Goal: Task Accomplishment & Management: Complete application form

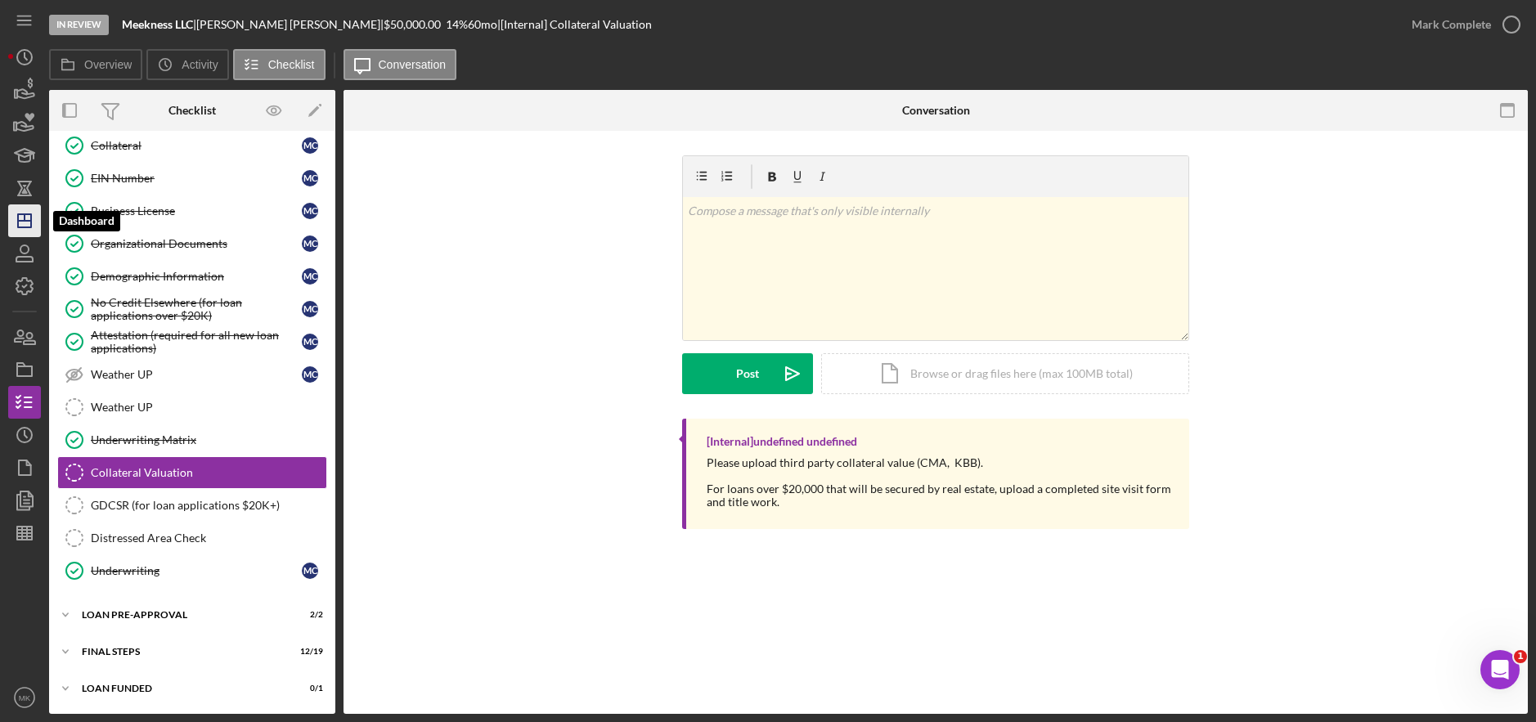
click at [26, 221] on line "button" at bounding box center [24, 221] width 13 height 0
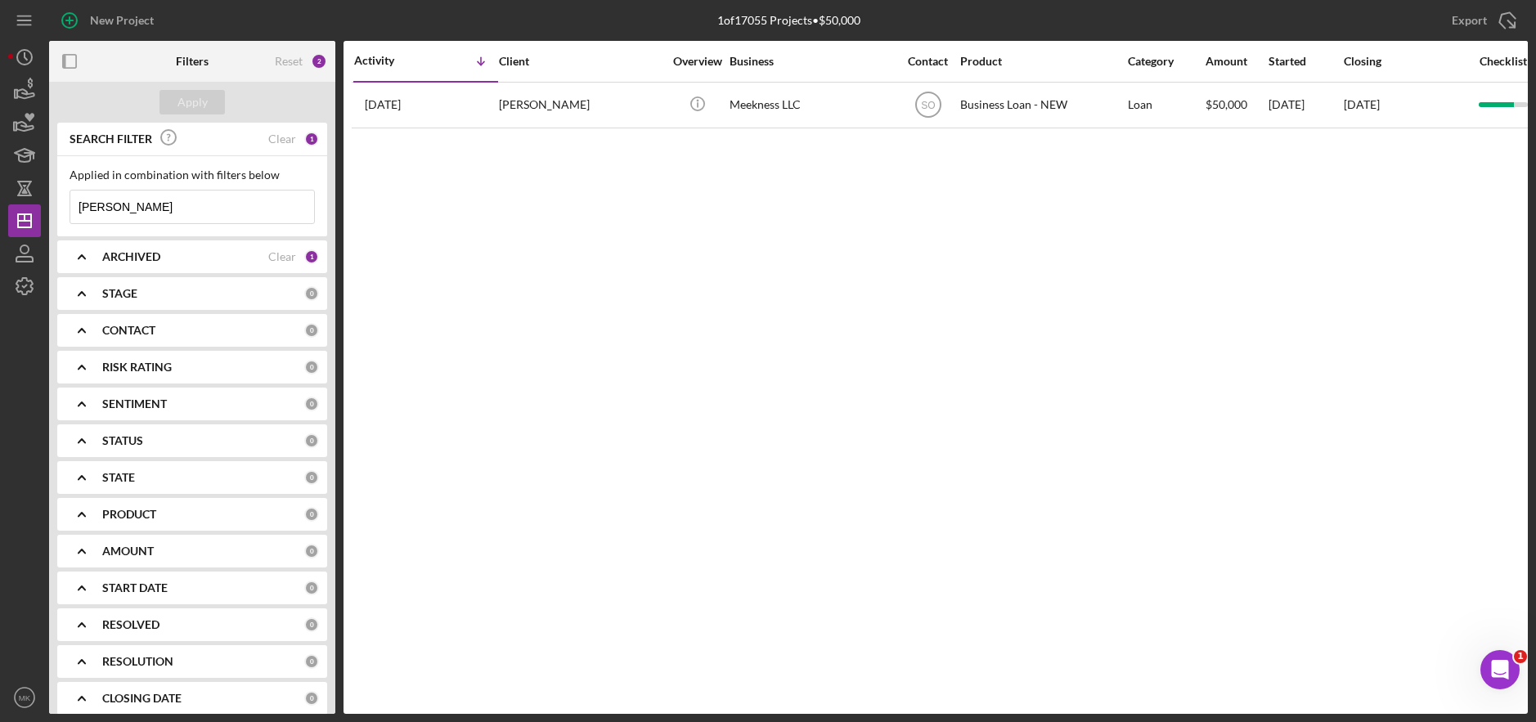
drag, startPoint x: 129, startPoint y: 206, endPoint x: 55, endPoint y: 204, distance: 74.5
click at [55, 204] on div "SEARCH FILTER Clear 1 Applied in combination with filters below [PERSON_NAME] I…" at bounding box center [192, 418] width 286 height 591
type input "[PERSON_NAME]"
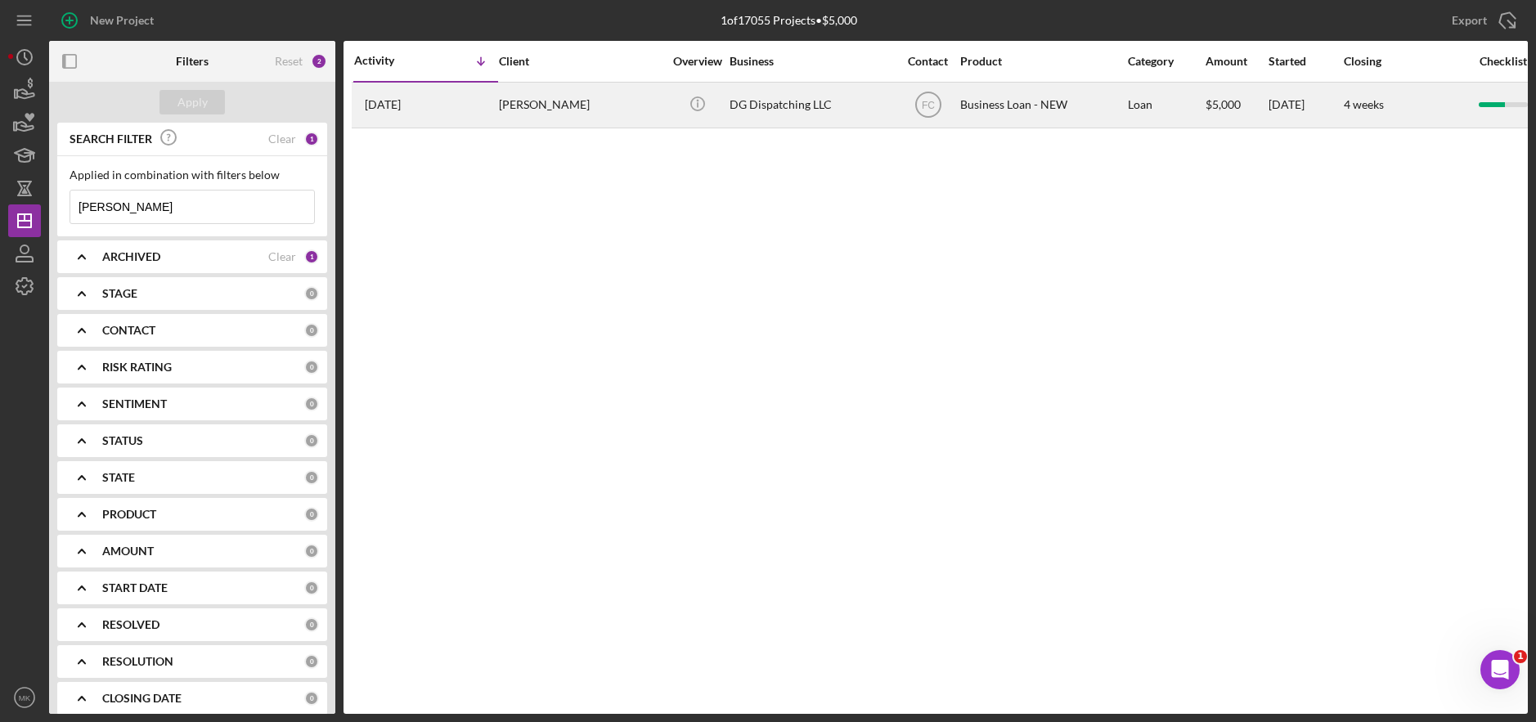
click at [604, 93] on div "[PERSON_NAME]" at bounding box center [581, 104] width 164 height 43
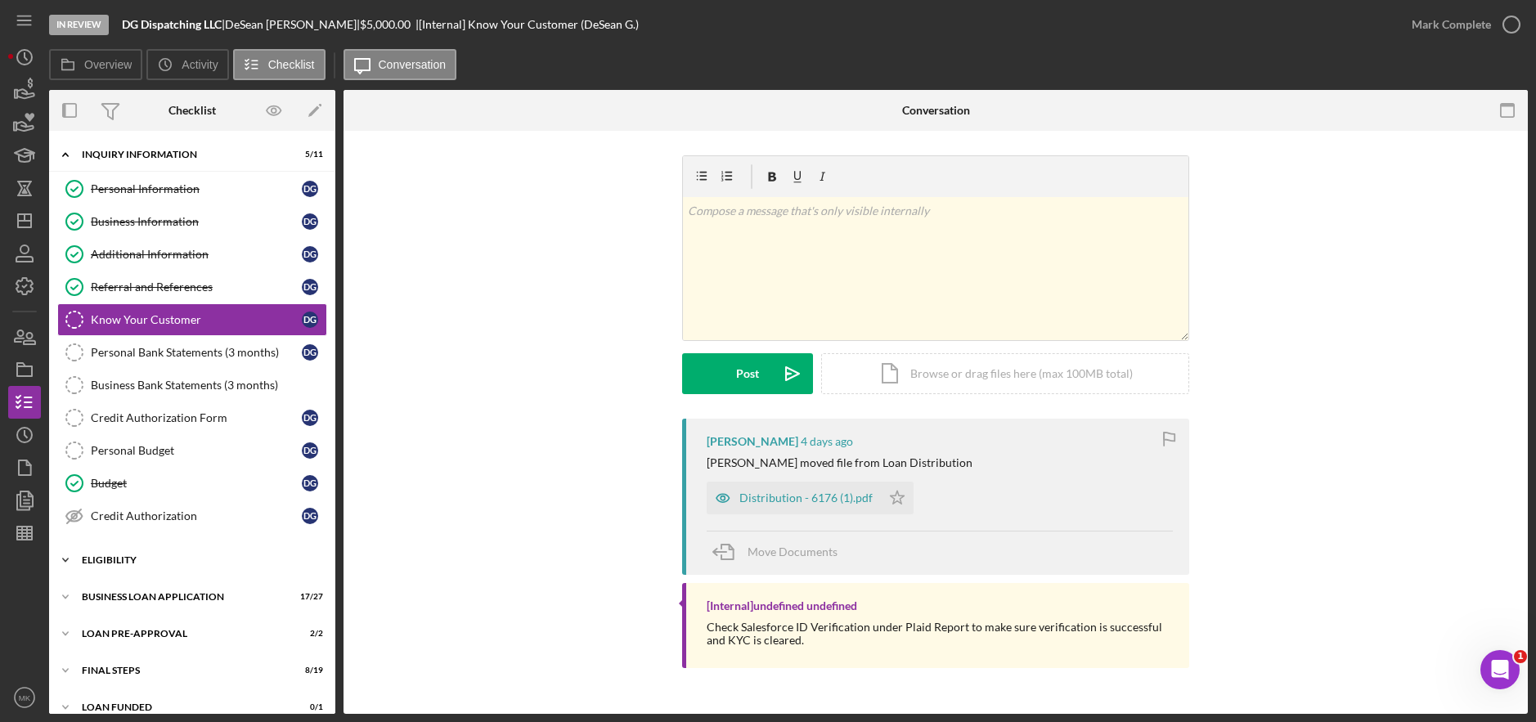
scroll to position [19, 0]
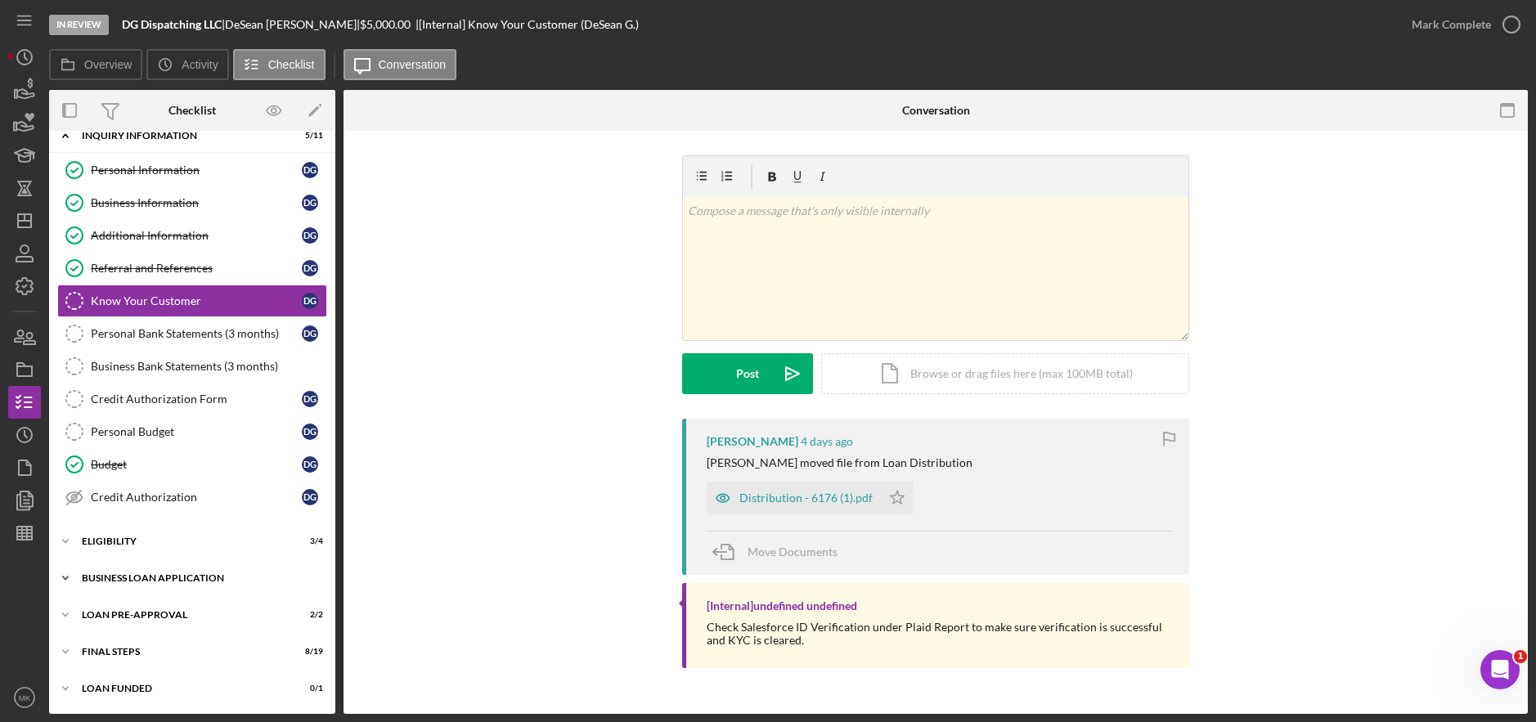
click at [141, 574] on div "BUSINESS LOAN APPLICATION" at bounding box center [198, 578] width 233 height 10
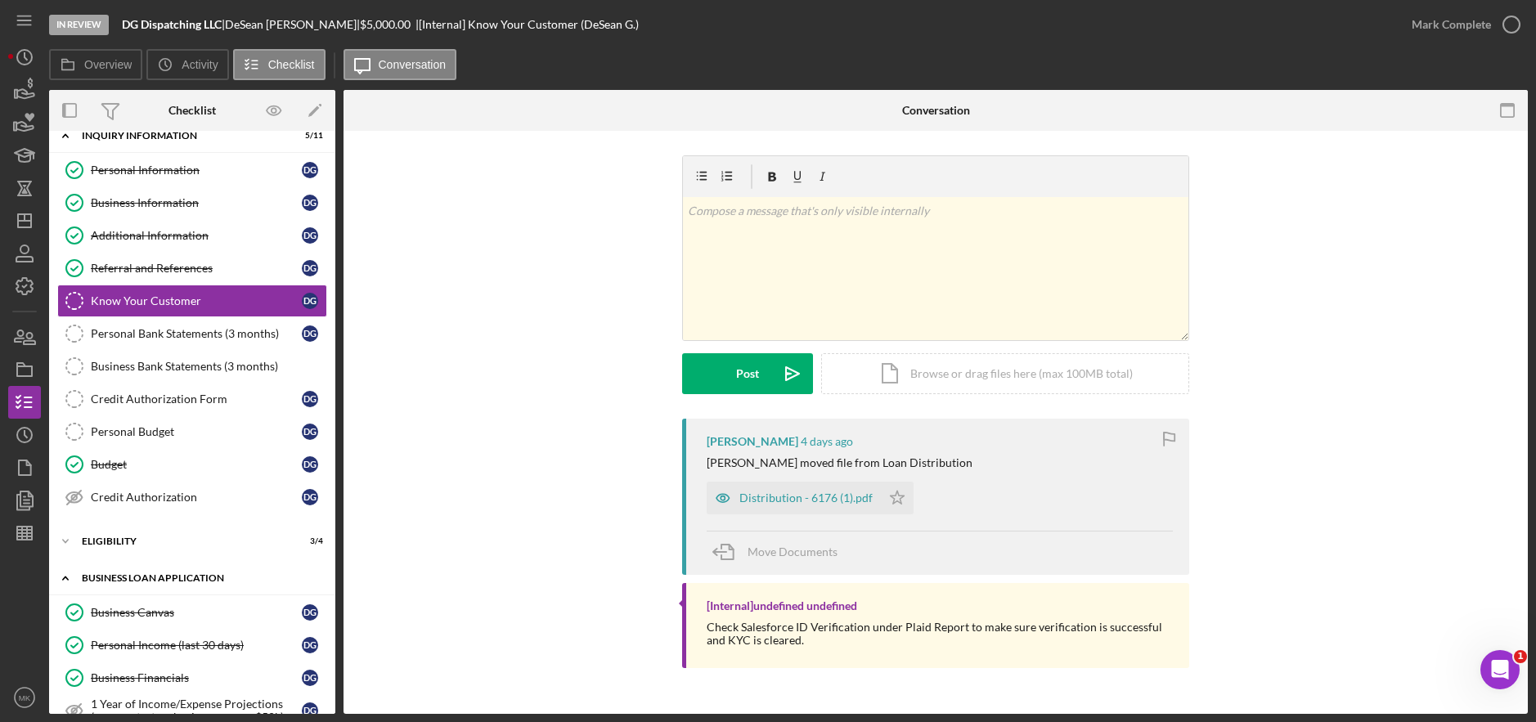
scroll to position [264, 0]
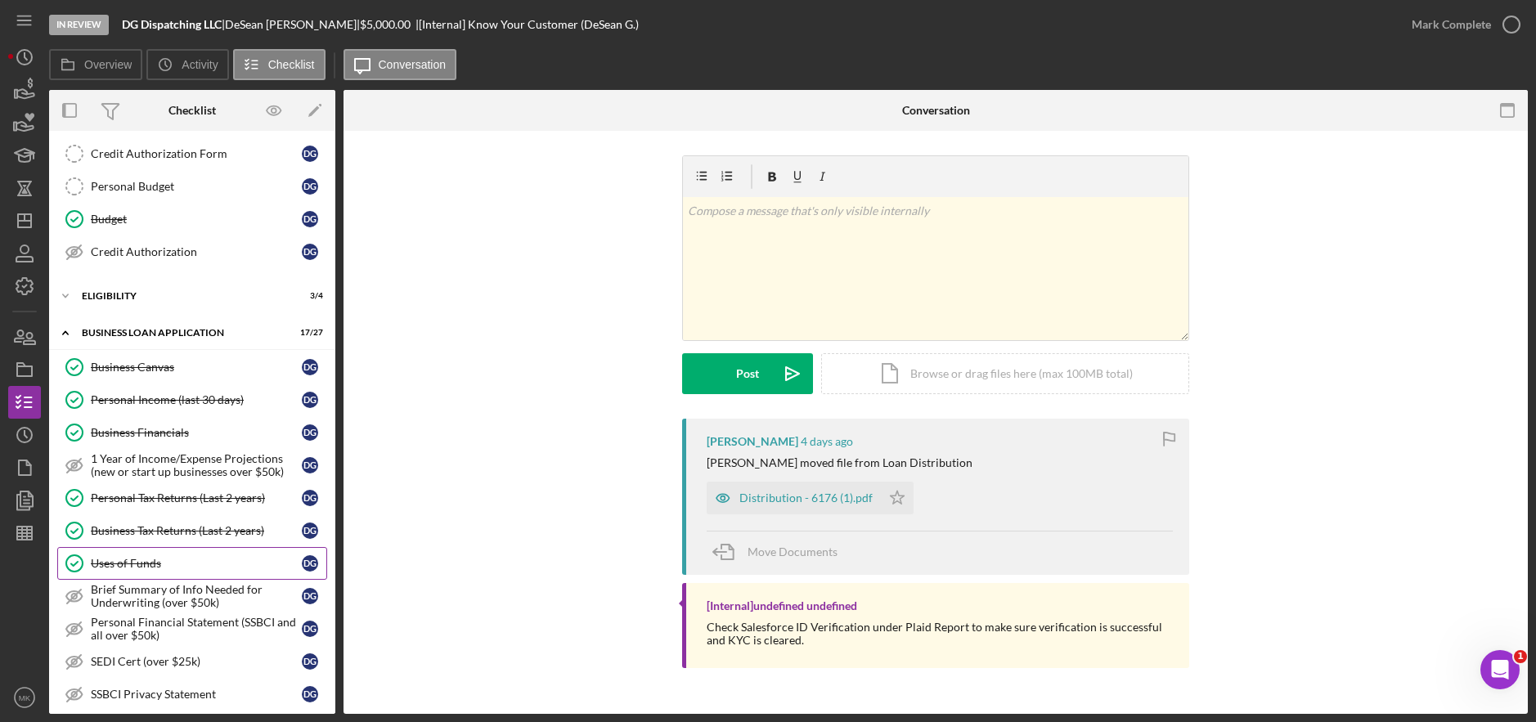
click at [132, 561] on div "Uses of Funds" at bounding box center [196, 563] width 211 height 13
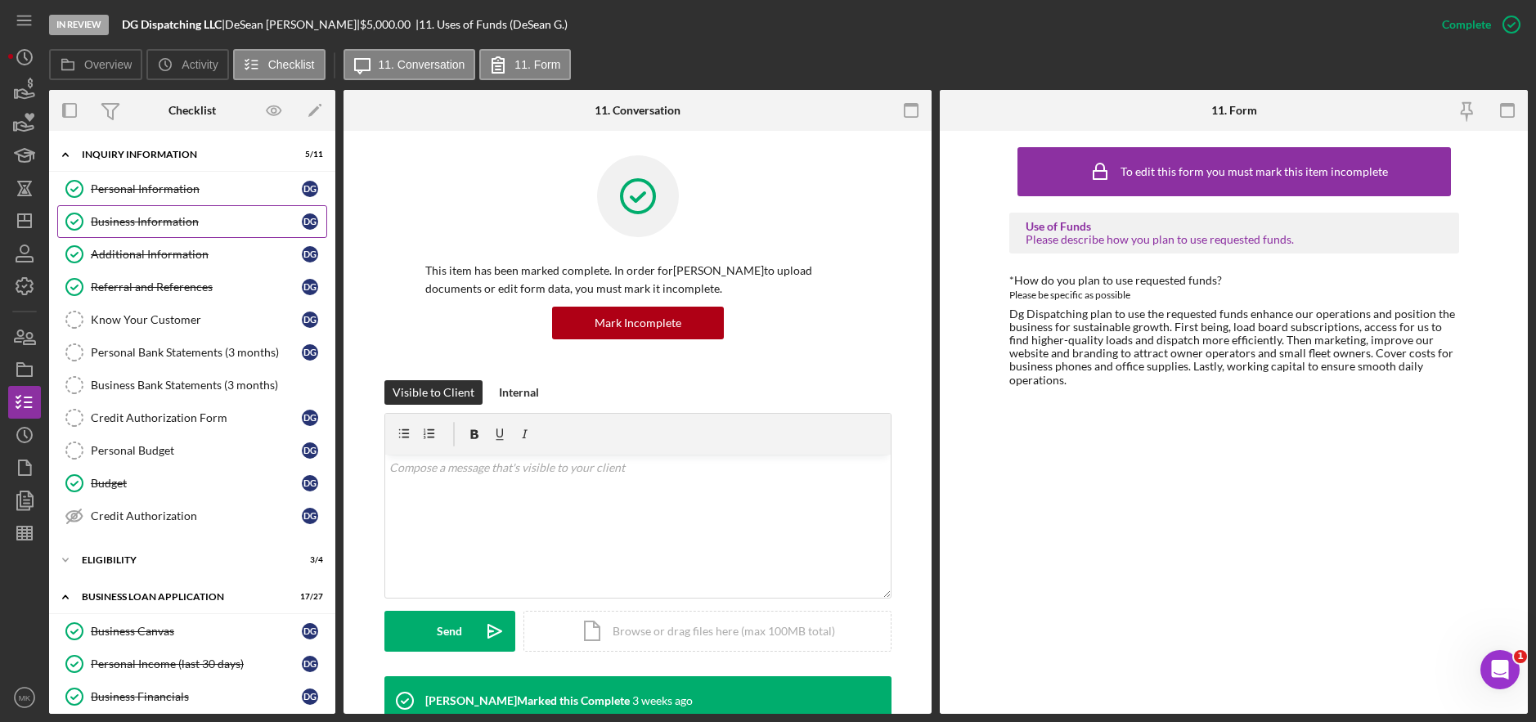
click at [178, 215] on div "Business Information" at bounding box center [196, 221] width 211 height 13
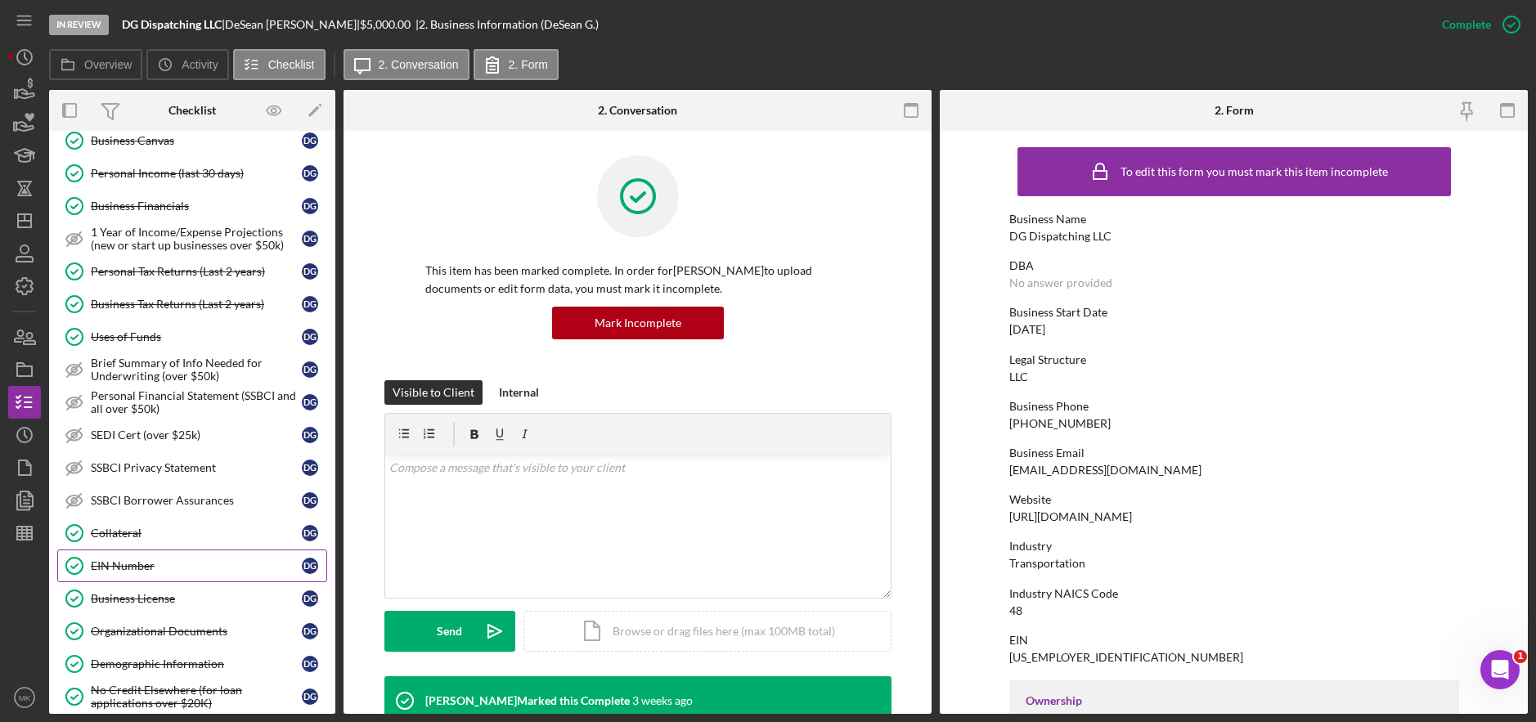
scroll to position [911, 0]
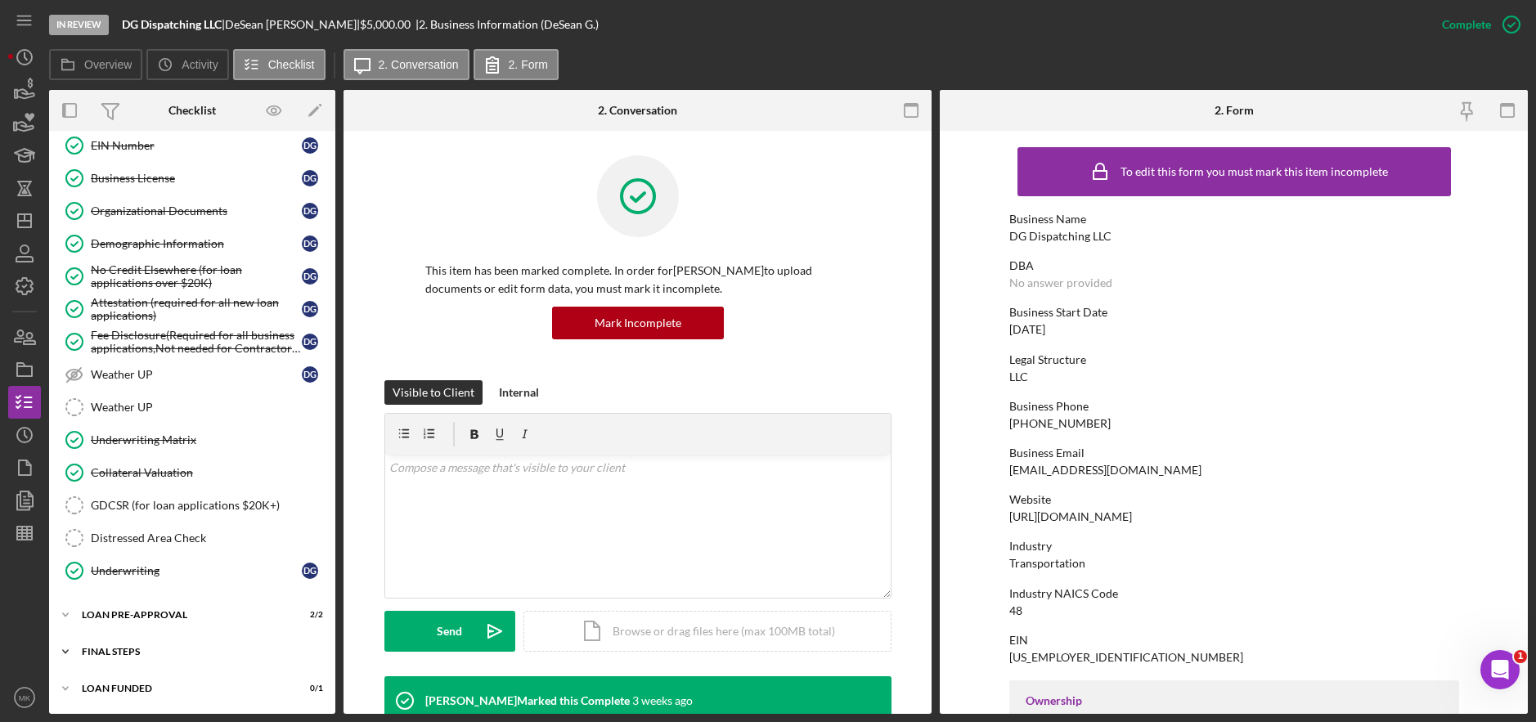
click at [93, 649] on div "FINAL STEPS" at bounding box center [198, 652] width 233 height 10
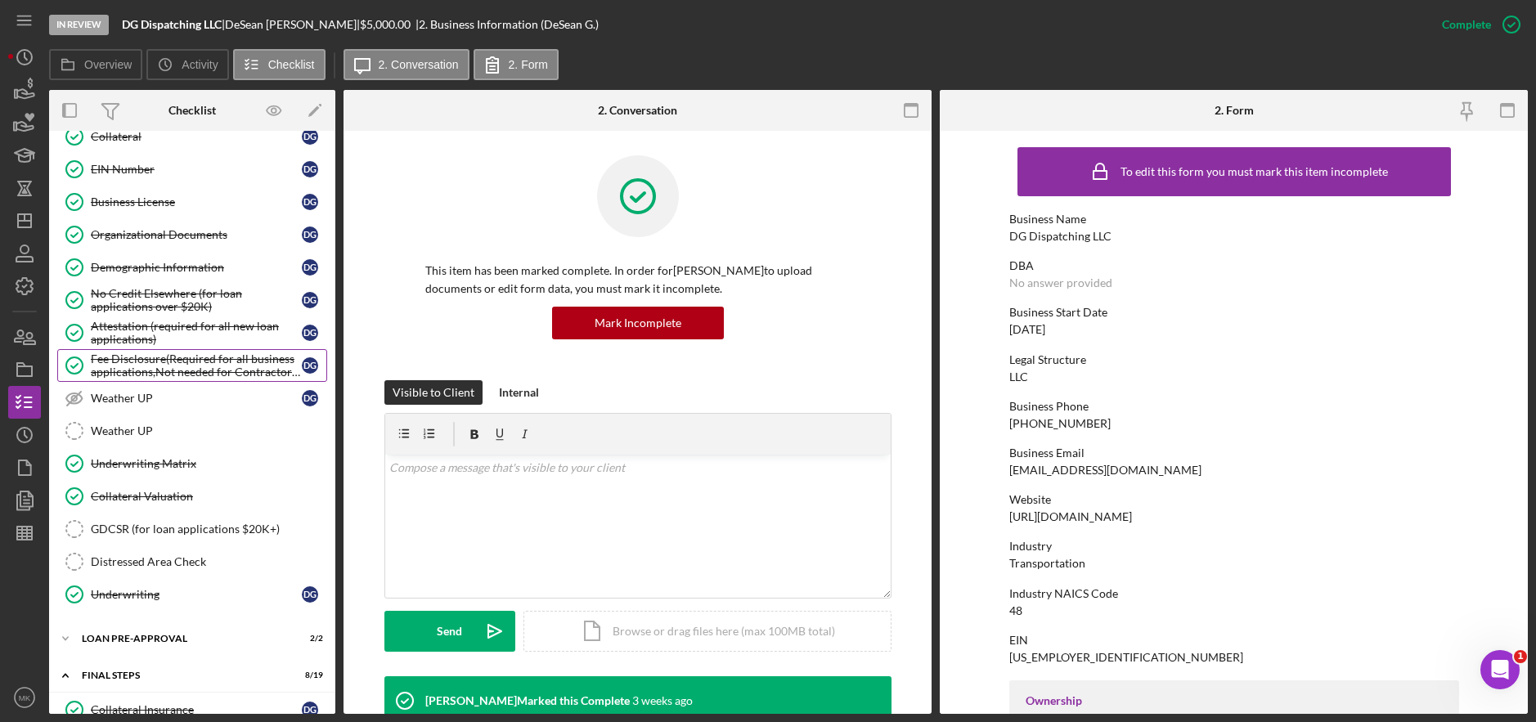
scroll to position [560, 0]
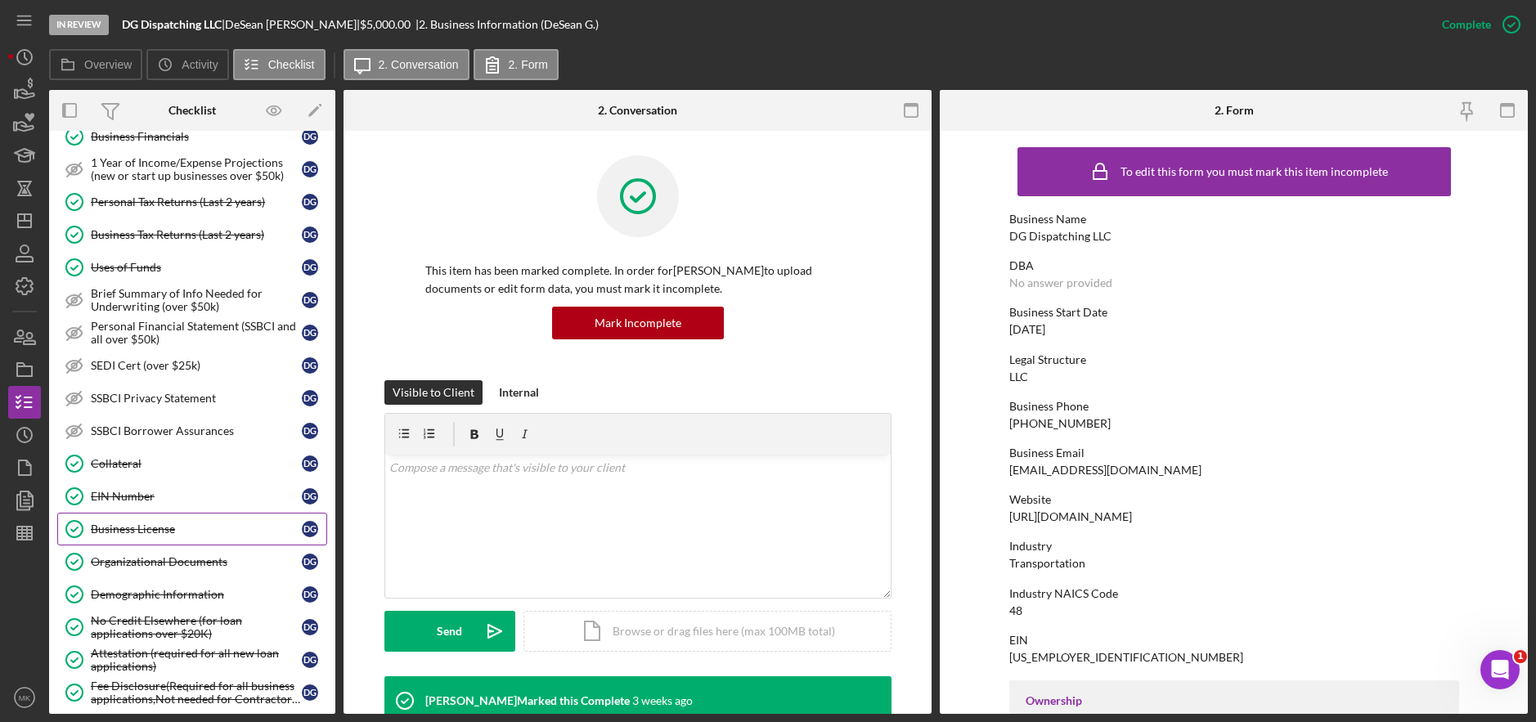
click at [160, 537] on link "Business License Business License D G" at bounding box center [192, 529] width 270 height 33
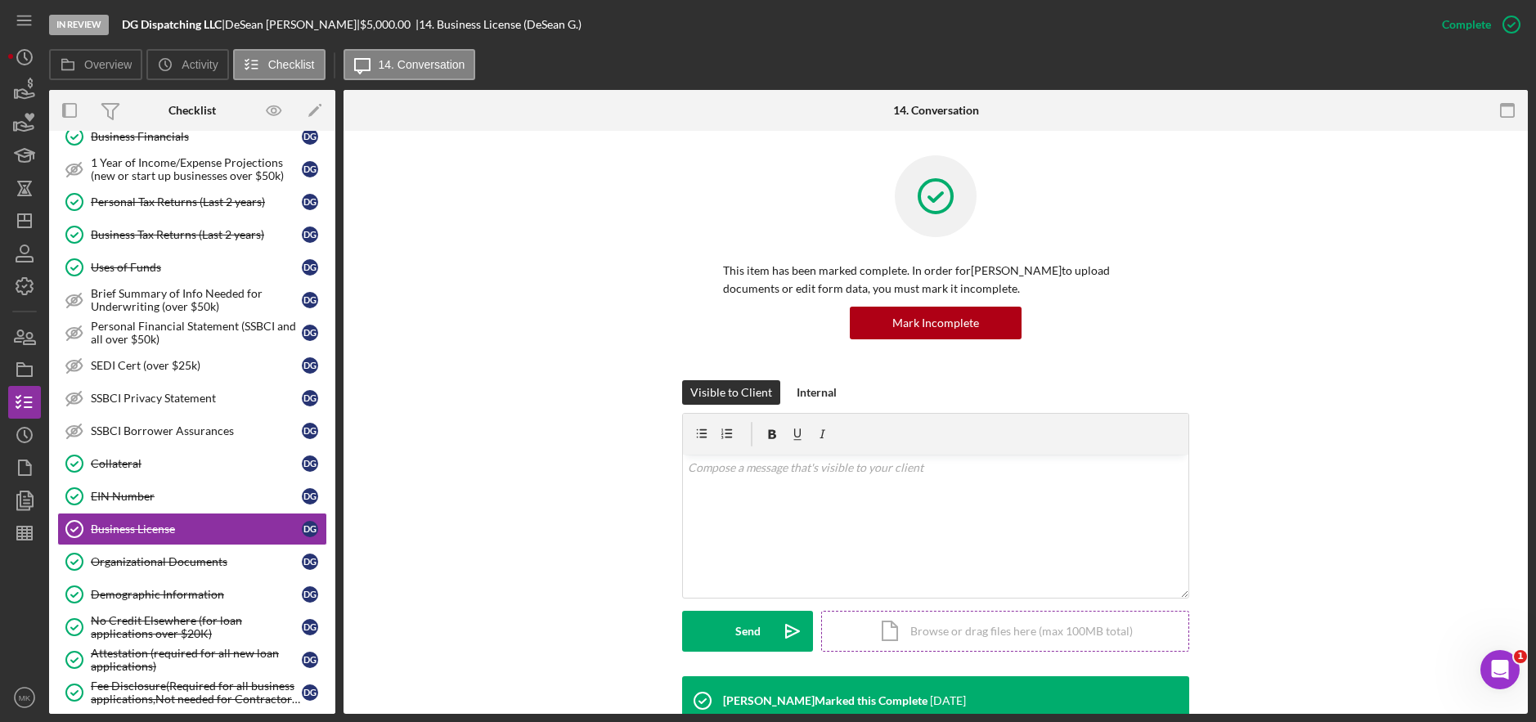
scroll to position [335, 0]
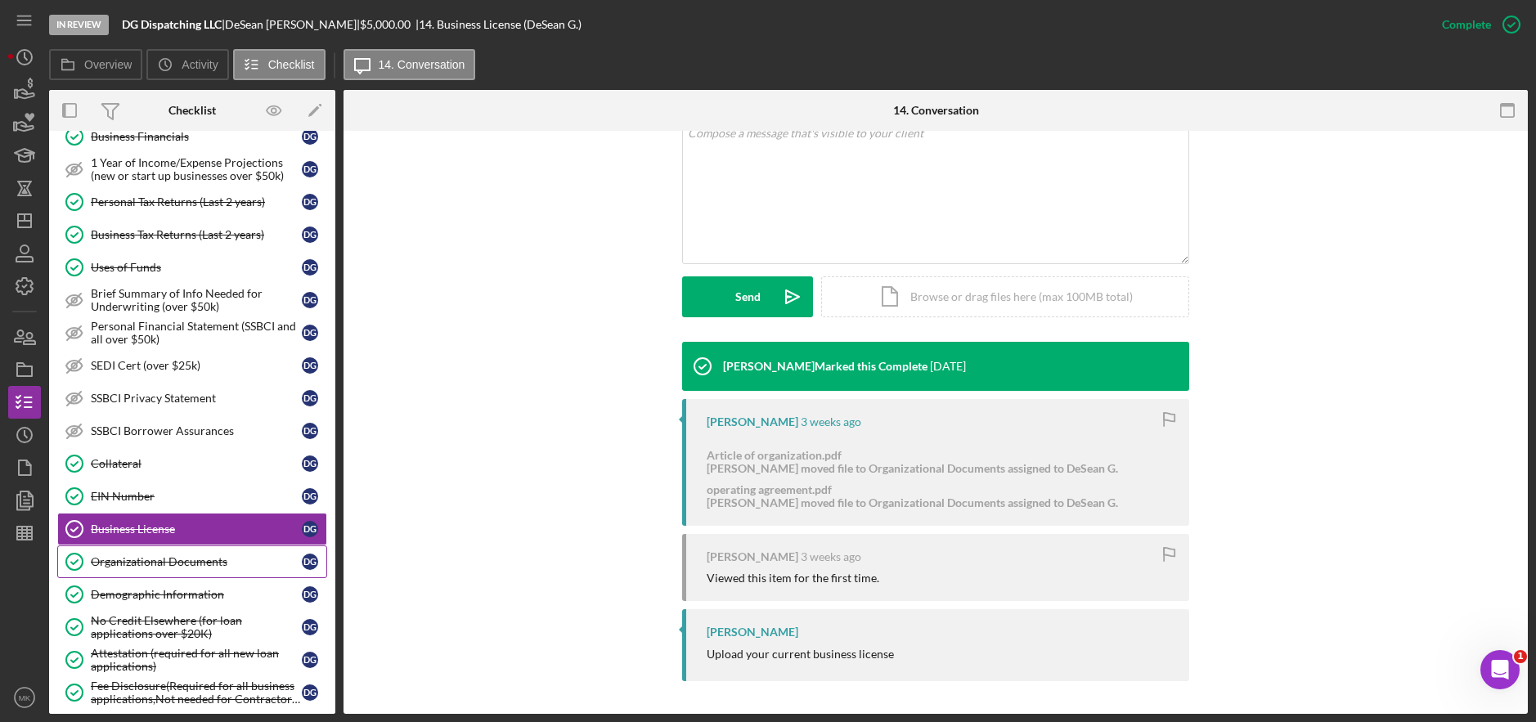
click at [206, 561] on div "Organizational Documents" at bounding box center [196, 561] width 211 height 13
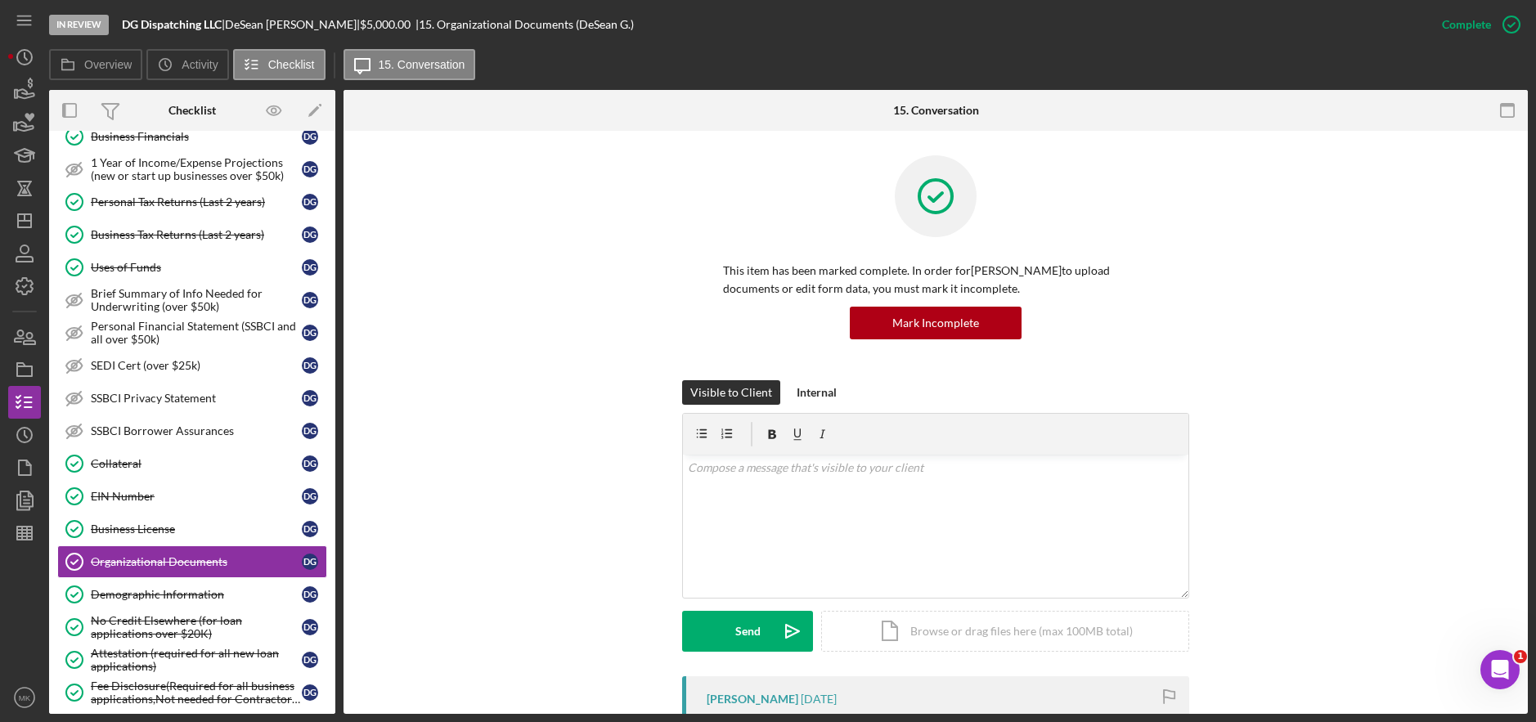
scroll to position [327, 0]
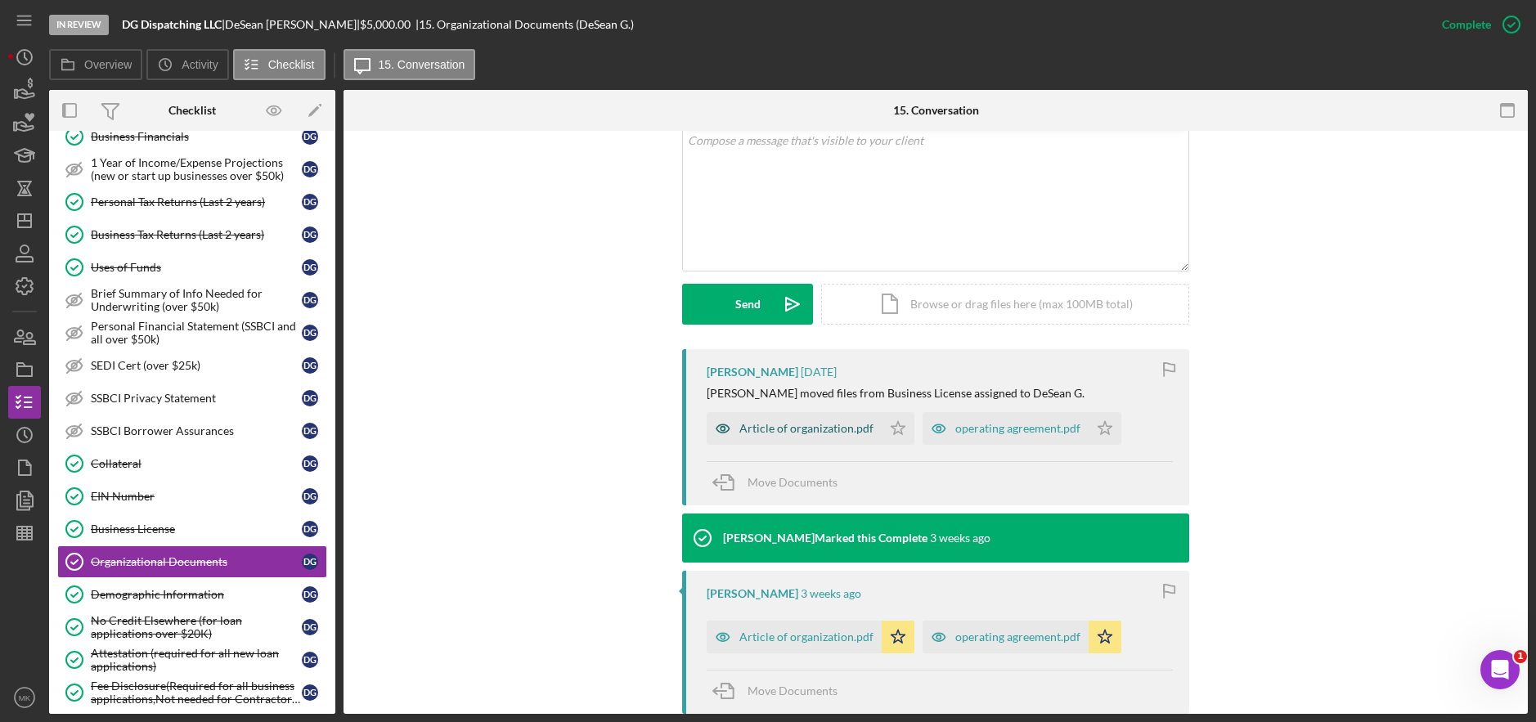
click at [800, 425] on div "Article of organization.pdf" at bounding box center [806, 428] width 134 height 13
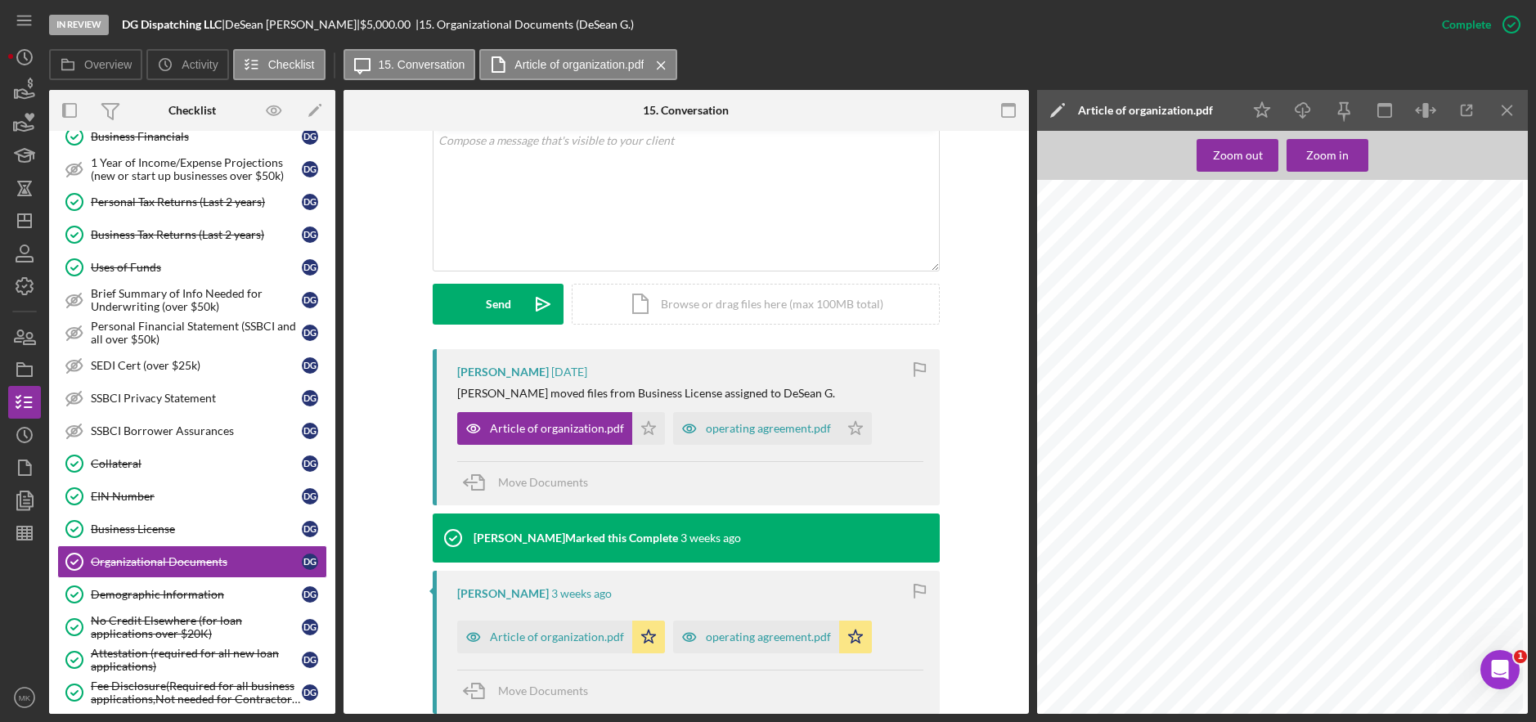
scroll to position [245, 0]
click at [754, 423] on div "operating agreement.pdf" at bounding box center [768, 428] width 125 height 13
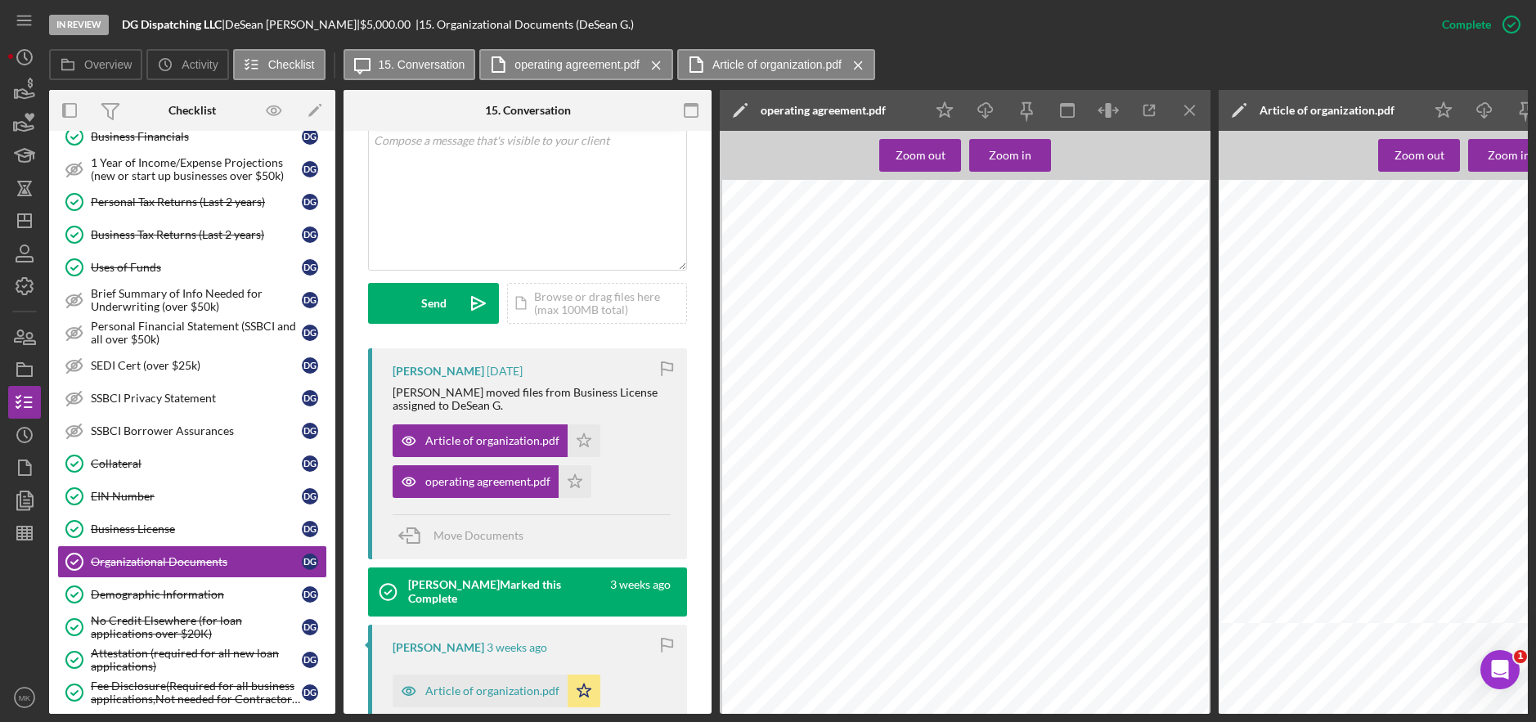
scroll to position [654, 0]
click at [1187, 119] on icon "Icon/Menu Close" at bounding box center [1190, 110] width 37 height 37
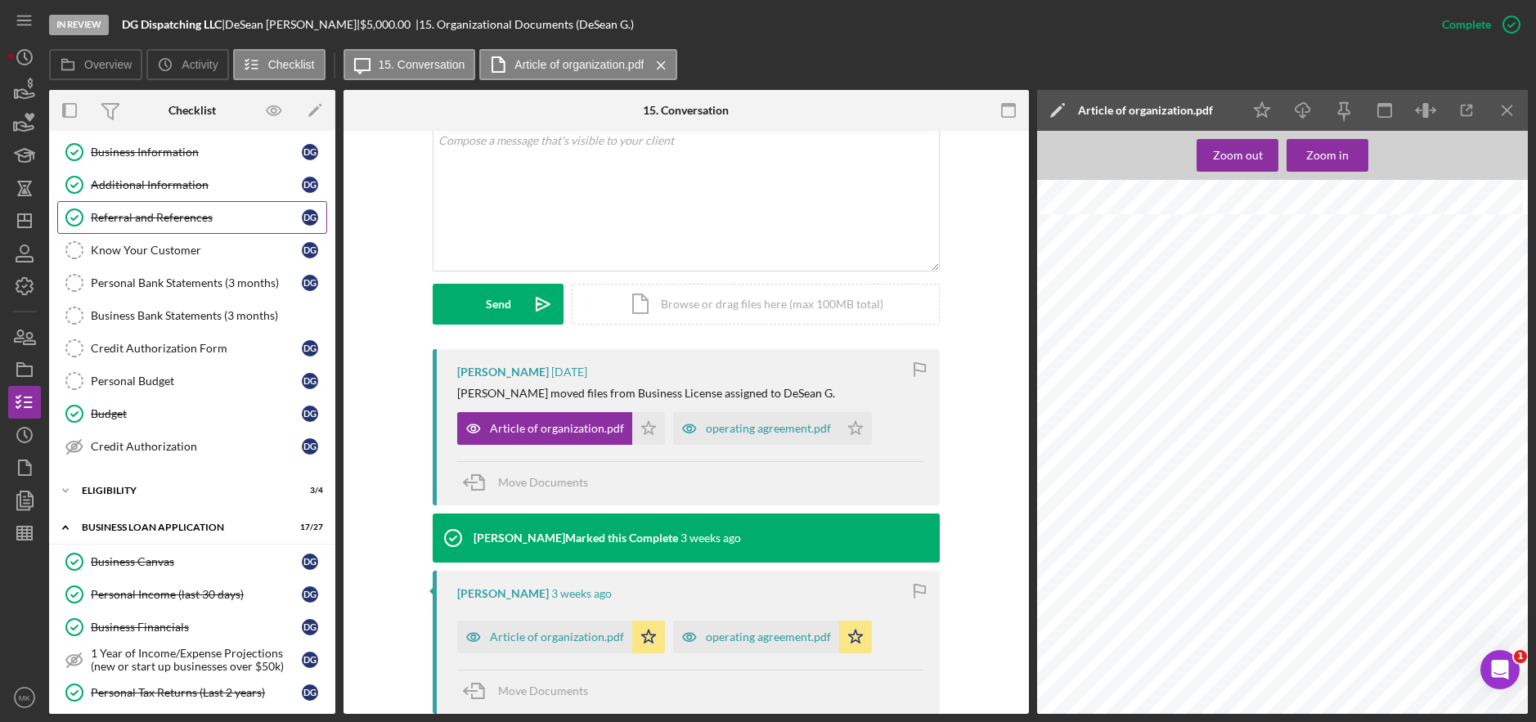
scroll to position [0, 0]
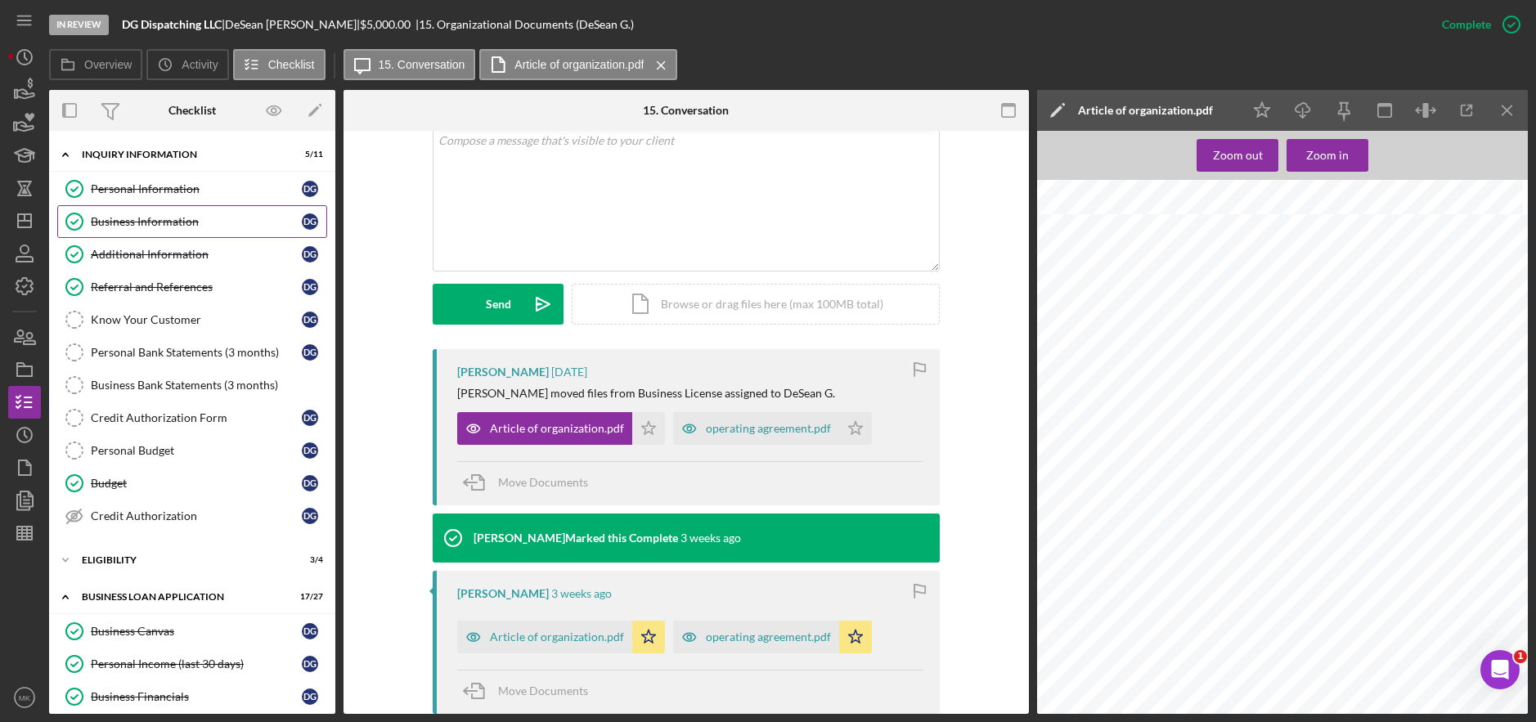
click at [143, 213] on link "Business Information Business Information D G" at bounding box center [192, 221] width 270 height 33
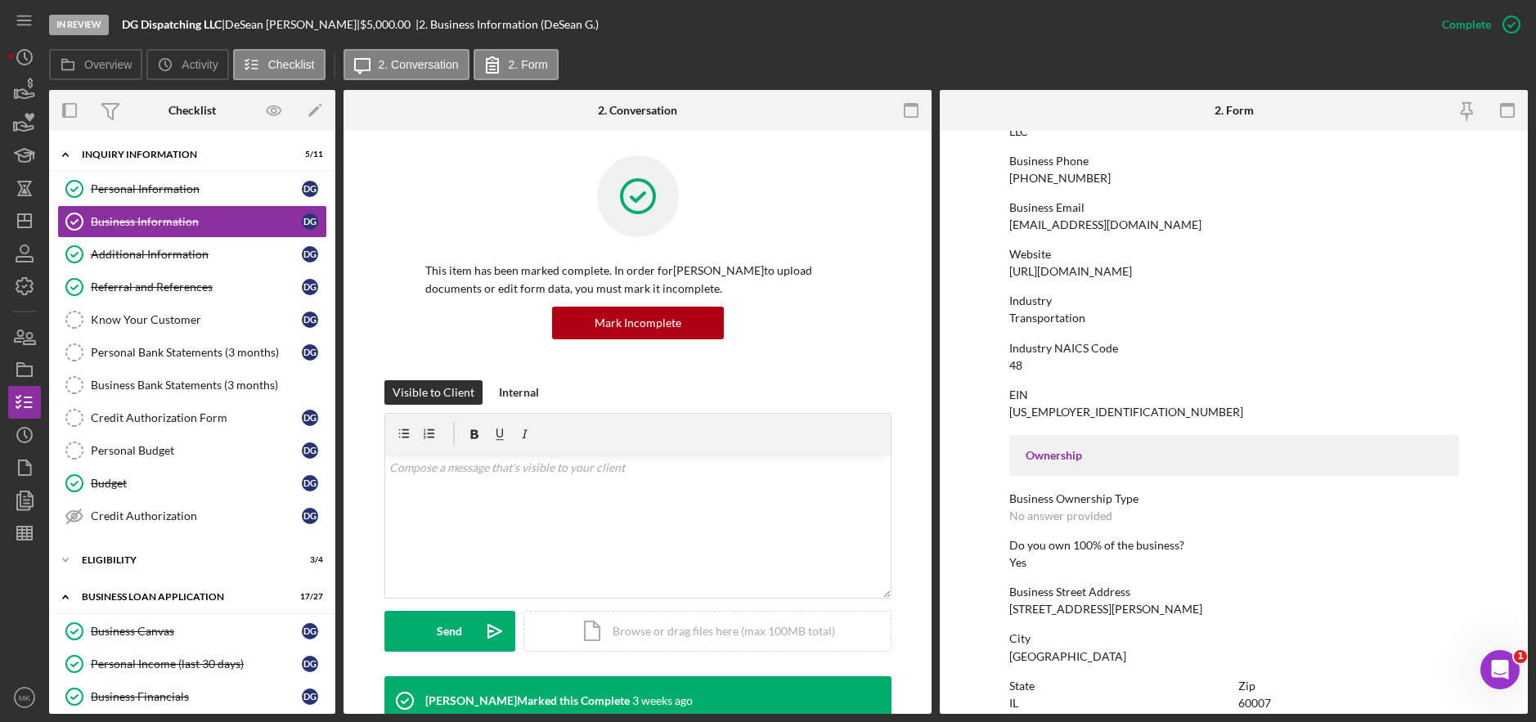
scroll to position [491, 0]
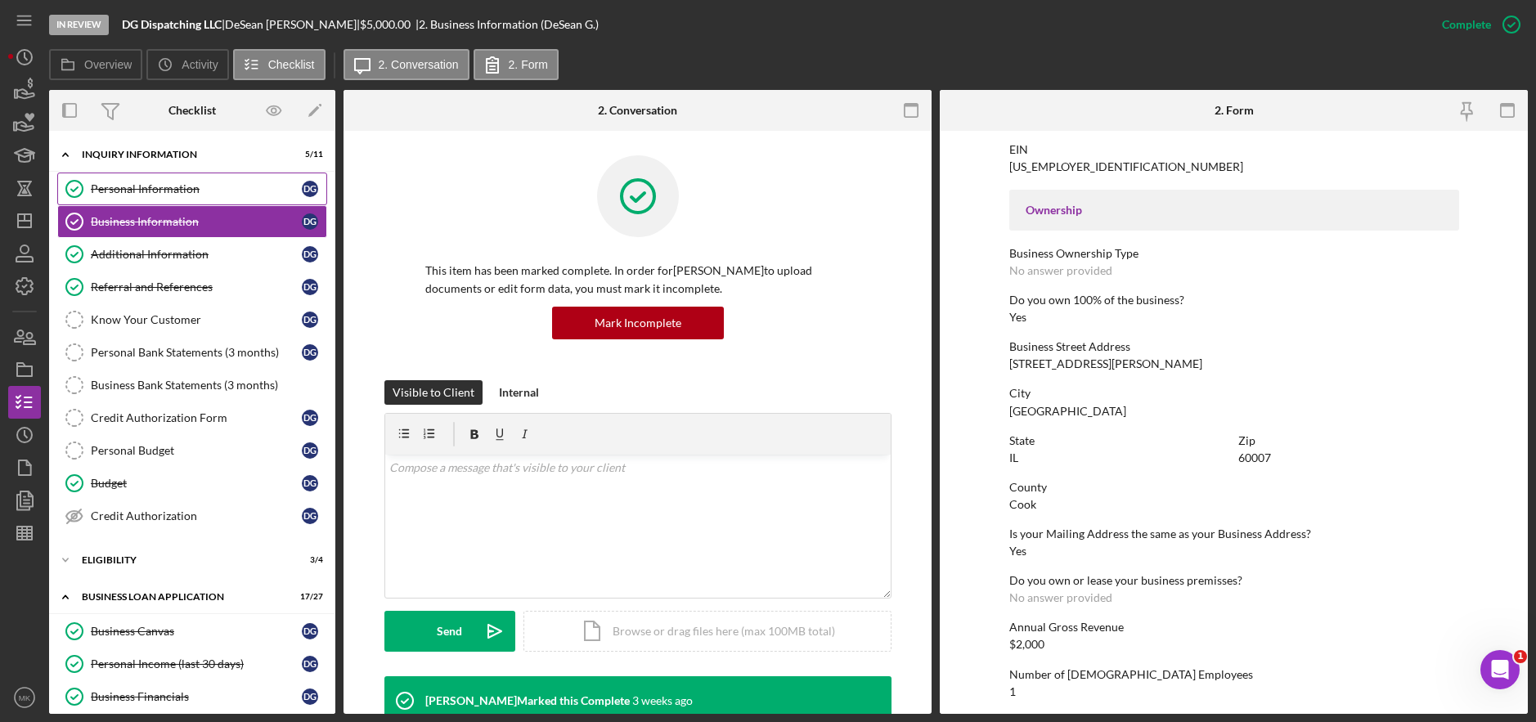
click at [190, 187] on div "Personal Information" at bounding box center [196, 188] width 211 height 13
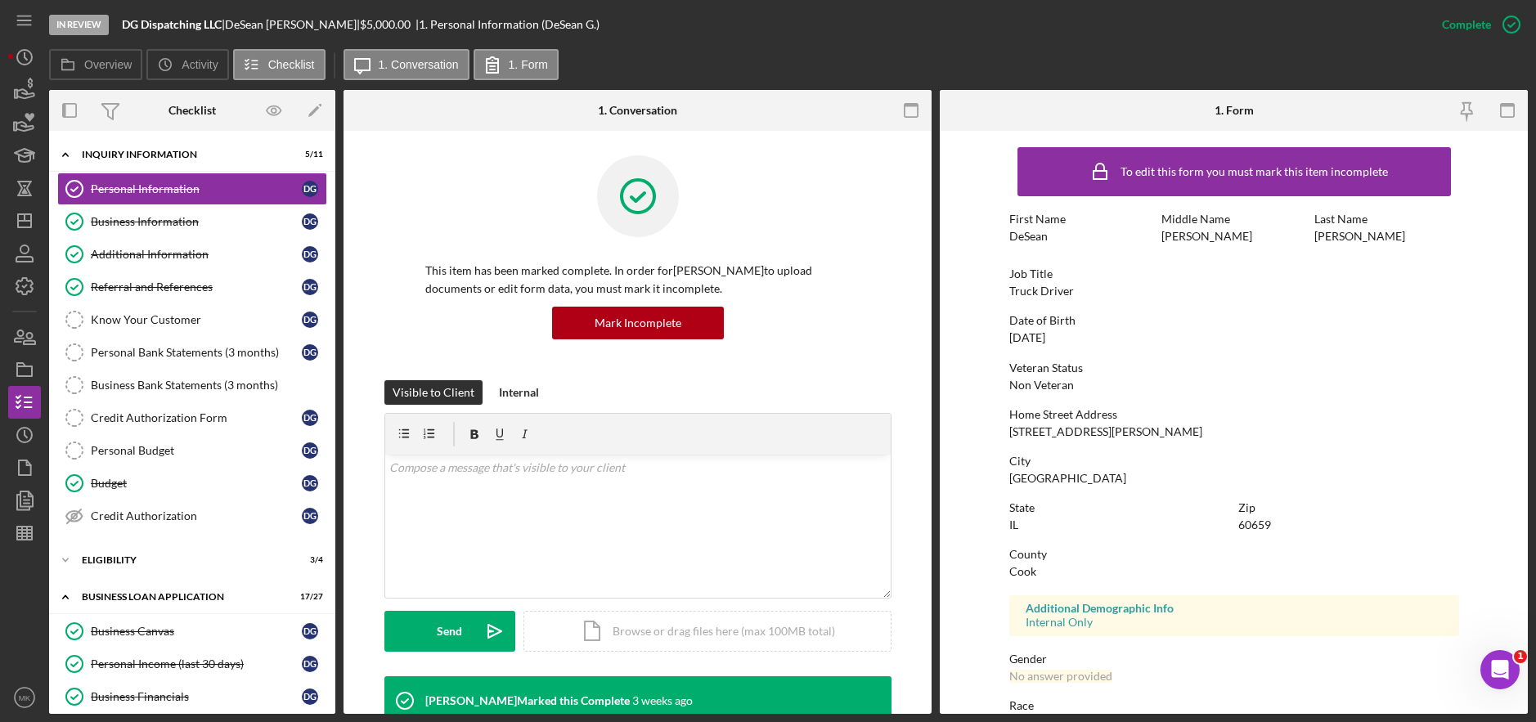
scroll to position [82, 0]
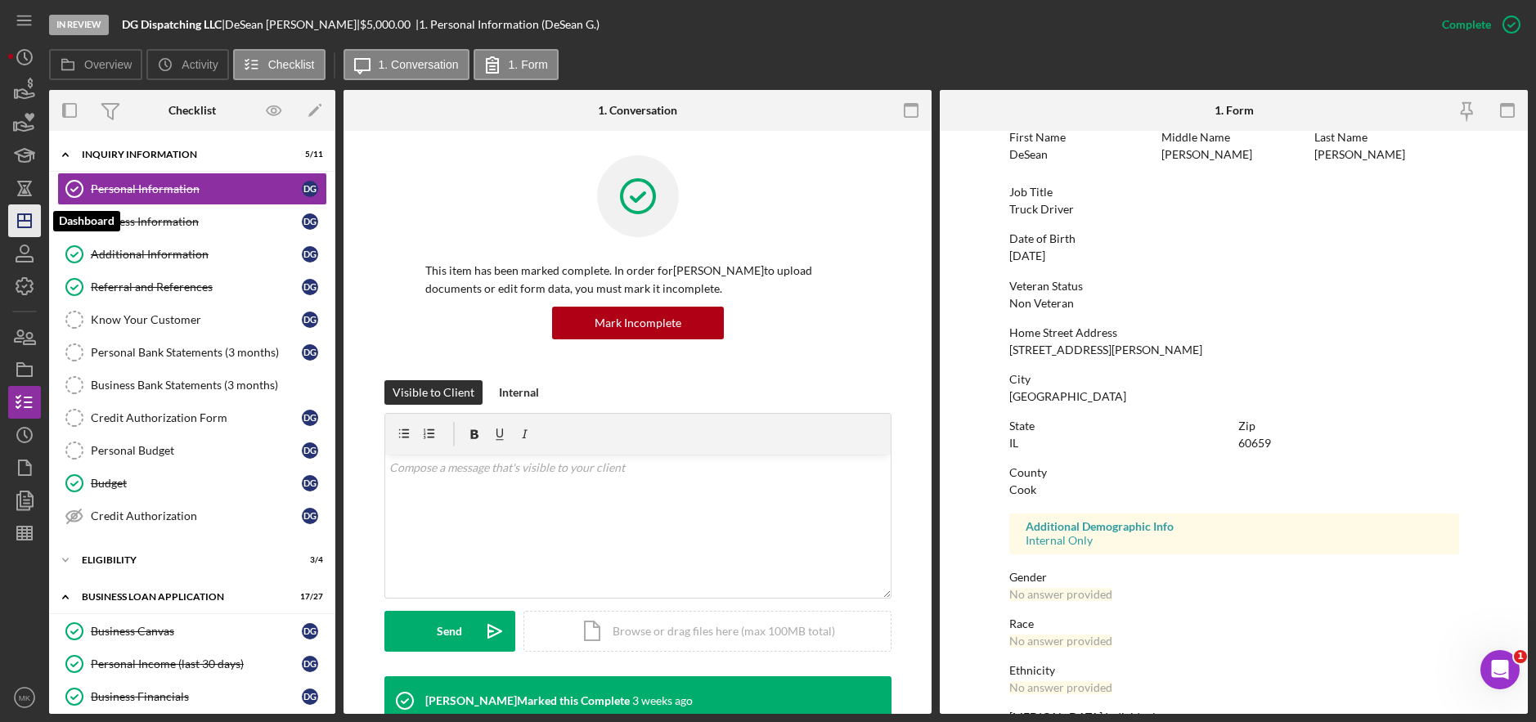
click at [31, 221] on line "button" at bounding box center [24, 221] width 13 height 0
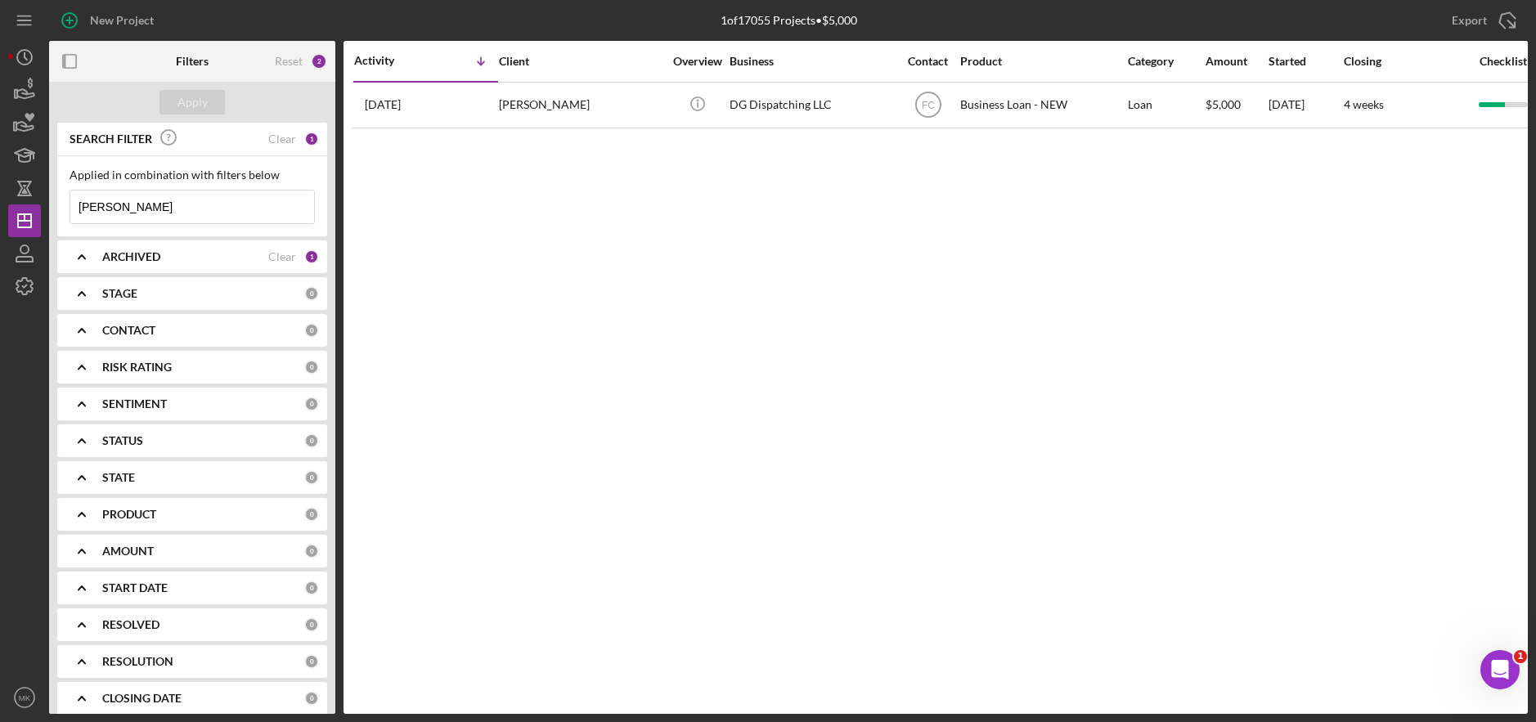
drag, startPoint x: 94, startPoint y: 200, endPoint x: -24, endPoint y: 179, distance: 119.6
click at [0, 179] on html "New Project 1 of 17055 Projects • $5,000 [PERSON_NAME] Export Icon/Export Filte…" at bounding box center [768, 361] width 1536 height 722
type input "[PERSON_NAME]"
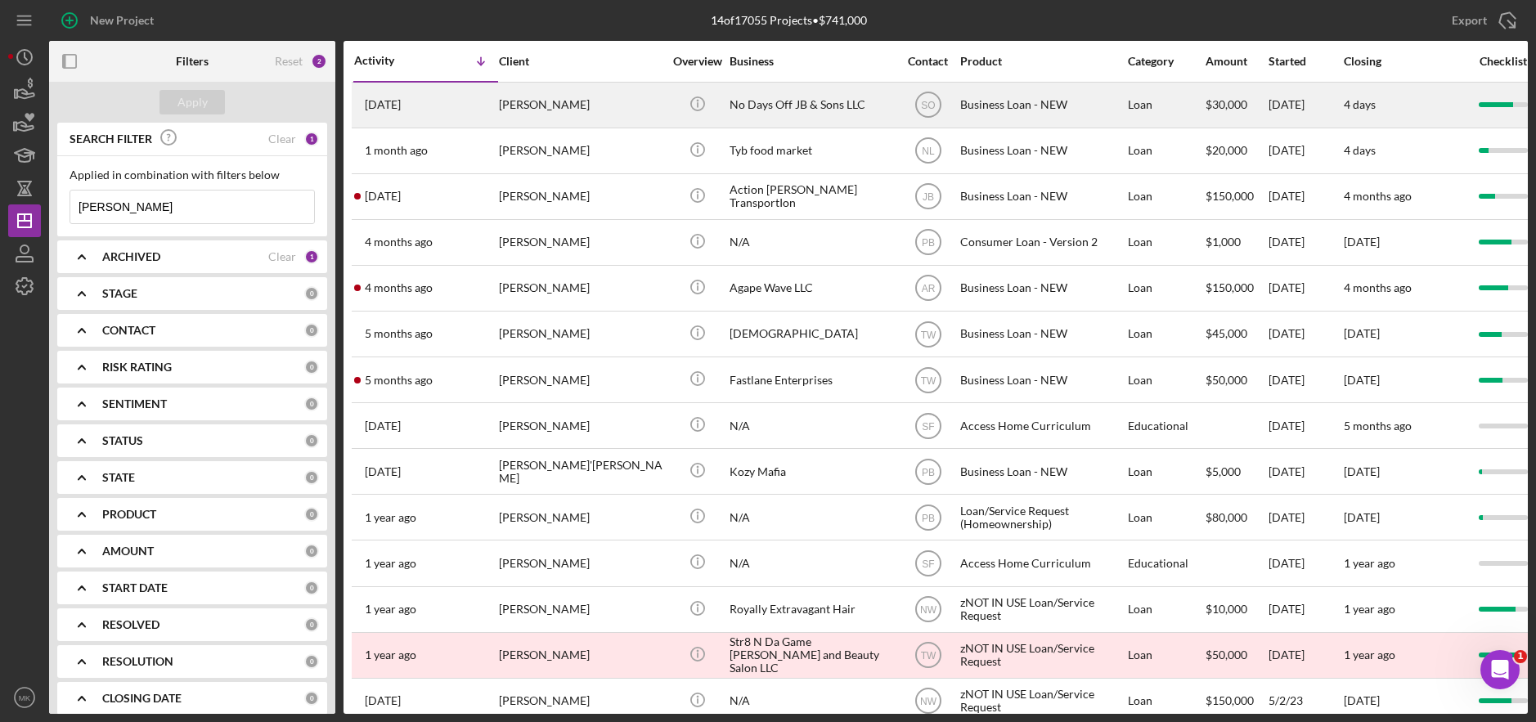
click at [758, 110] on div "No Days Off JB & Sons LLC" at bounding box center [812, 104] width 164 height 43
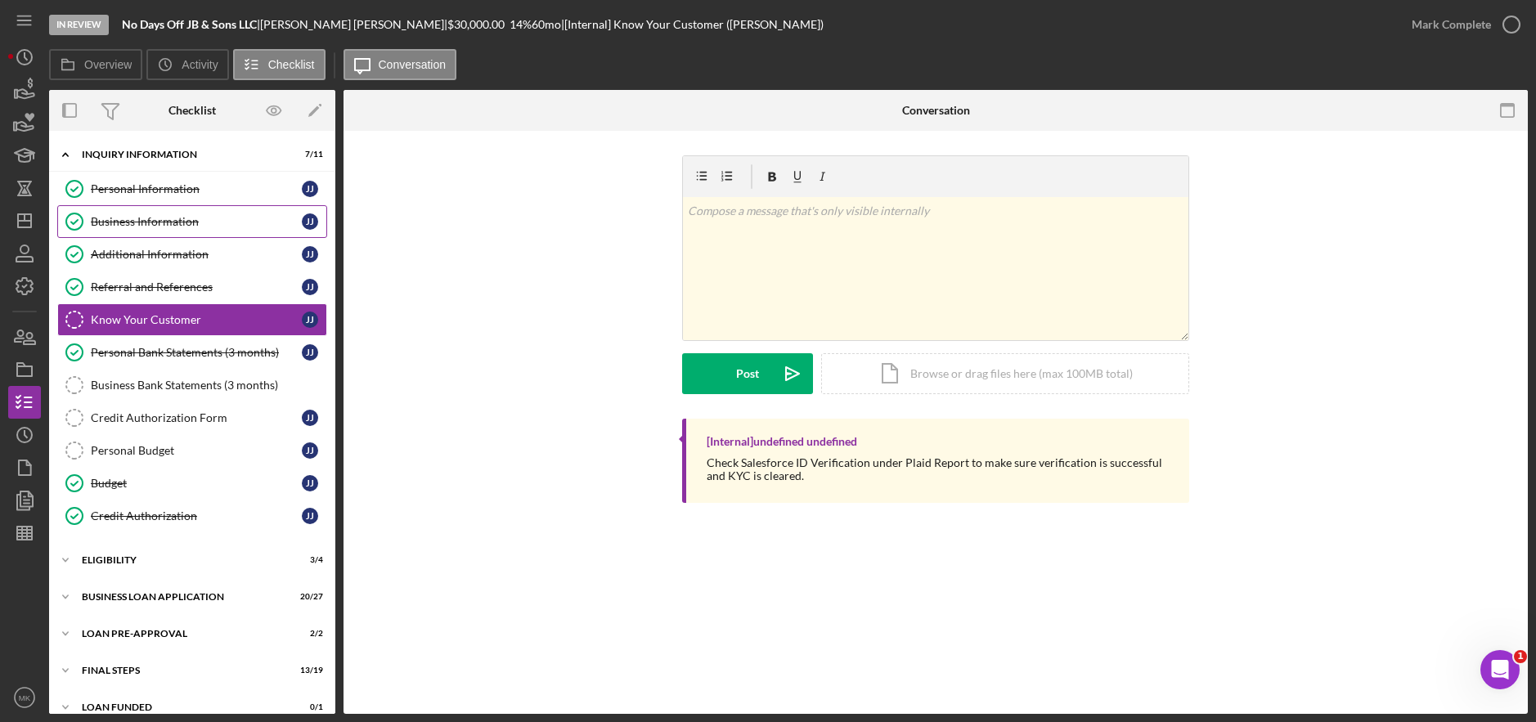
click at [177, 221] on div "Business Information" at bounding box center [196, 221] width 211 height 13
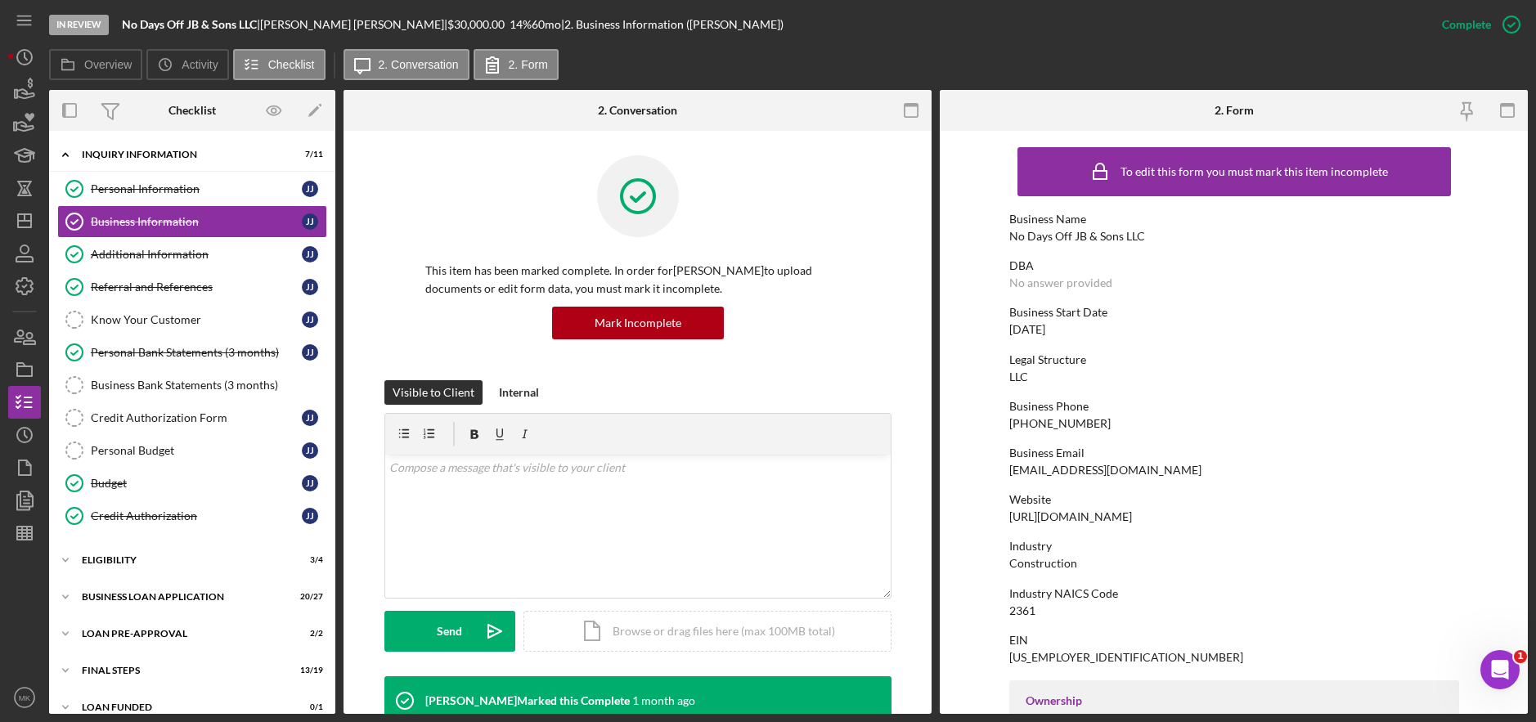
click at [1207, 372] on div "Legal Structure LLC" at bounding box center [1234, 368] width 450 height 30
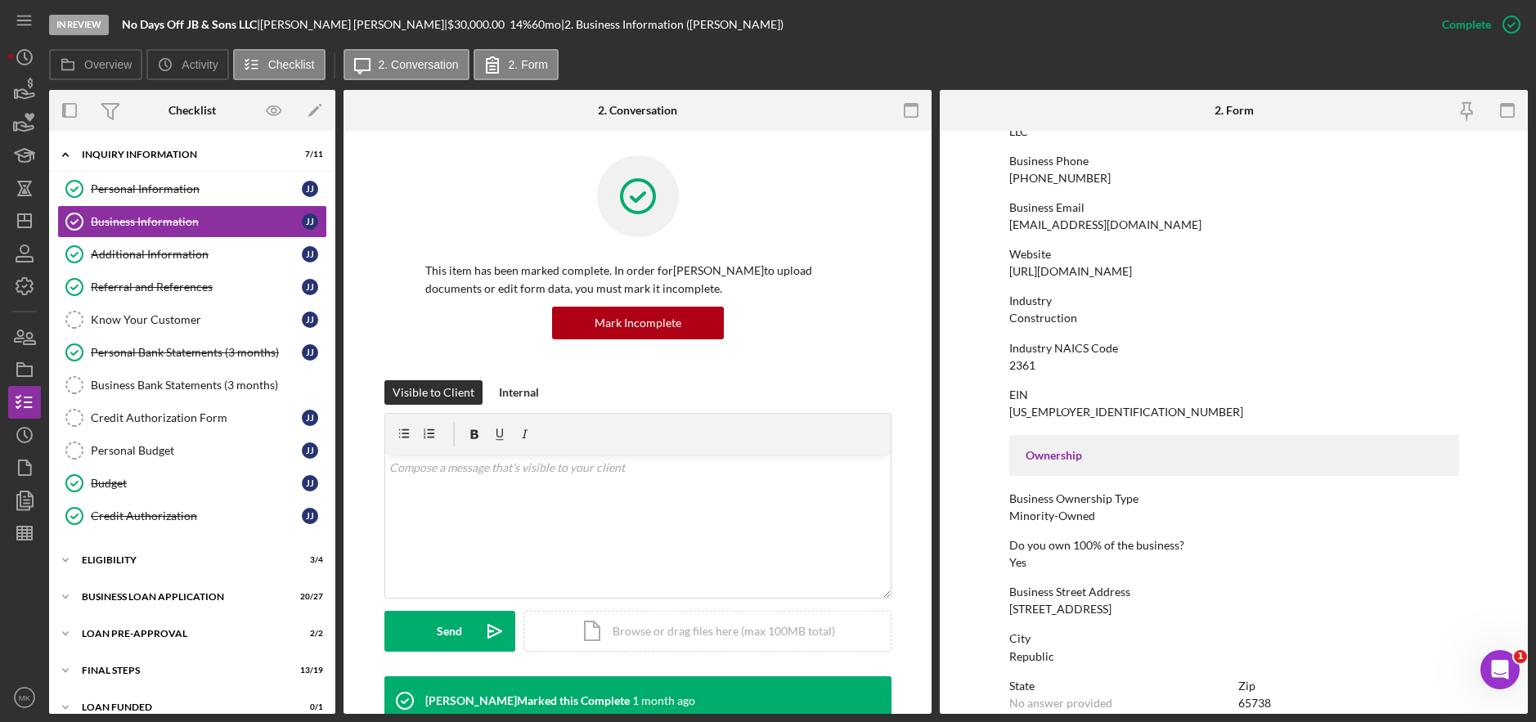
scroll to position [409, 0]
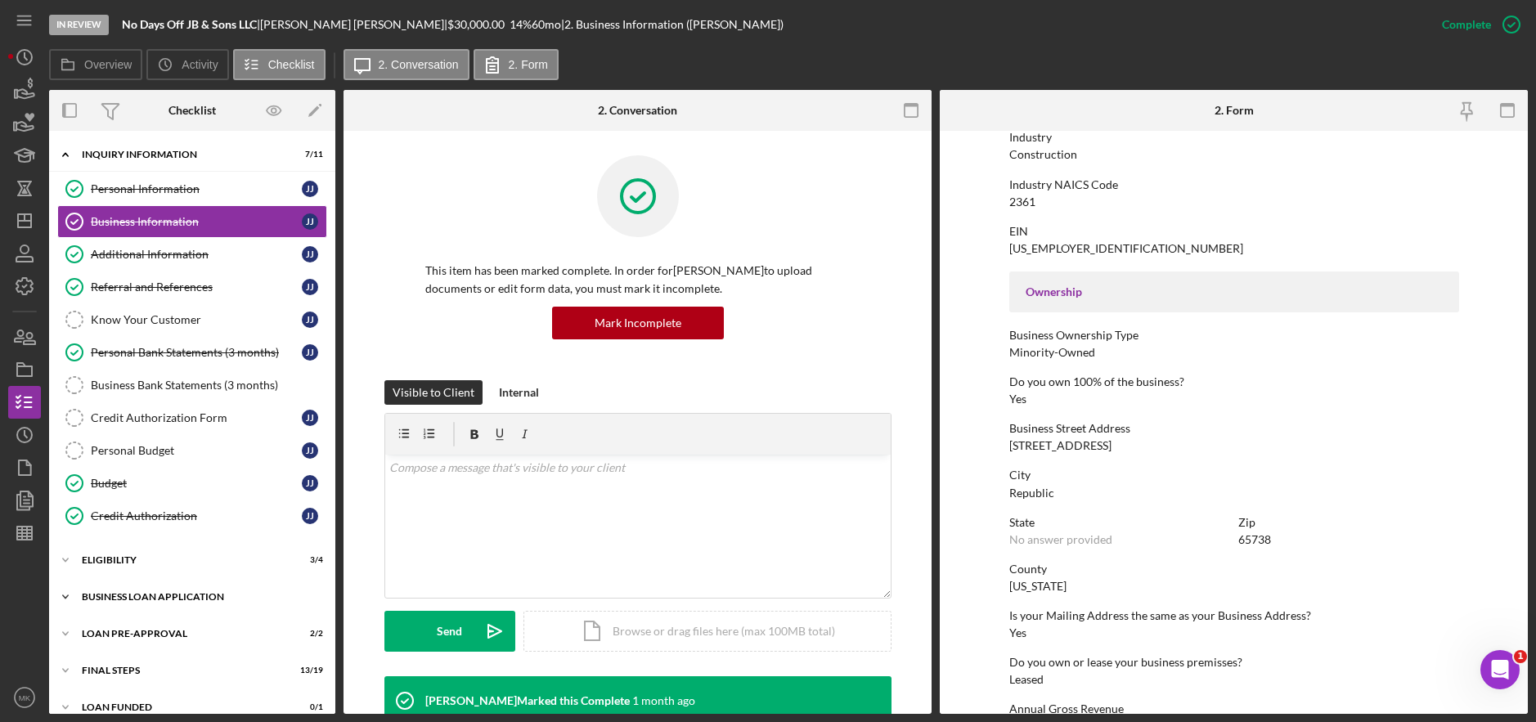
click at [124, 604] on div "Icon/Expander BUSINESS LOAN APPLICATION 20 / 27" at bounding box center [192, 597] width 286 height 33
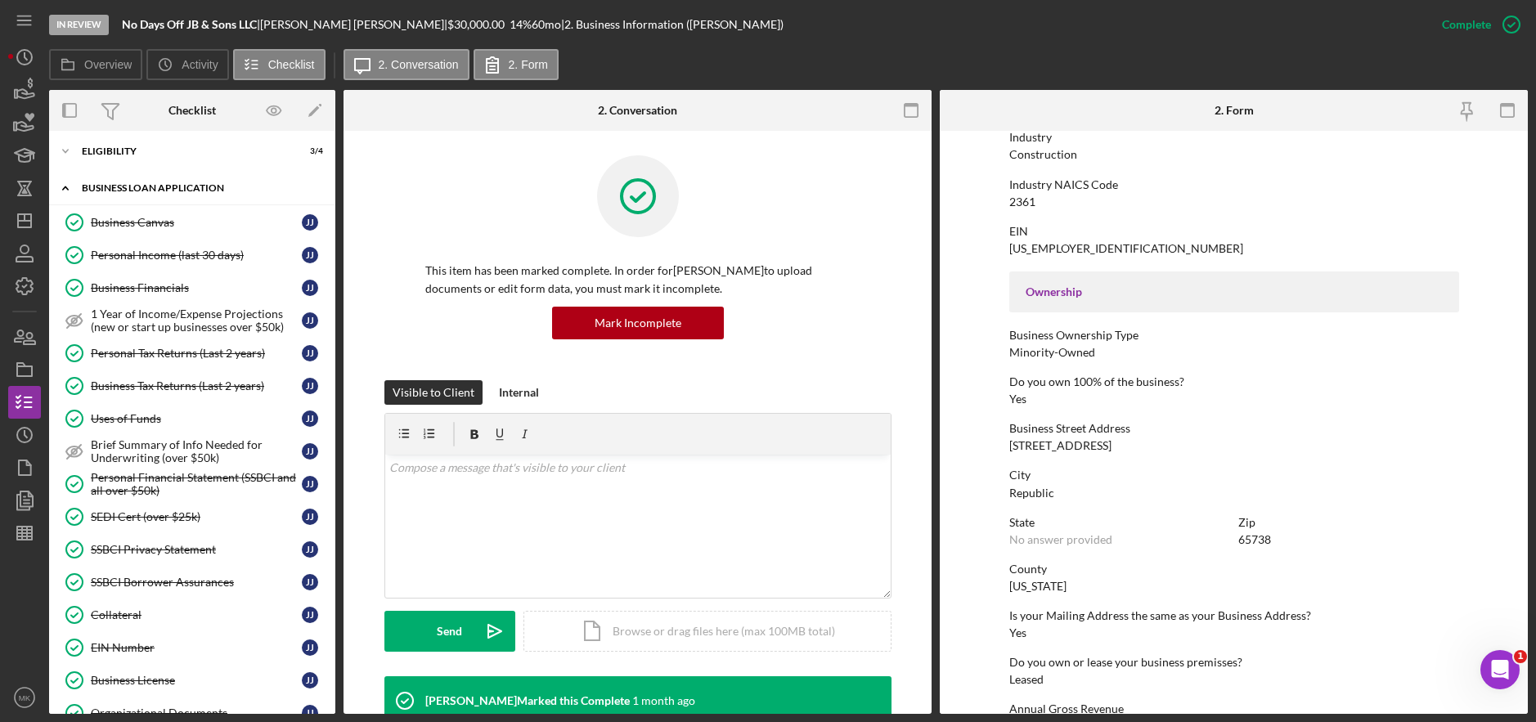
scroll to position [491, 0]
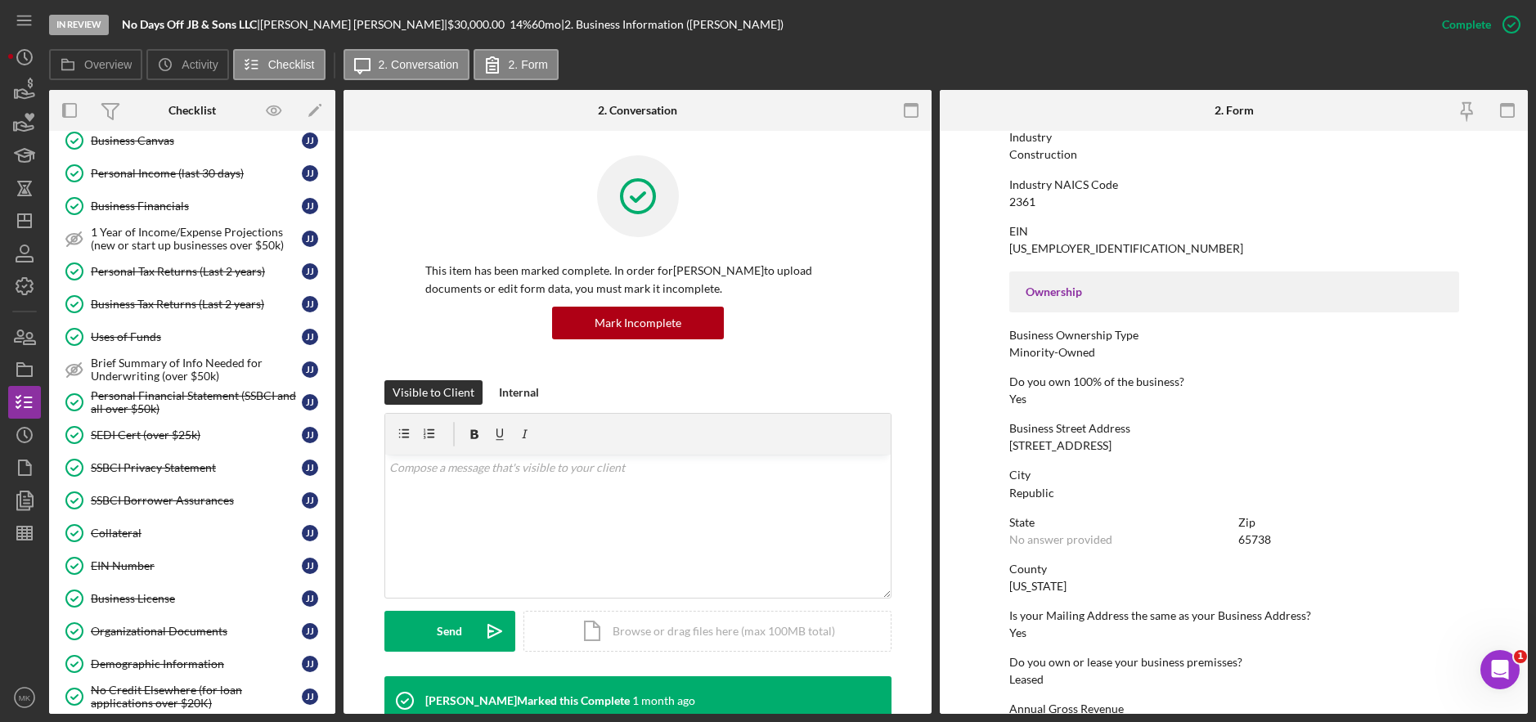
click at [124, 603] on div "Business License" at bounding box center [196, 598] width 211 height 13
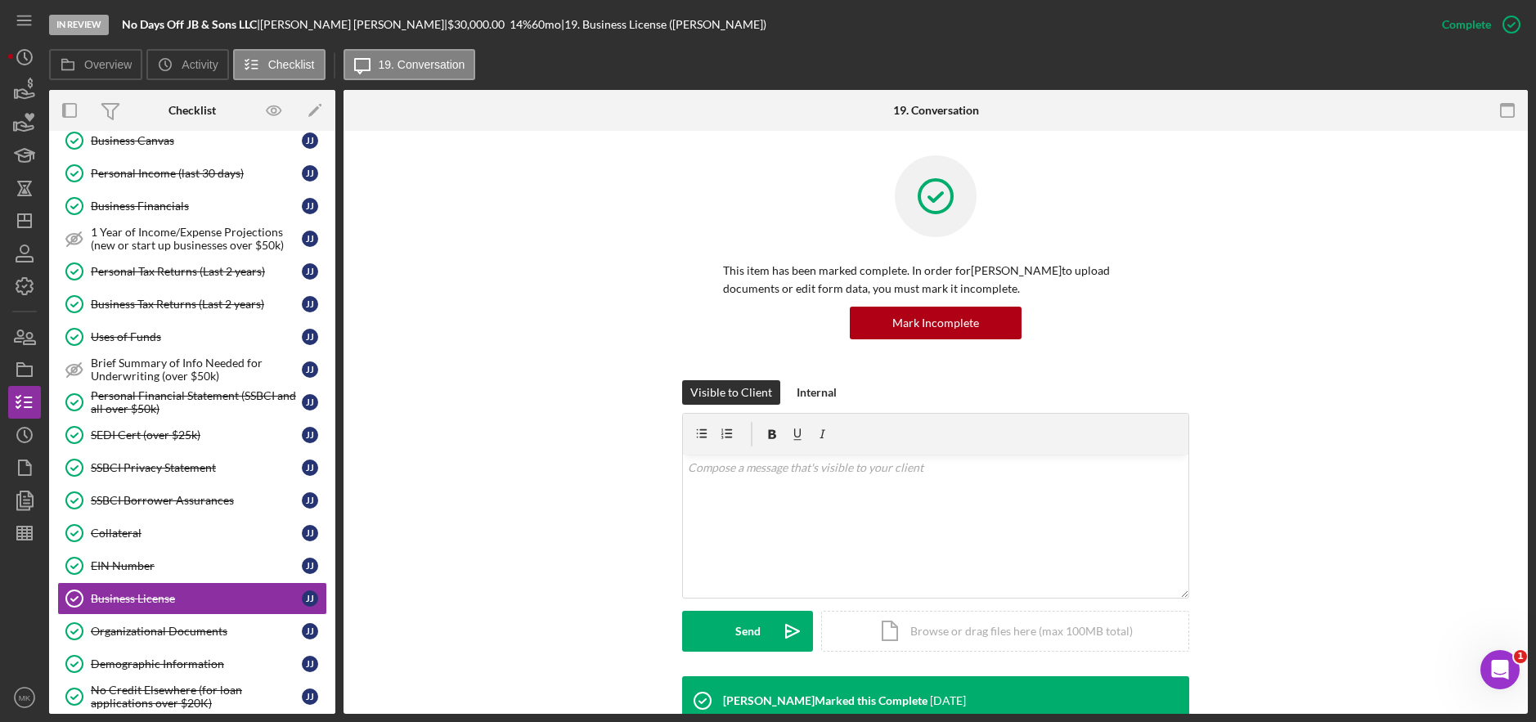
scroll to position [350, 0]
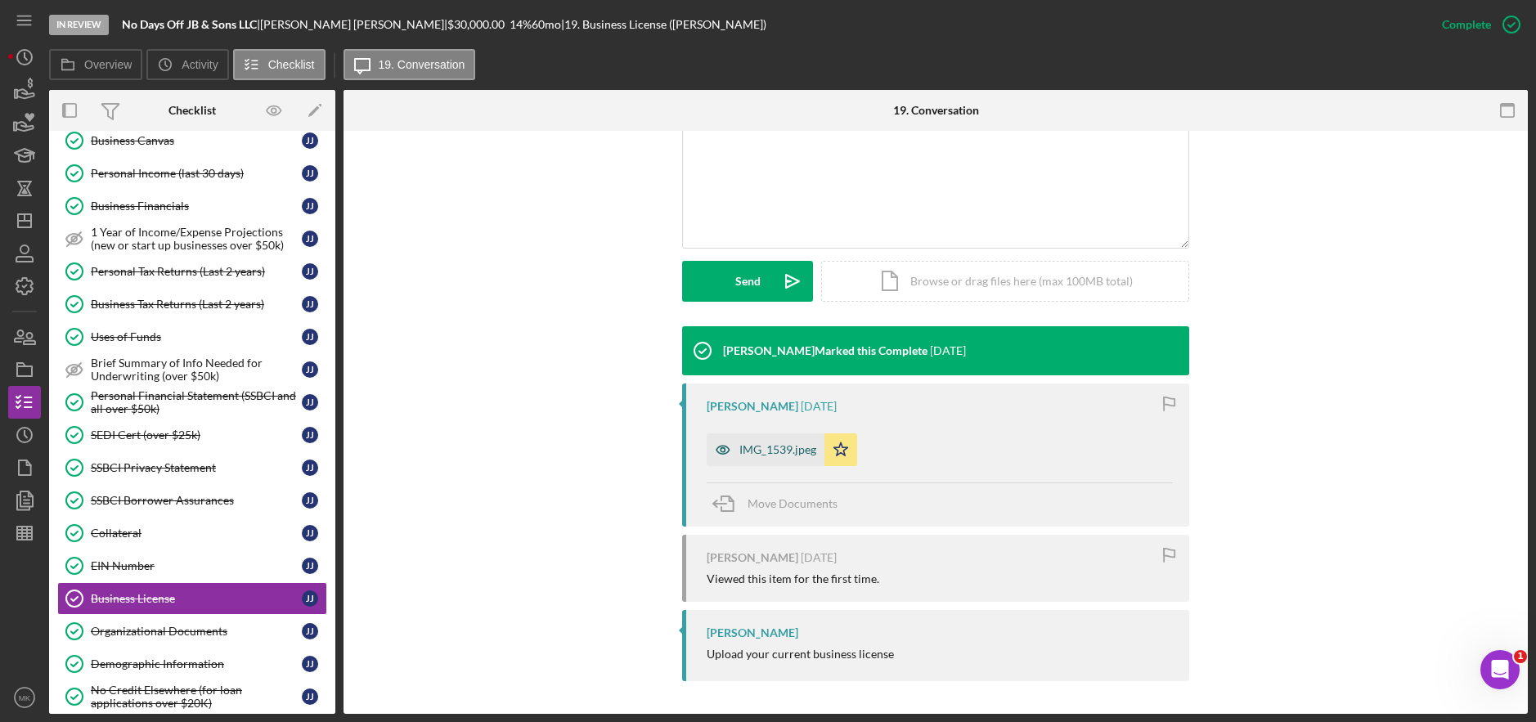
click at [744, 452] on div "IMG_1539.jpeg" at bounding box center [777, 449] width 77 height 13
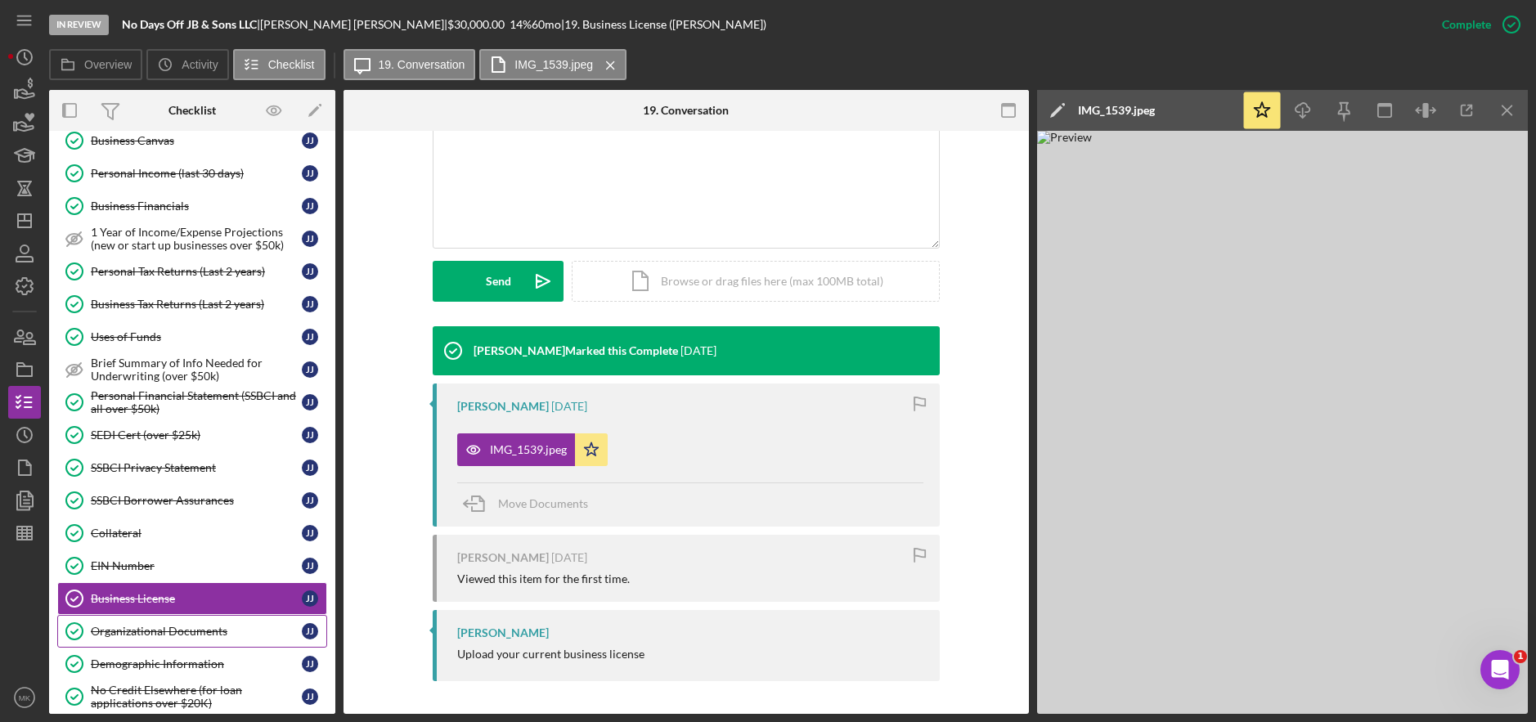
click at [127, 636] on div "Organizational Documents" at bounding box center [196, 631] width 211 height 13
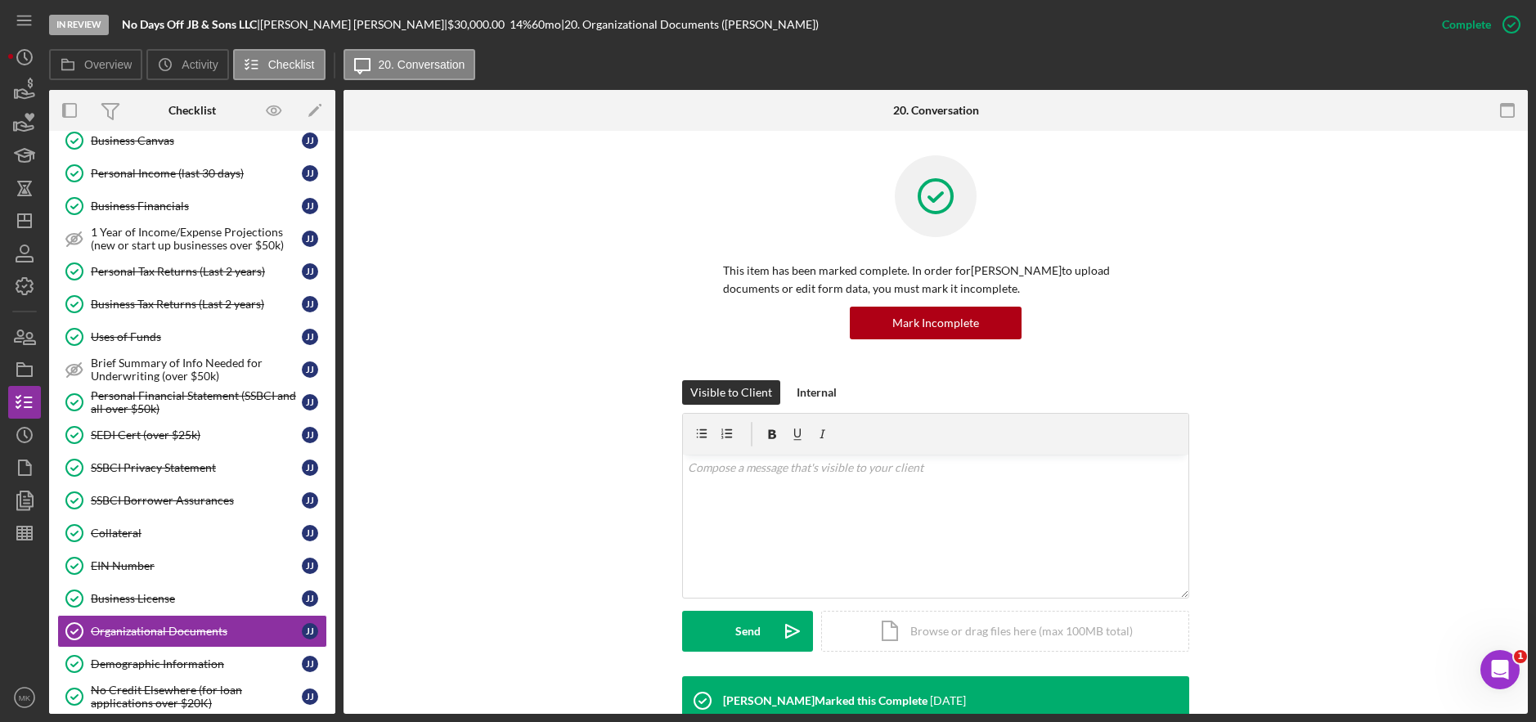
scroll to position [245, 0]
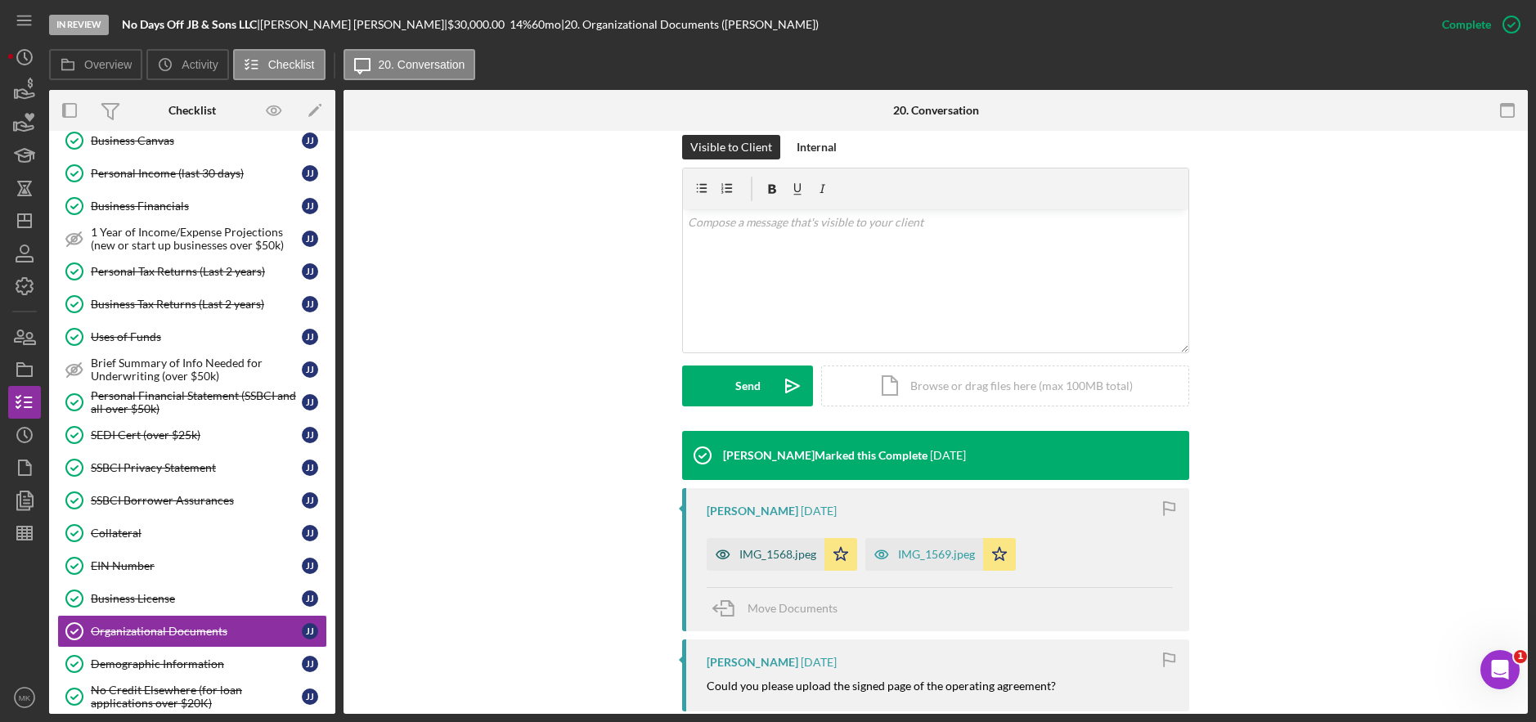
click at [739, 558] on div "IMG_1568.jpeg" at bounding box center [777, 554] width 77 height 13
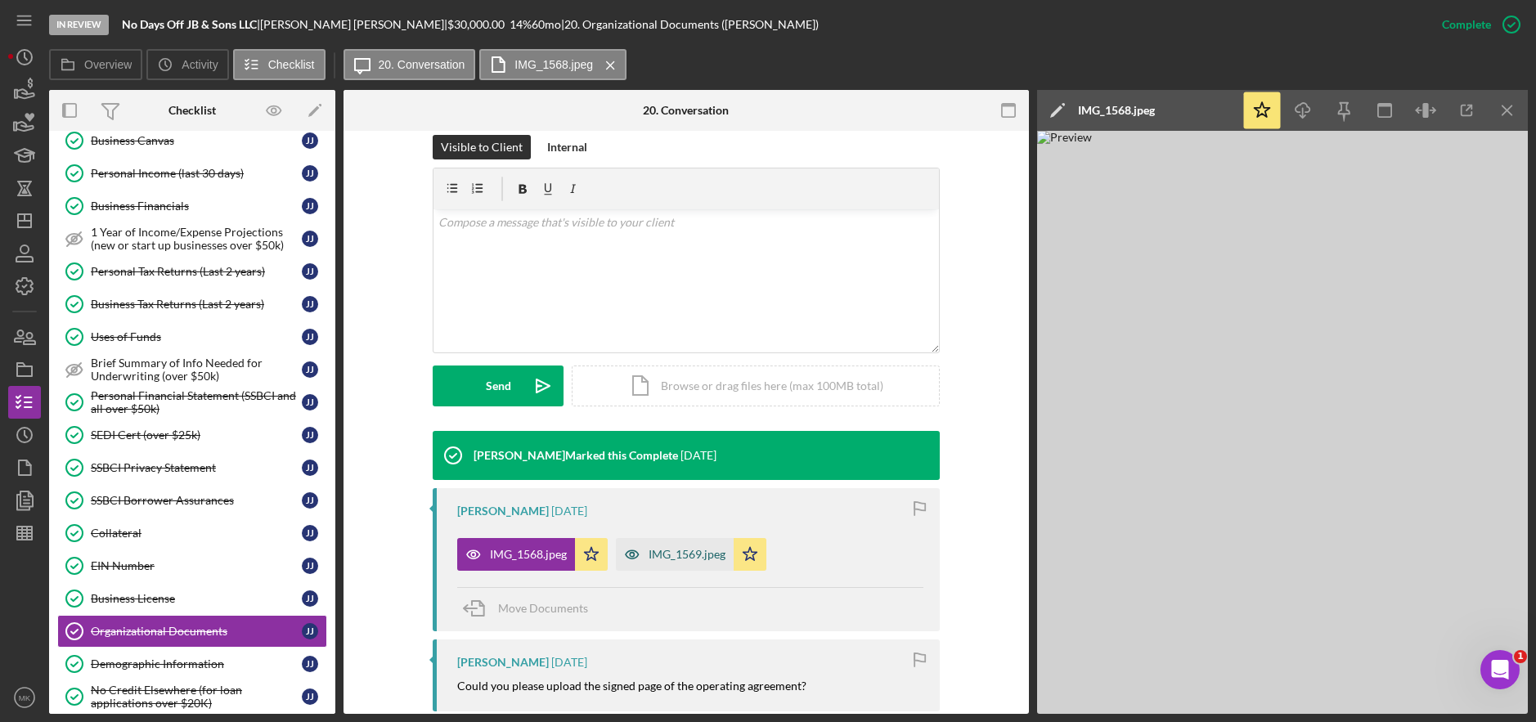
click at [705, 555] on div "IMG_1569.jpeg" at bounding box center [687, 554] width 77 height 13
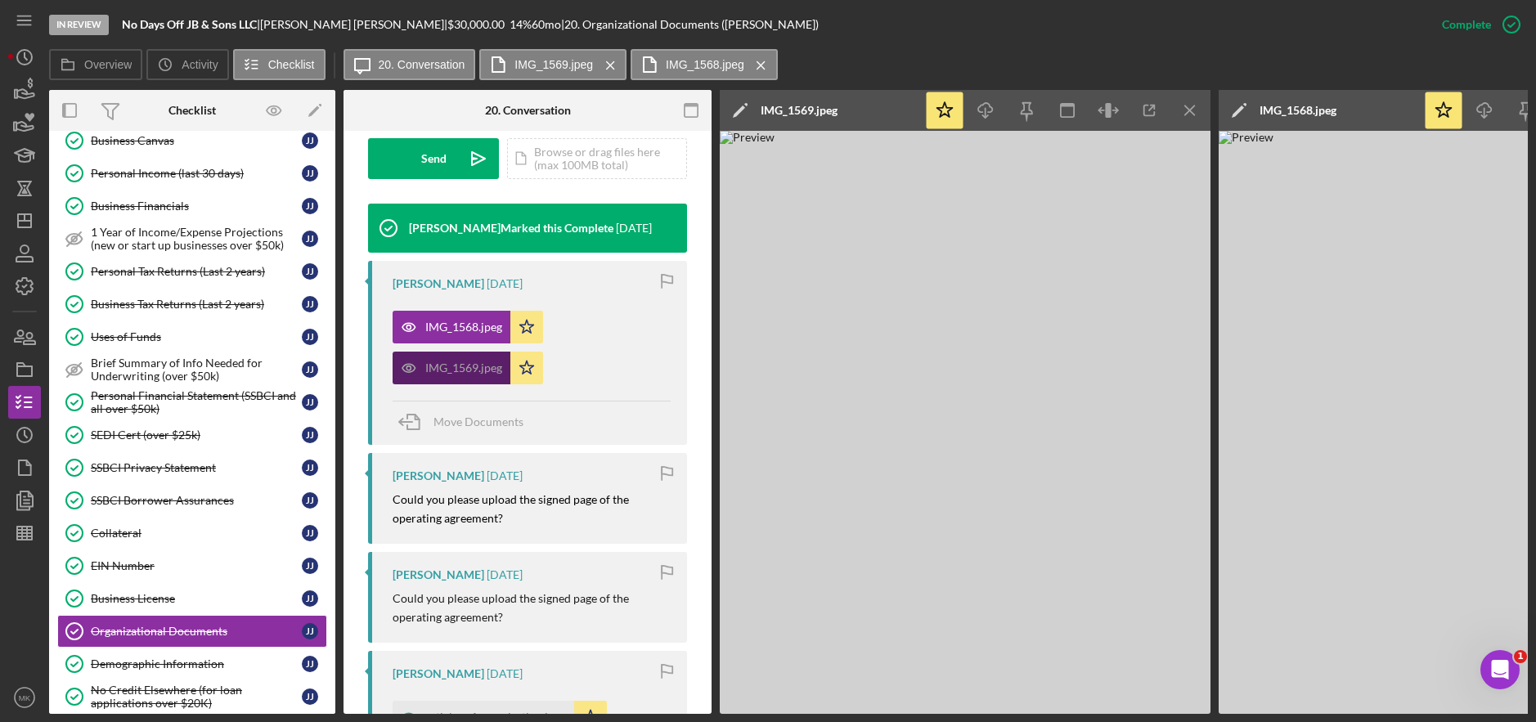
scroll to position [818, 0]
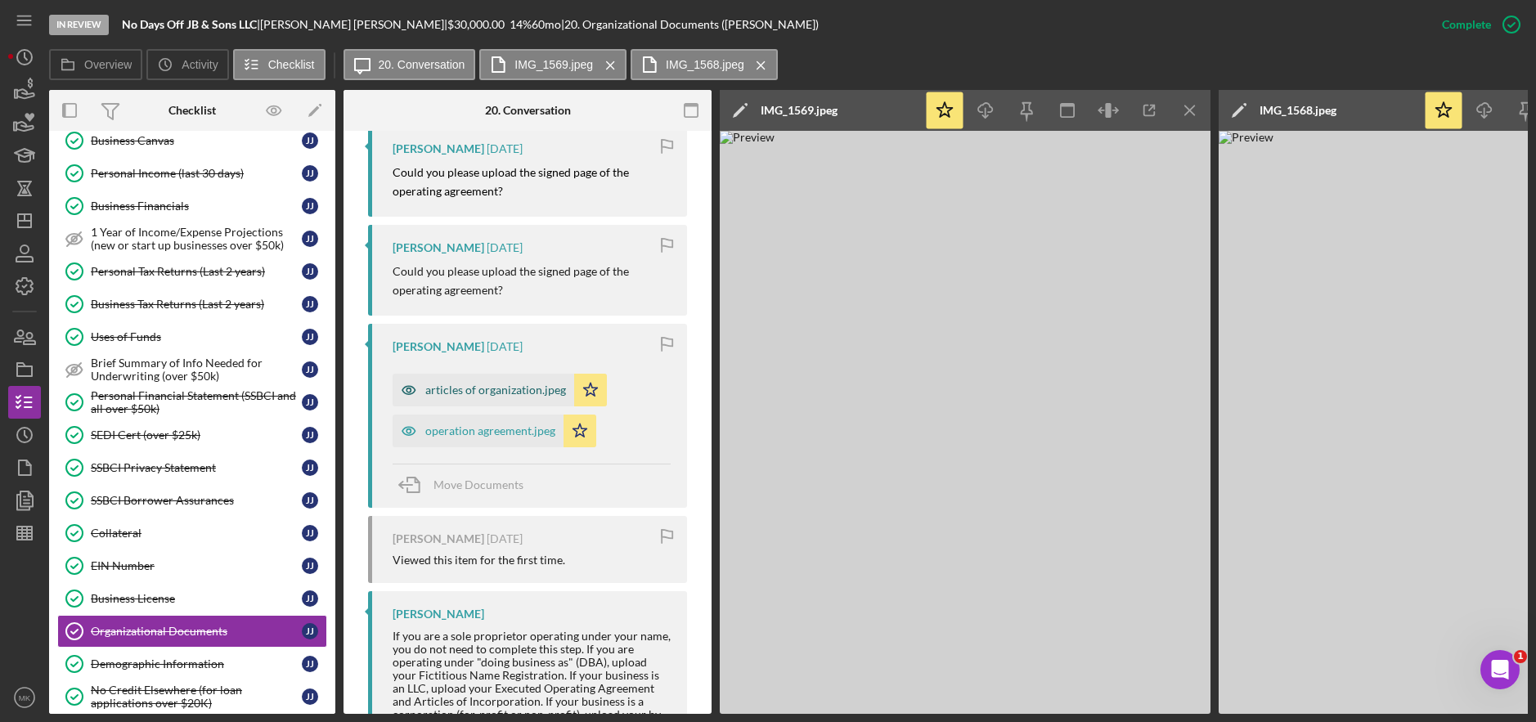
click at [521, 402] on div "articles of organization.jpeg" at bounding box center [484, 390] width 182 height 33
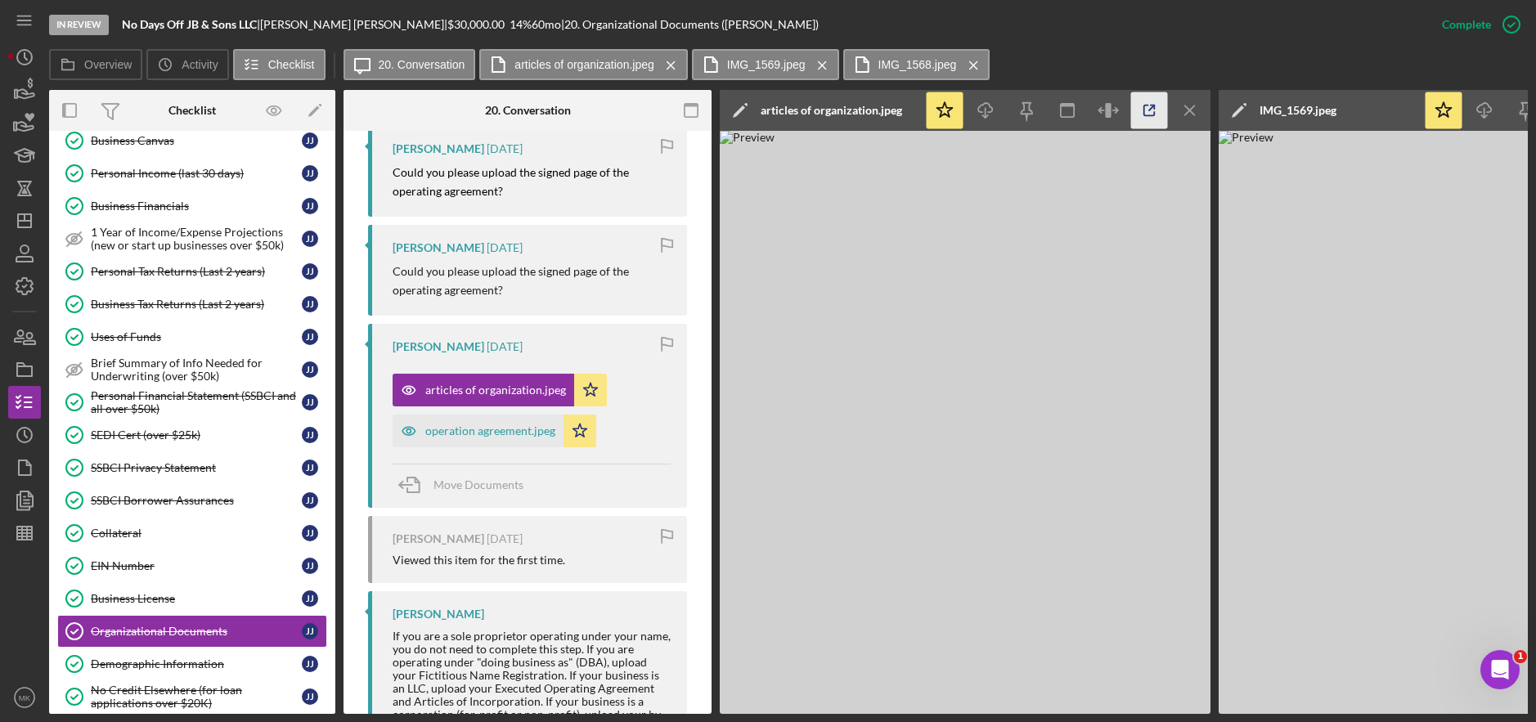
click at [1146, 119] on icon "button" at bounding box center [1149, 110] width 37 height 37
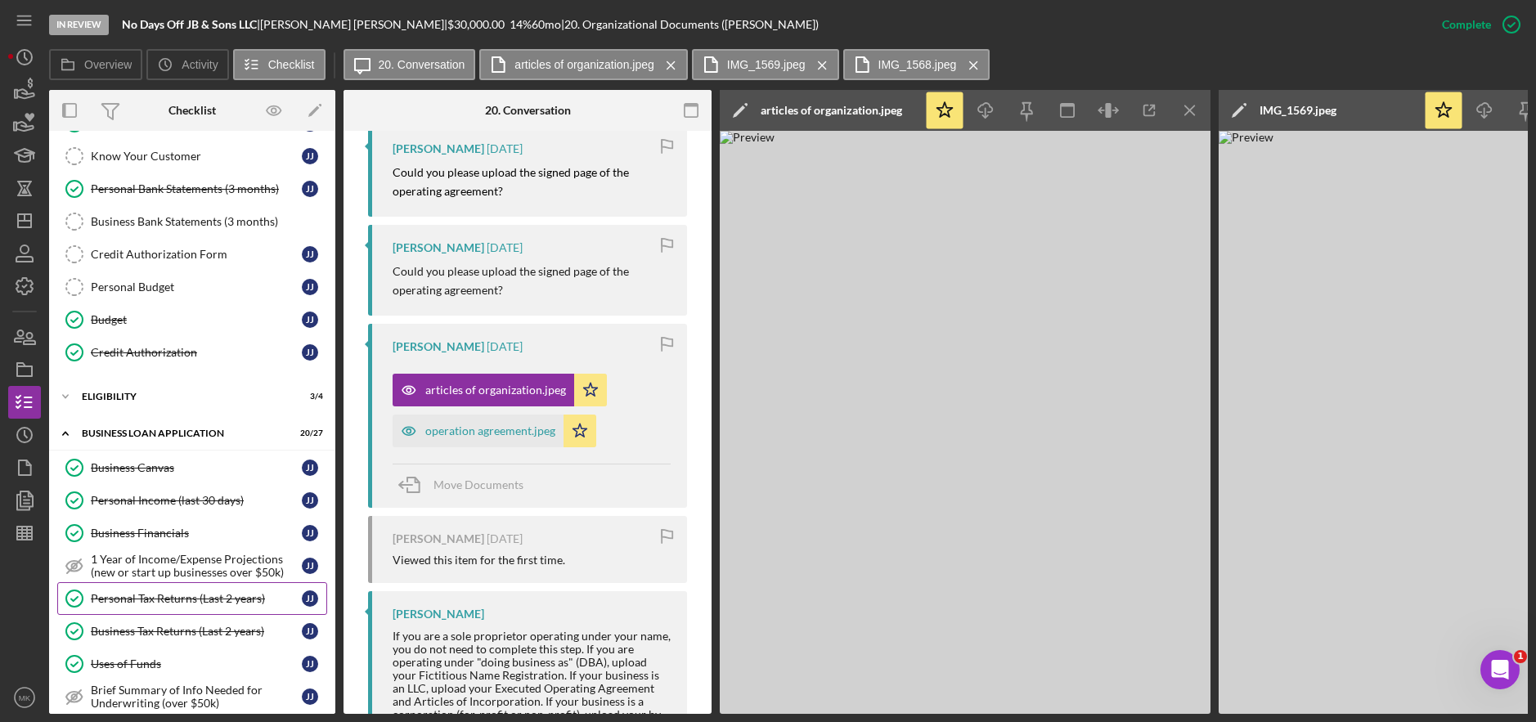
scroll to position [0, 0]
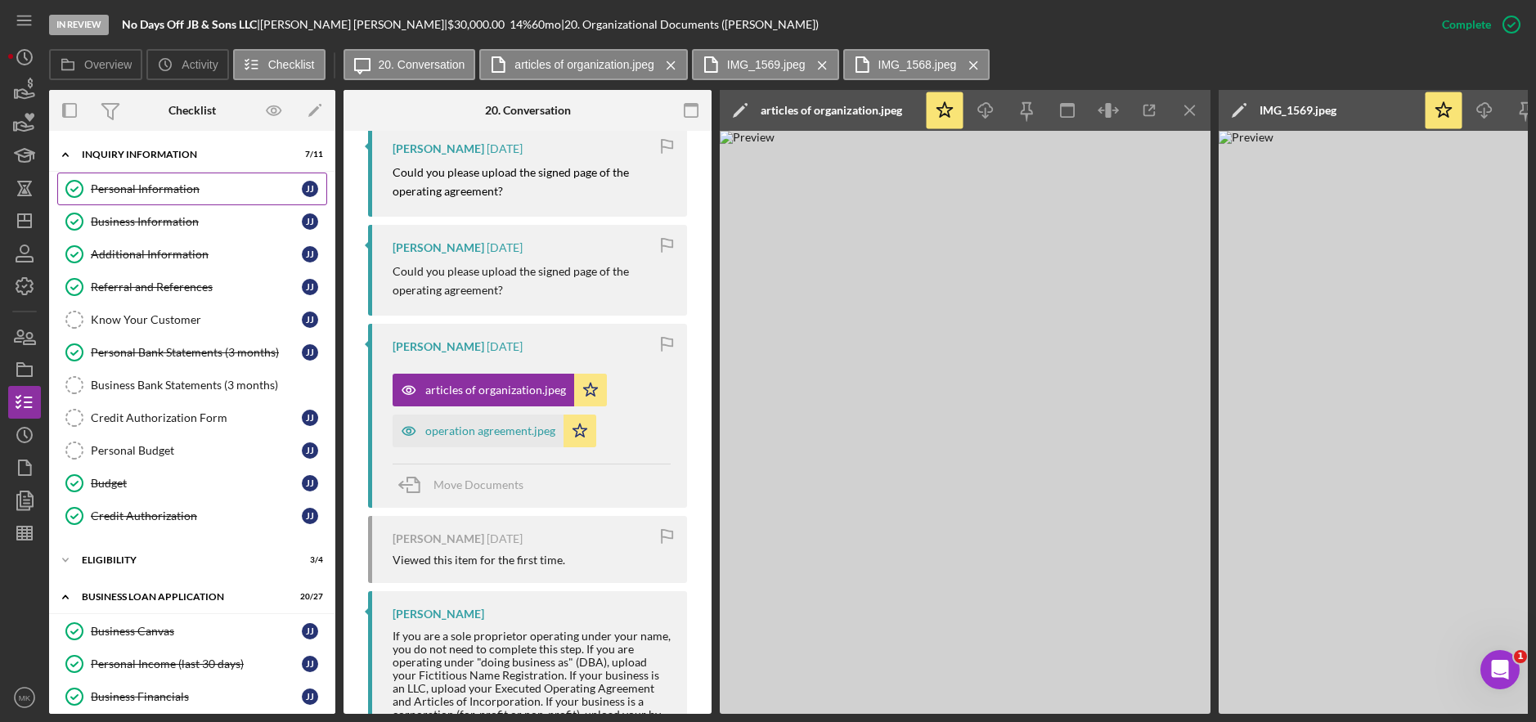
click at [133, 198] on link "Personal Information Personal Information J J" at bounding box center [192, 189] width 270 height 33
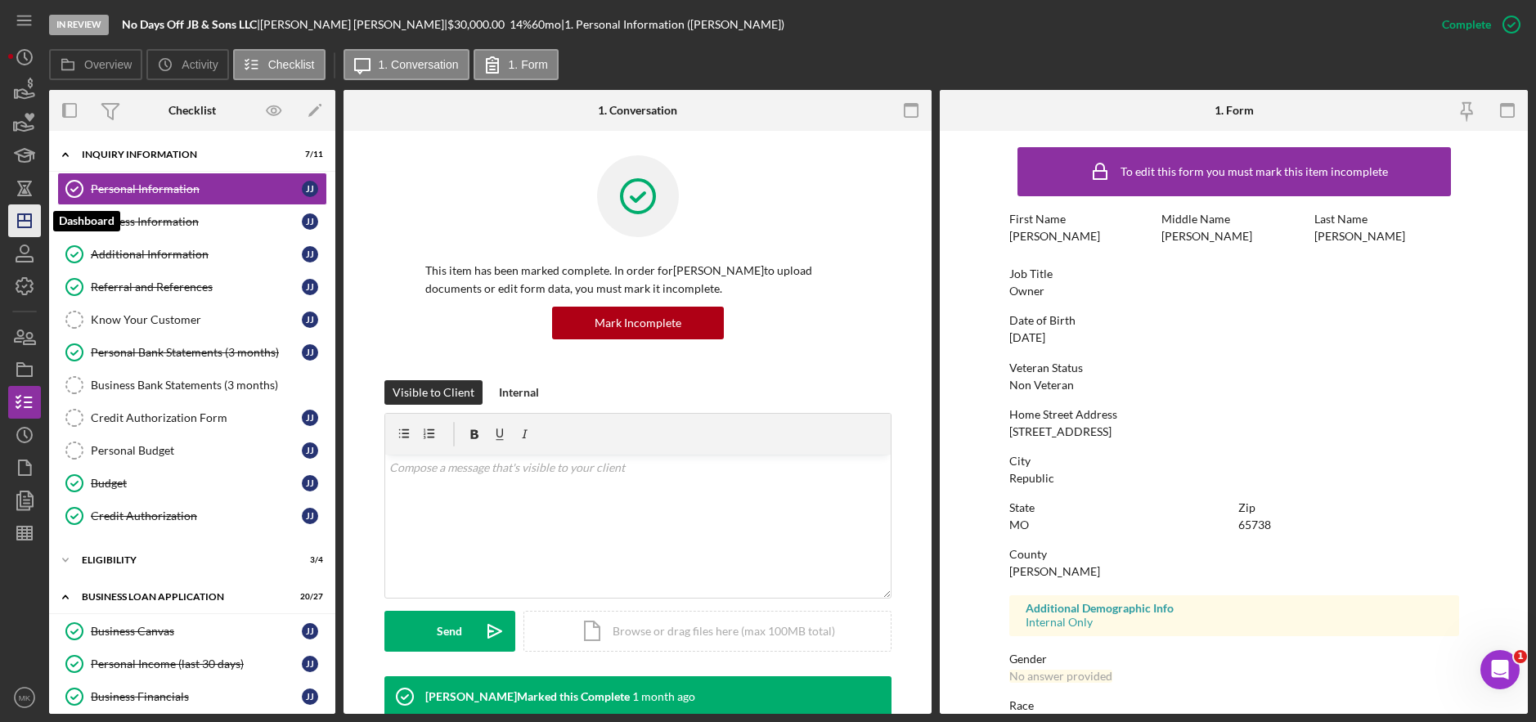
click at [34, 226] on icon "Icon/Dashboard" at bounding box center [24, 220] width 41 height 41
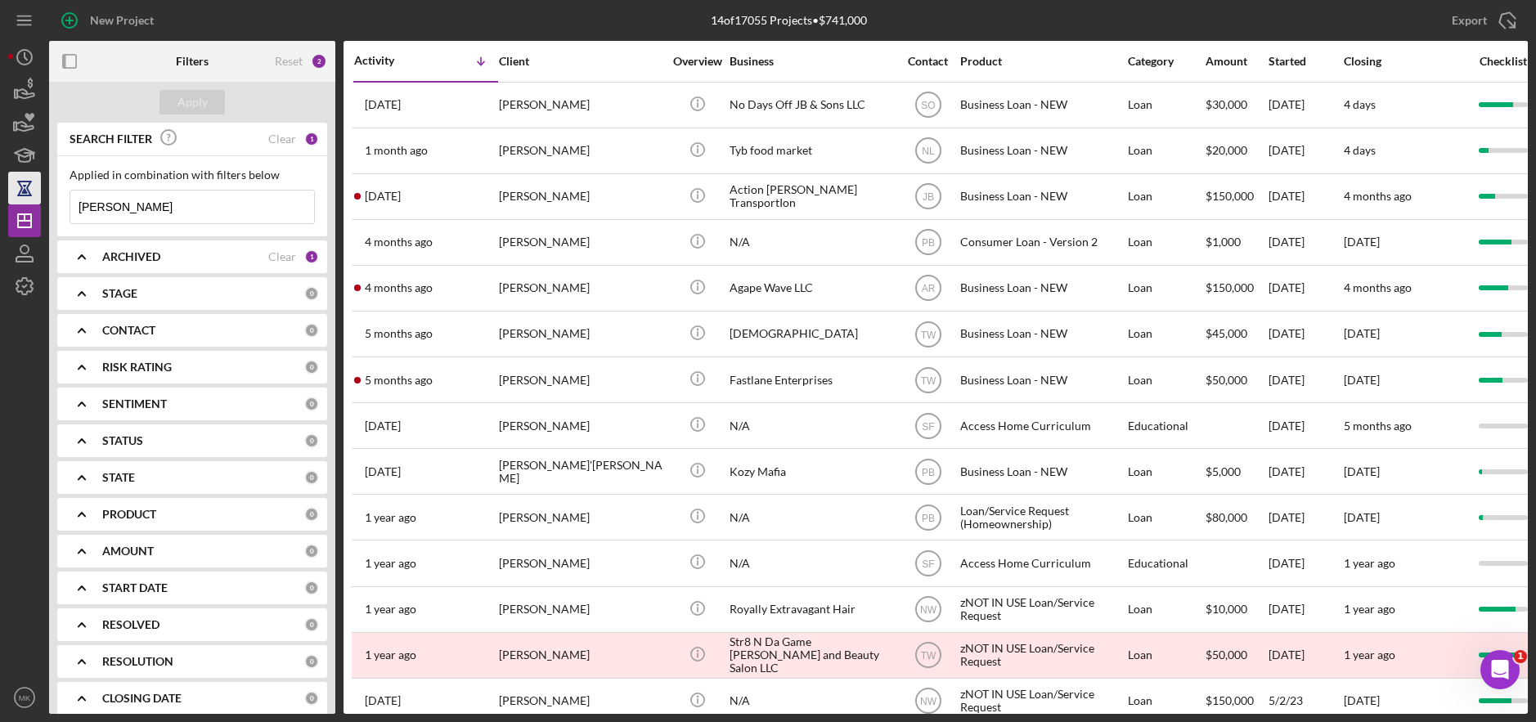
drag, startPoint x: 146, startPoint y: 201, endPoint x: 34, endPoint y: 195, distance: 112.2
click at [34, 195] on div "New Project 14 of 17055 Projects • $741,000 [PERSON_NAME] Export Icon/Export Fi…" at bounding box center [768, 357] width 1520 height 714
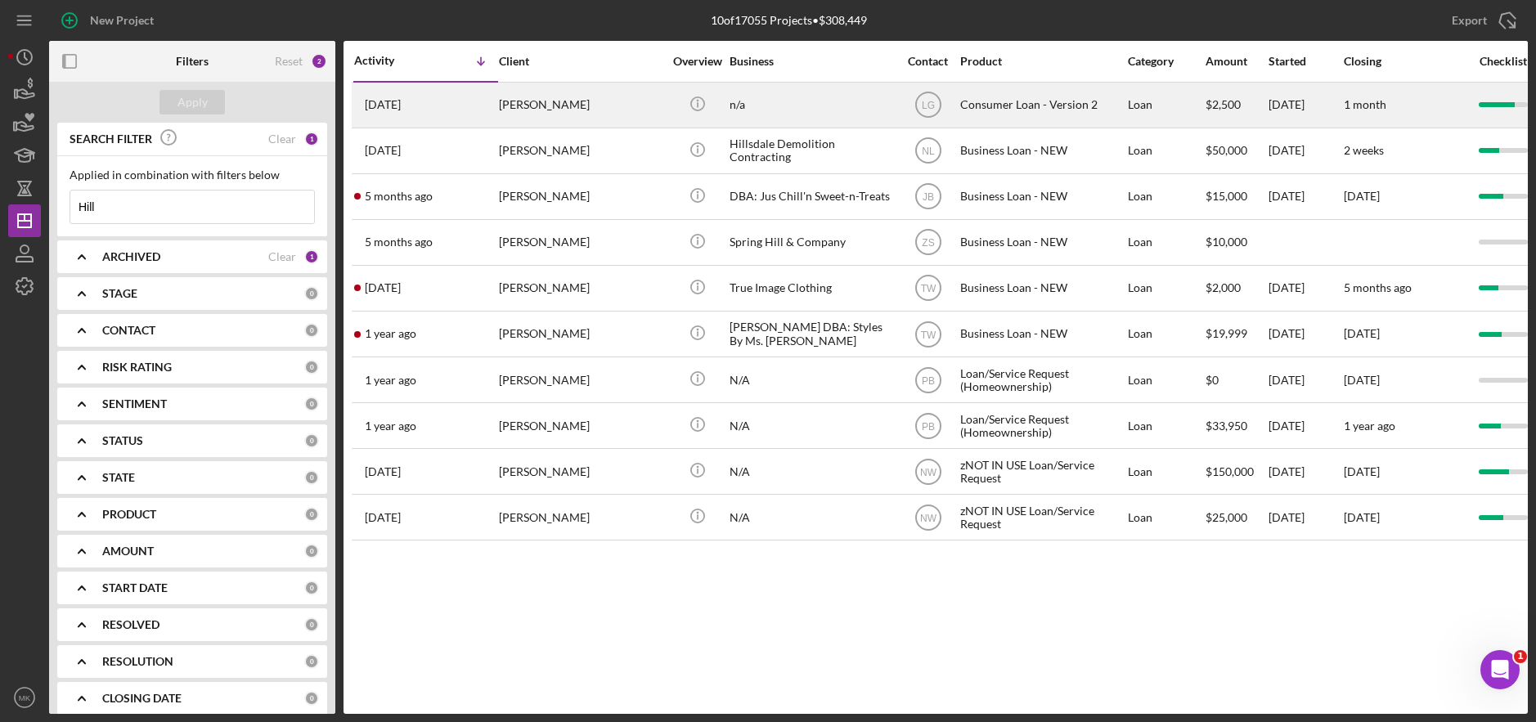
type input "Hill"
click at [728, 101] on td "Icon/Info" at bounding box center [697, 105] width 63 height 46
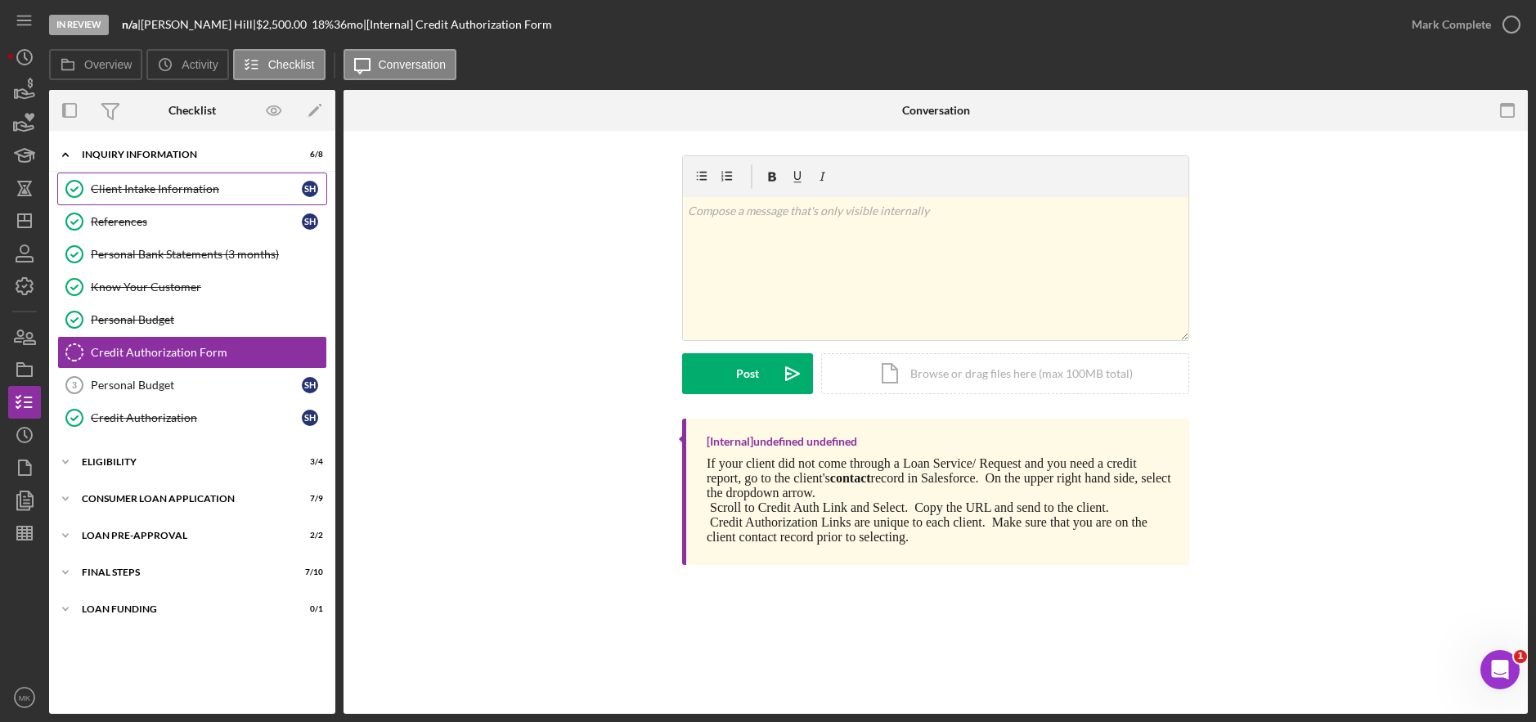
click at [163, 186] on div "Client Intake Information" at bounding box center [196, 188] width 211 height 13
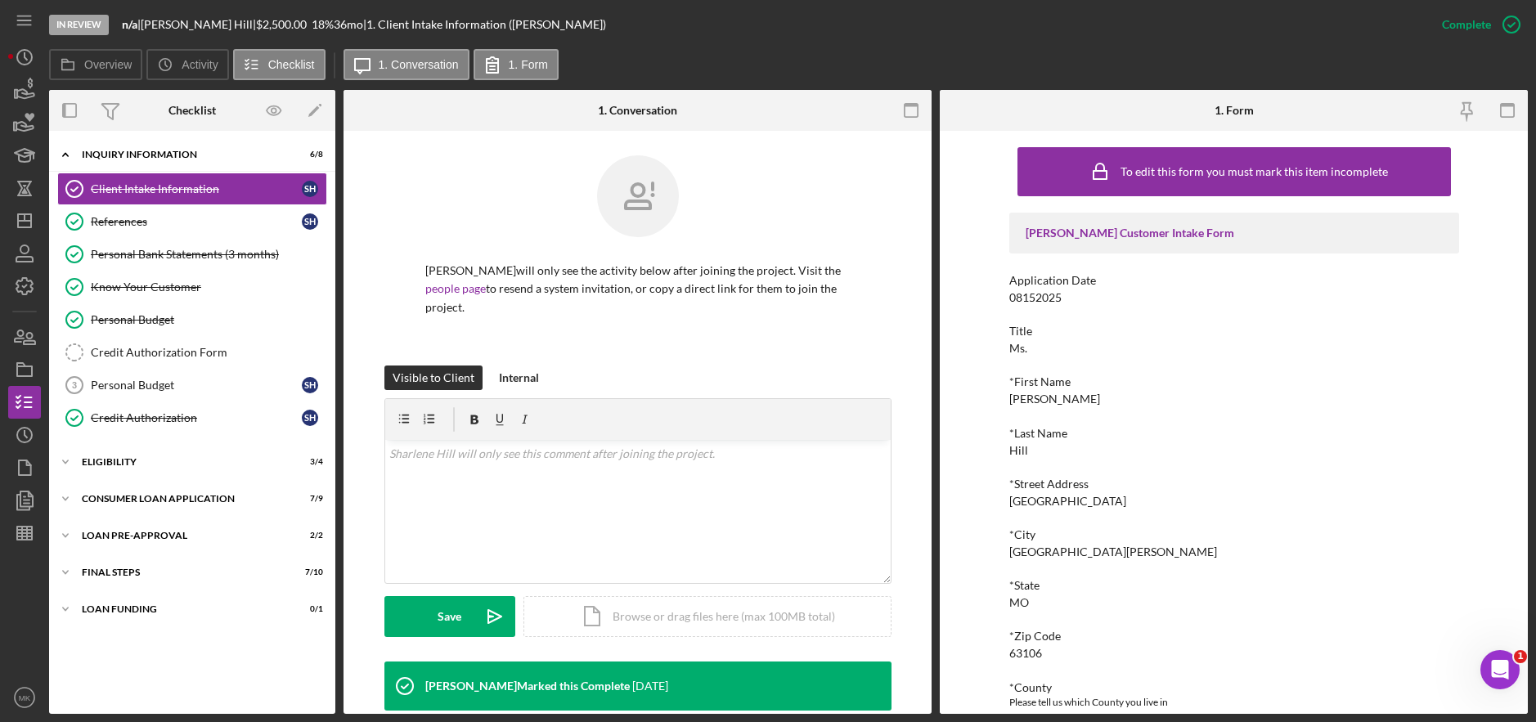
click at [1164, 361] on div "[PERSON_NAME] Customer Intake Form Application Date 08152025 Title Ms. *First N…" at bounding box center [1234, 706] width 450 height 986
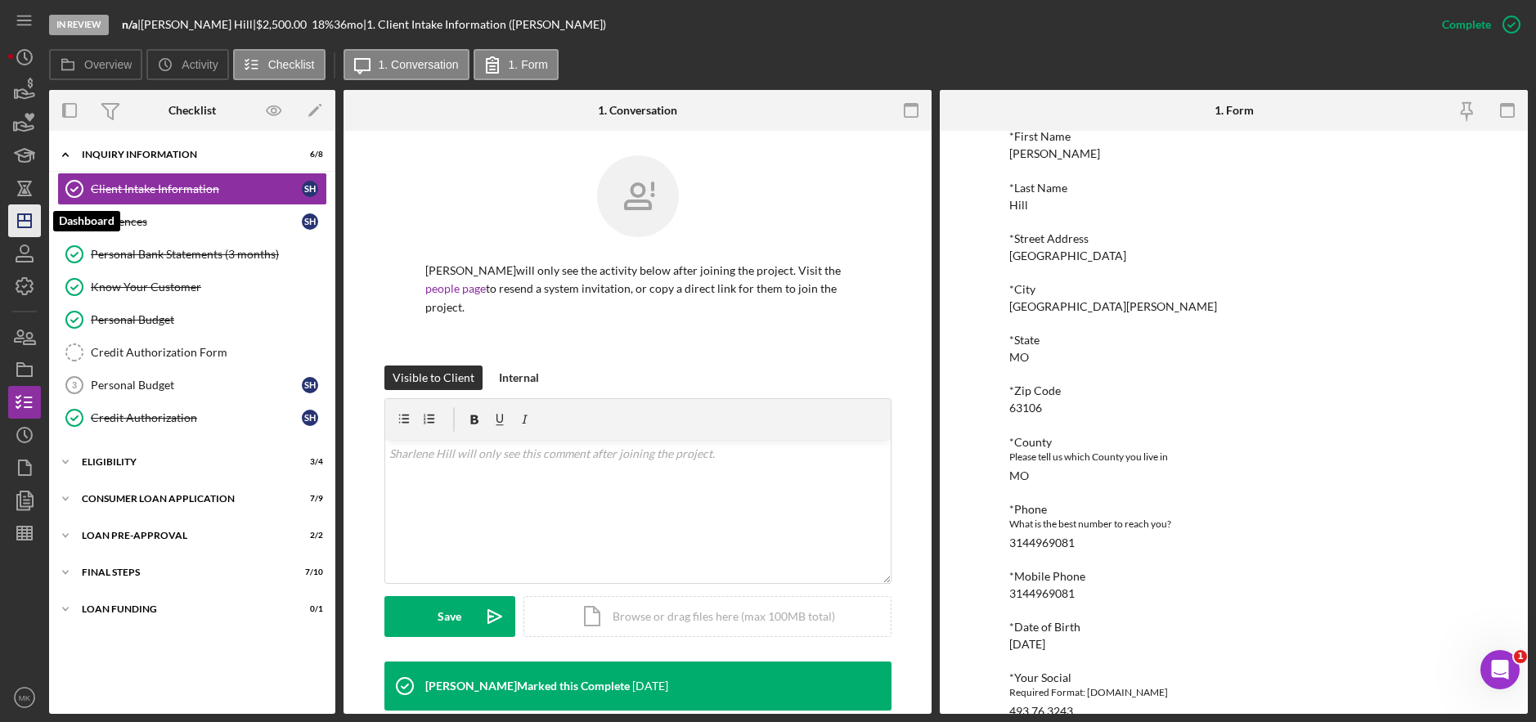
click at [29, 221] on line "button" at bounding box center [24, 221] width 13 height 0
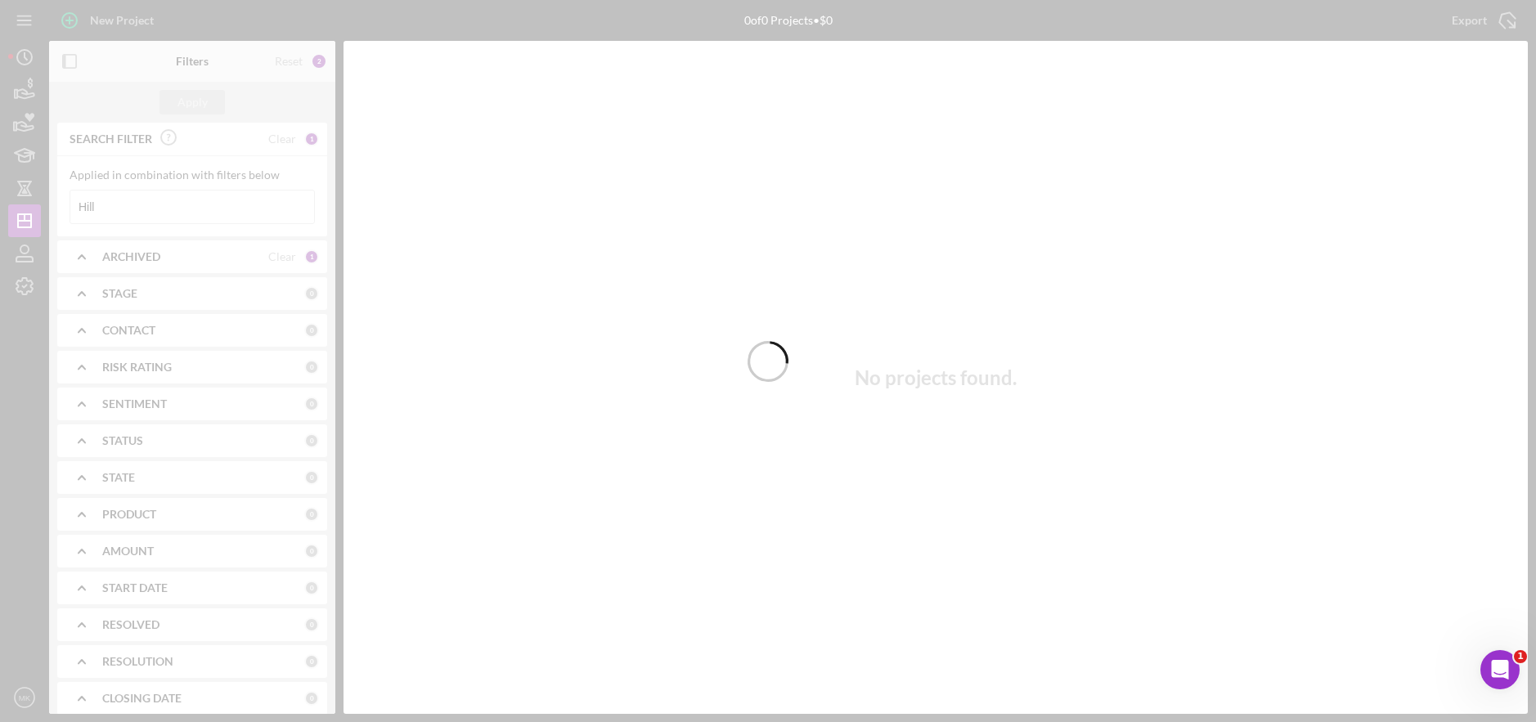
click at [116, 209] on div at bounding box center [768, 361] width 1536 height 722
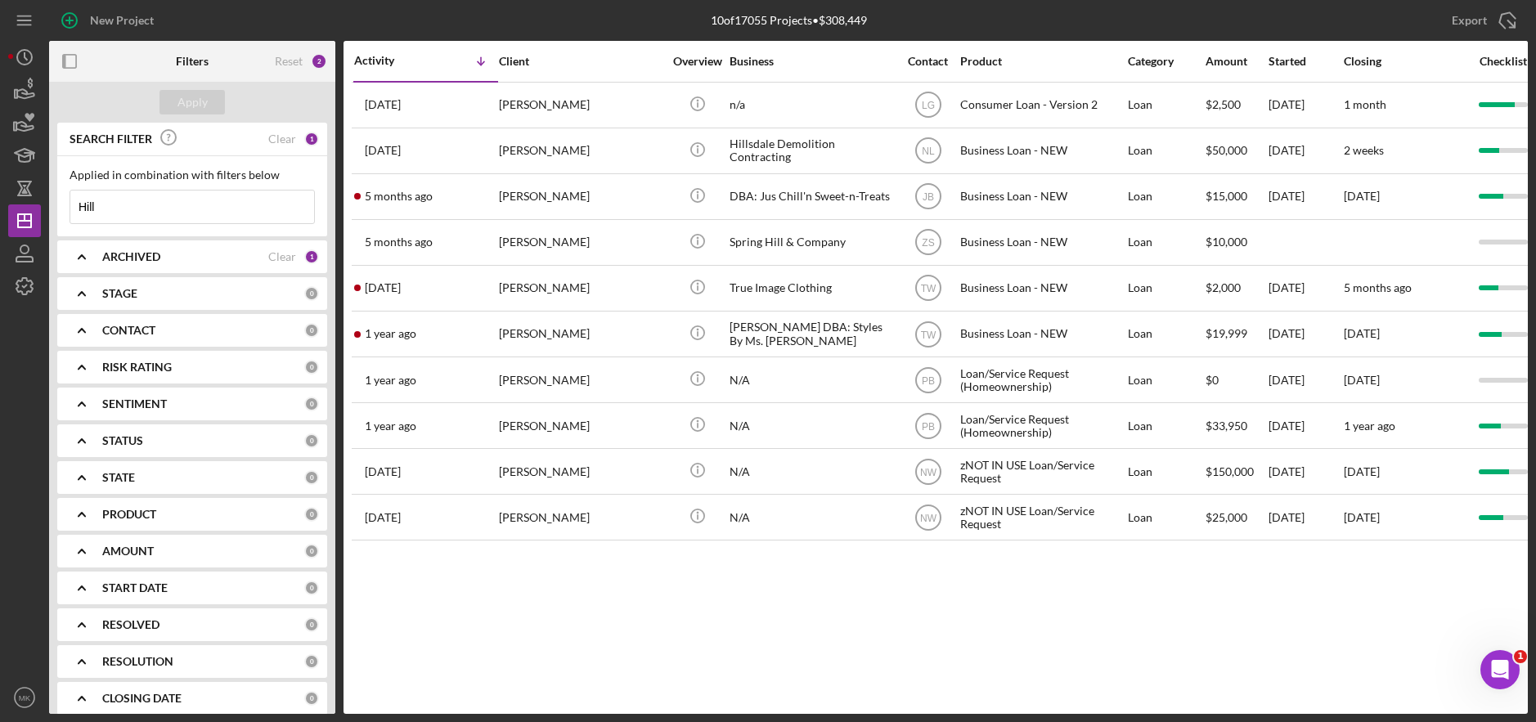
drag, startPoint x: 141, startPoint y: 201, endPoint x: -7, endPoint y: 206, distance: 147.3
click at [0, 206] on html "New Project 10 of 17055 Projects • $308,449 Hill Export Icon/Export Filters Res…" at bounding box center [768, 361] width 1536 height 722
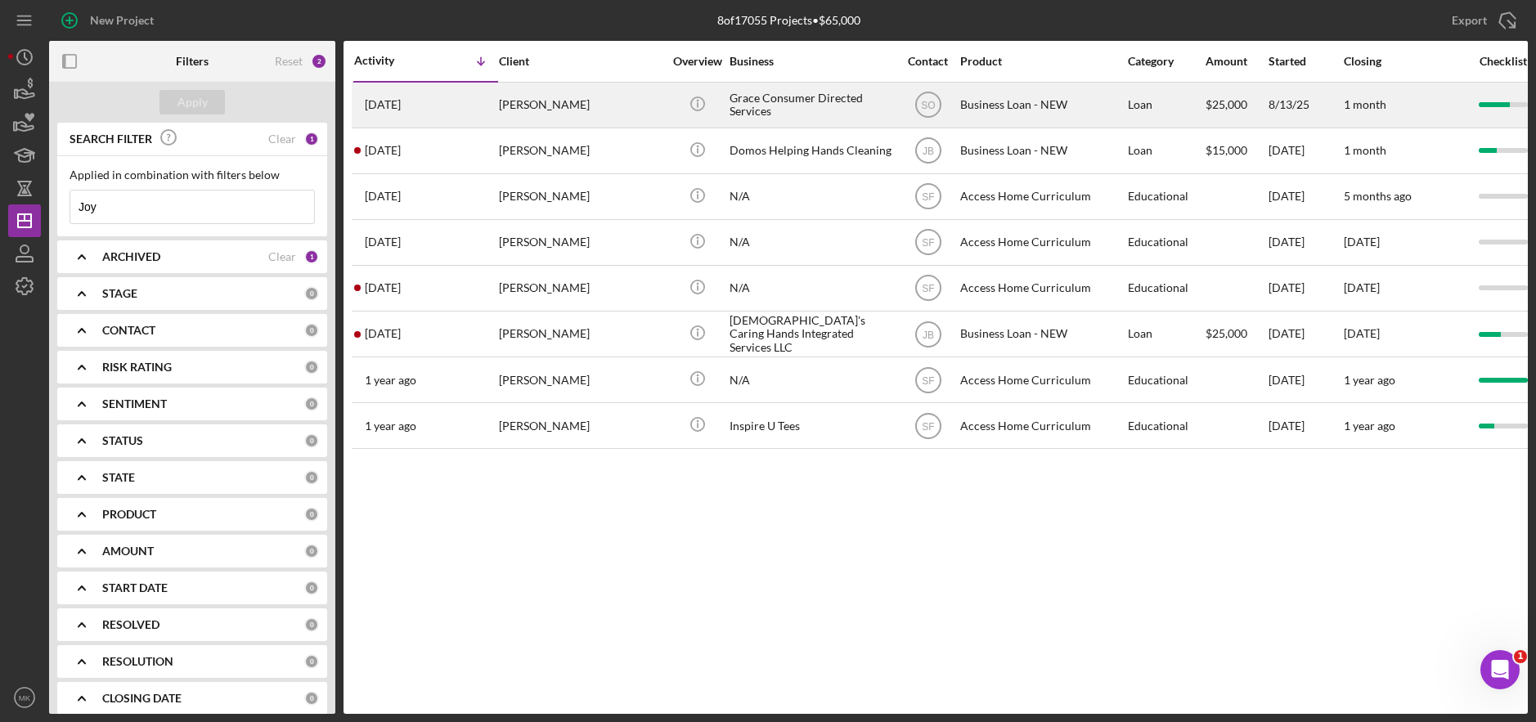
type input "Joy"
click at [734, 100] on div "Grace Consumer Directed Services" at bounding box center [812, 104] width 164 height 43
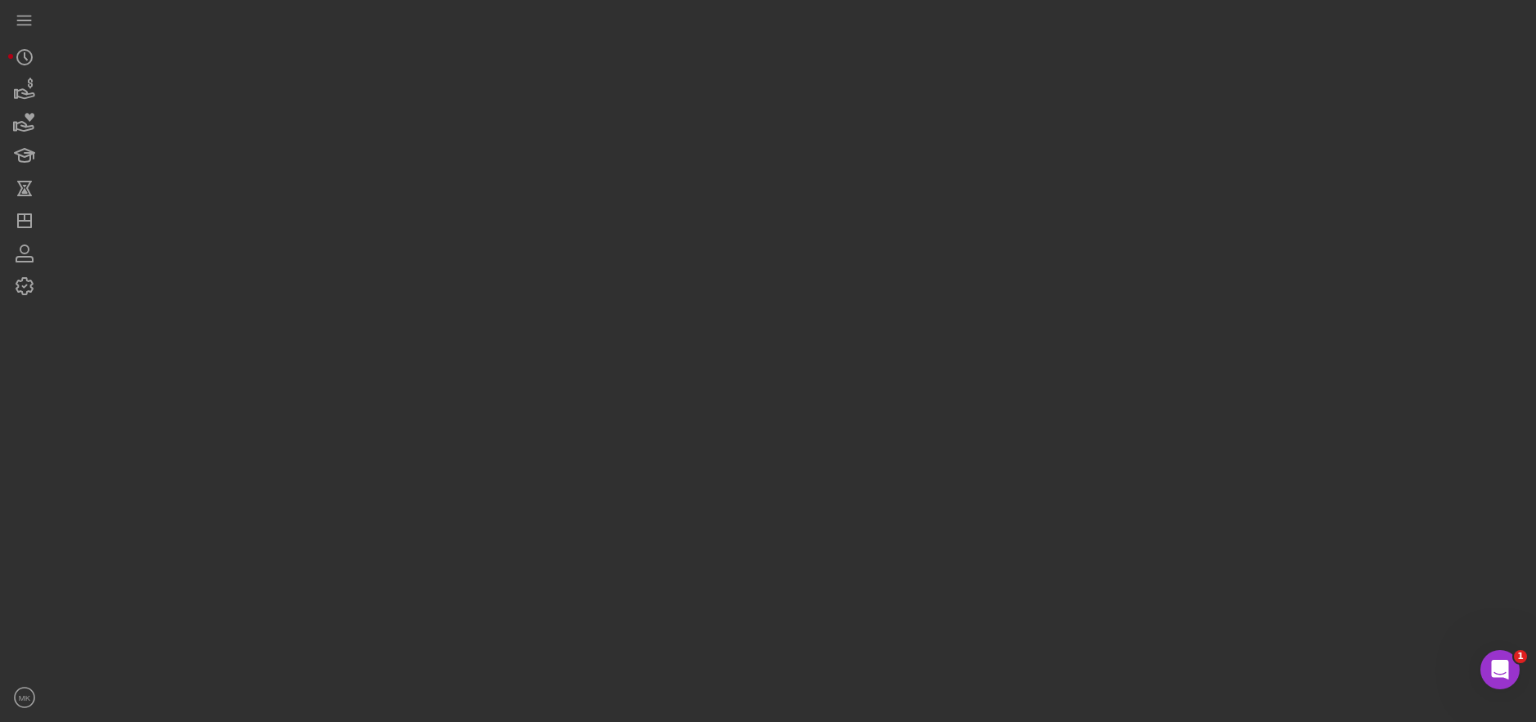
click at [734, 100] on div at bounding box center [788, 357] width 1479 height 714
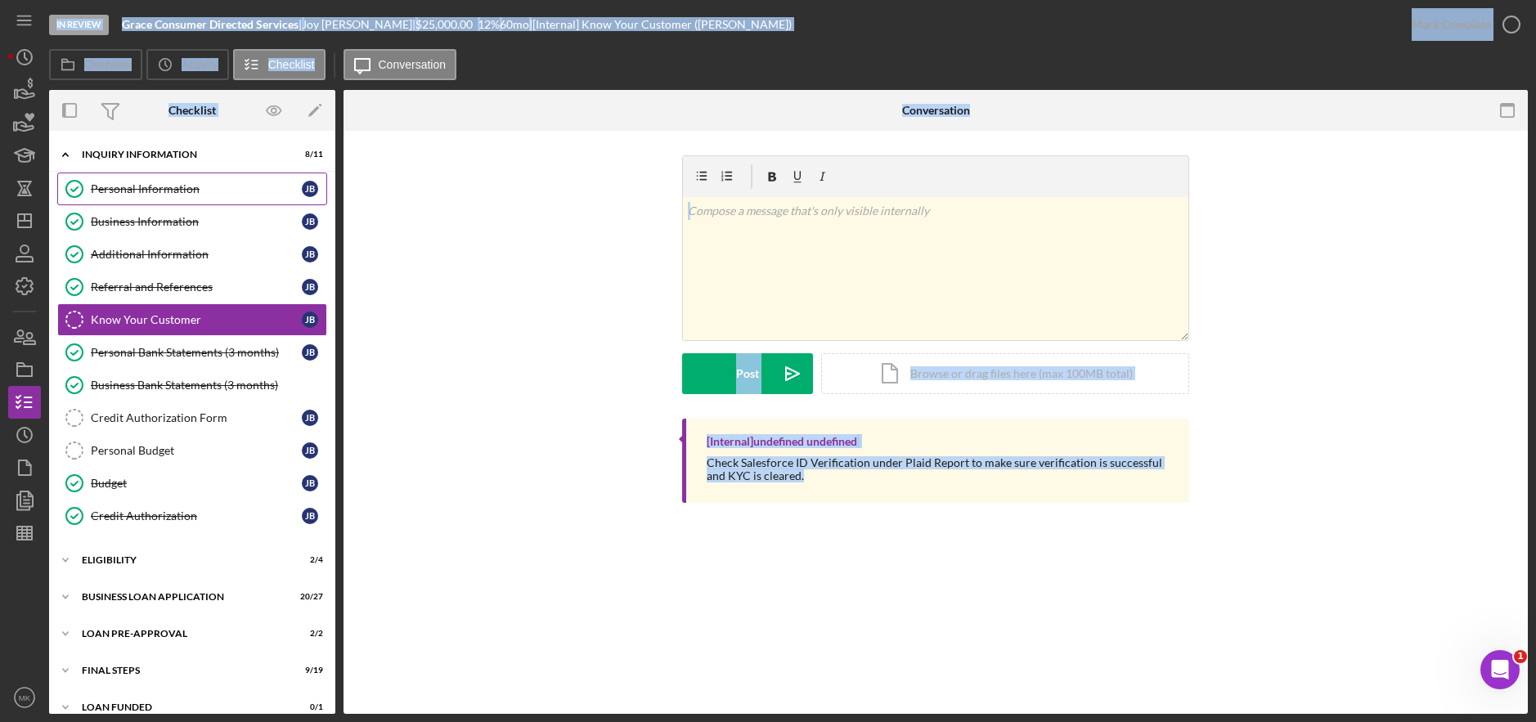
click at [141, 195] on div "Personal Information" at bounding box center [196, 188] width 211 height 13
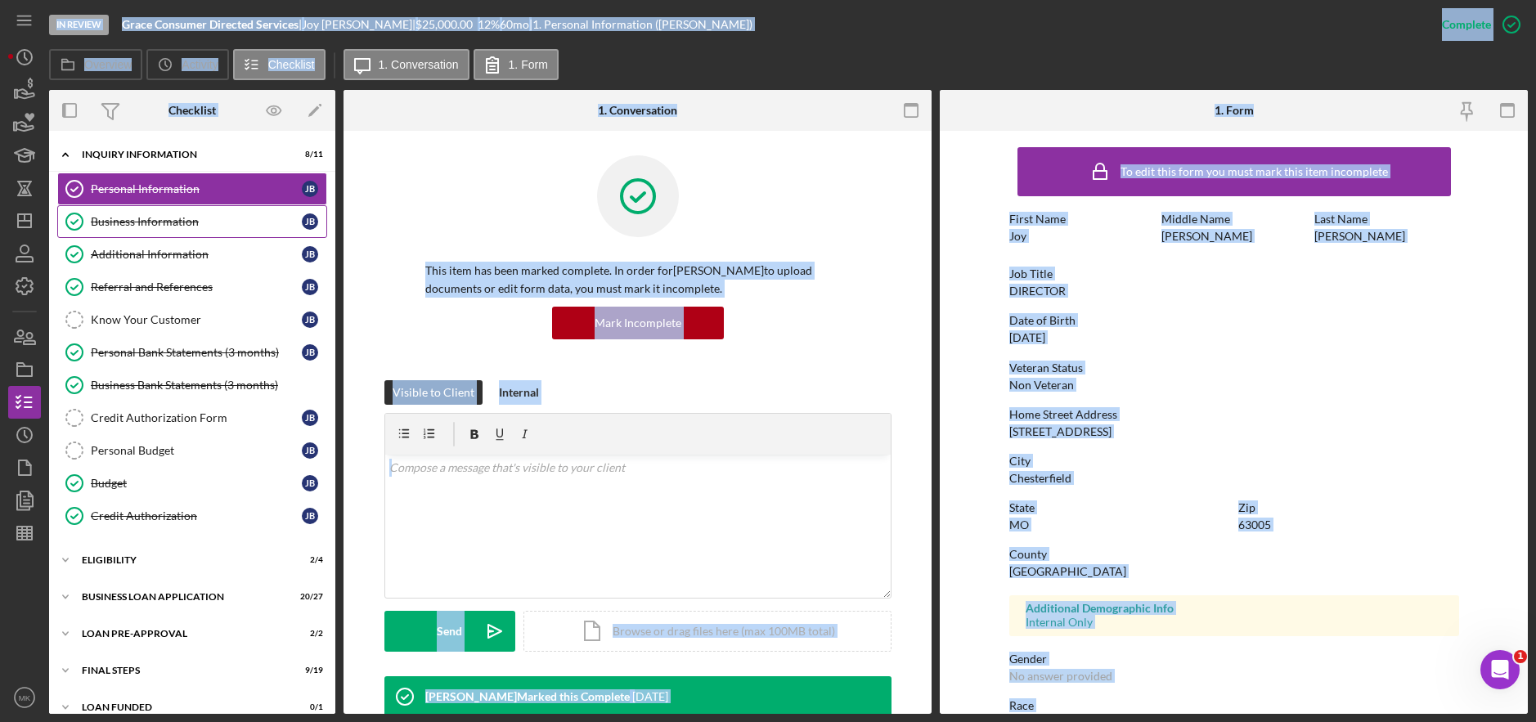
click at [156, 228] on div "Business Information" at bounding box center [196, 221] width 211 height 13
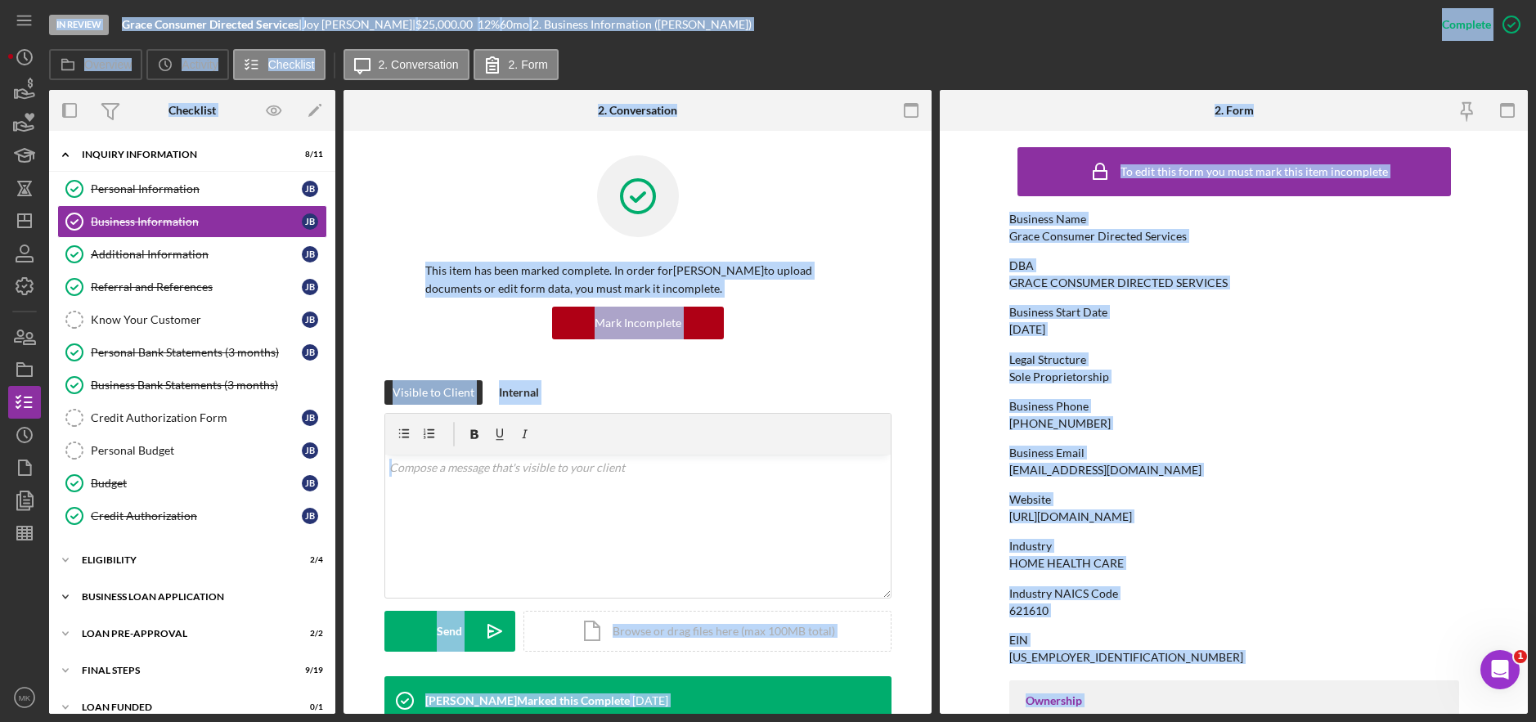
click at [167, 600] on div "BUSINESS LOAN APPLICATION" at bounding box center [198, 597] width 233 height 10
click at [154, 623] on link "Business Canvas Business Canvas [PERSON_NAME]" at bounding box center [192, 631] width 270 height 33
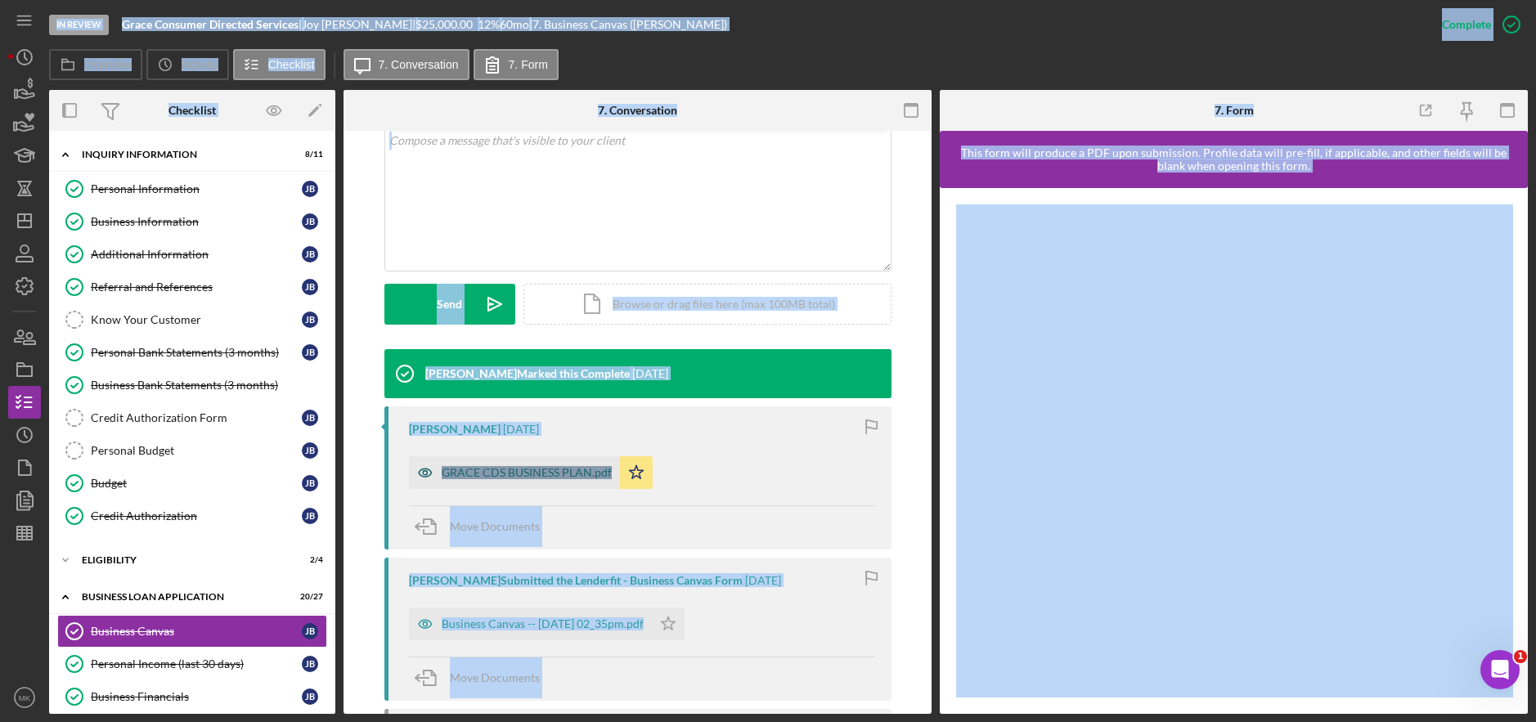
click at [534, 474] on div "GRACE CDS BUSINESS PLAN.pdf" at bounding box center [527, 472] width 170 height 13
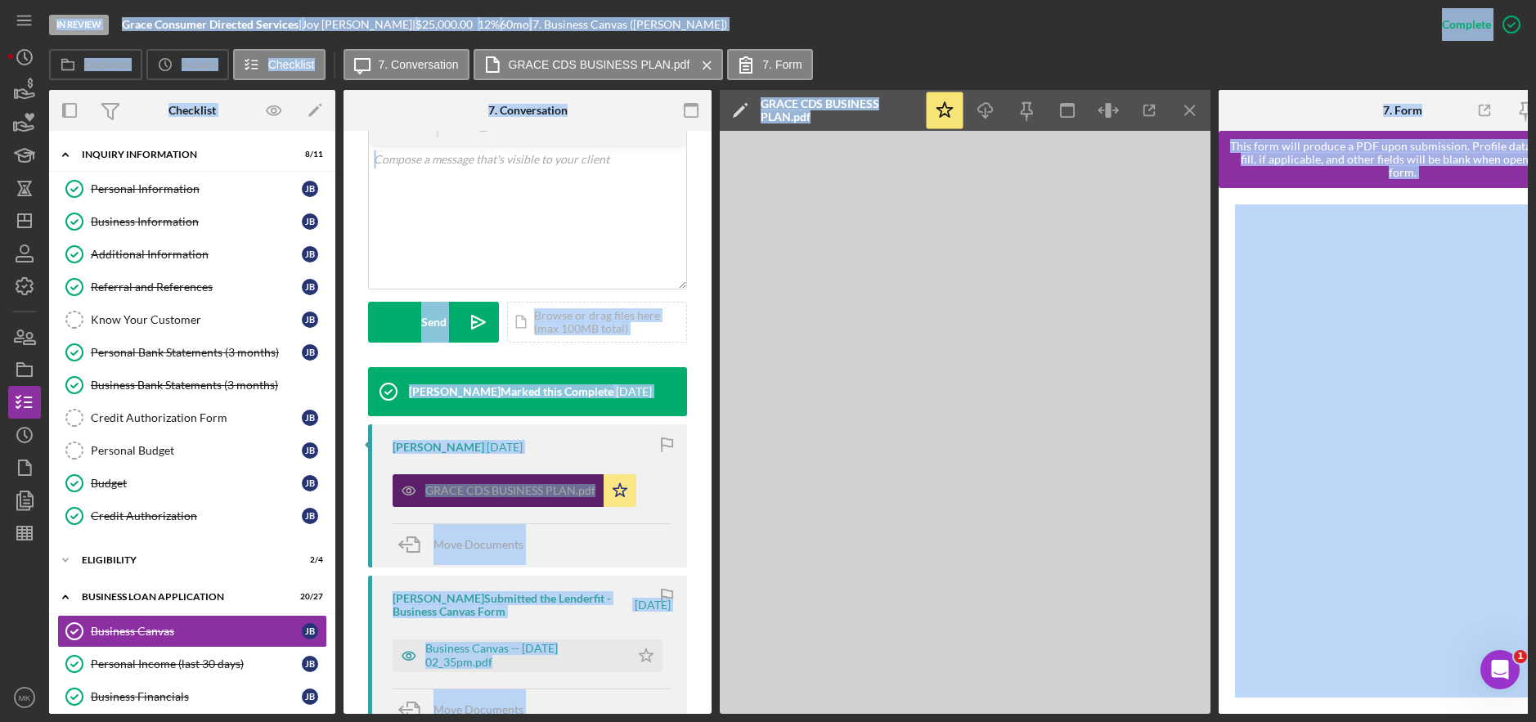
scroll to position [346, 0]
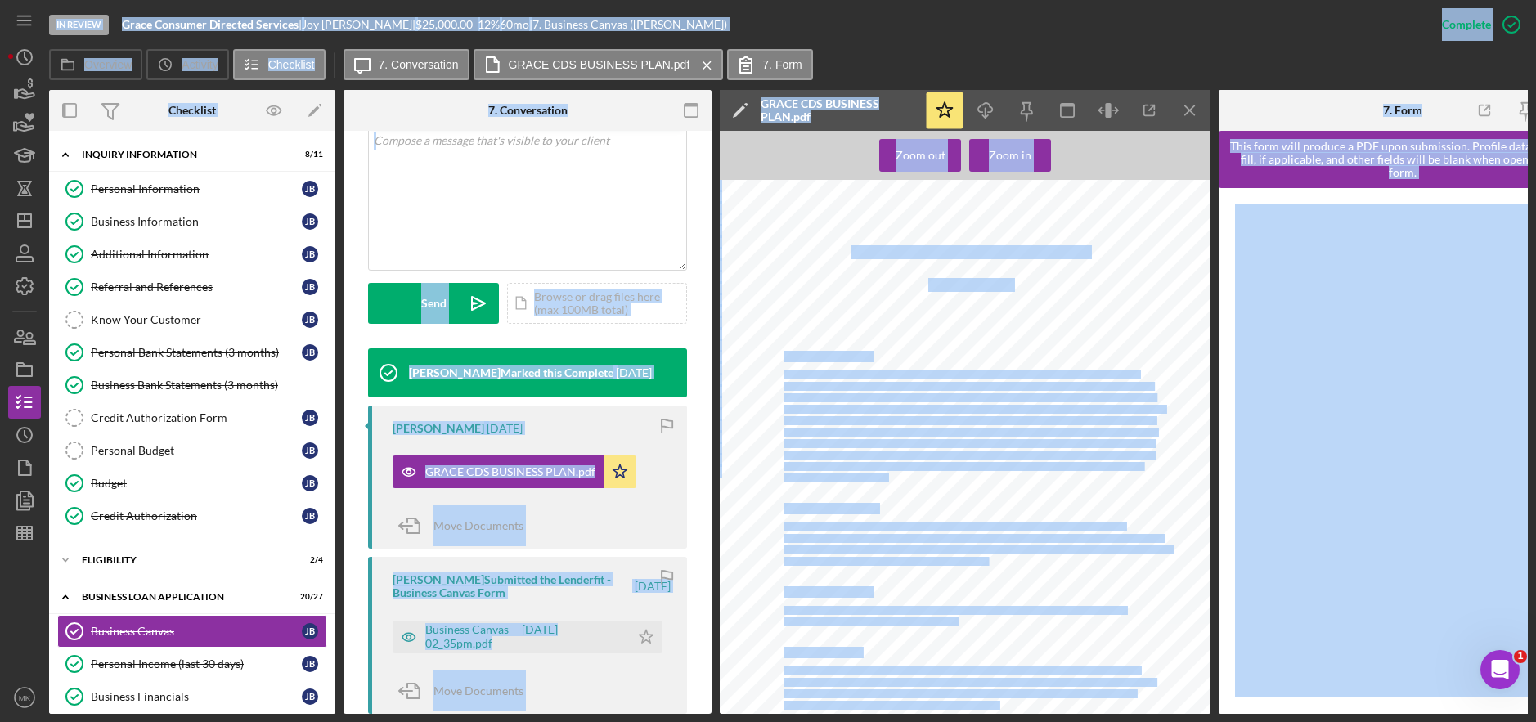
click at [976, 440] on span "client-directed personal care services with integrity, compassion, and respect.…" at bounding box center [969, 444] width 370 height 8
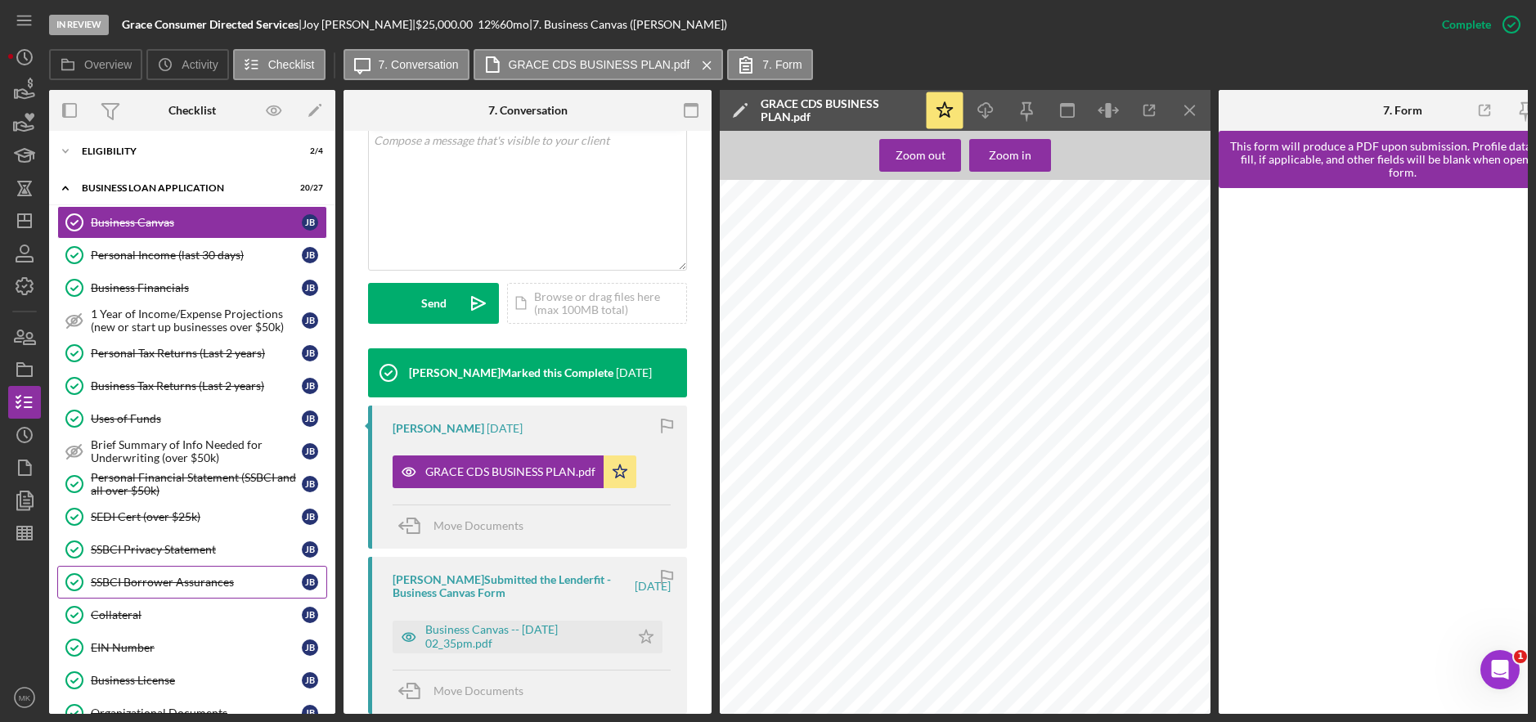
scroll to position [573, 0]
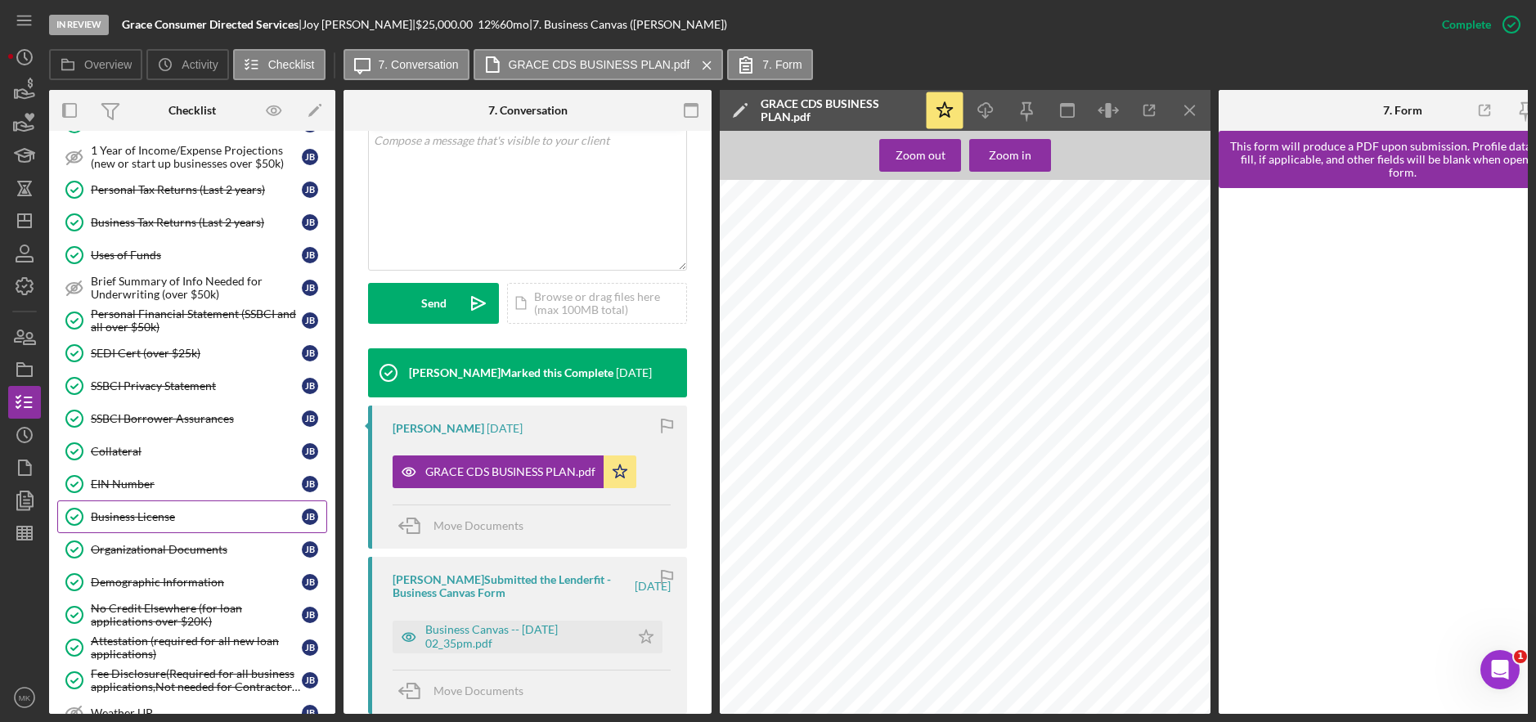
click at [182, 528] on link "Business License Business License [PERSON_NAME]" at bounding box center [192, 517] width 270 height 33
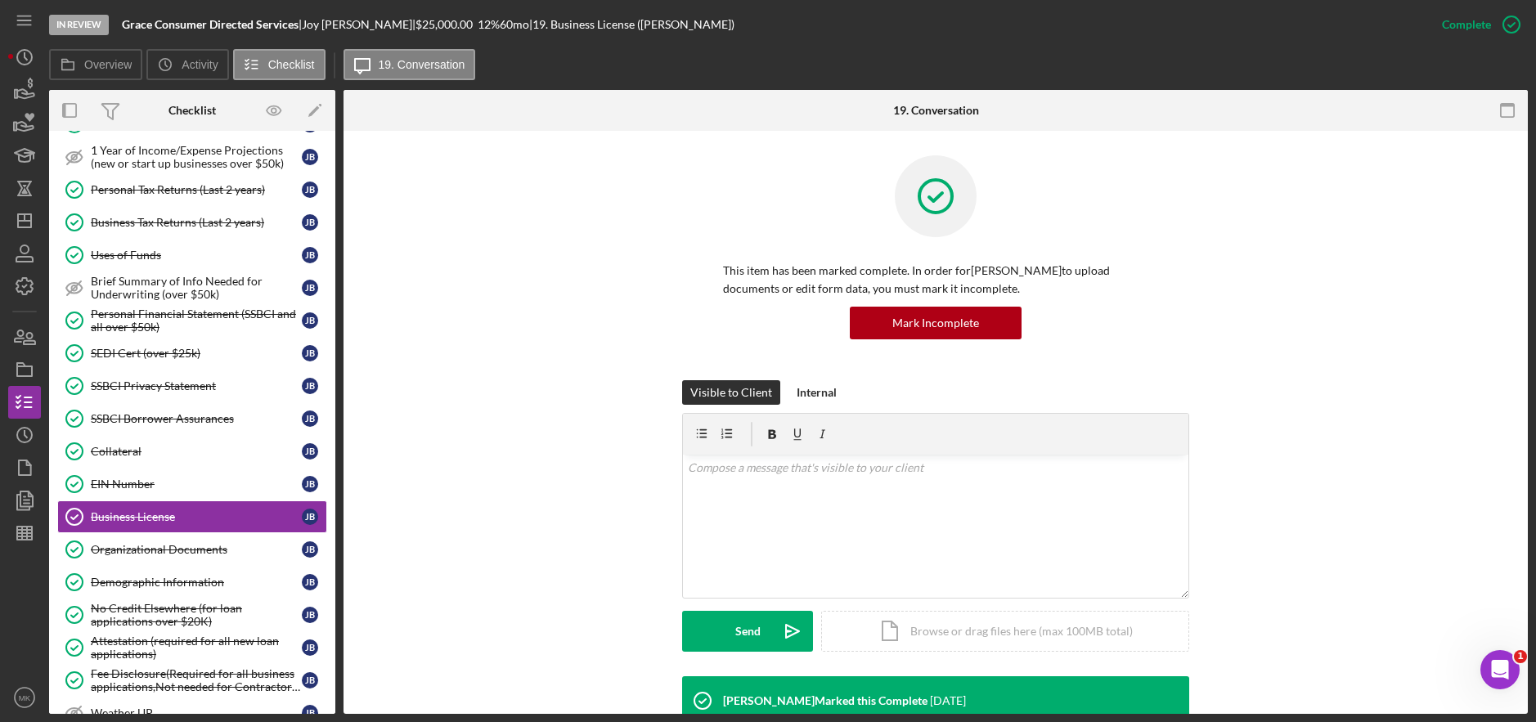
scroll to position [350, 0]
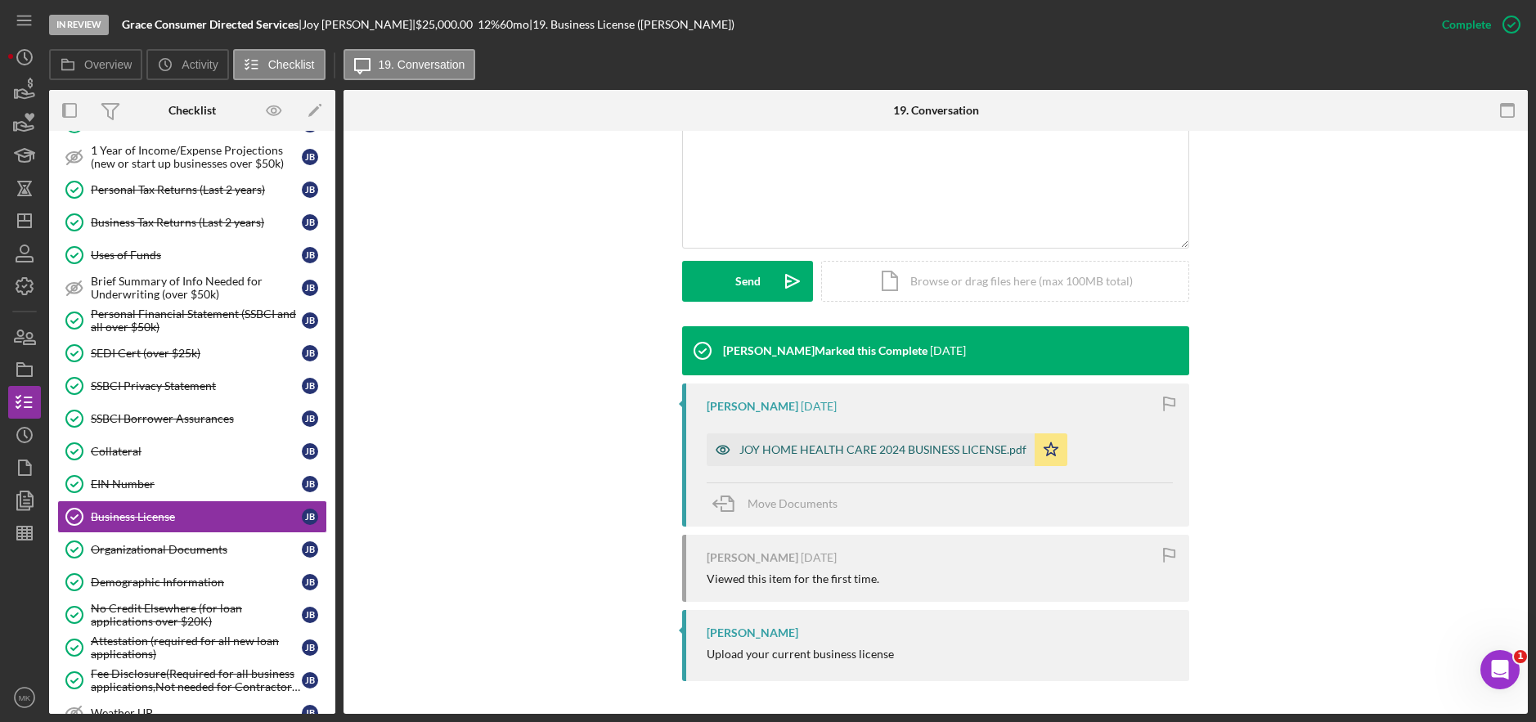
click at [877, 443] on div "JOY HOME HEALTH CARE 2024 BUSINESS LICENSE.pdf" at bounding box center [882, 449] width 287 height 13
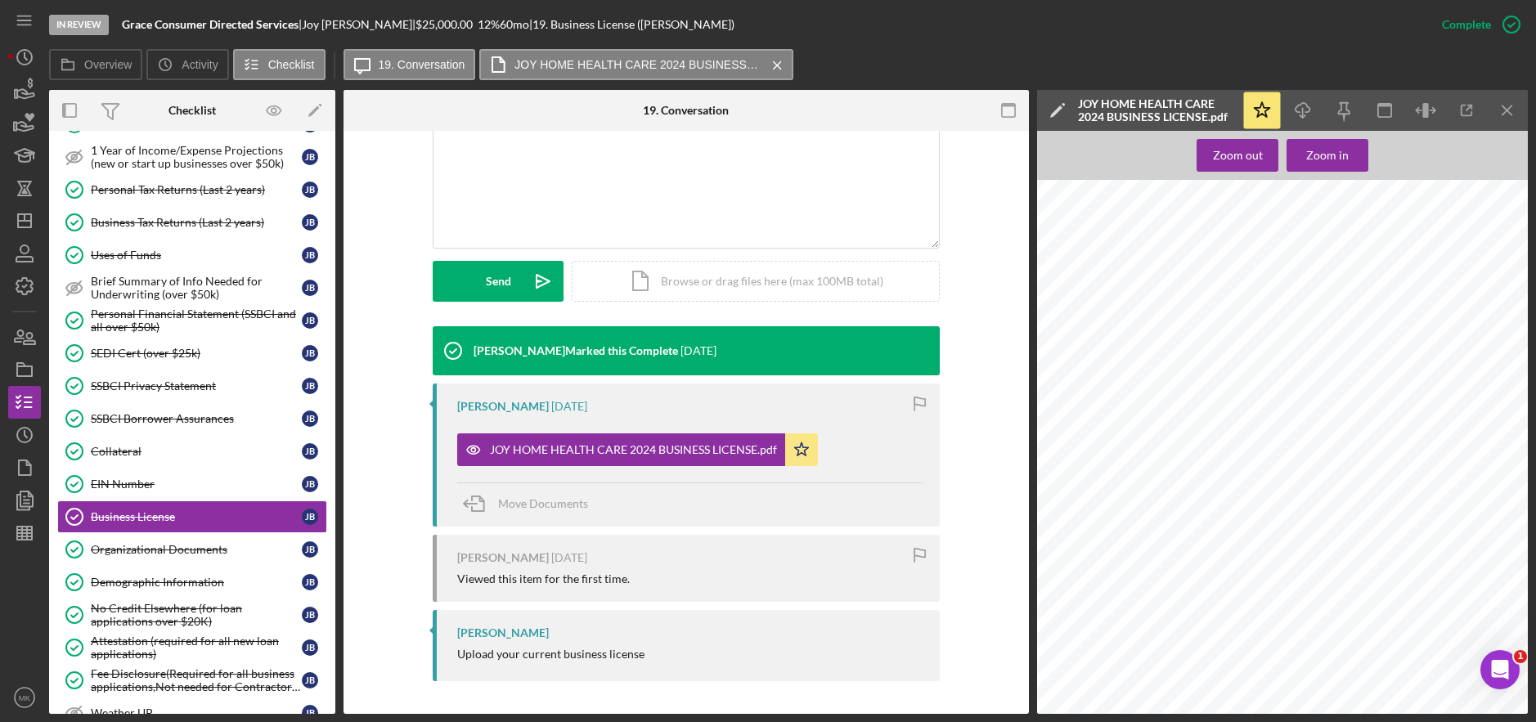
scroll to position [0, 0]
click at [182, 547] on div "Organizational Documents" at bounding box center [196, 549] width 211 height 13
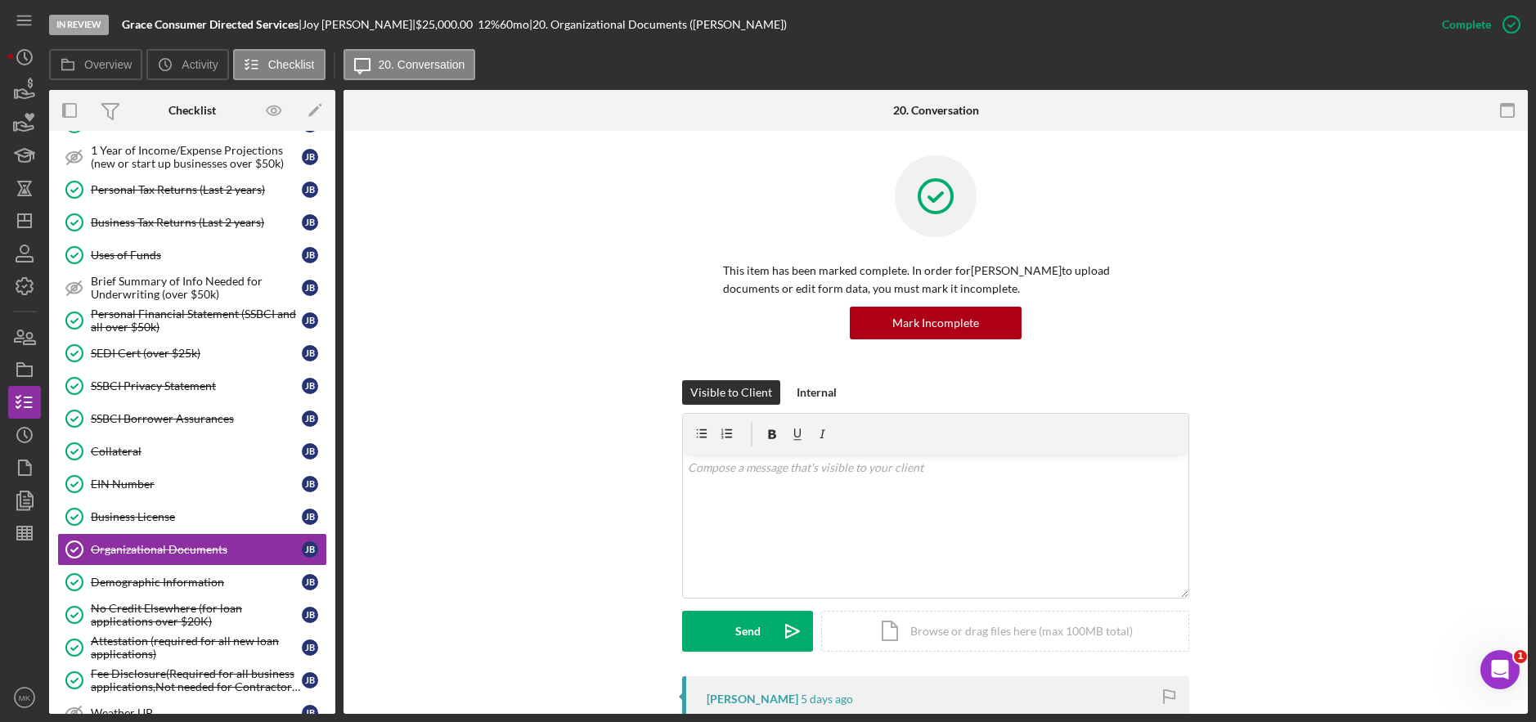
scroll to position [245, 0]
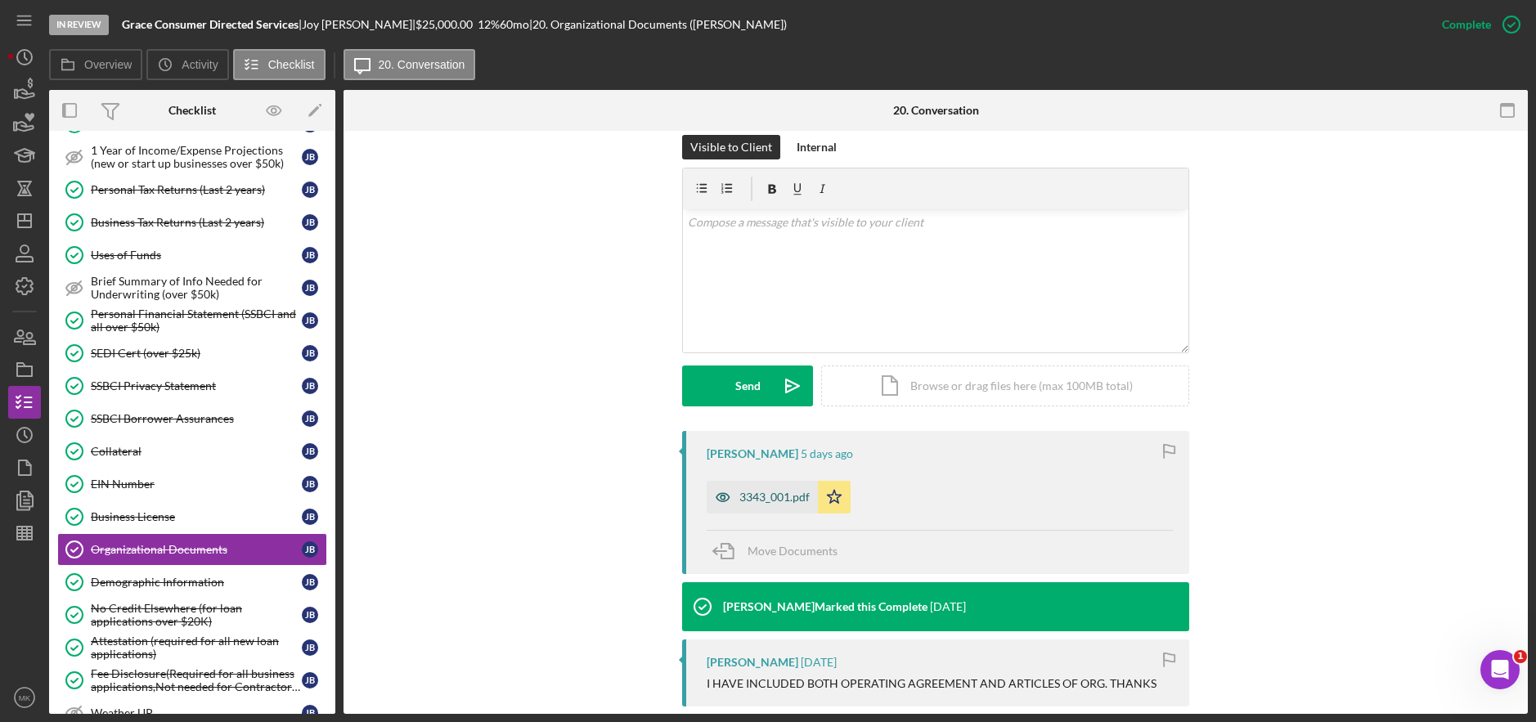
click at [759, 494] on div "3343_001.pdf" at bounding box center [774, 497] width 70 height 13
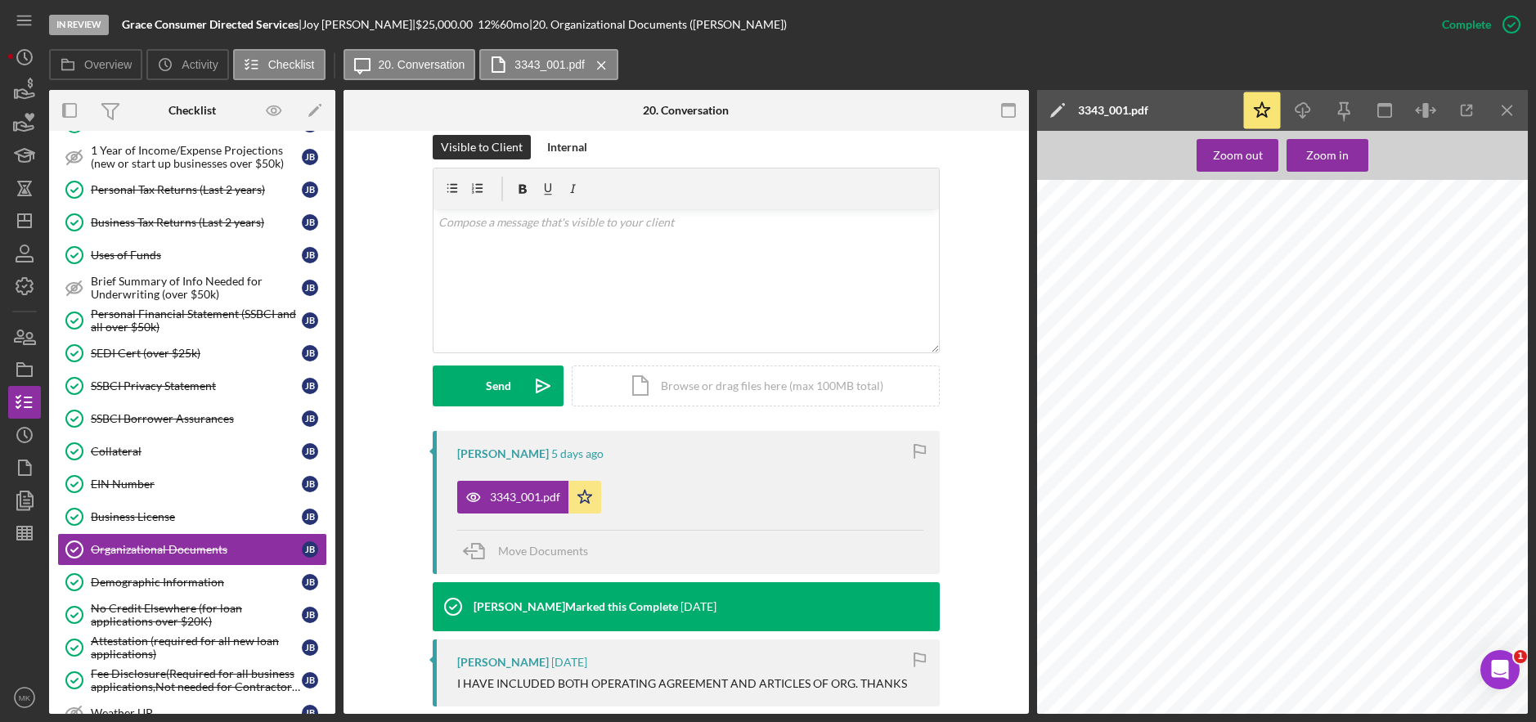
scroll to position [0, 0]
click at [135, 513] on div "Business License" at bounding box center [196, 516] width 211 height 13
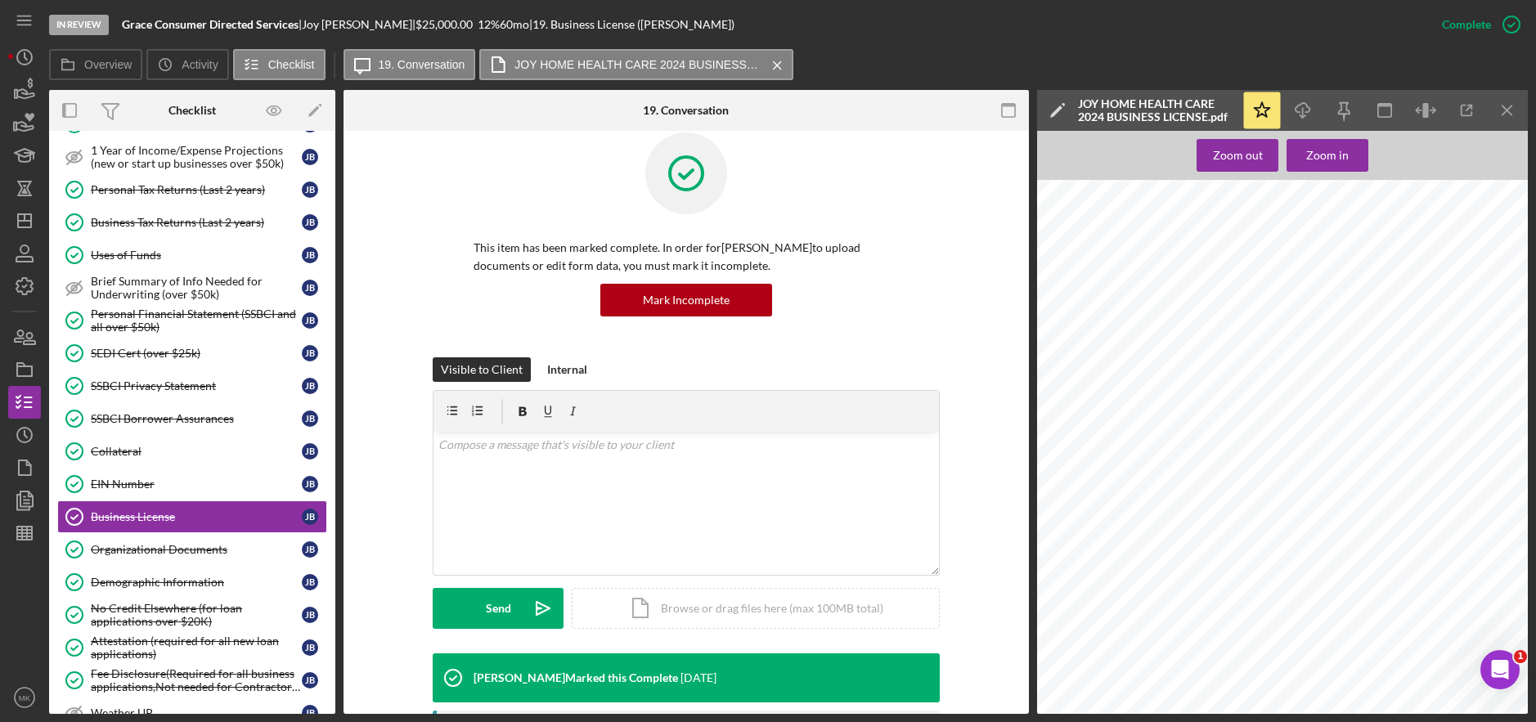
drag, startPoint x: 128, startPoint y: 544, endPoint x: 968, endPoint y: 631, distance: 844.6
click at [128, 544] on div "Organizational Documents" at bounding box center [196, 549] width 211 height 13
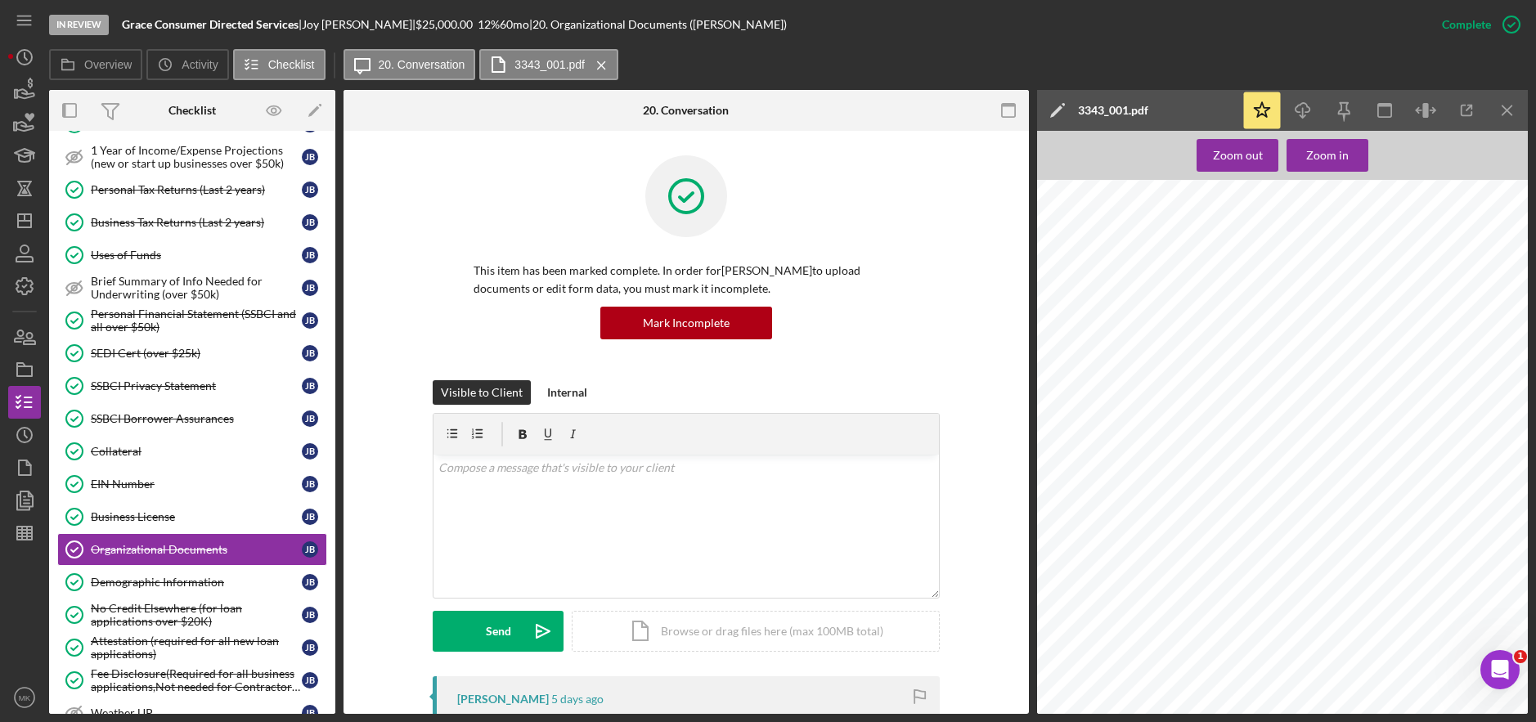
scroll to position [911, 0]
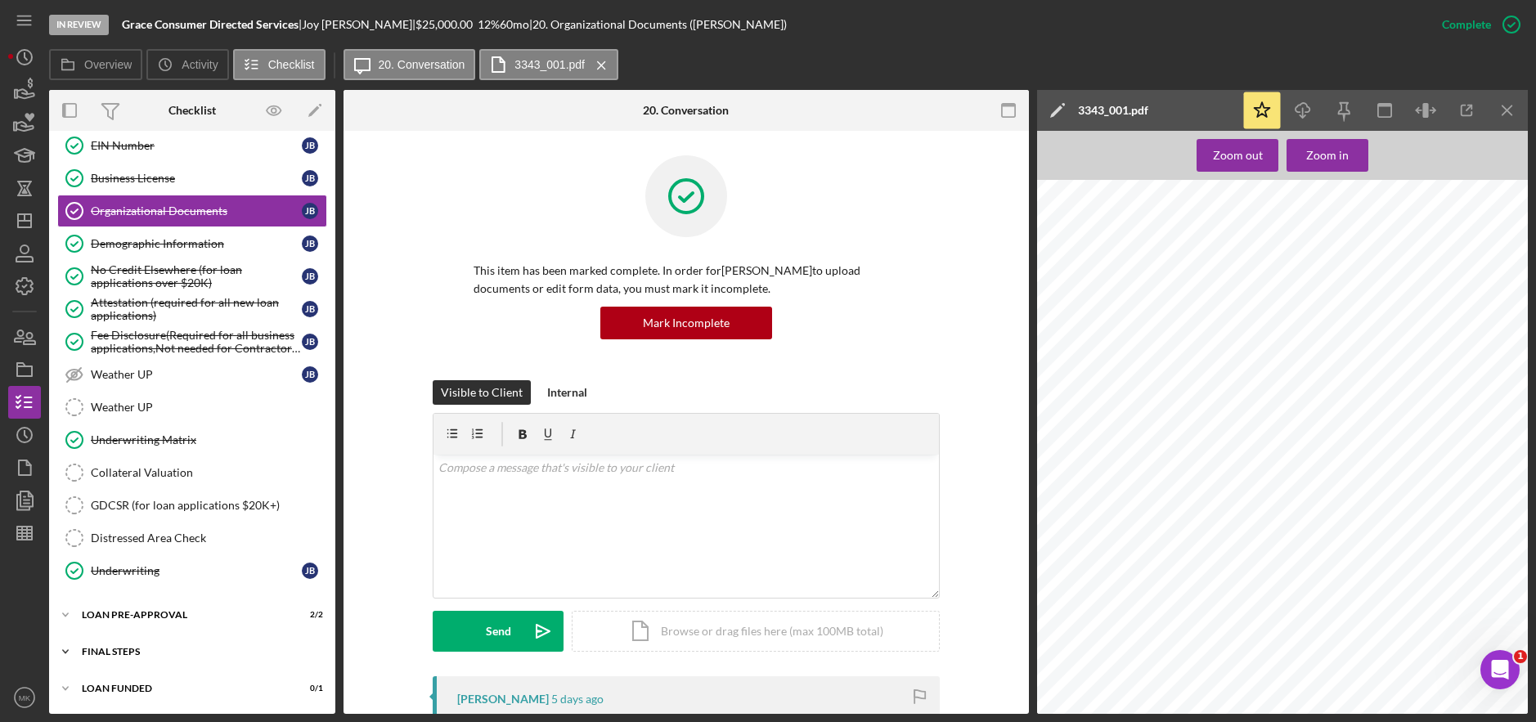
click at [133, 660] on div "Icon/Expander FINAL STEPS 9 / 19" at bounding box center [192, 652] width 286 height 33
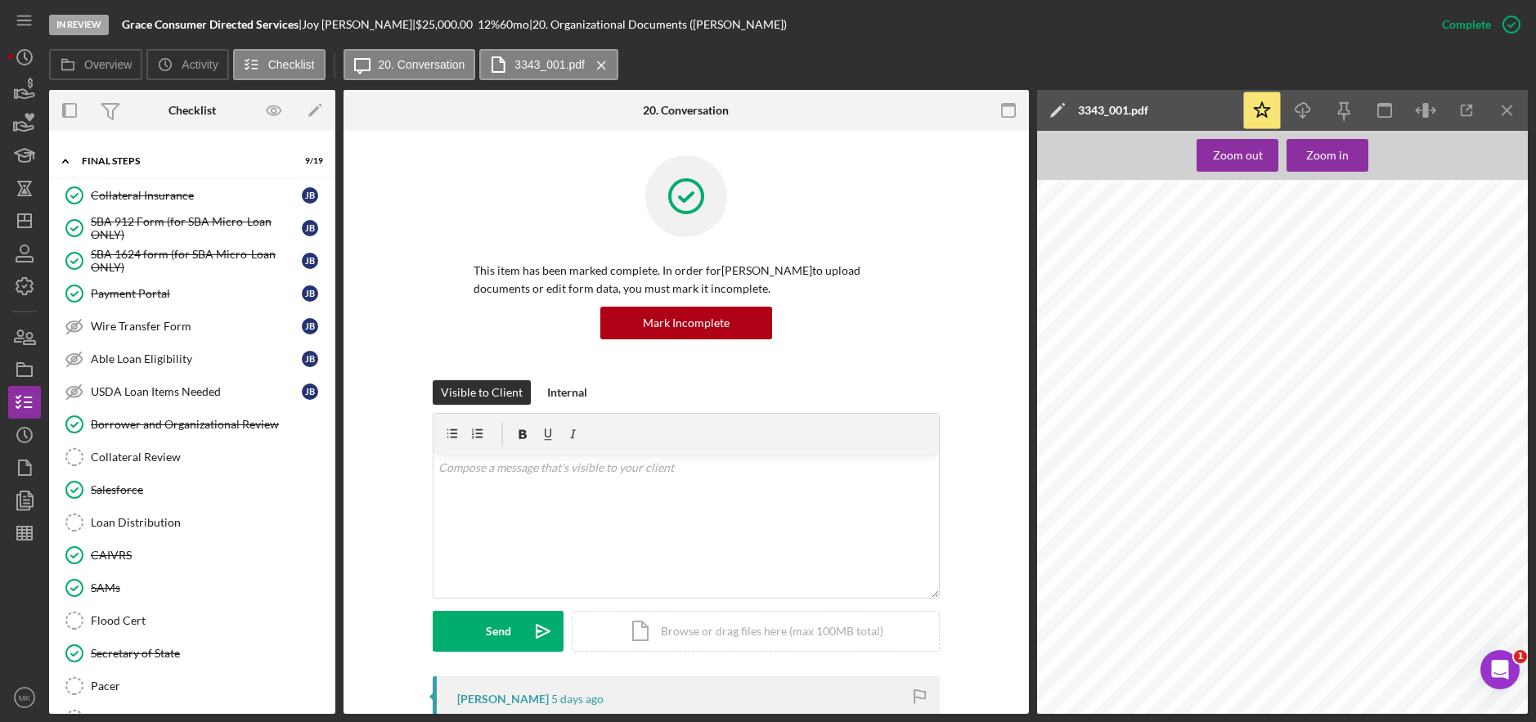
scroll to position [1542, 0]
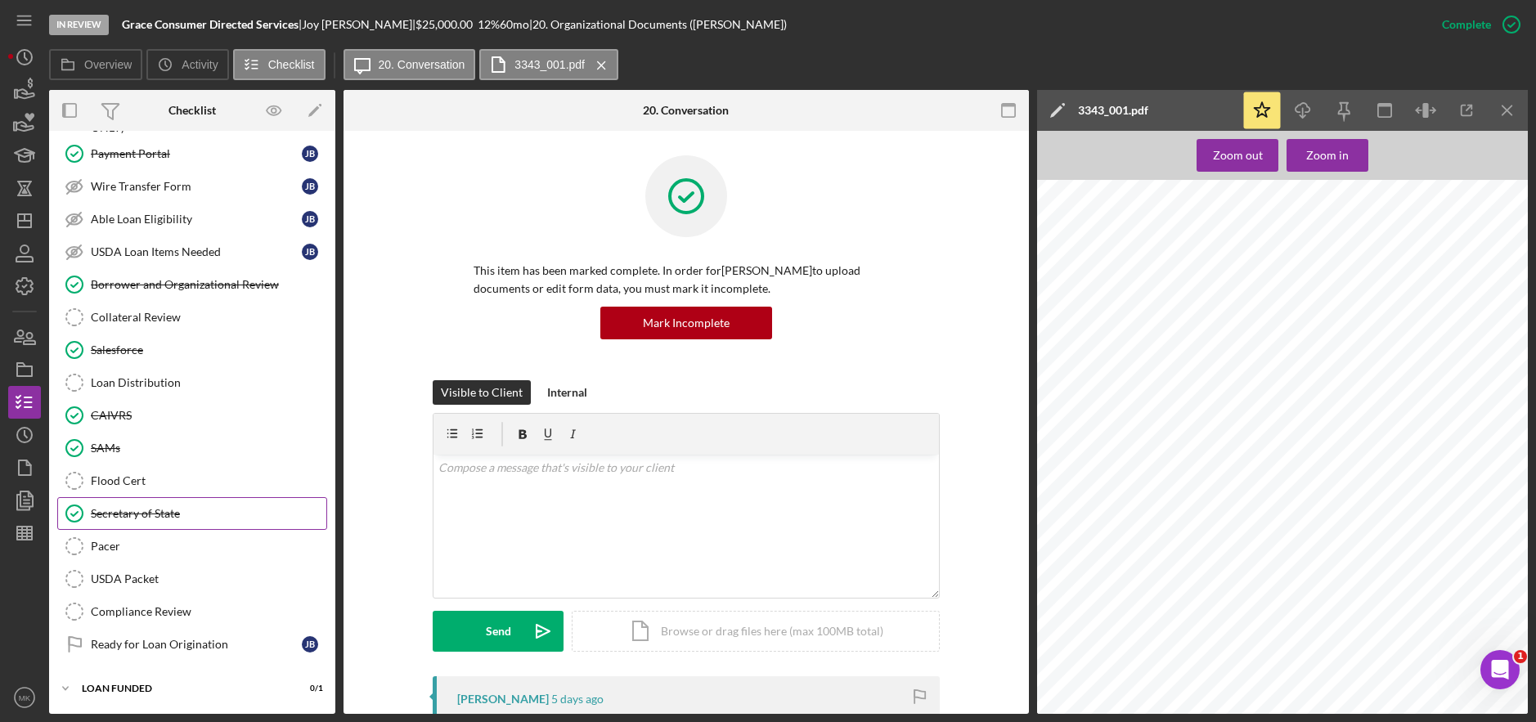
click at [164, 502] on link "Secretary of State Secretary of State" at bounding box center [192, 513] width 270 height 33
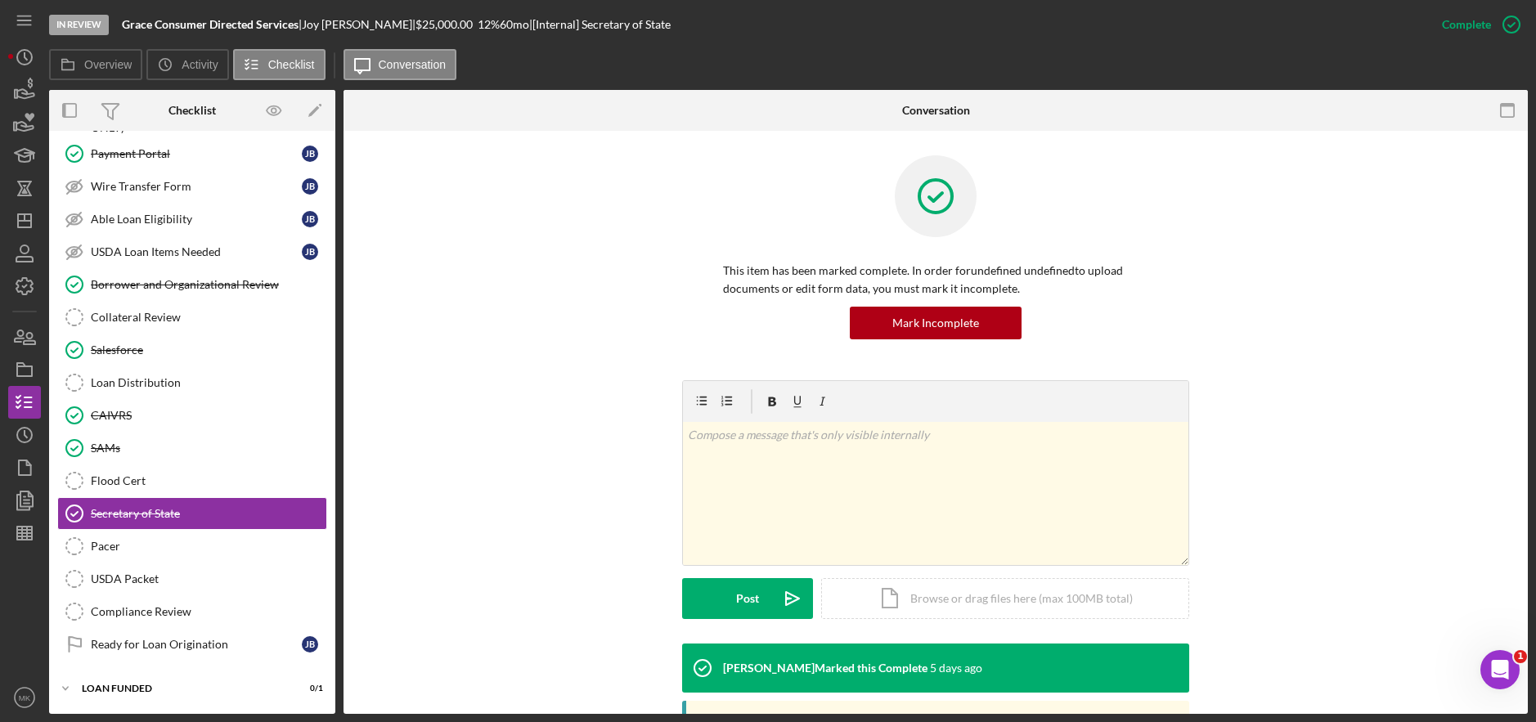
scroll to position [266, 0]
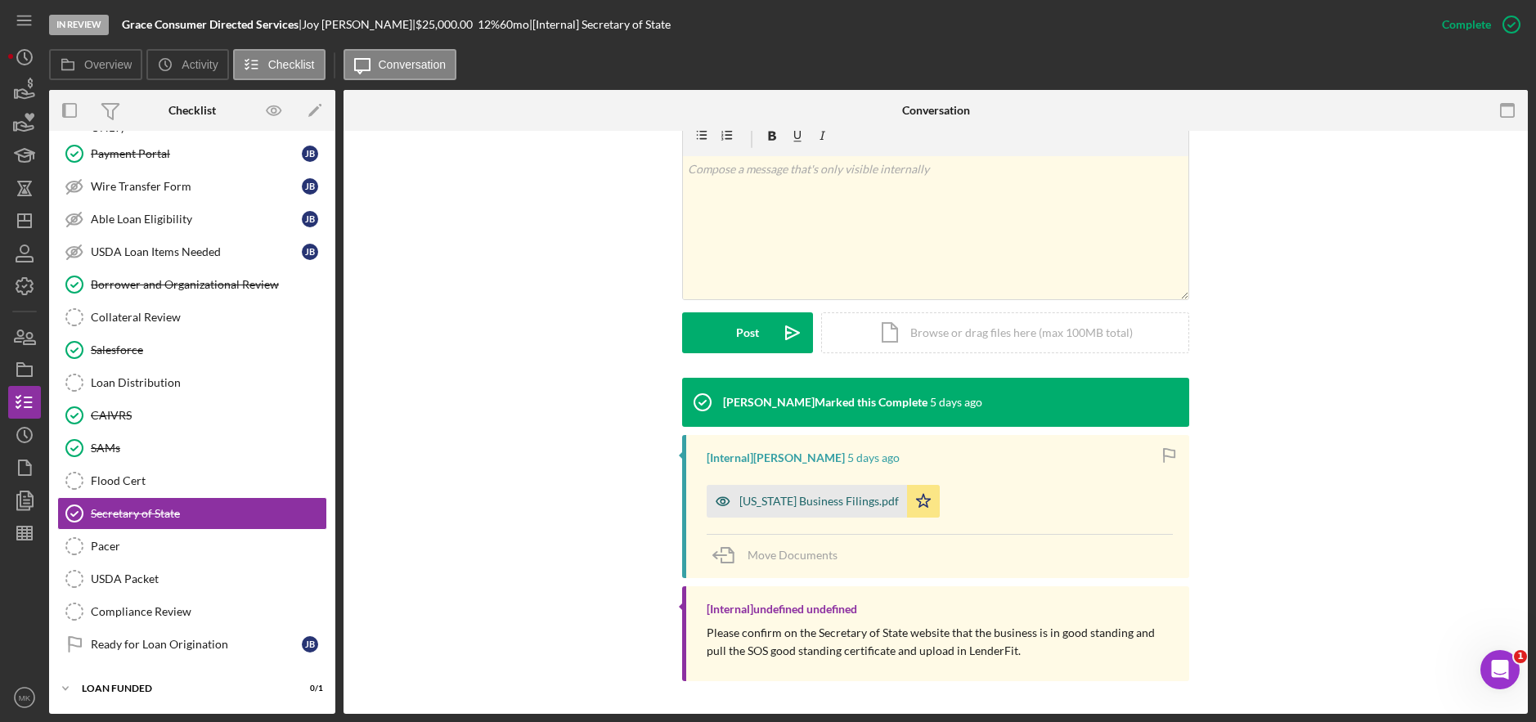
click at [820, 497] on div "[US_STATE] Business Filings.pdf" at bounding box center [819, 501] width 160 height 13
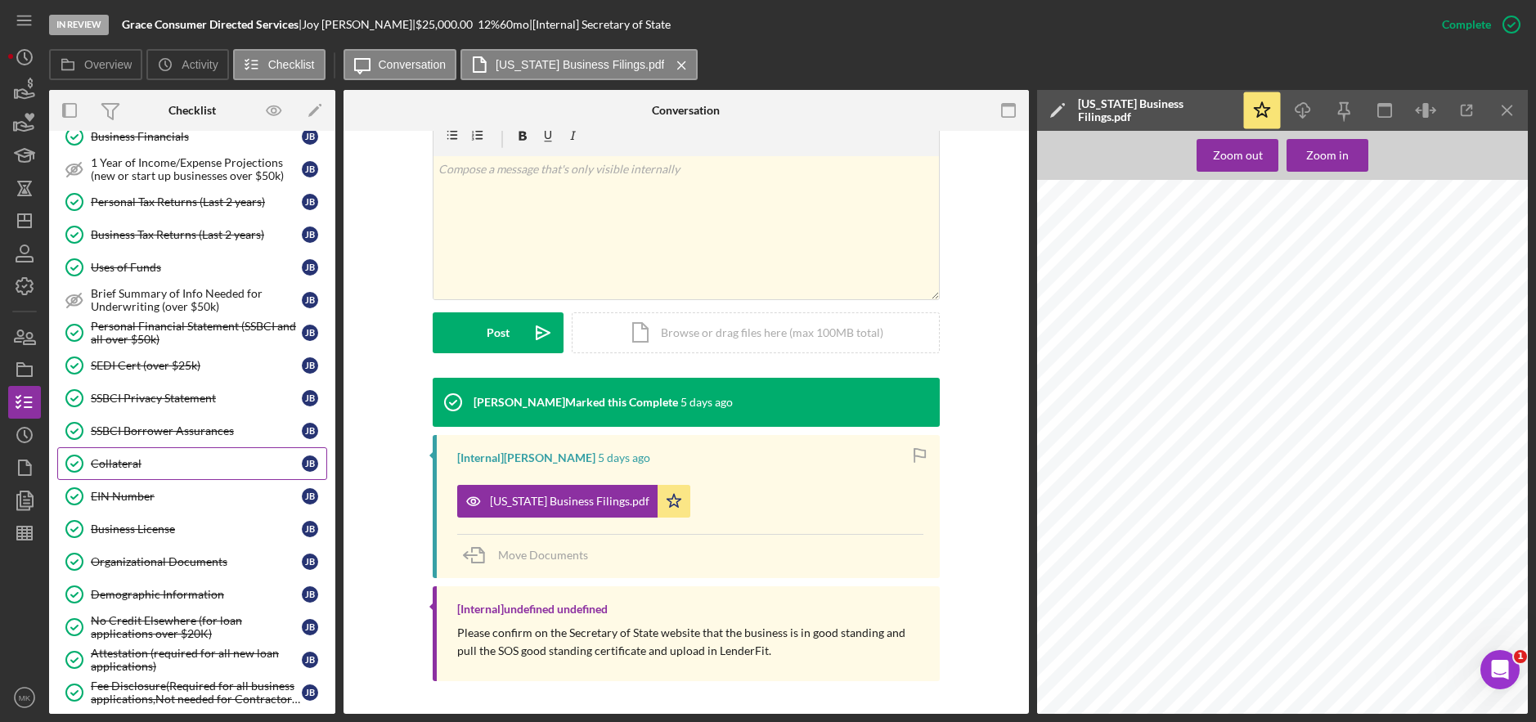
scroll to position [479, 0]
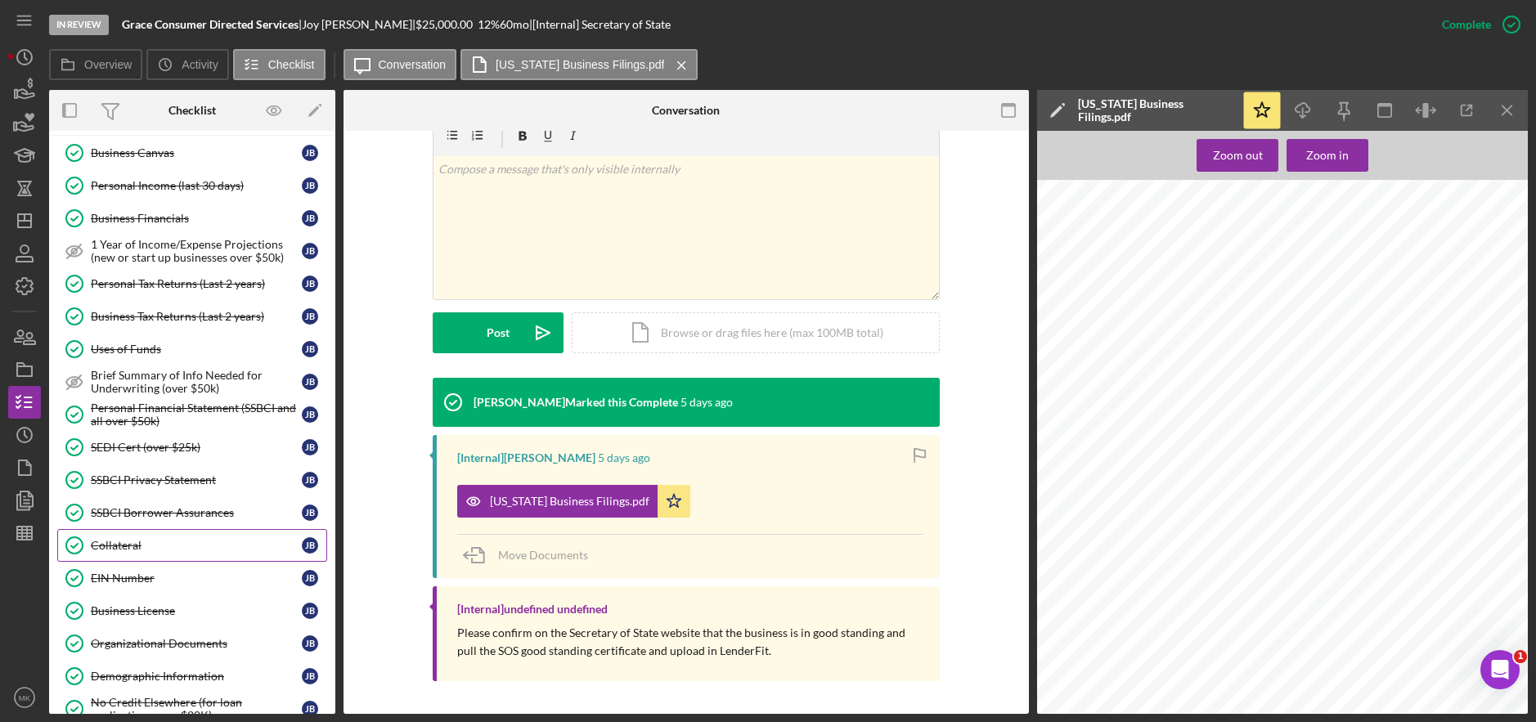
click at [144, 539] on div "Collateral" at bounding box center [196, 545] width 211 height 13
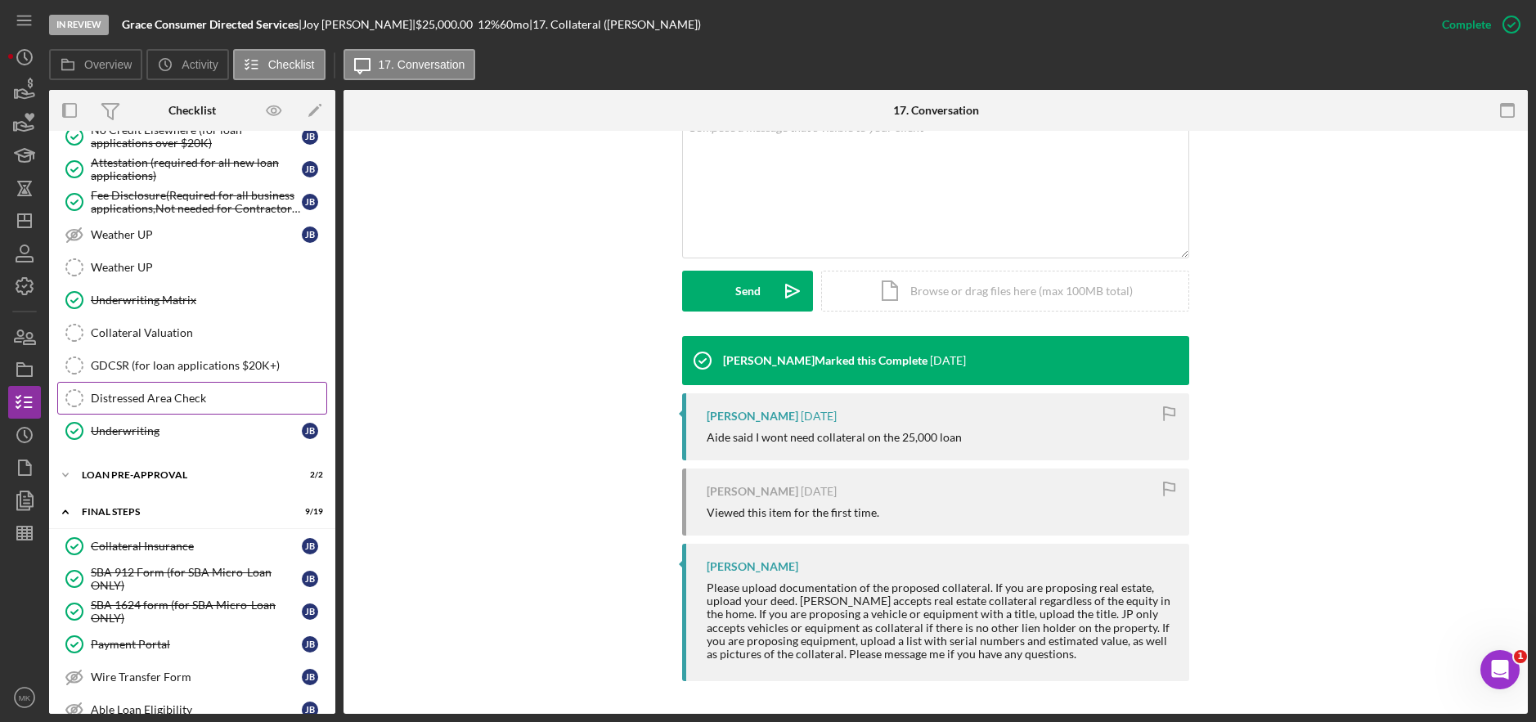
scroll to position [1215, 0]
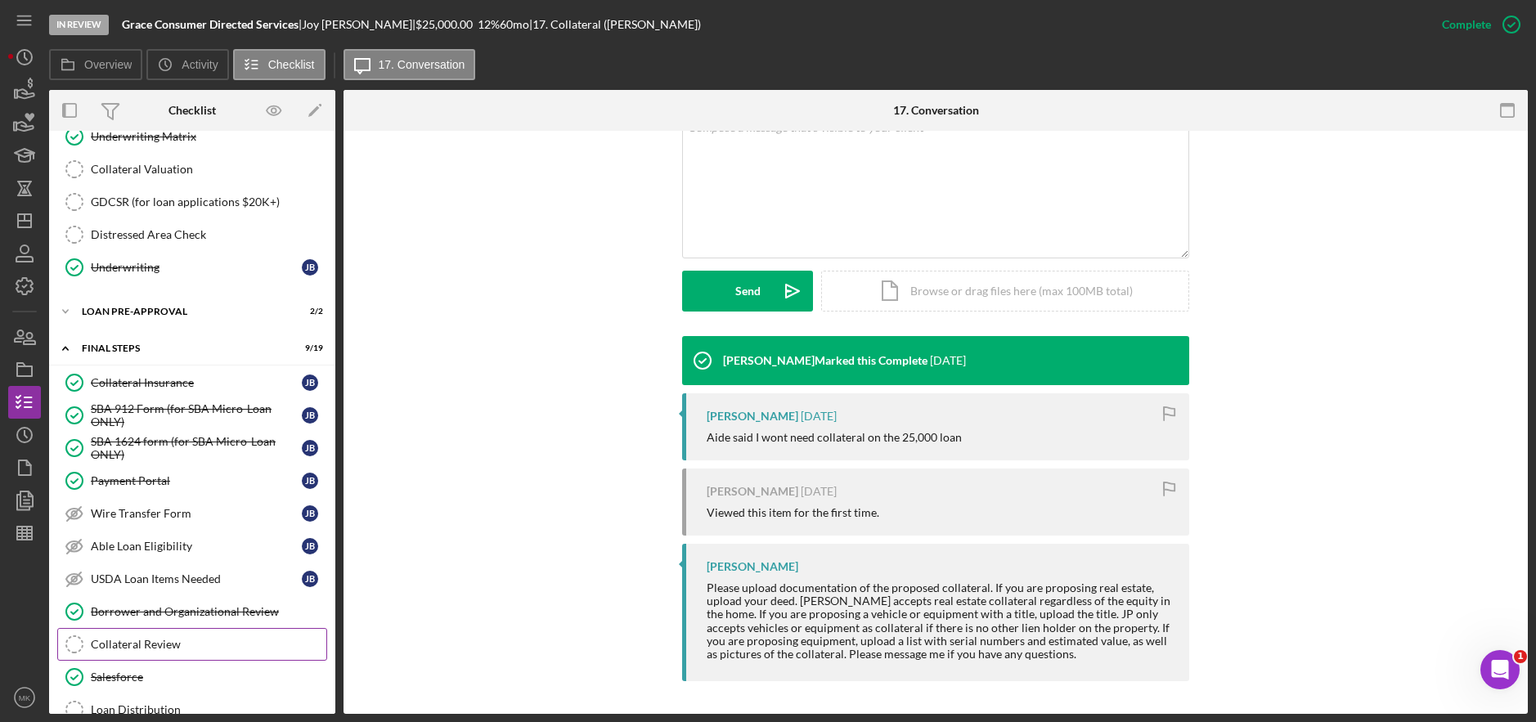
click at [208, 638] on div "Collateral Review" at bounding box center [209, 644] width 236 height 13
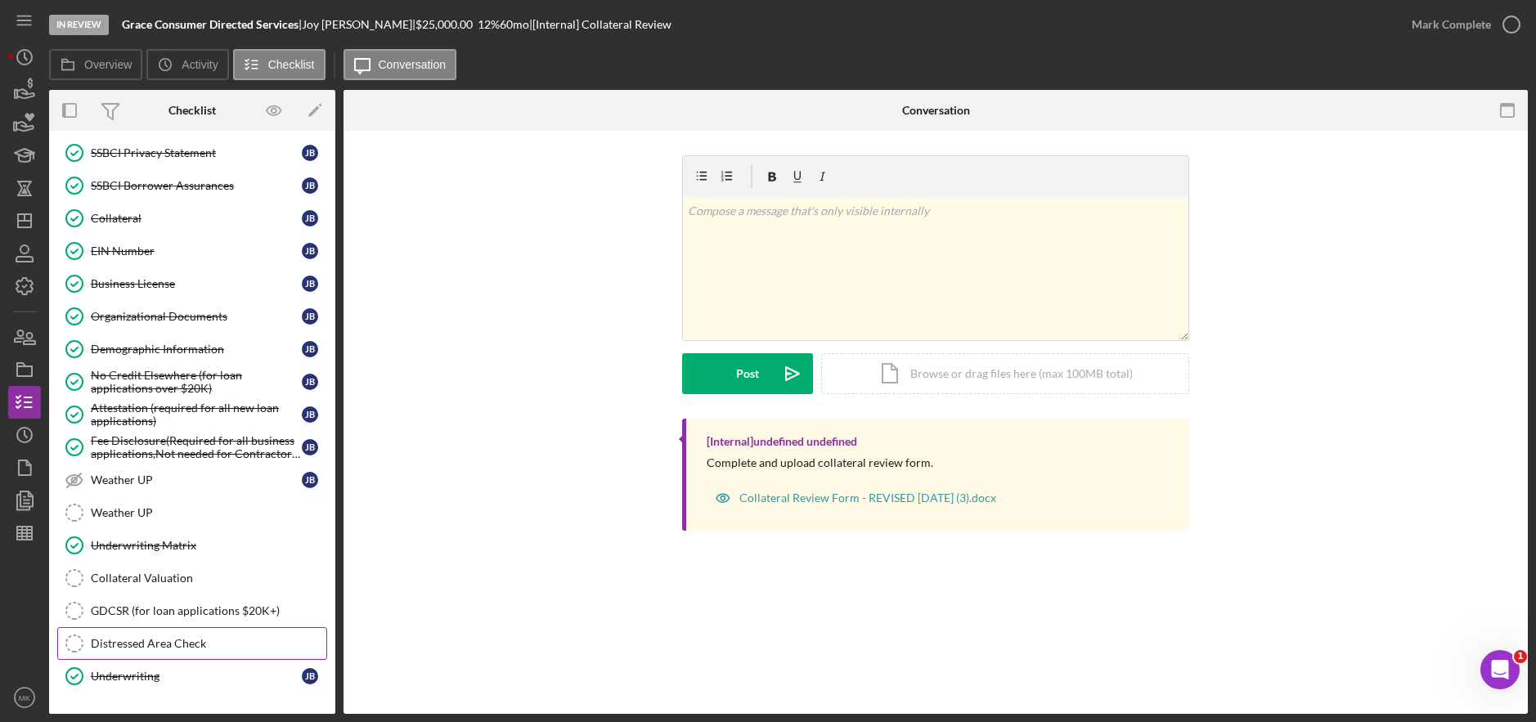
scroll to position [724, 0]
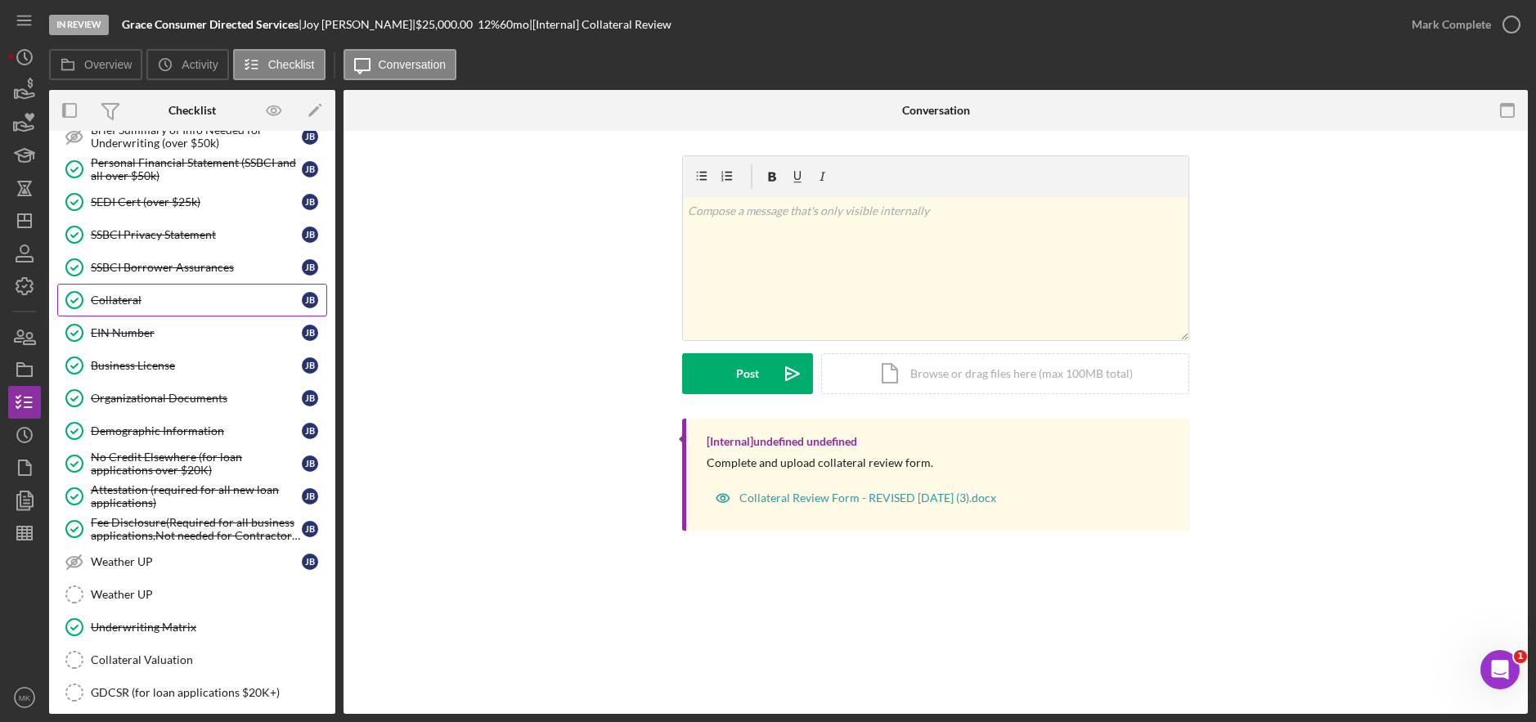
click at [121, 312] on link "Collateral Collateral [PERSON_NAME]" at bounding box center [192, 300] width 270 height 33
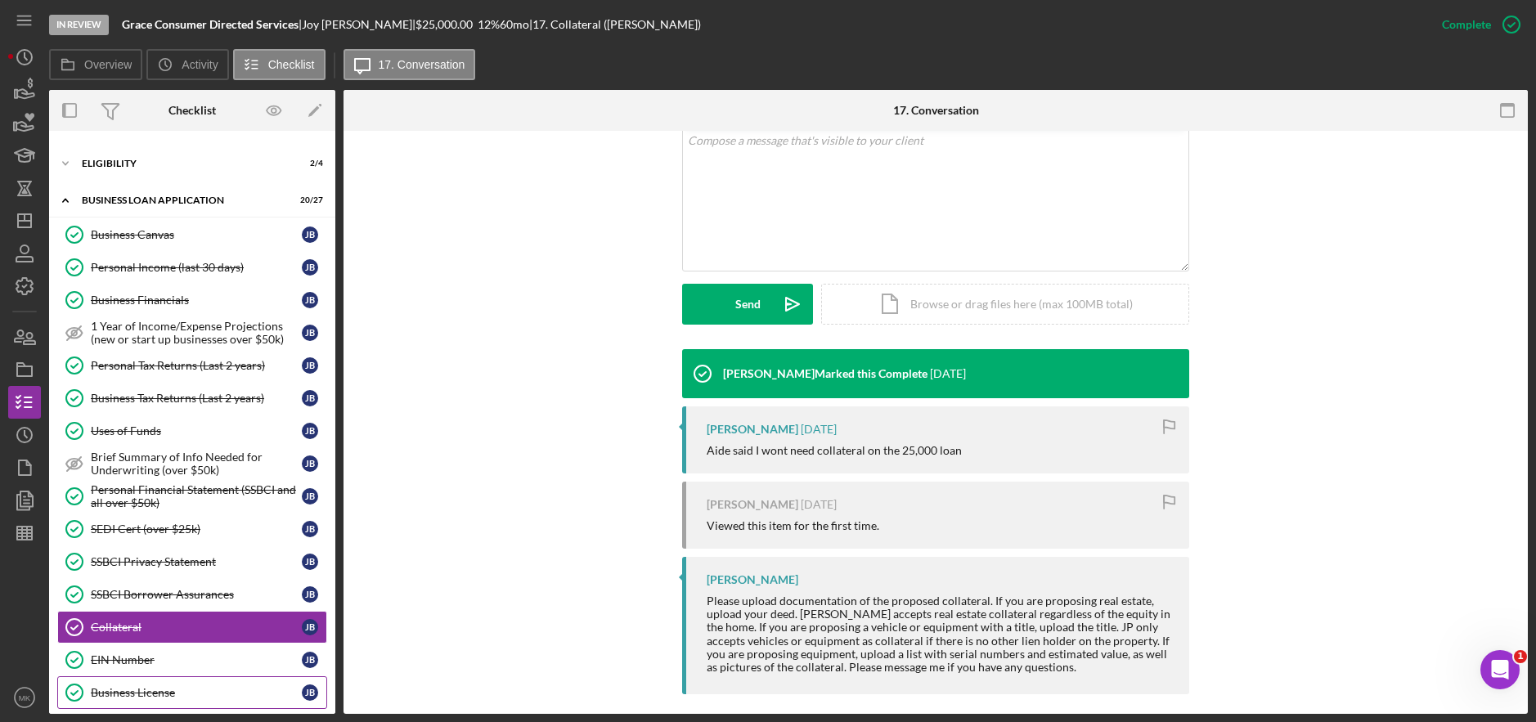
scroll to position [233, 0]
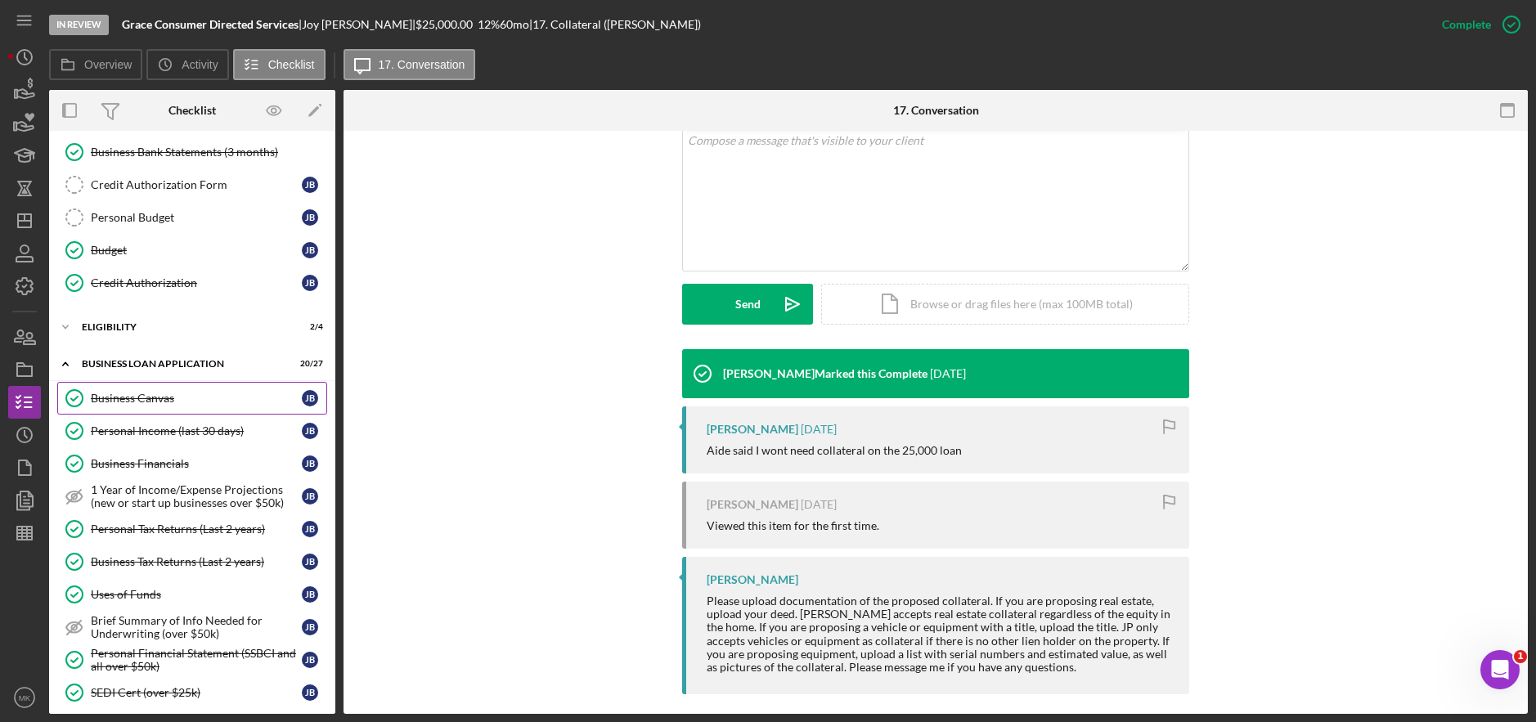
click at [177, 397] on div "Business Canvas" at bounding box center [196, 398] width 211 height 13
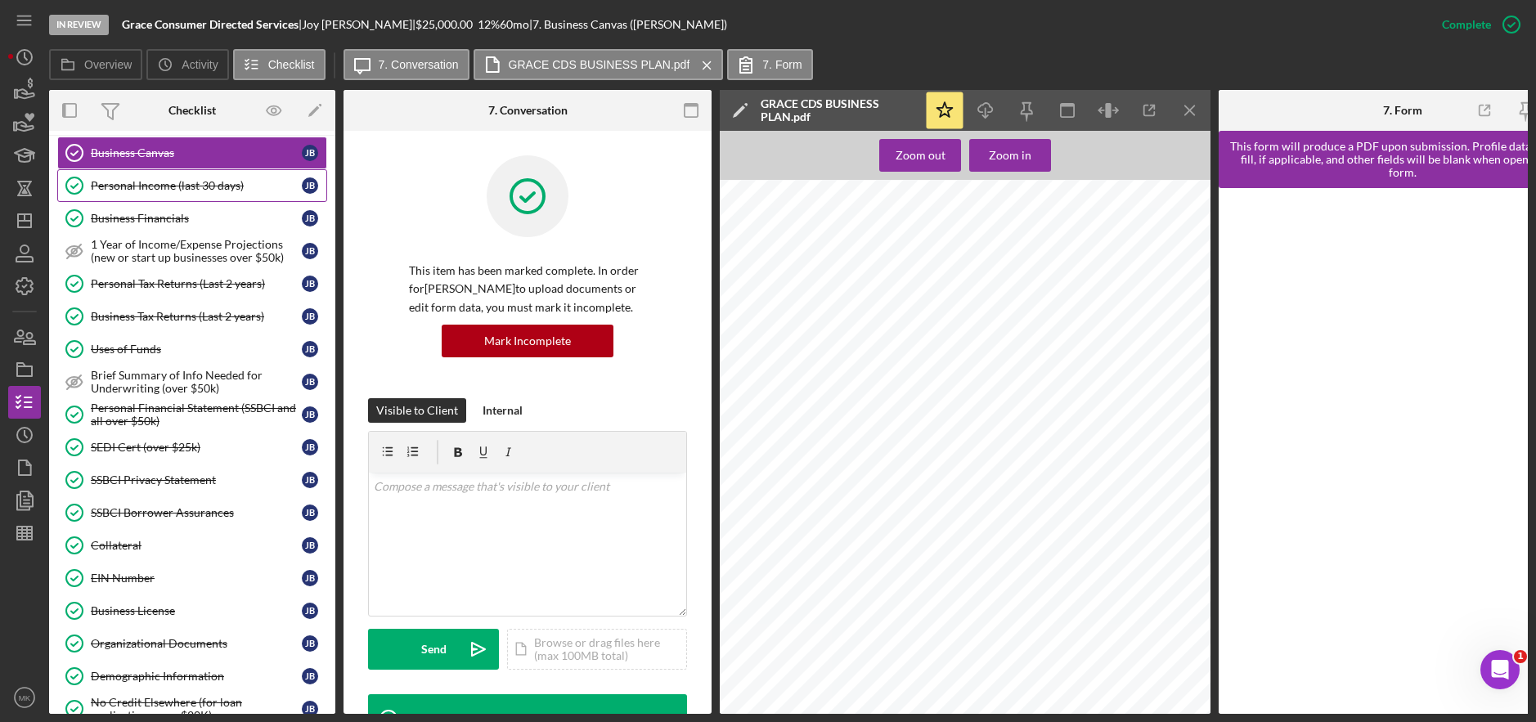
scroll to position [642, 0]
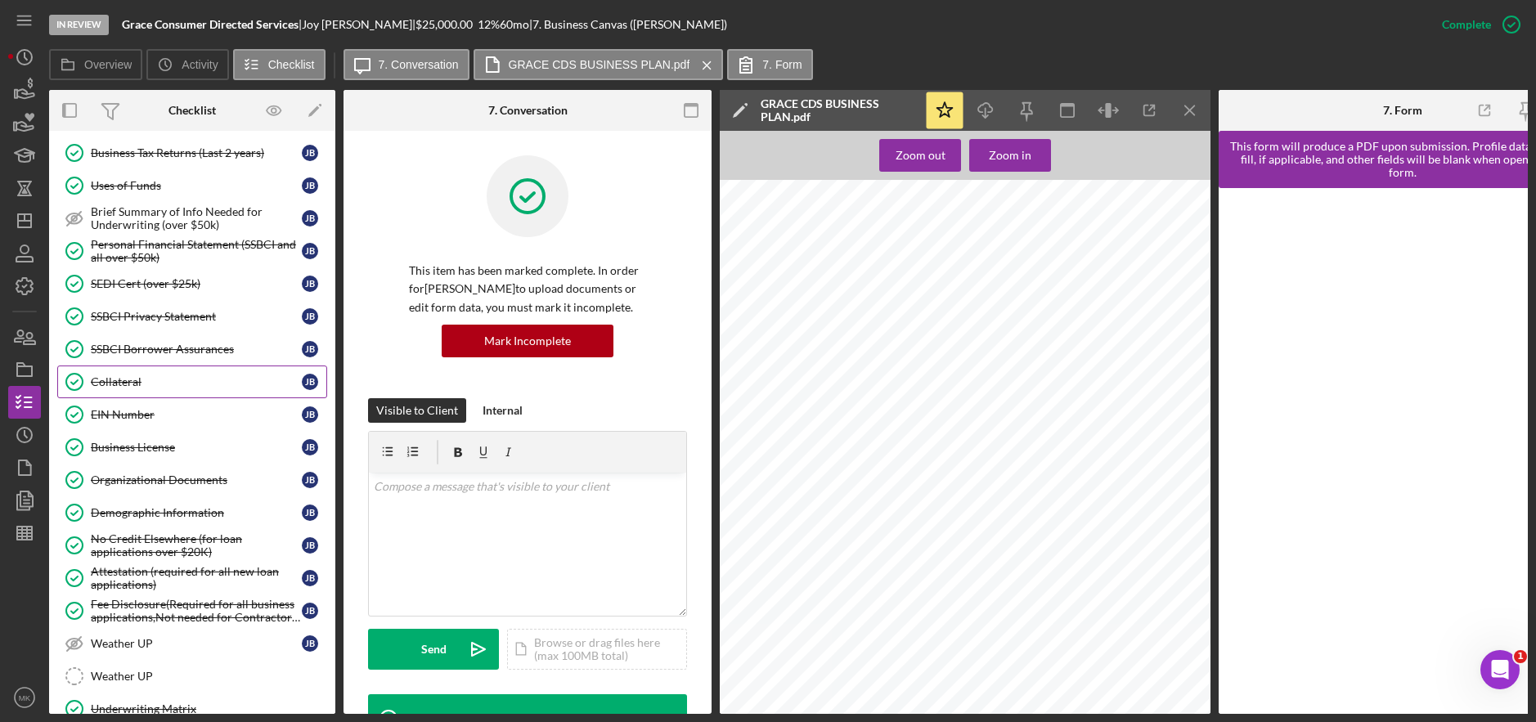
click at [191, 396] on link "Collateral Collateral [PERSON_NAME]" at bounding box center [192, 382] width 270 height 33
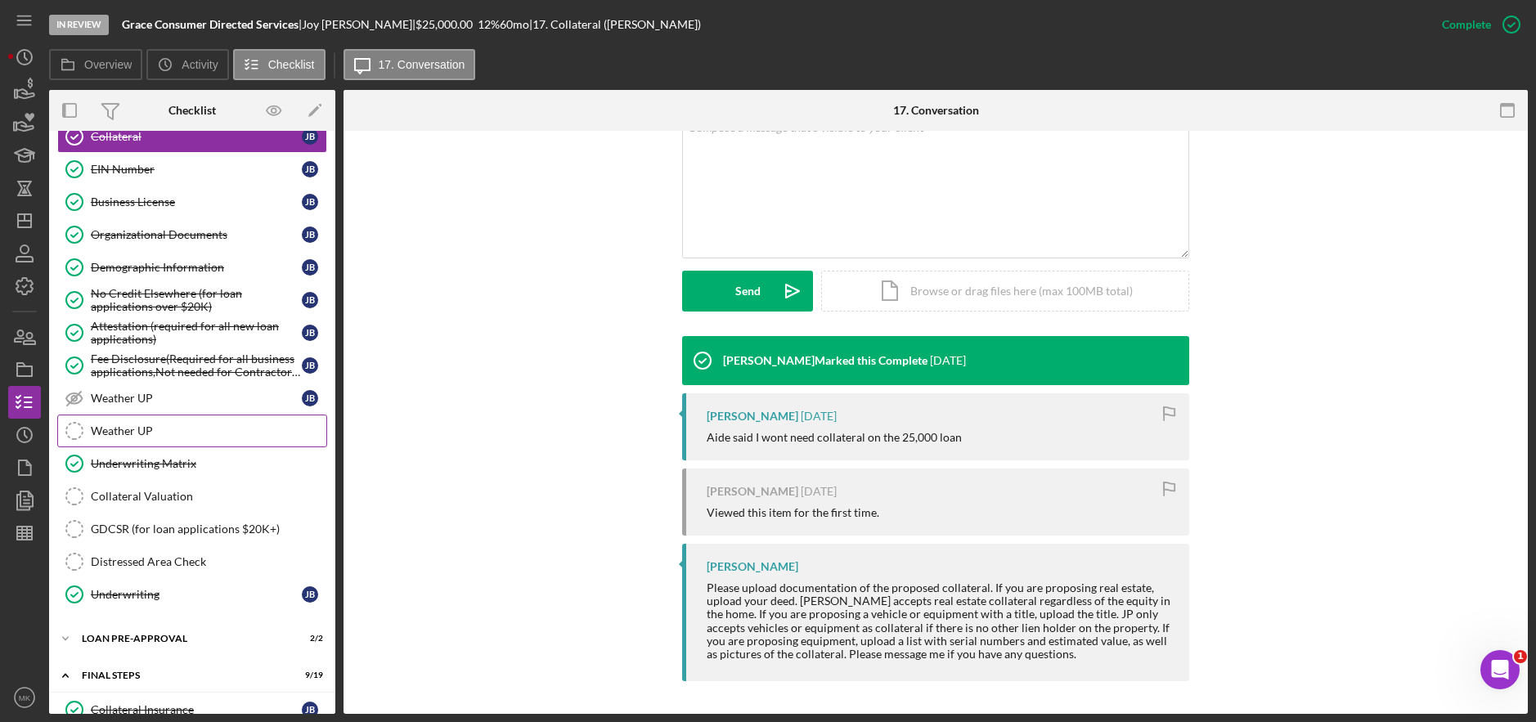
scroll to position [969, 0]
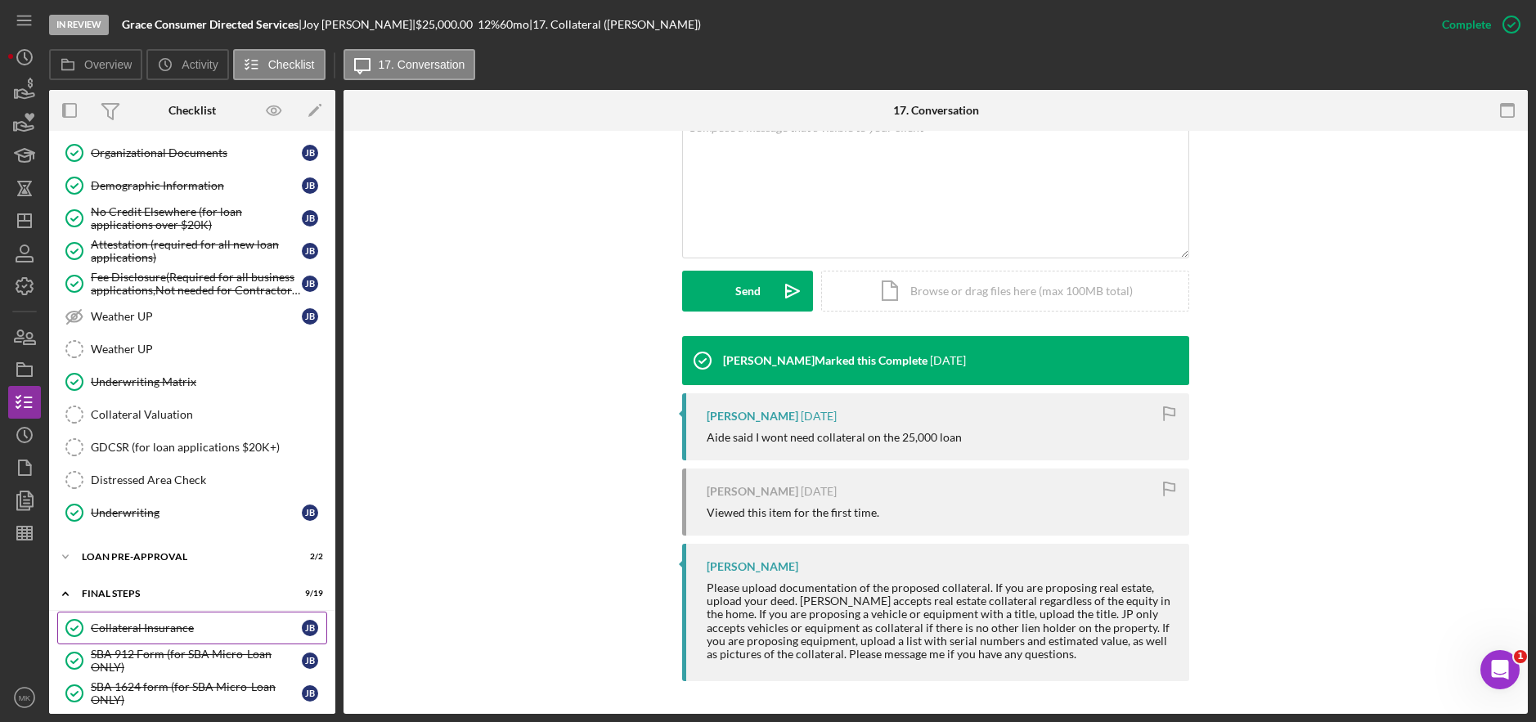
click at [174, 639] on link "Collateral Insurance Collateral Insurance [PERSON_NAME]" at bounding box center [192, 628] width 270 height 33
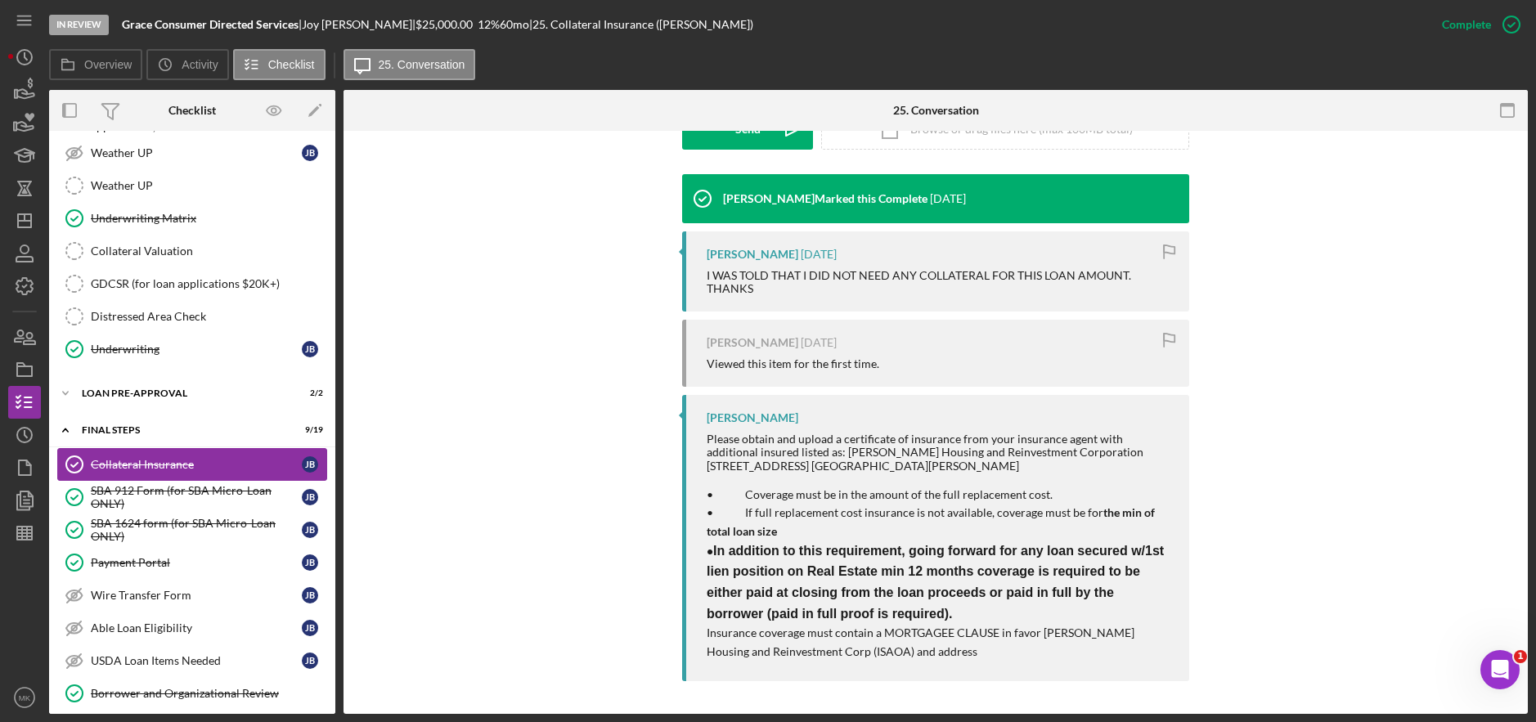
scroll to position [1215, 0]
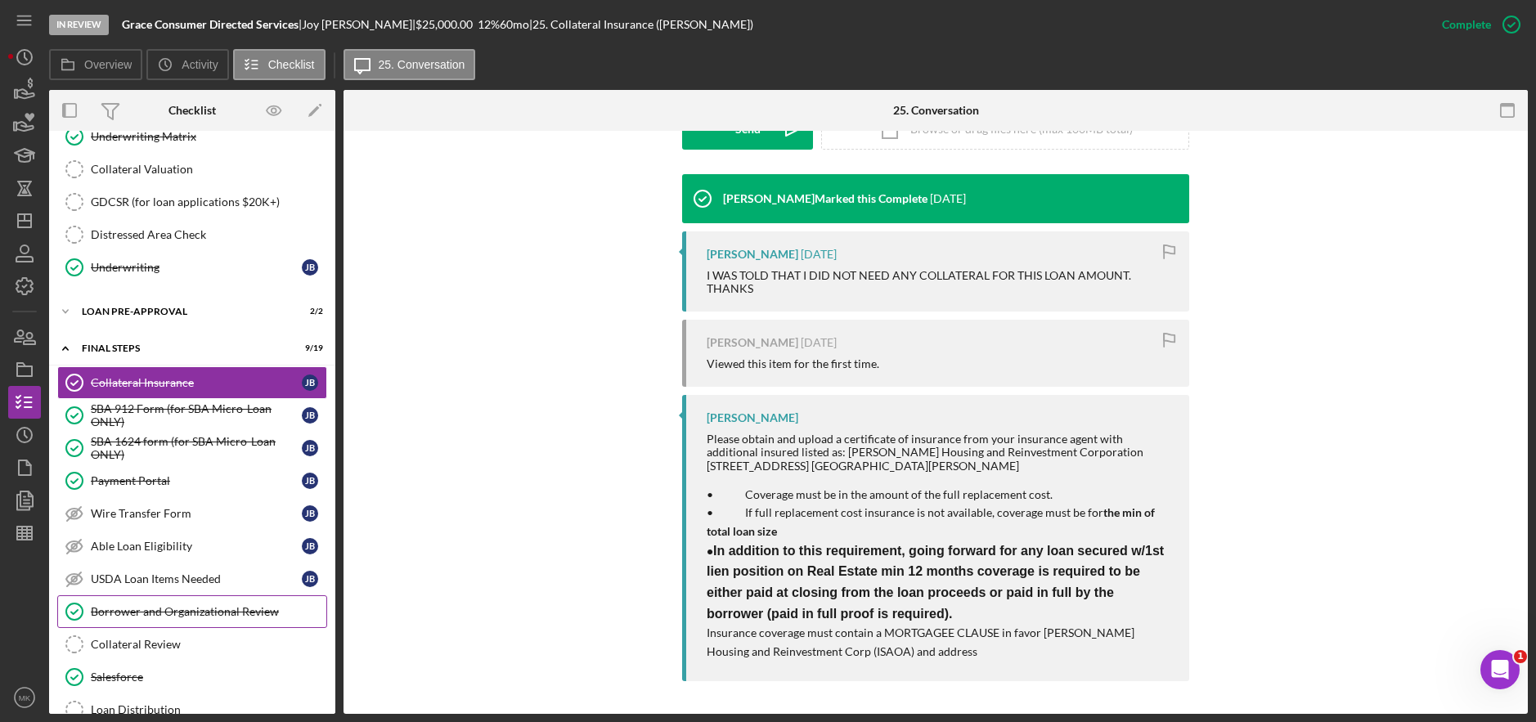
click at [212, 622] on link "Borrower and Organizational Review Borrower and Organizational Review" at bounding box center [192, 611] width 270 height 33
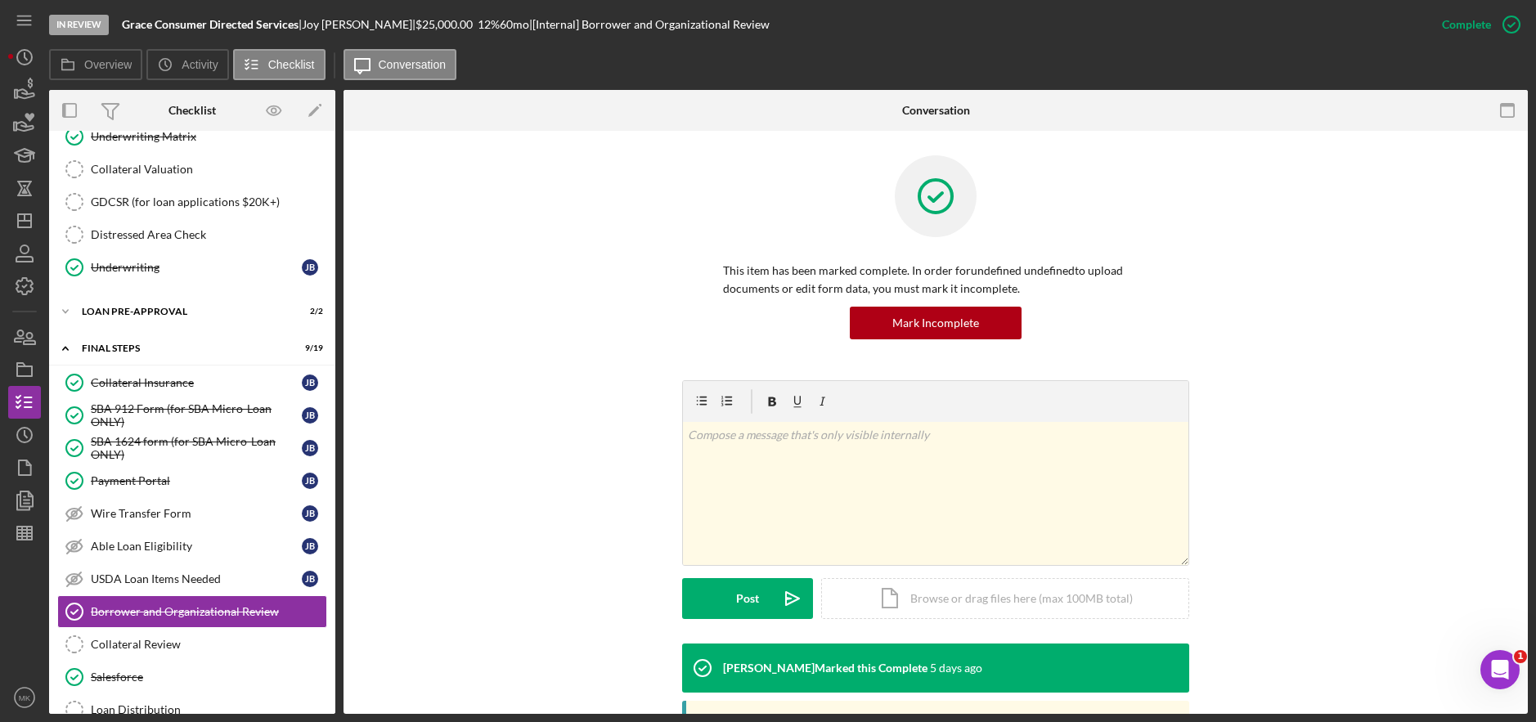
scroll to position [322, 0]
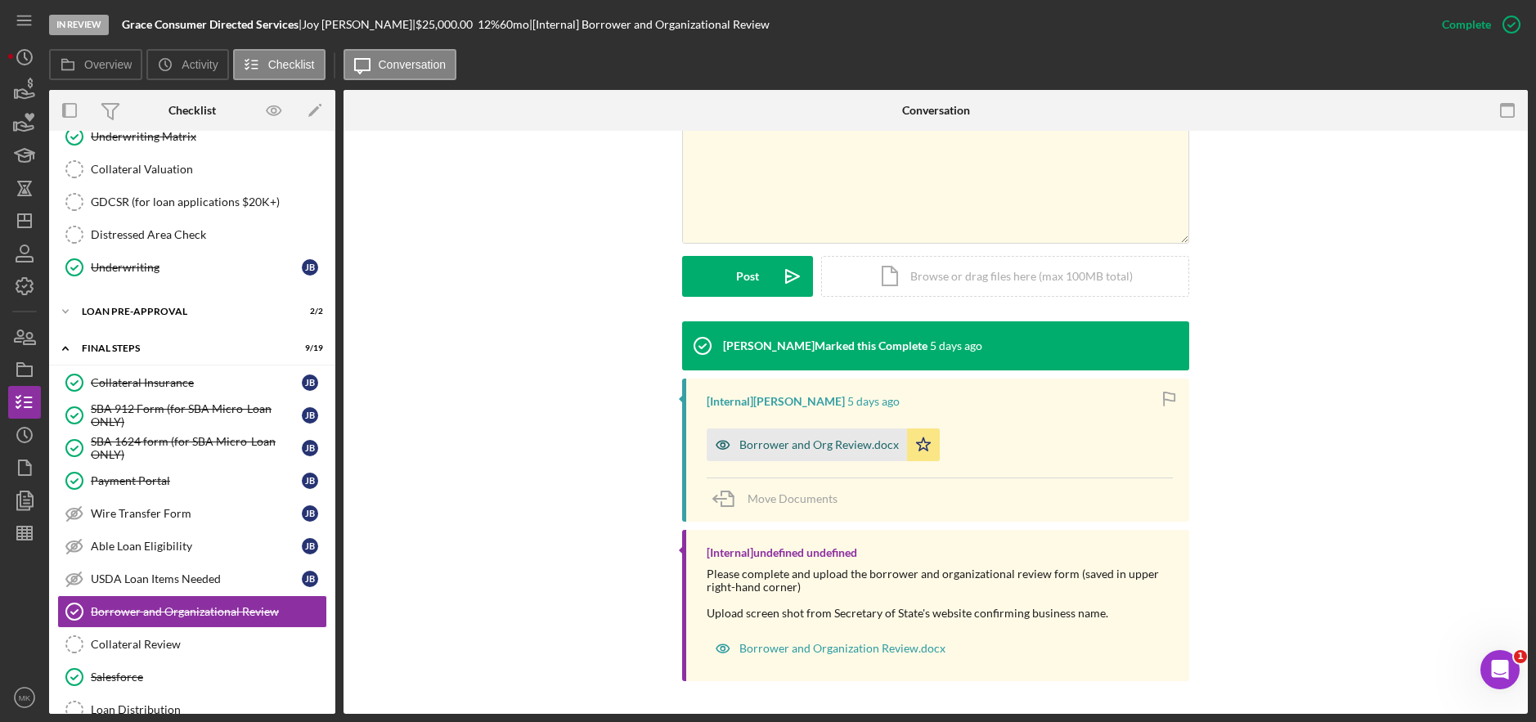
click at [725, 459] on icon "button" at bounding box center [723, 445] width 33 height 33
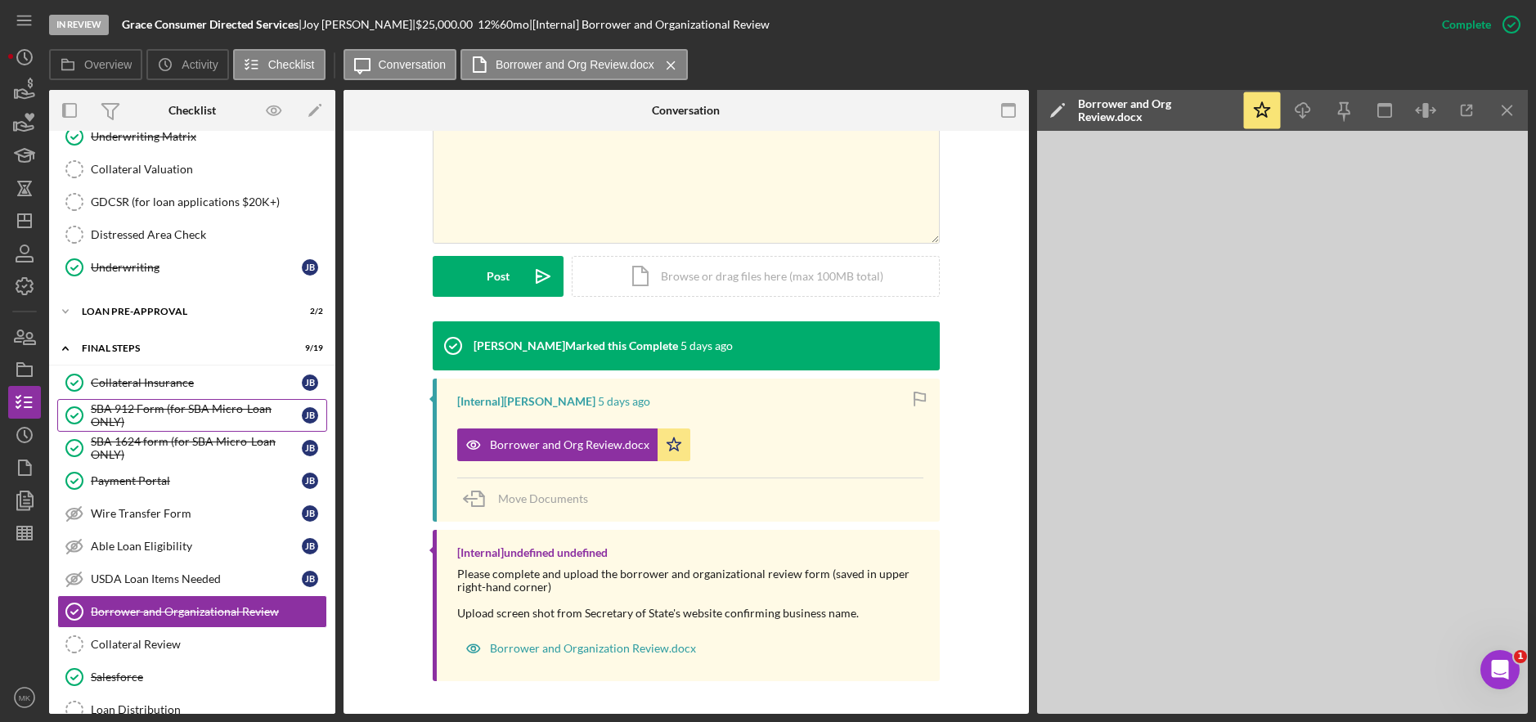
click at [147, 407] on div "SBA 912 Form (for SBA Micro-Loan ONLY)" at bounding box center [196, 415] width 211 height 26
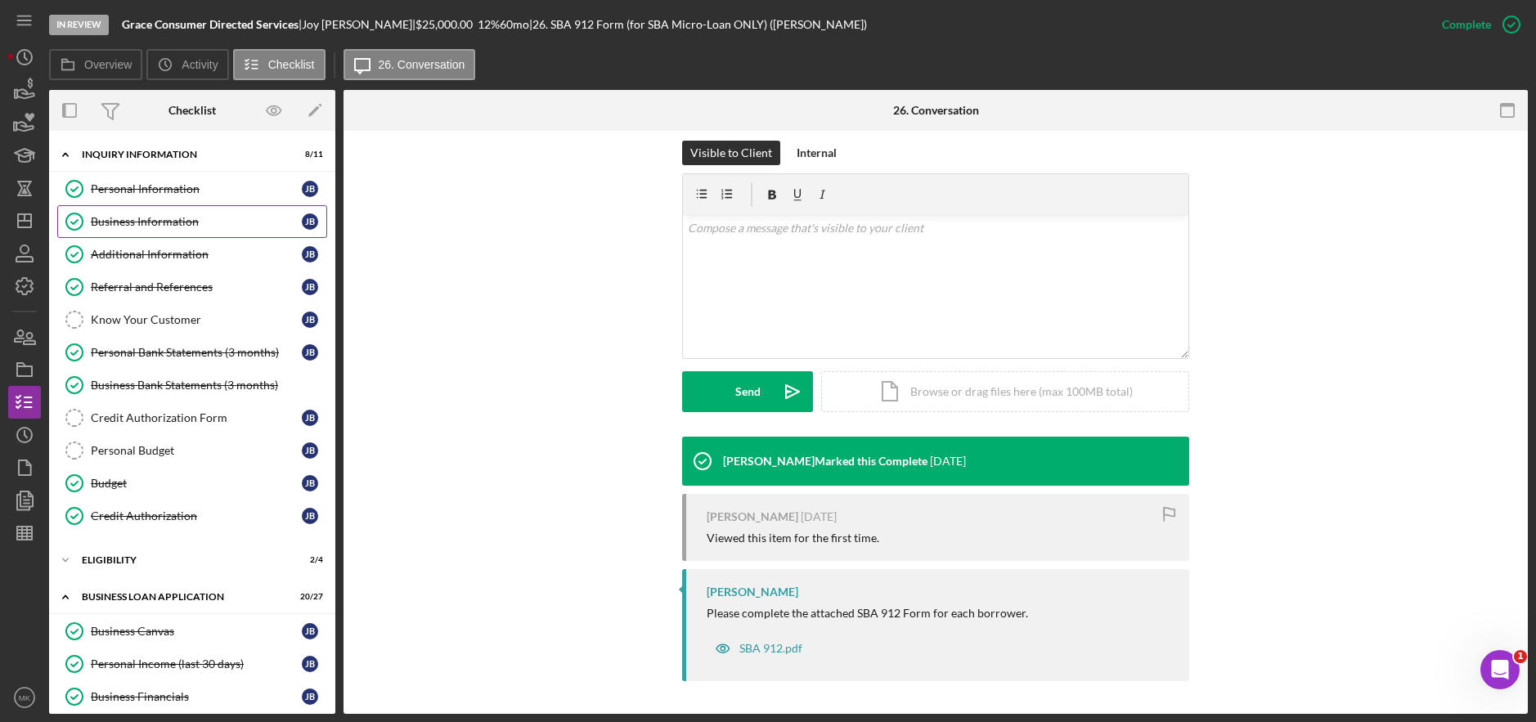
click at [146, 222] on div "Business Information" at bounding box center [196, 221] width 211 height 13
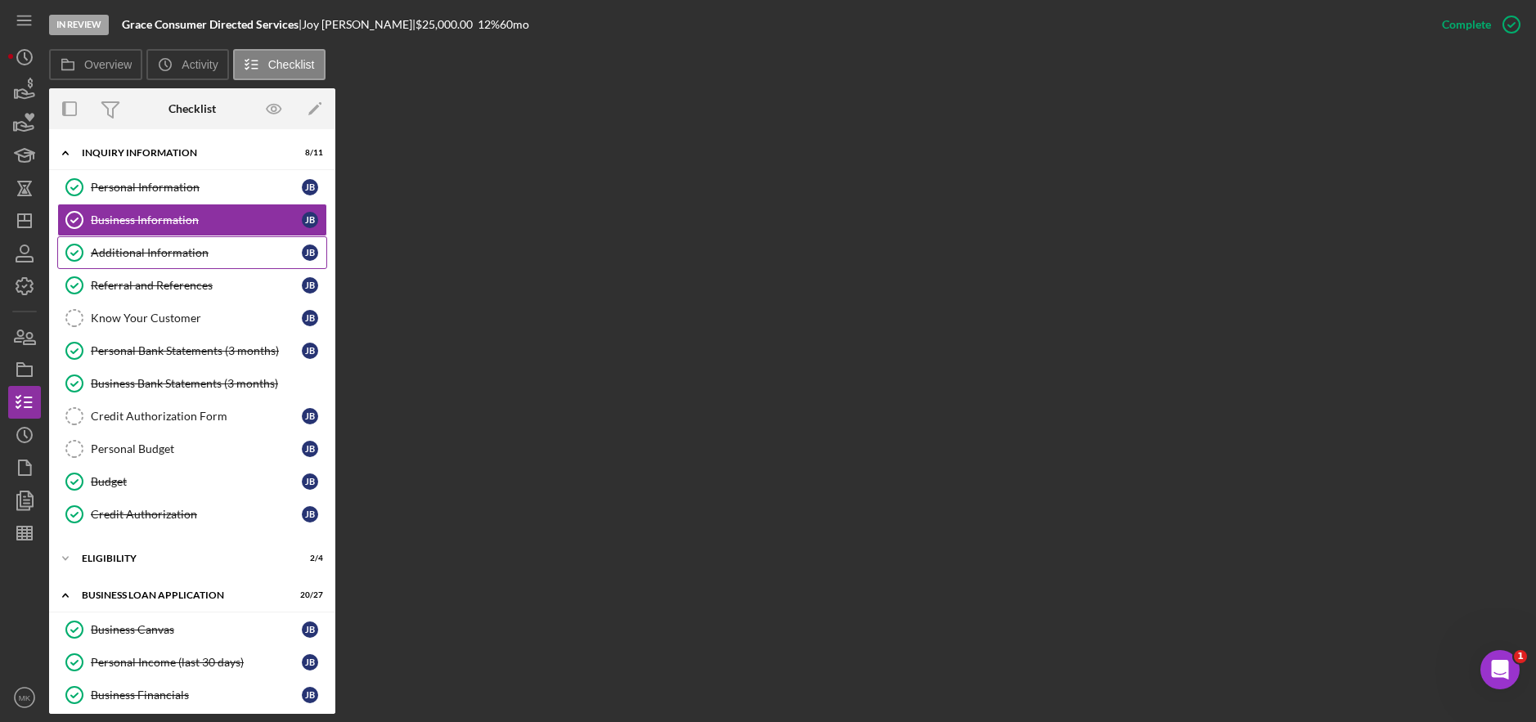
click at [158, 254] on div "Additional Information" at bounding box center [196, 252] width 211 height 13
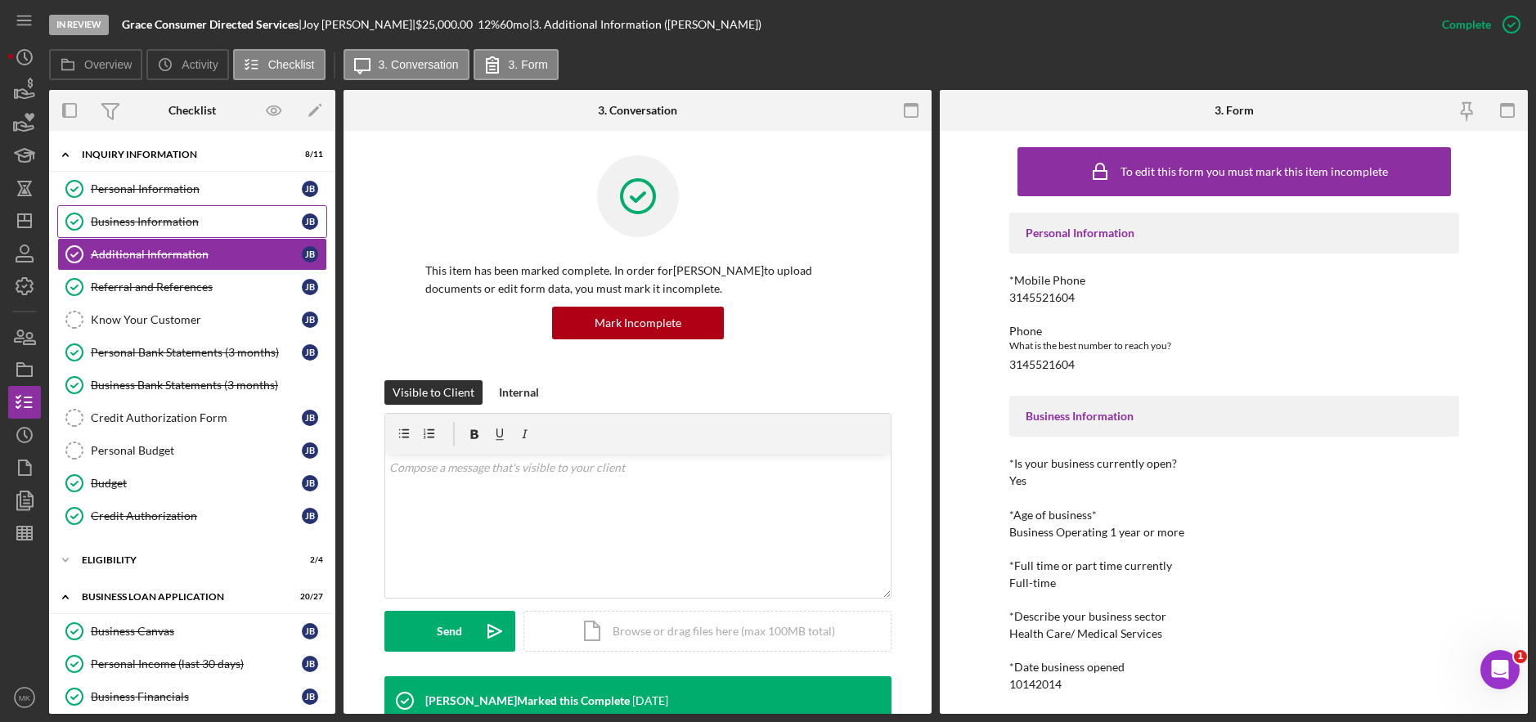
click at [164, 225] on div "Business Information" at bounding box center [196, 221] width 211 height 13
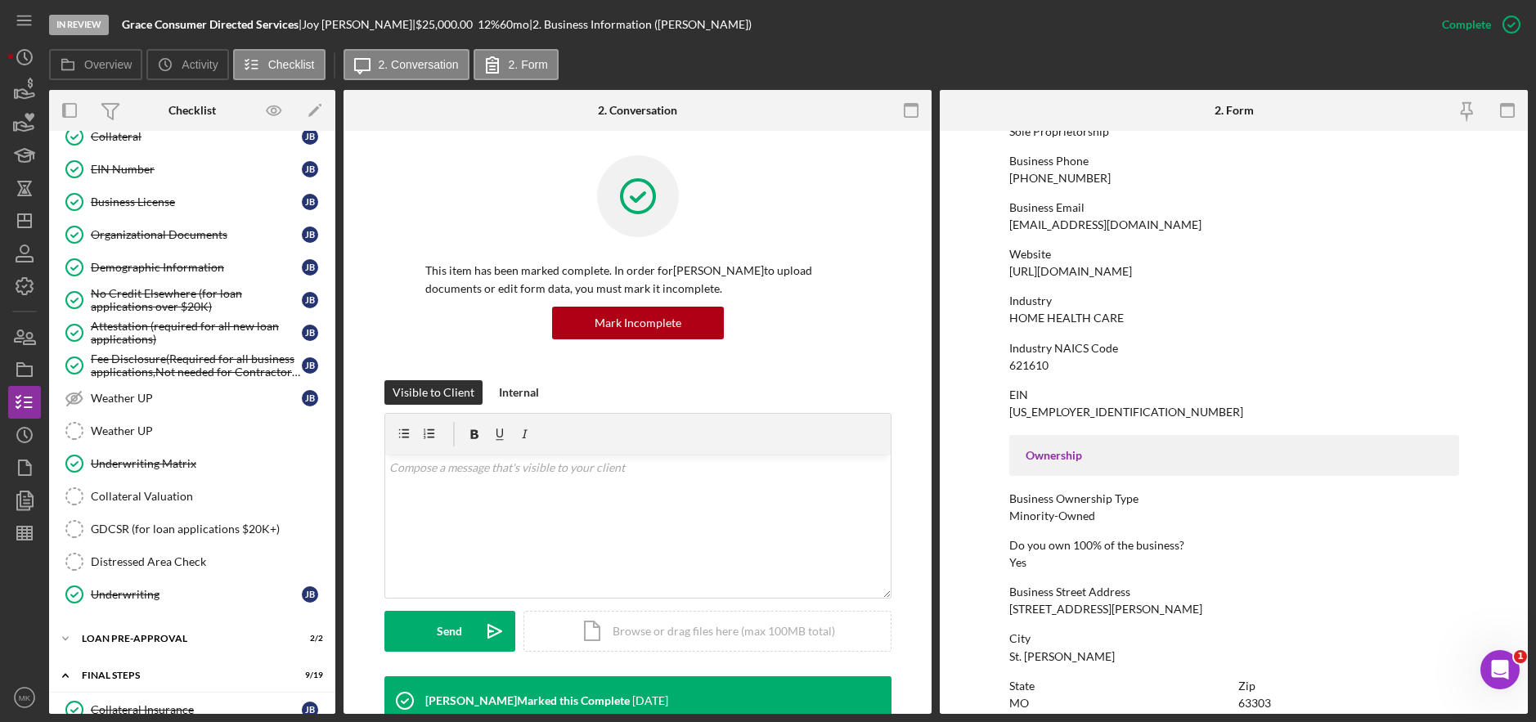
scroll to position [806, 0]
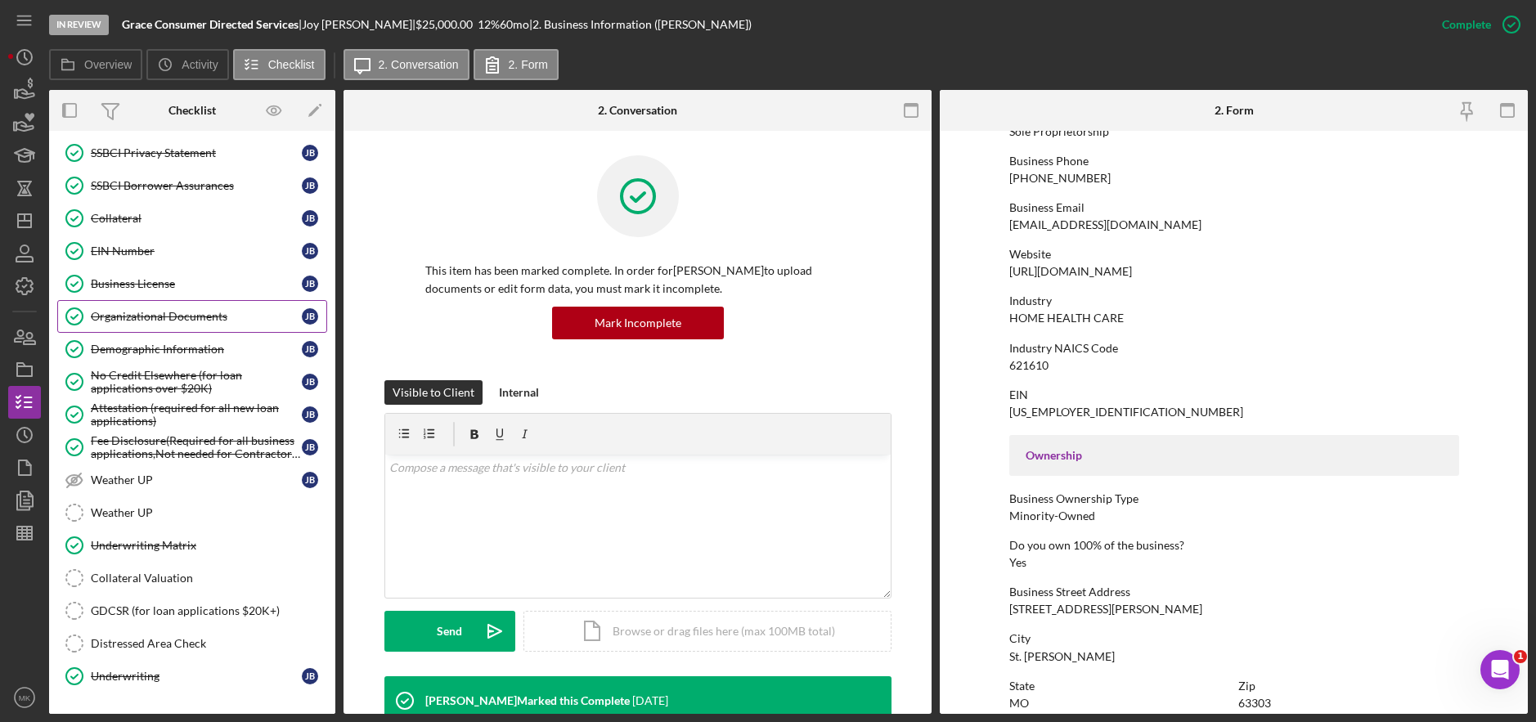
drag, startPoint x: 142, startPoint y: 314, endPoint x: 130, endPoint y: 324, distance: 15.7
click at [142, 314] on div "Organizational Documents" at bounding box center [196, 316] width 211 height 13
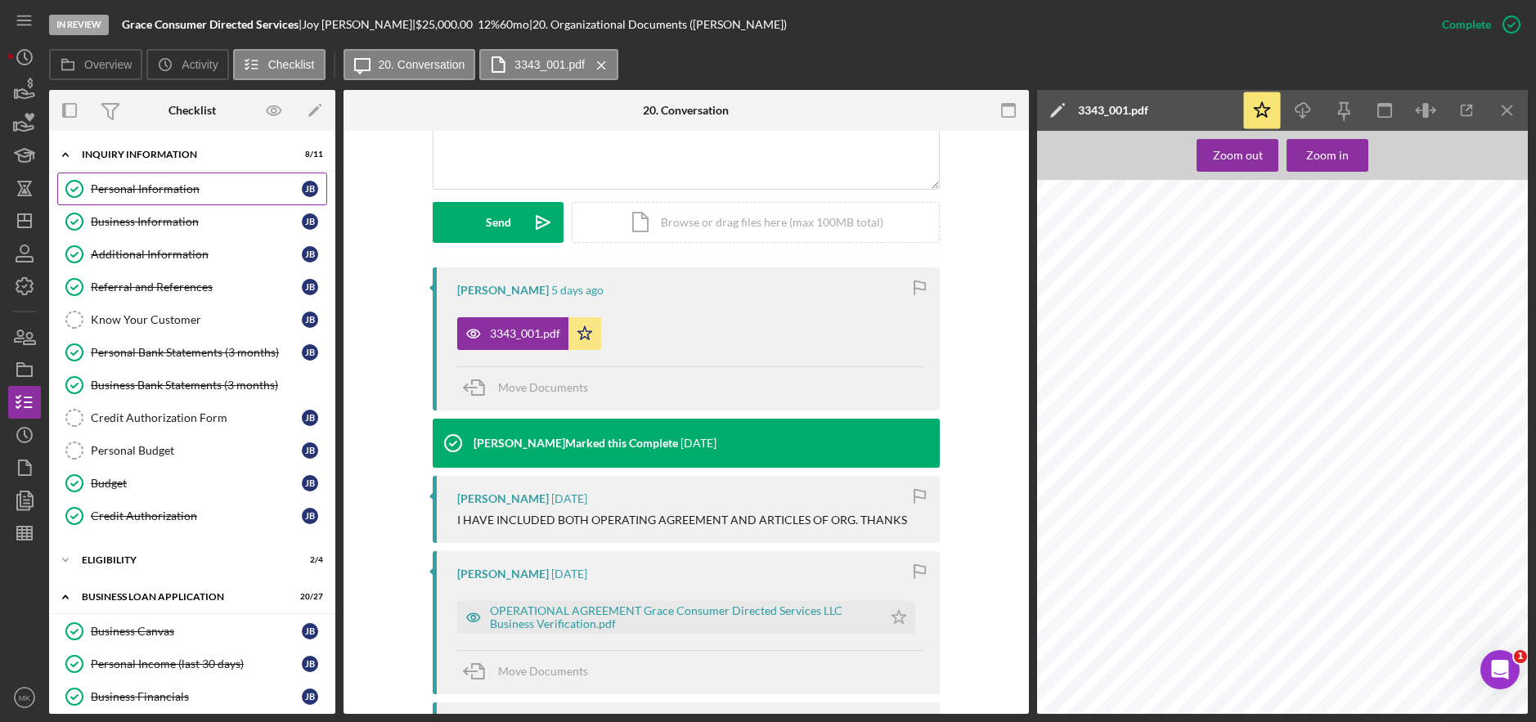
click at [119, 185] on div "Personal Information" at bounding box center [196, 188] width 211 height 13
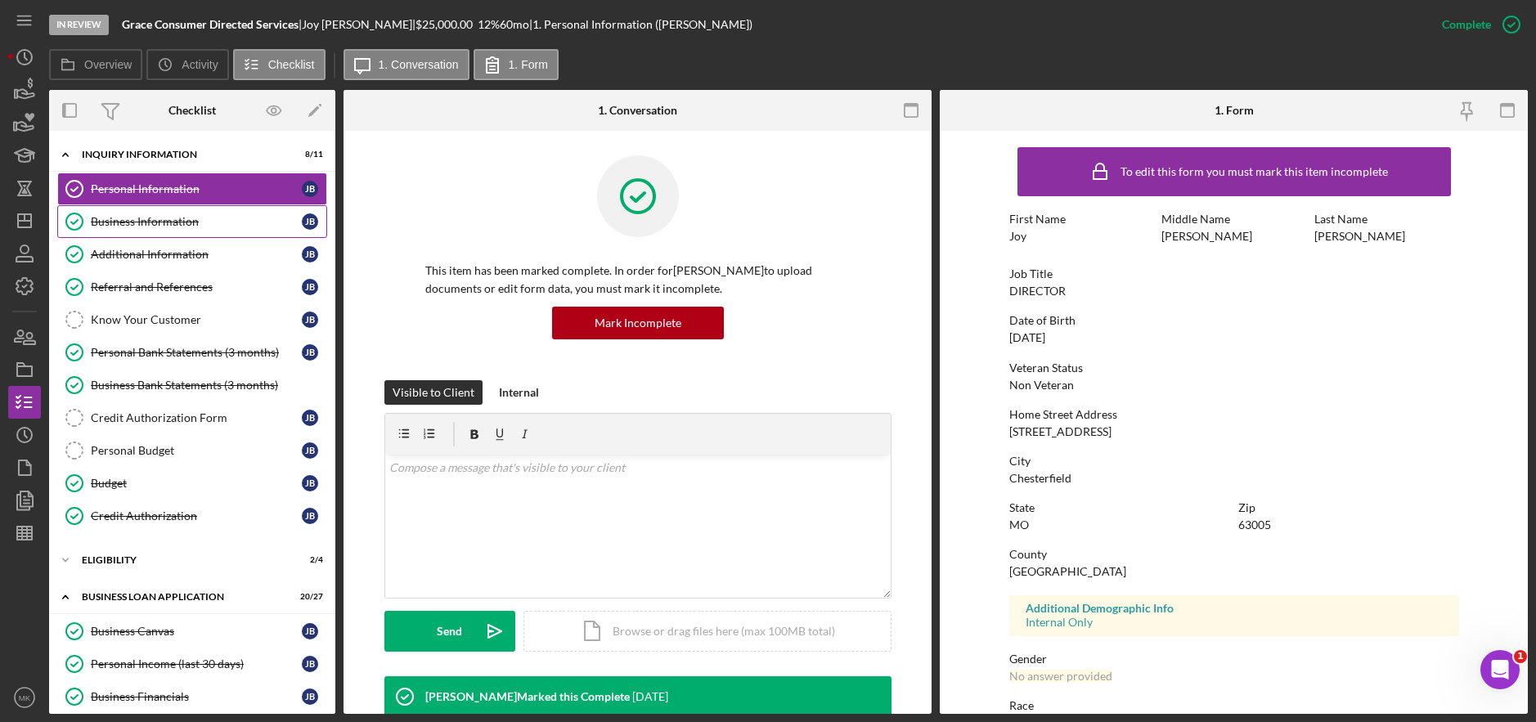
click at [180, 226] on div "Business Information" at bounding box center [196, 221] width 211 height 13
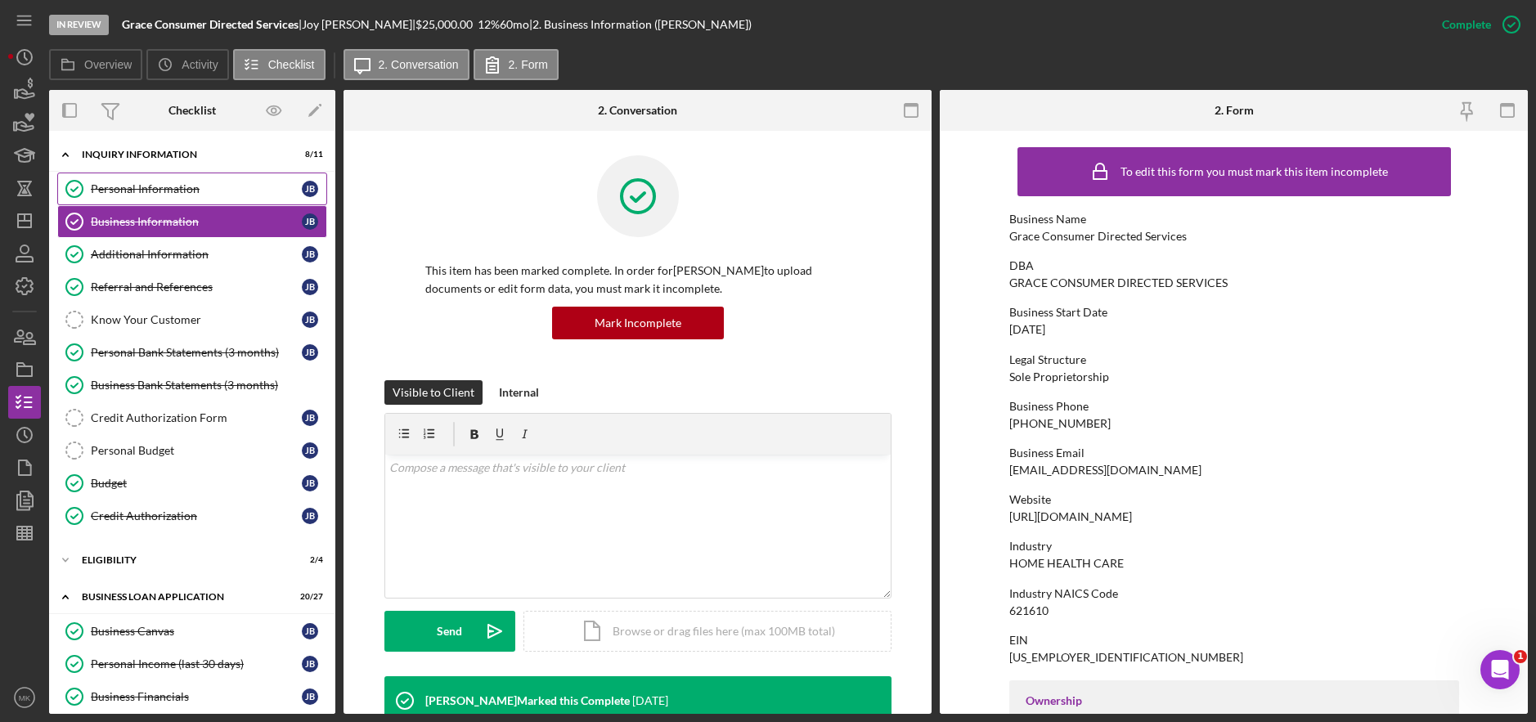
click at [182, 201] on link "Personal Information Personal Information [PERSON_NAME]" at bounding box center [192, 189] width 270 height 33
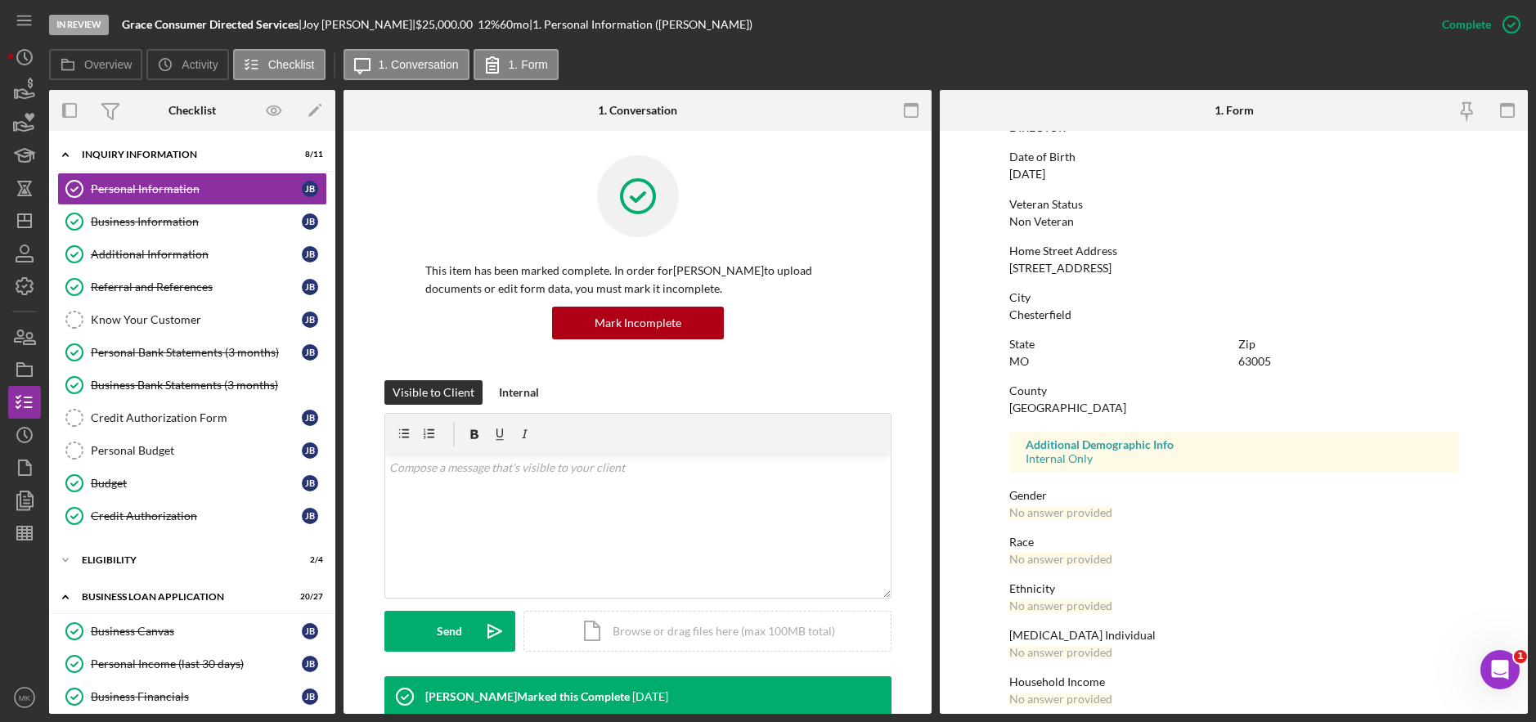
scroll to position [180, 0]
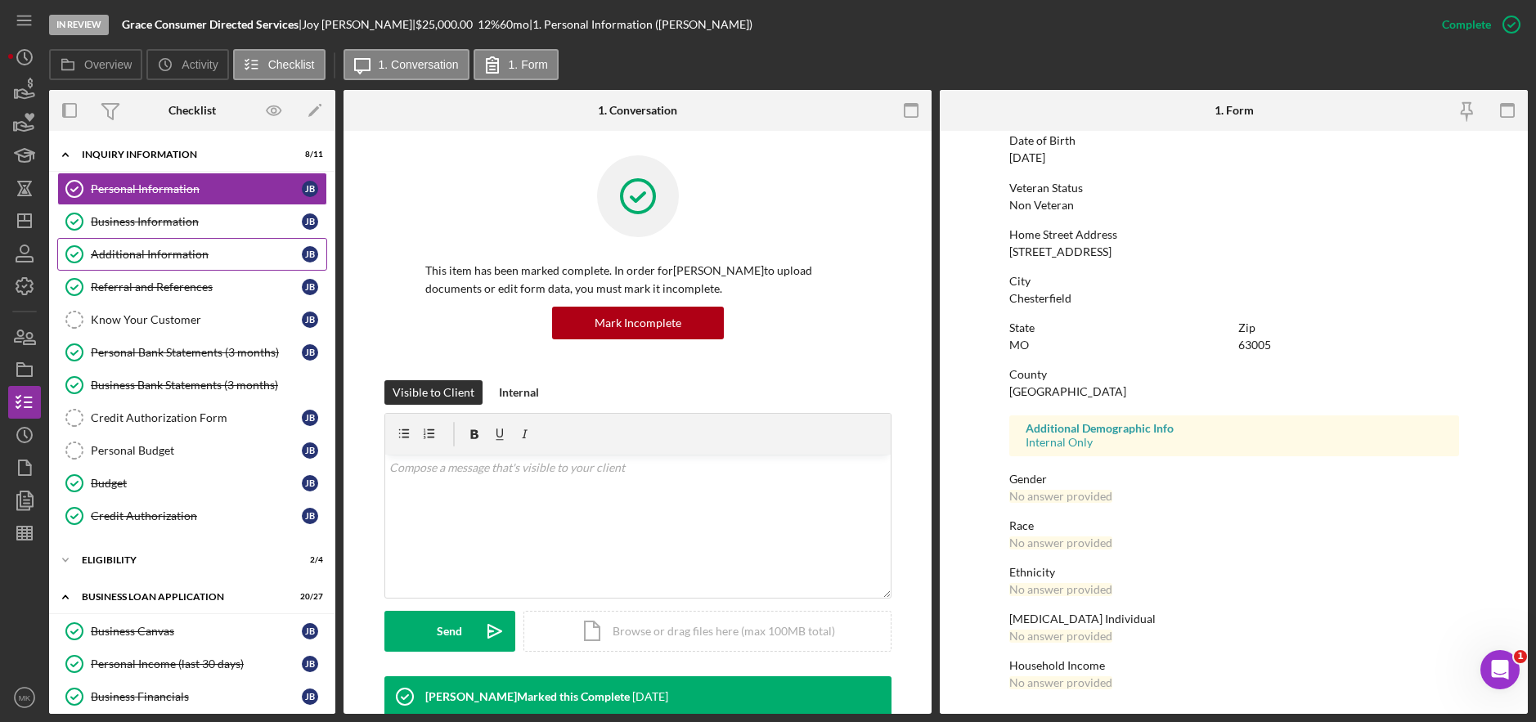
click at [175, 262] on link "Additional Information Additional Information [PERSON_NAME]" at bounding box center [192, 254] width 270 height 33
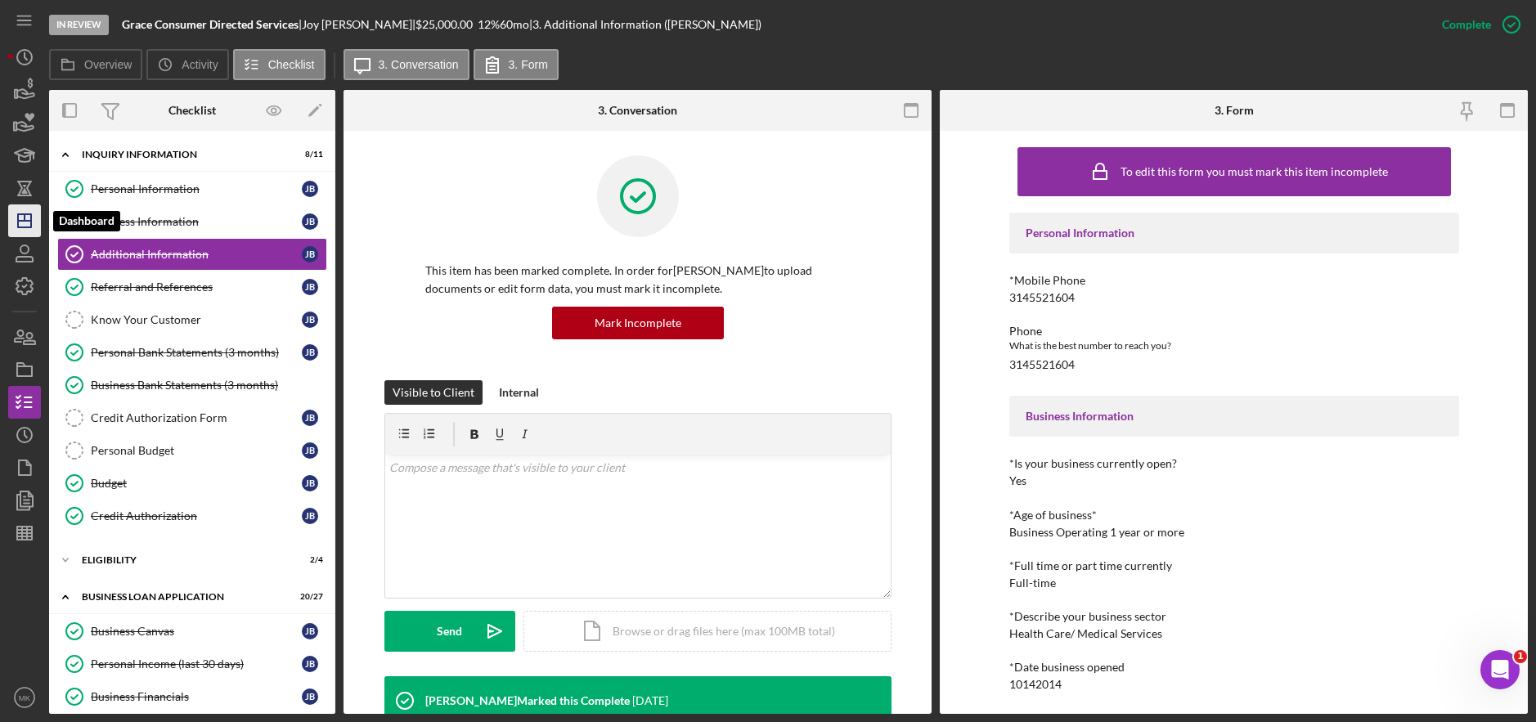
click at [23, 224] on icon "Icon/Dashboard" at bounding box center [24, 220] width 41 height 41
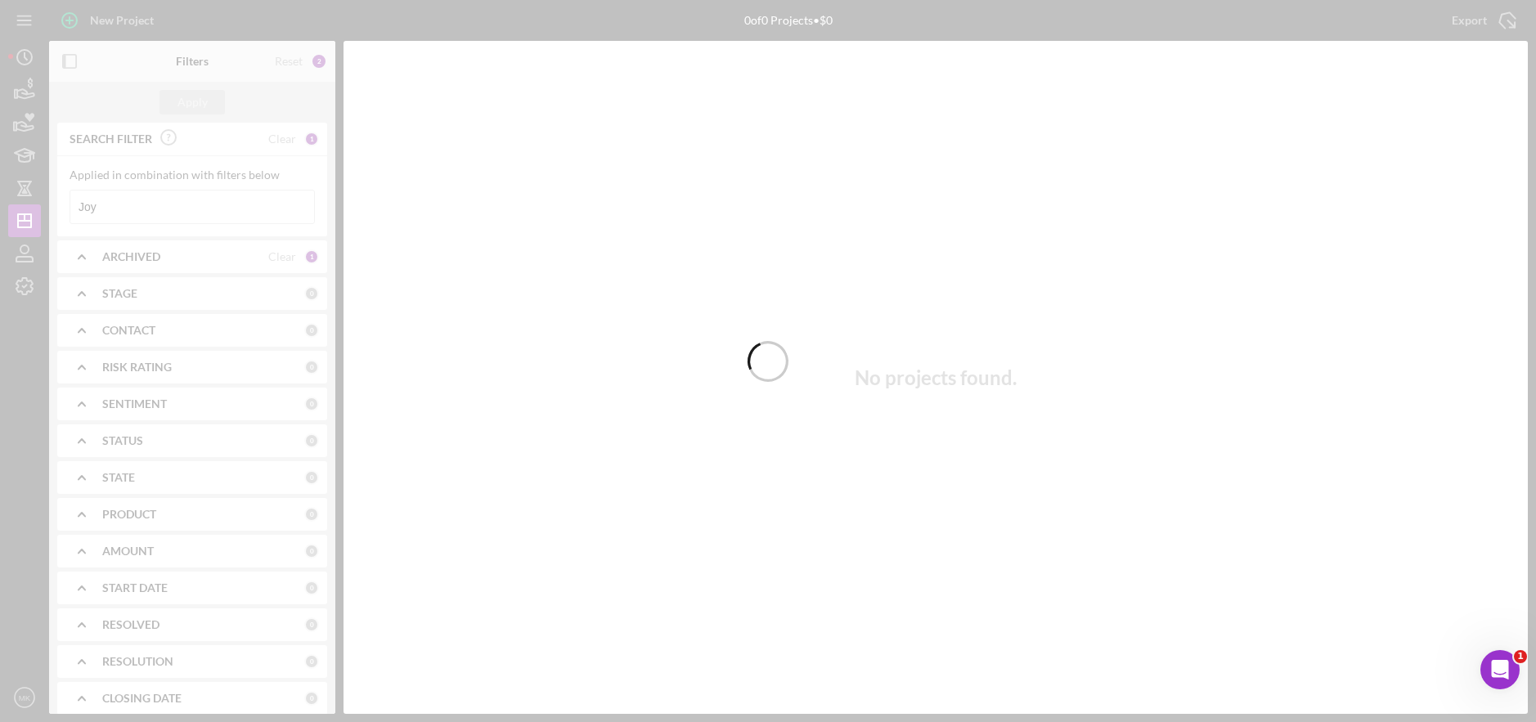
click at [113, 208] on div at bounding box center [768, 361] width 1536 height 722
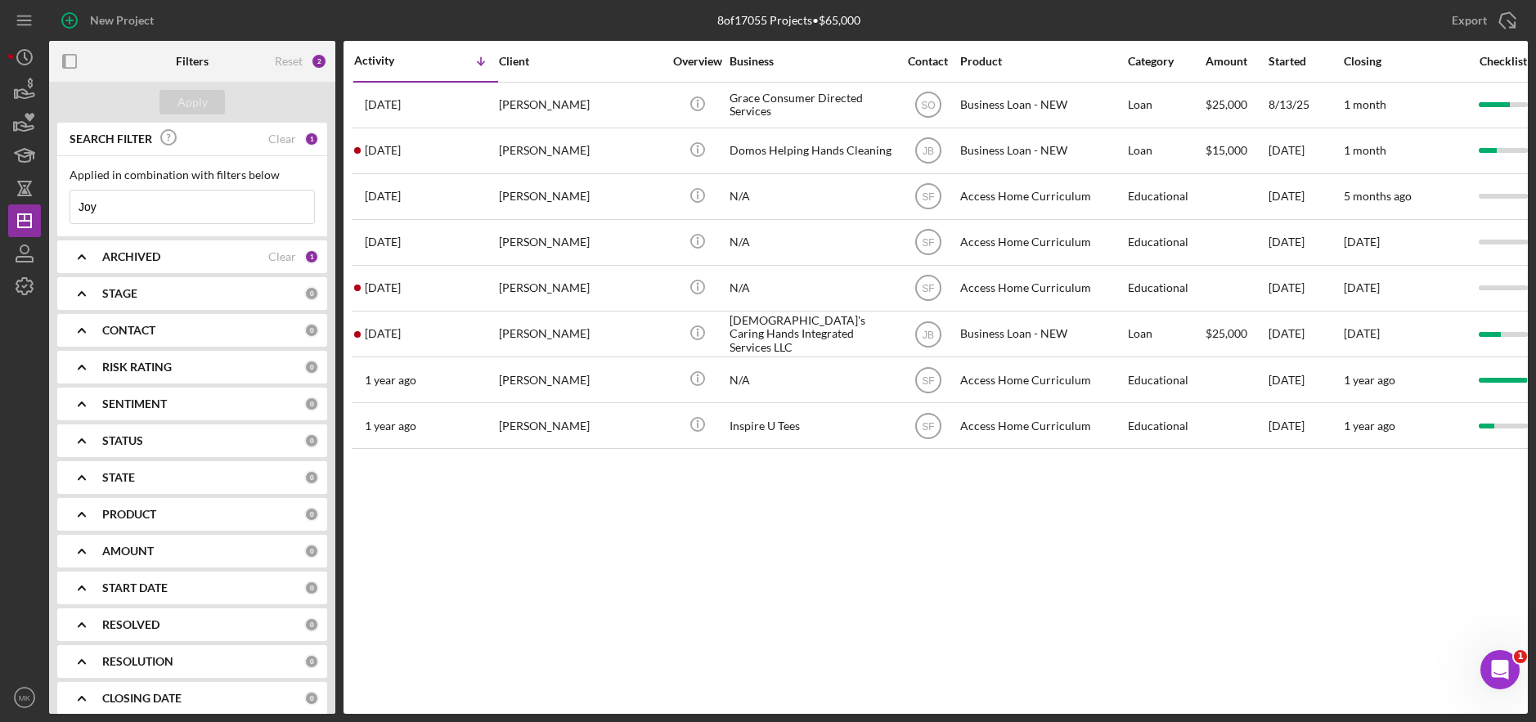
drag, startPoint x: 135, startPoint y: 209, endPoint x: 43, endPoint y: 209, distance: 92.4
click at [43, 209] on div "New Project 8 of 17055 Projects • $65,000 Joy Export Icon/Export Filters Reset …" at bounding box center [768, 357] width 1520 height 714
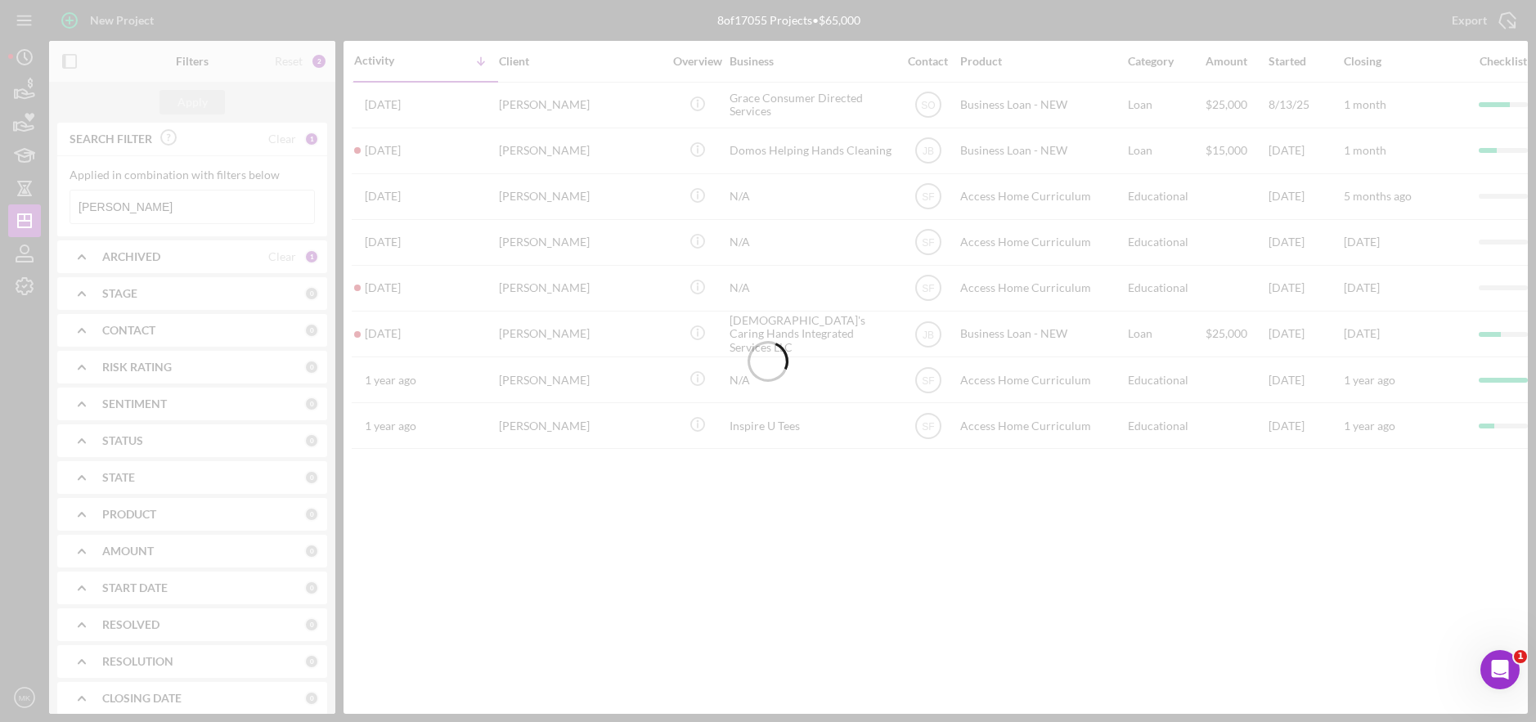
type input "[PERSON_NAME]"
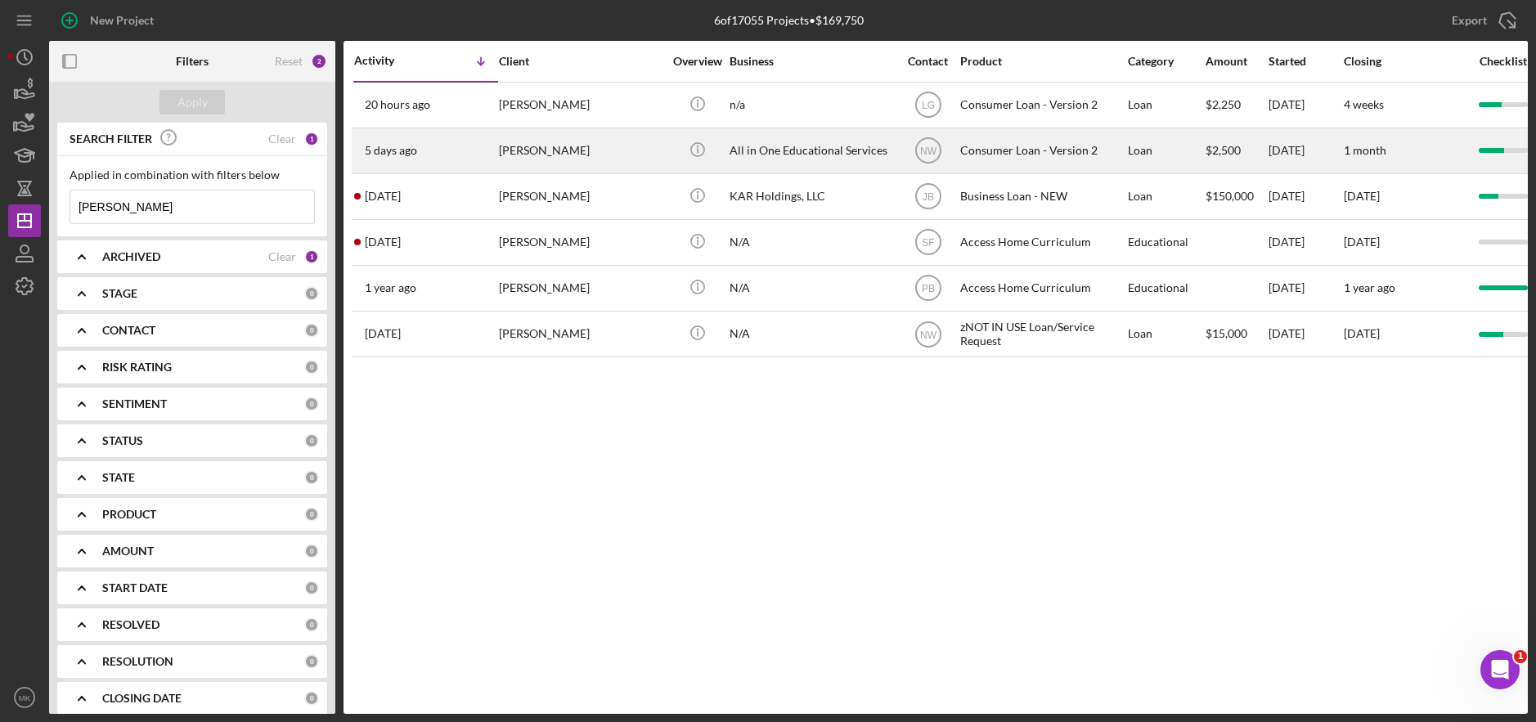
click at [576, 152] on div "[PERSON_NAME]" at bounding box center [581, 150] width 164 height 43
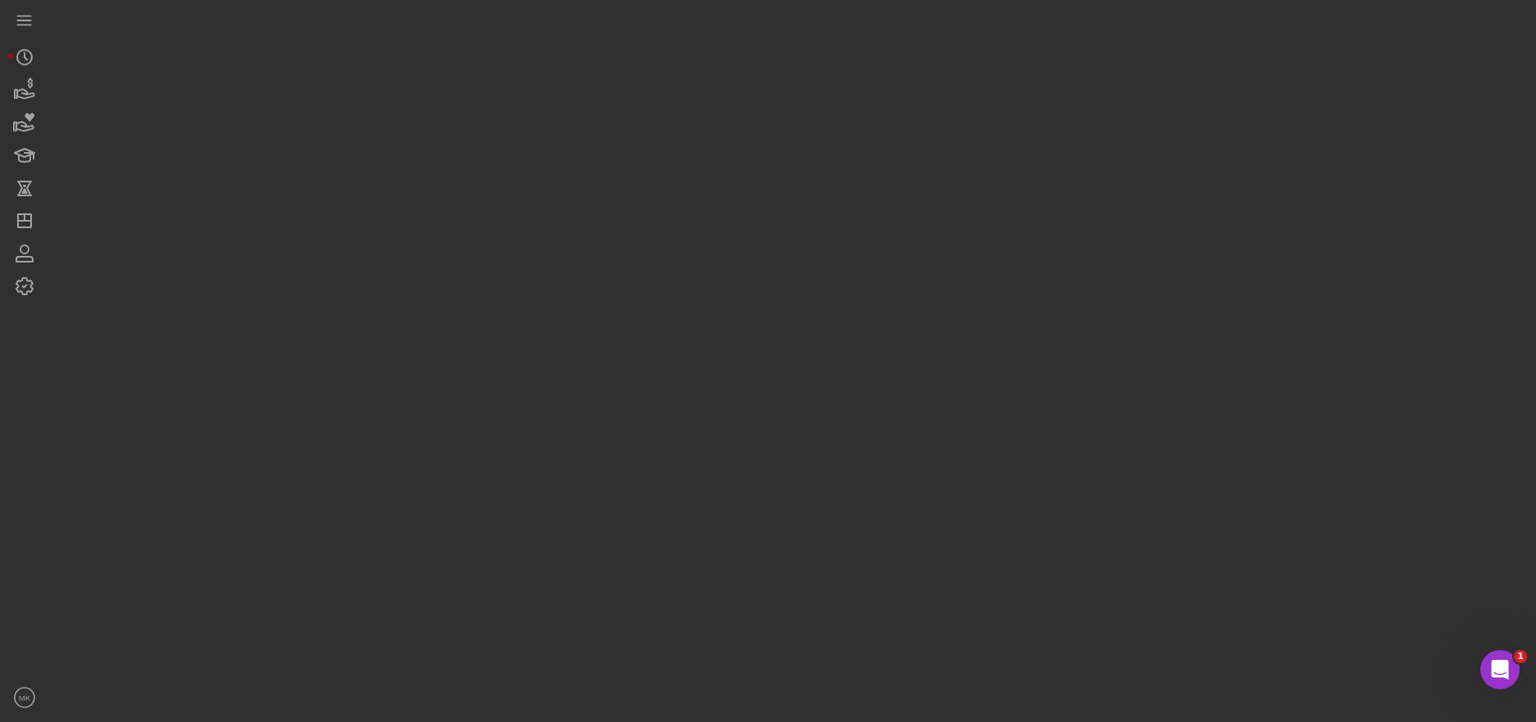
click at [576, 152] on div at bounding box center [788, 357] width 1479 height 714
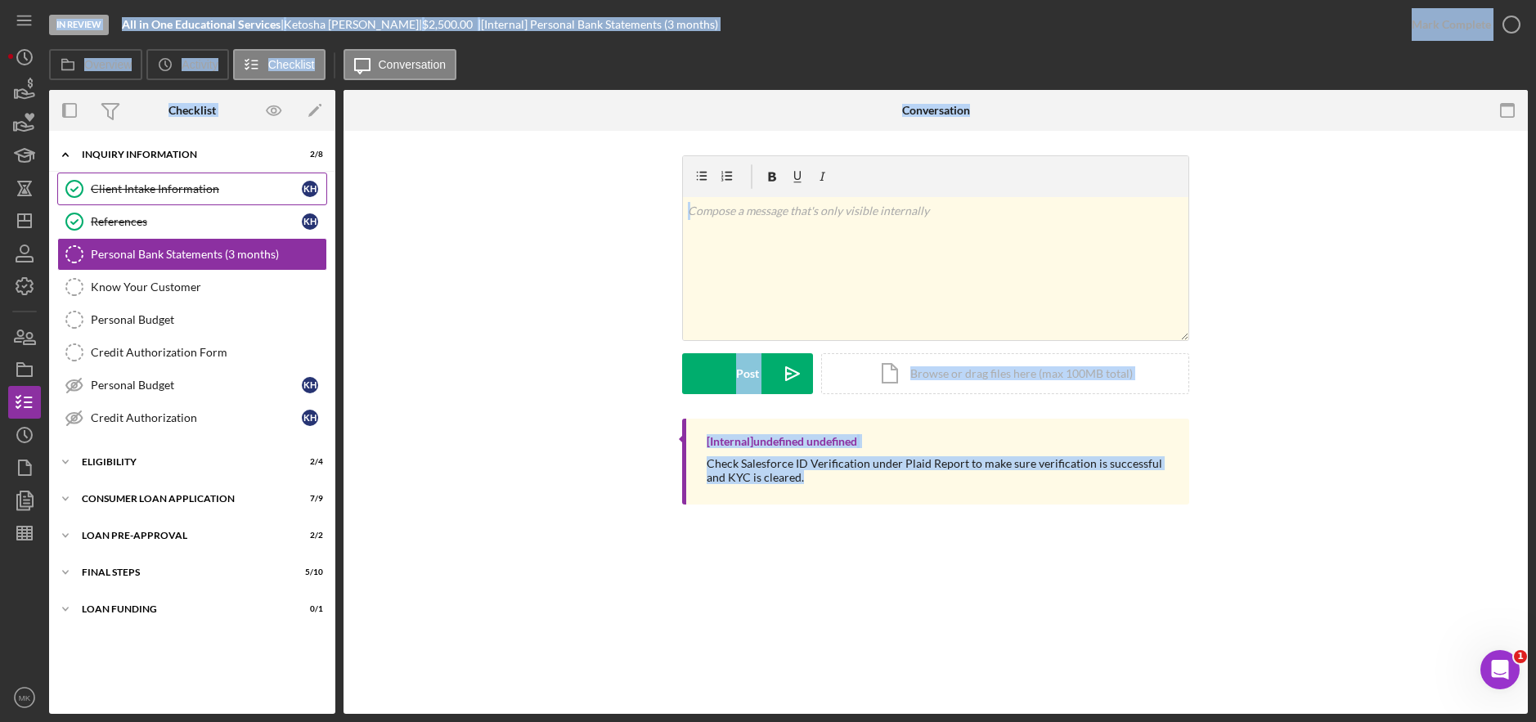
click at [169, 188] on div "Client Intake Information" at bounding box center [196, 188] width 211 height 13
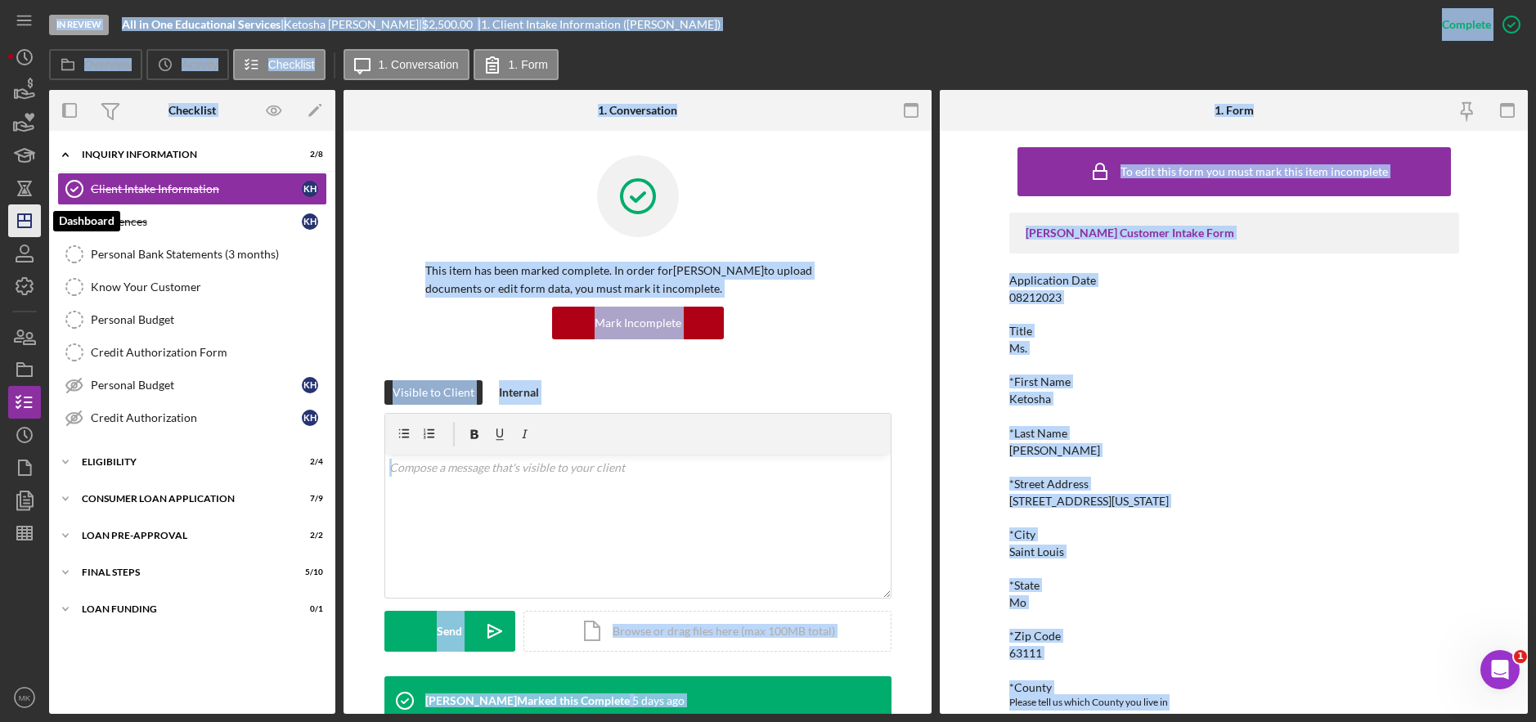
click at [28, 213] on icon "Icon/Dashboard" at bounding box center [24, 220] width 41 height 41
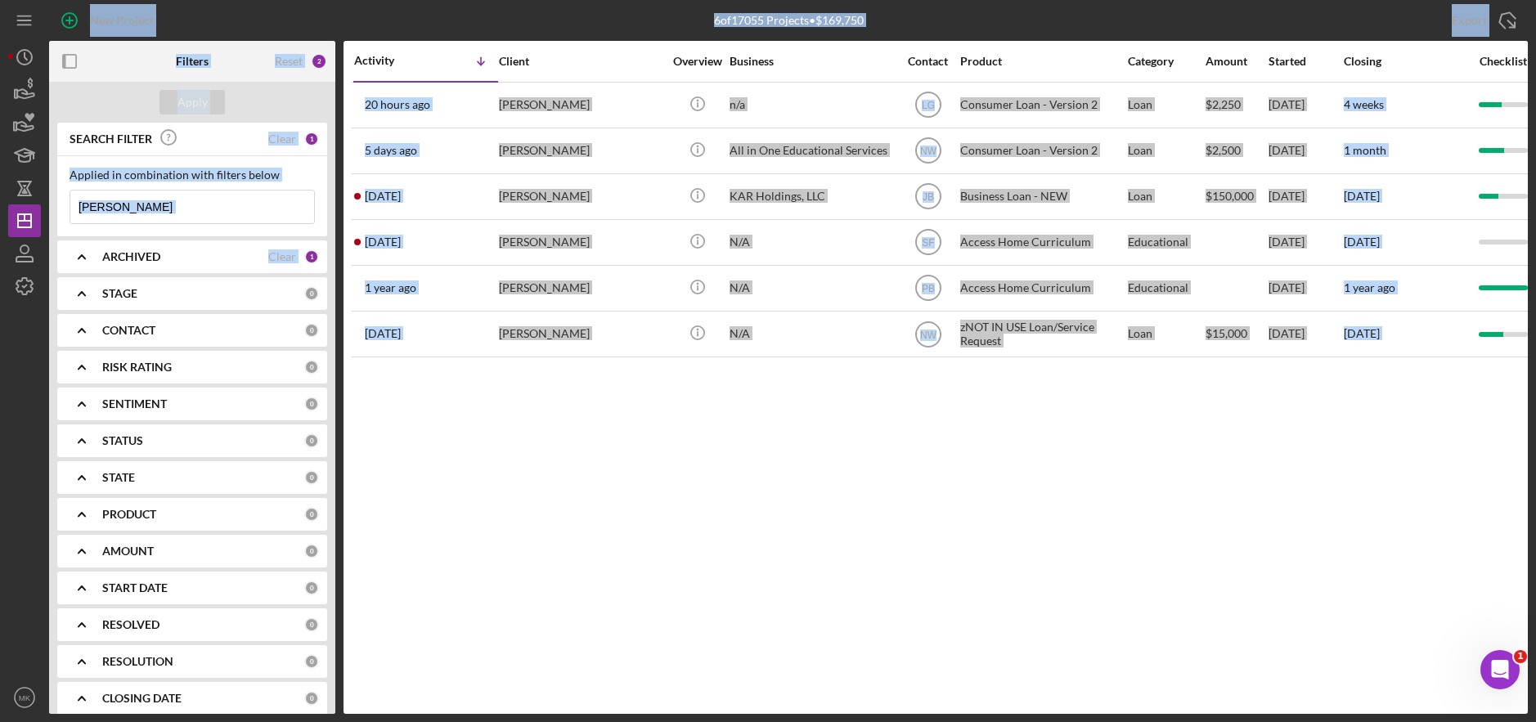
click at [127, 211] on input "[PERSON_NAME]" at bounding box center [192, 207] width 244 height 33
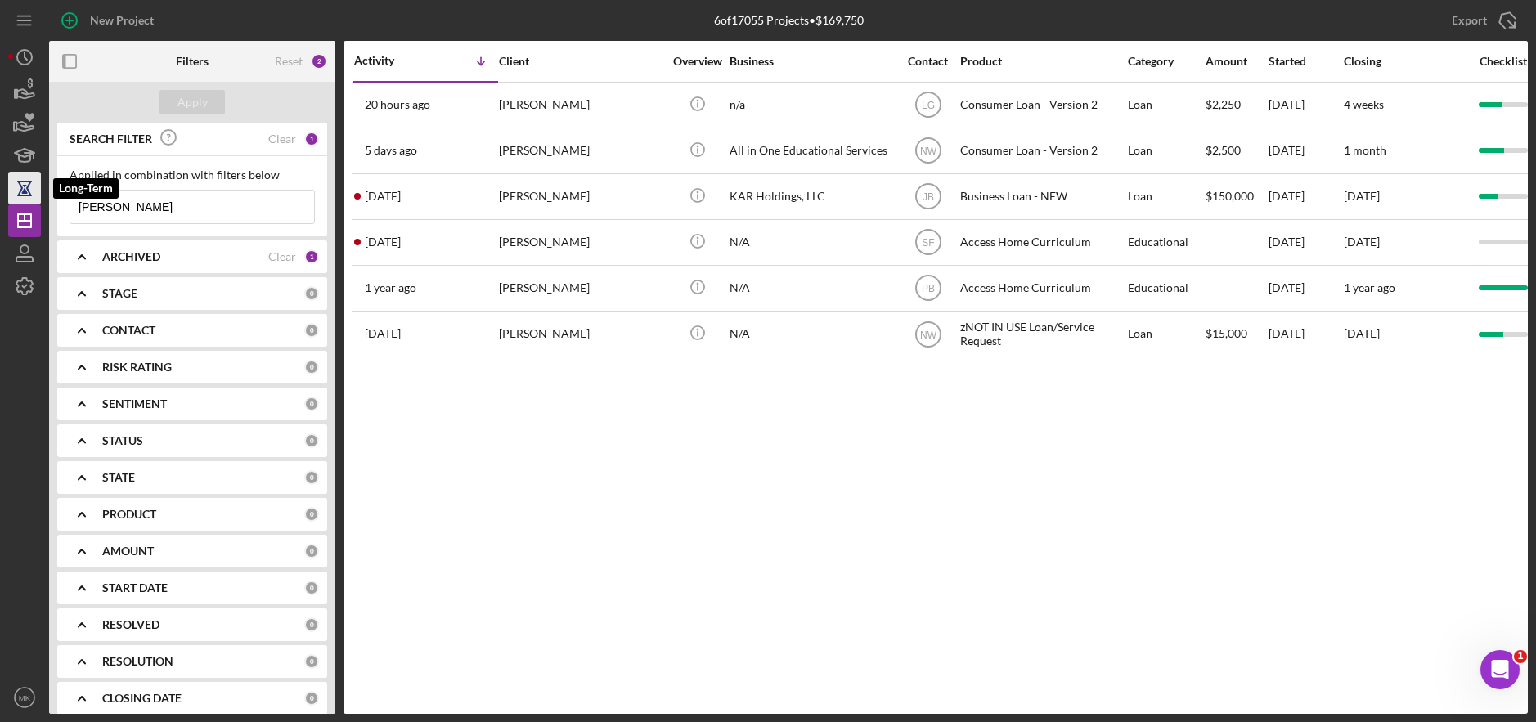
drag, startPoint x: 56, startPoint y: 206, endPoint x: 19, endPoint y: 203, distance: 37.0
click at [19, 203] on div "New Project 6 of 17055 Projects • $169,750 [PERSON_NAME] Export Icon/Export Fil…" at bounding box center [768, 357] width 1520 height 714
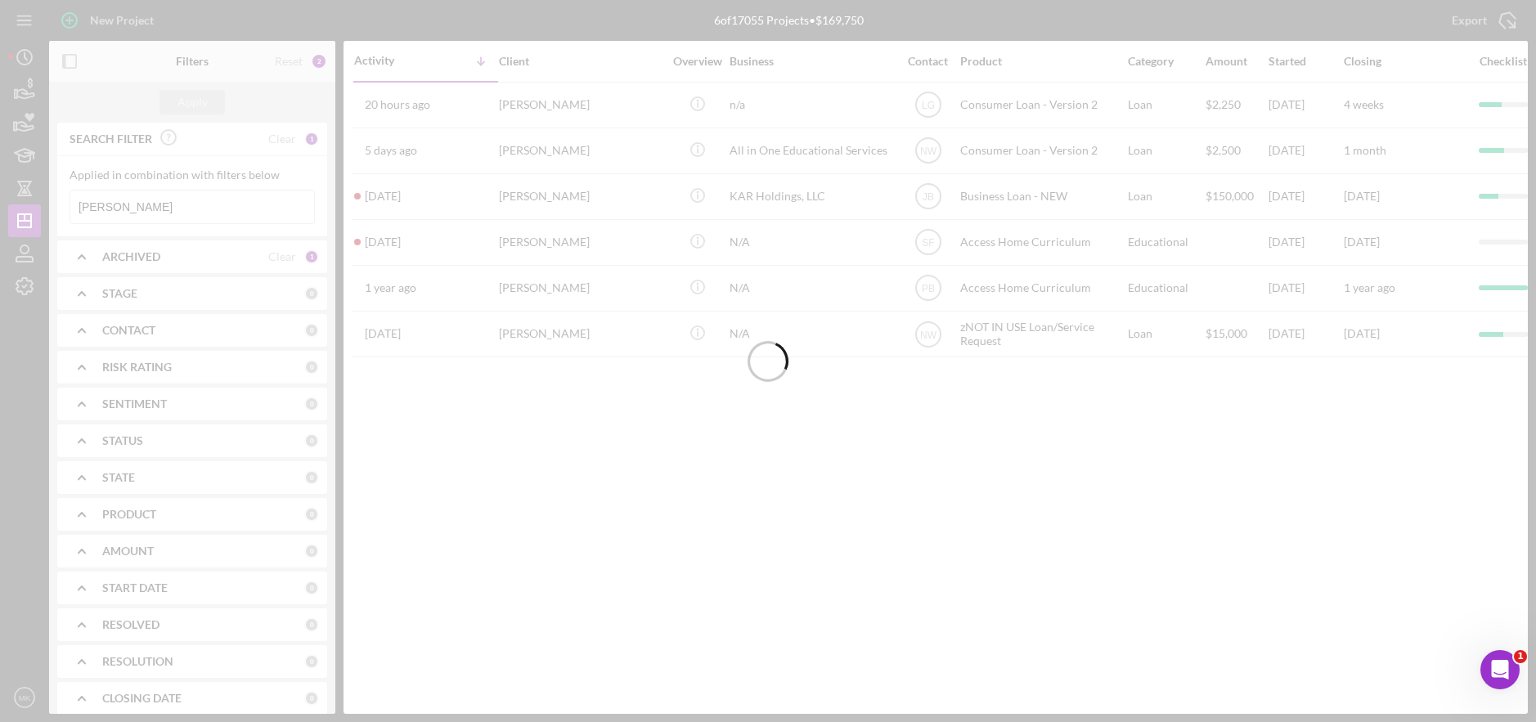
type input "[PERSON_NAME]"
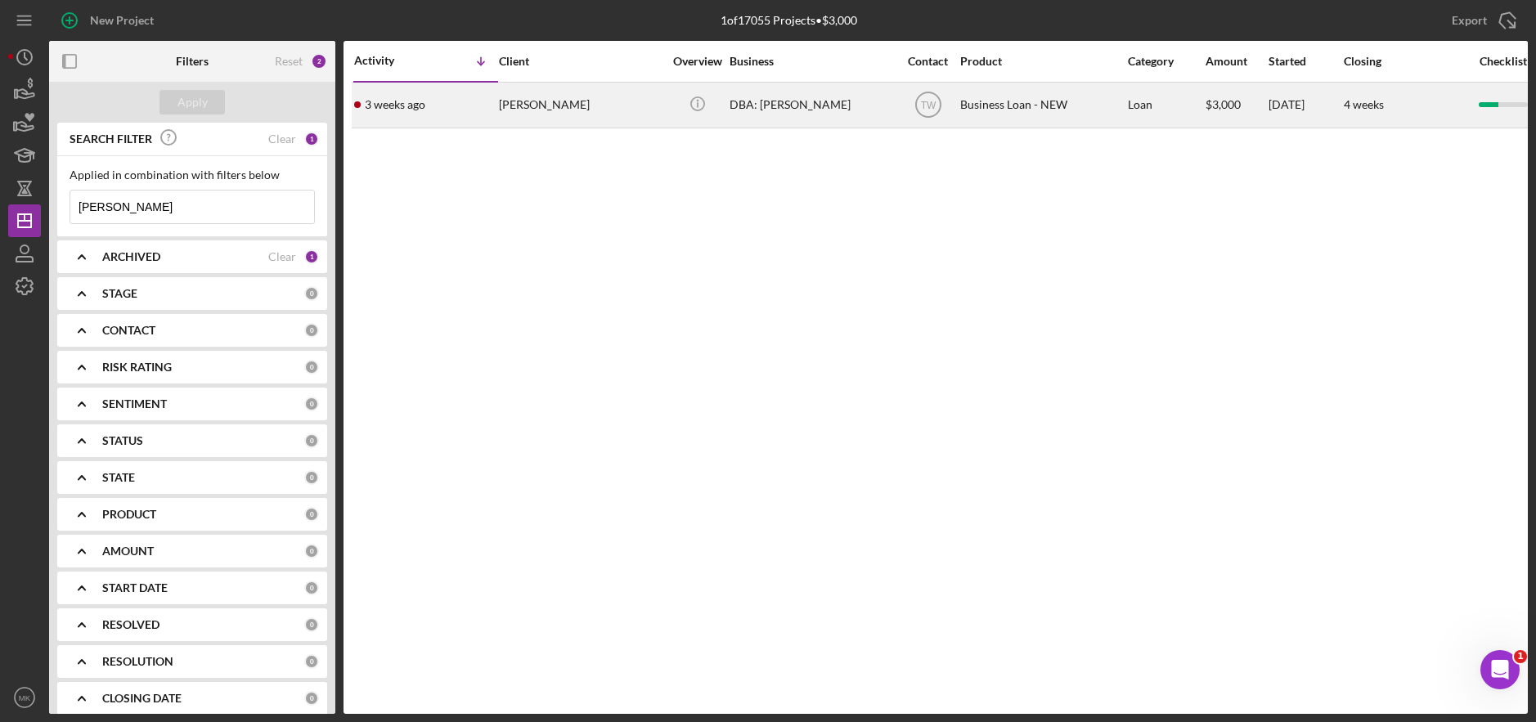
click at [550, 104] on div "[PERSON_NAME]" at bounding box center [581, 104] width 164 height 43
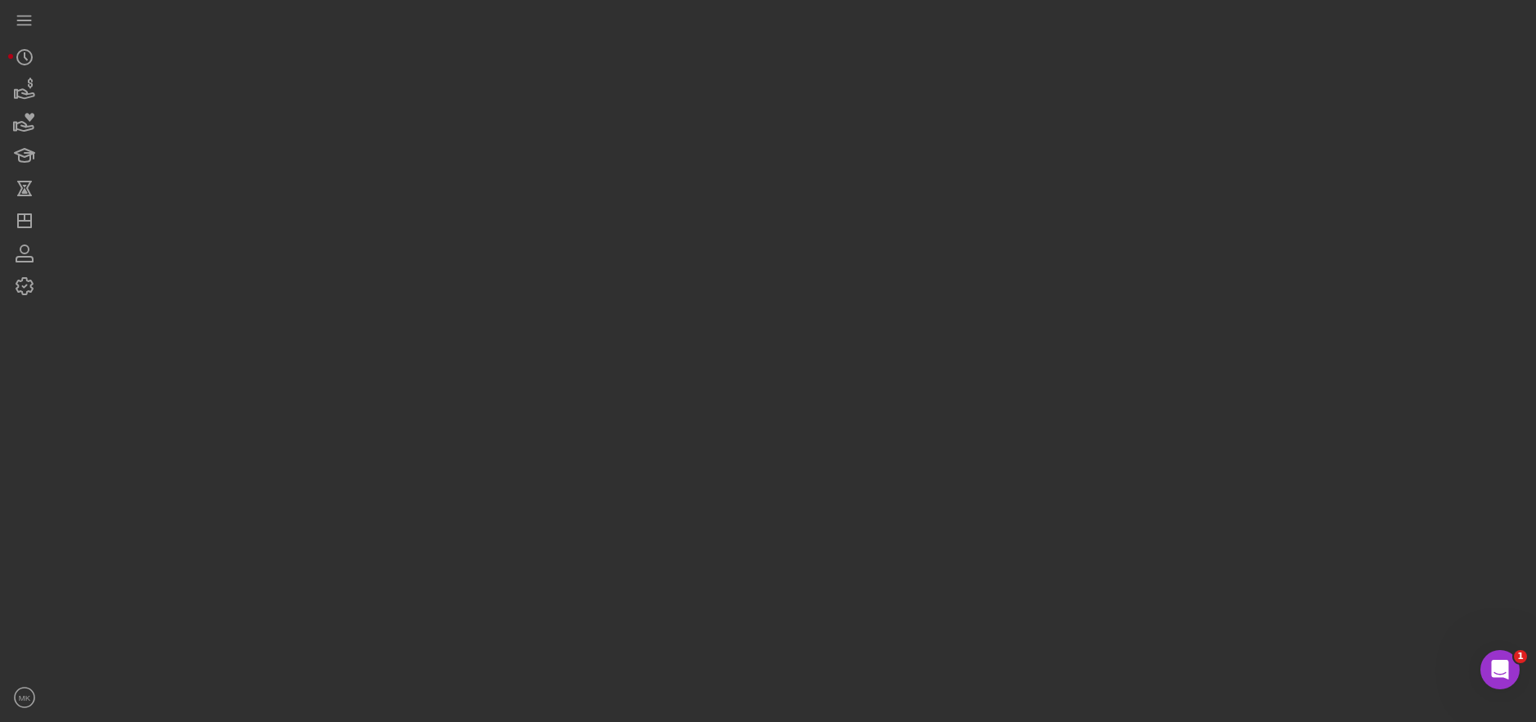
click at [550, 104] on div at bounding box center [788, 357] width 1479 height 714
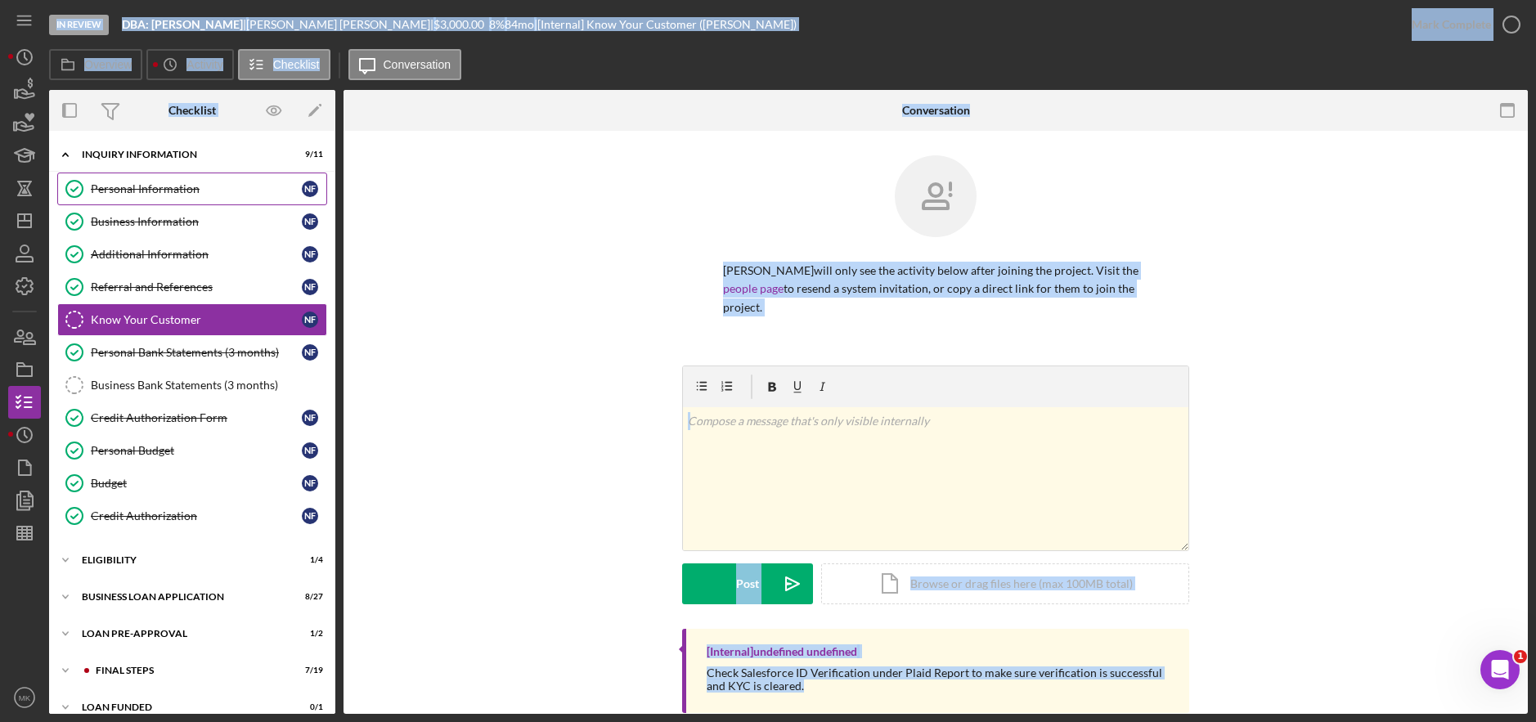
click at [121, 193] on div "Personal Information" at bounding box center [196, 188] width 211 height 13
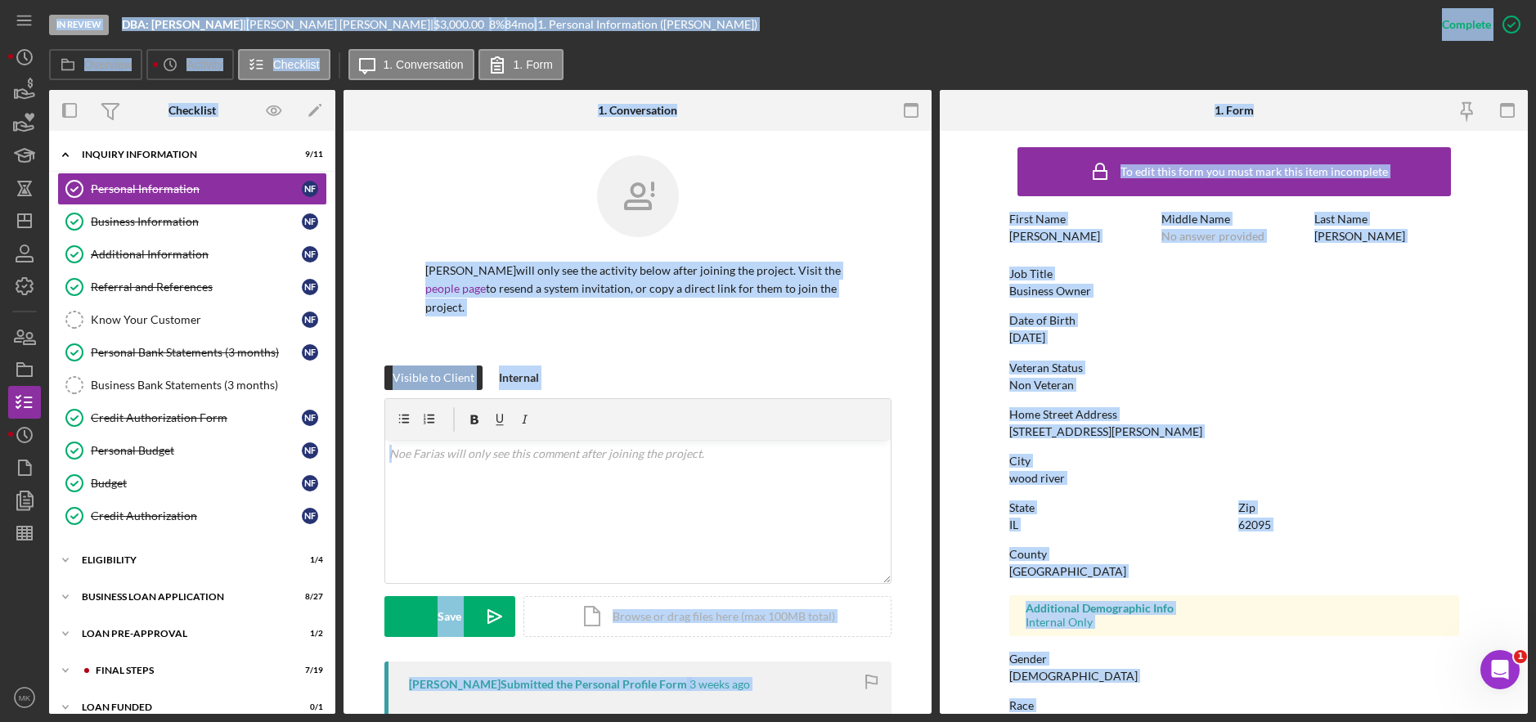
click at [1268, 387] on div "Veteran Status Non Veteran" at bounding box center [1234, 377] width 450 height 30
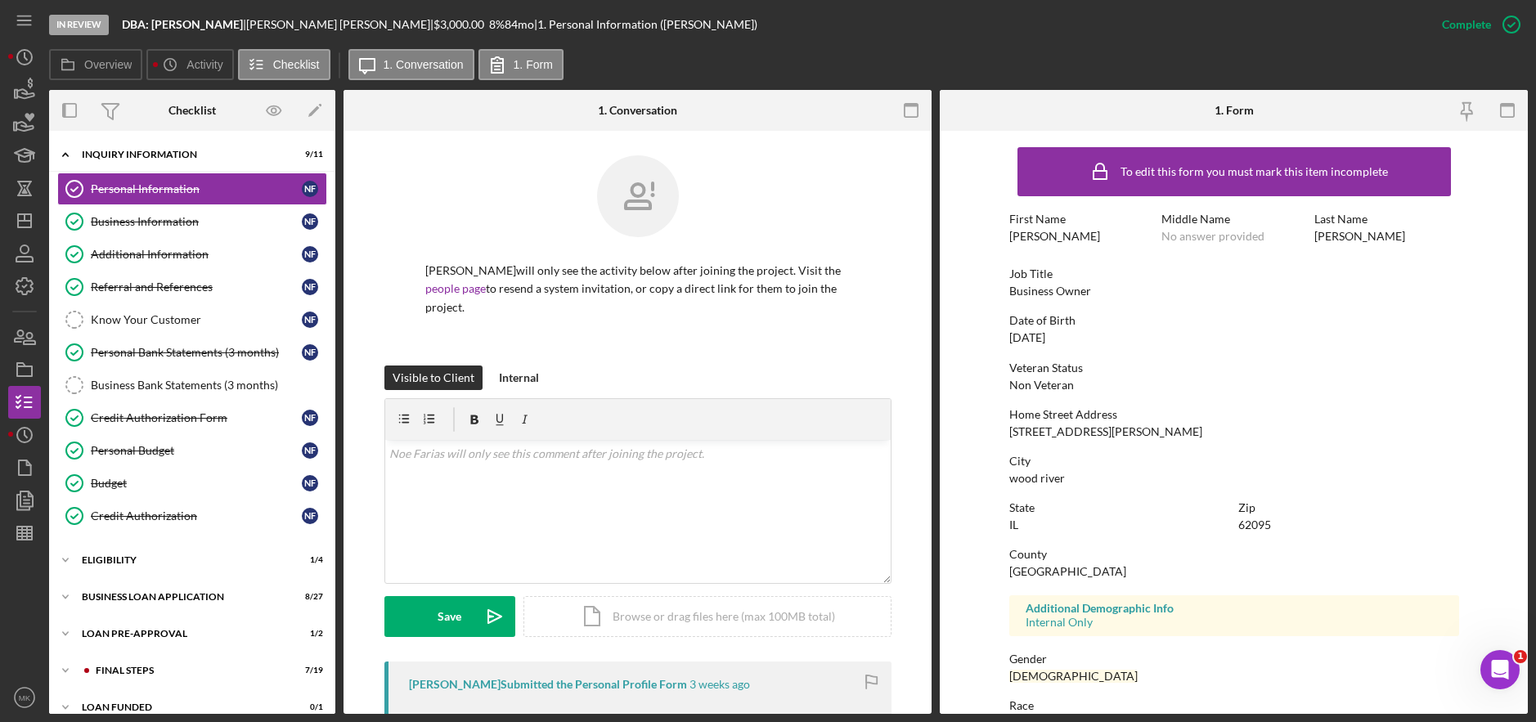
scroll to position [180, 0]
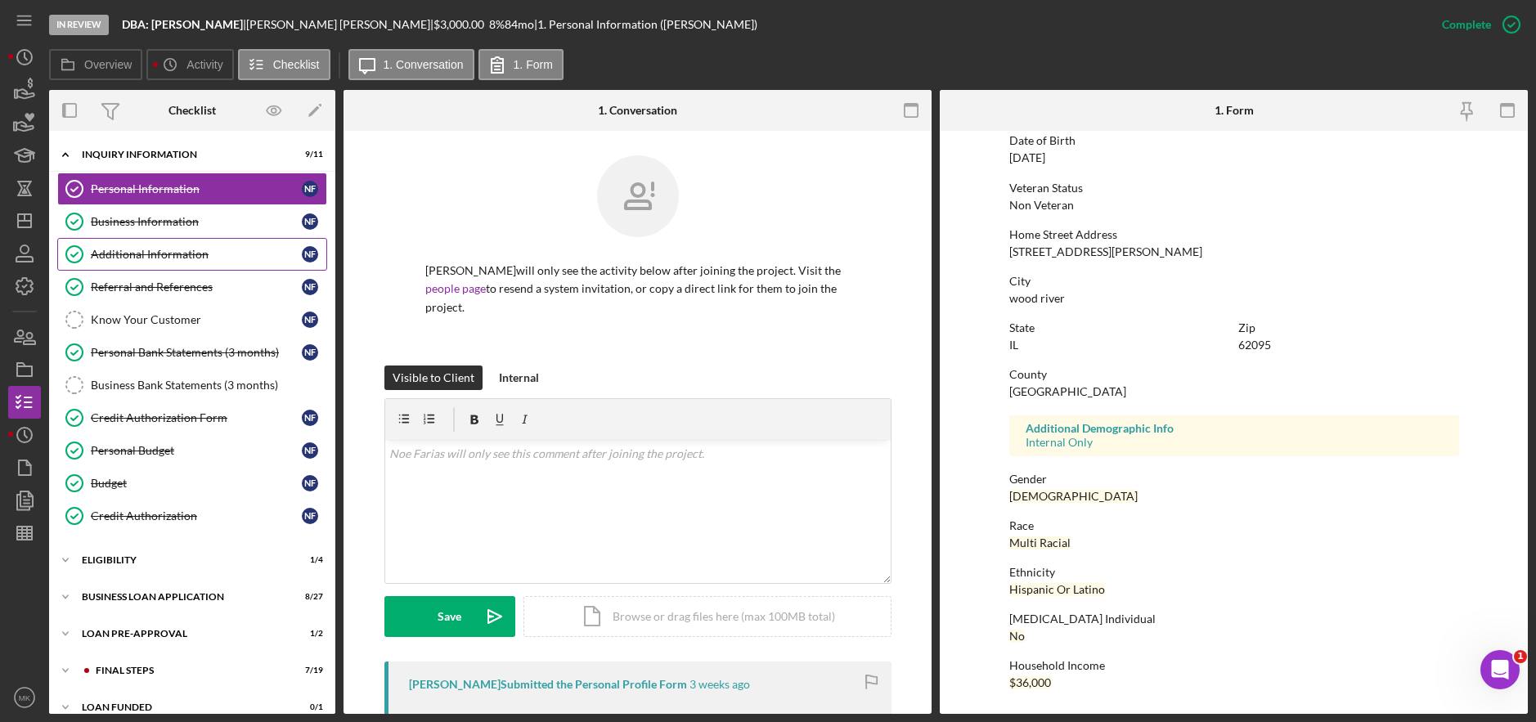
click at [167, 245] on link "Additional Information Additional Information N F" at bounding box center [192, 254] width 270 height 33
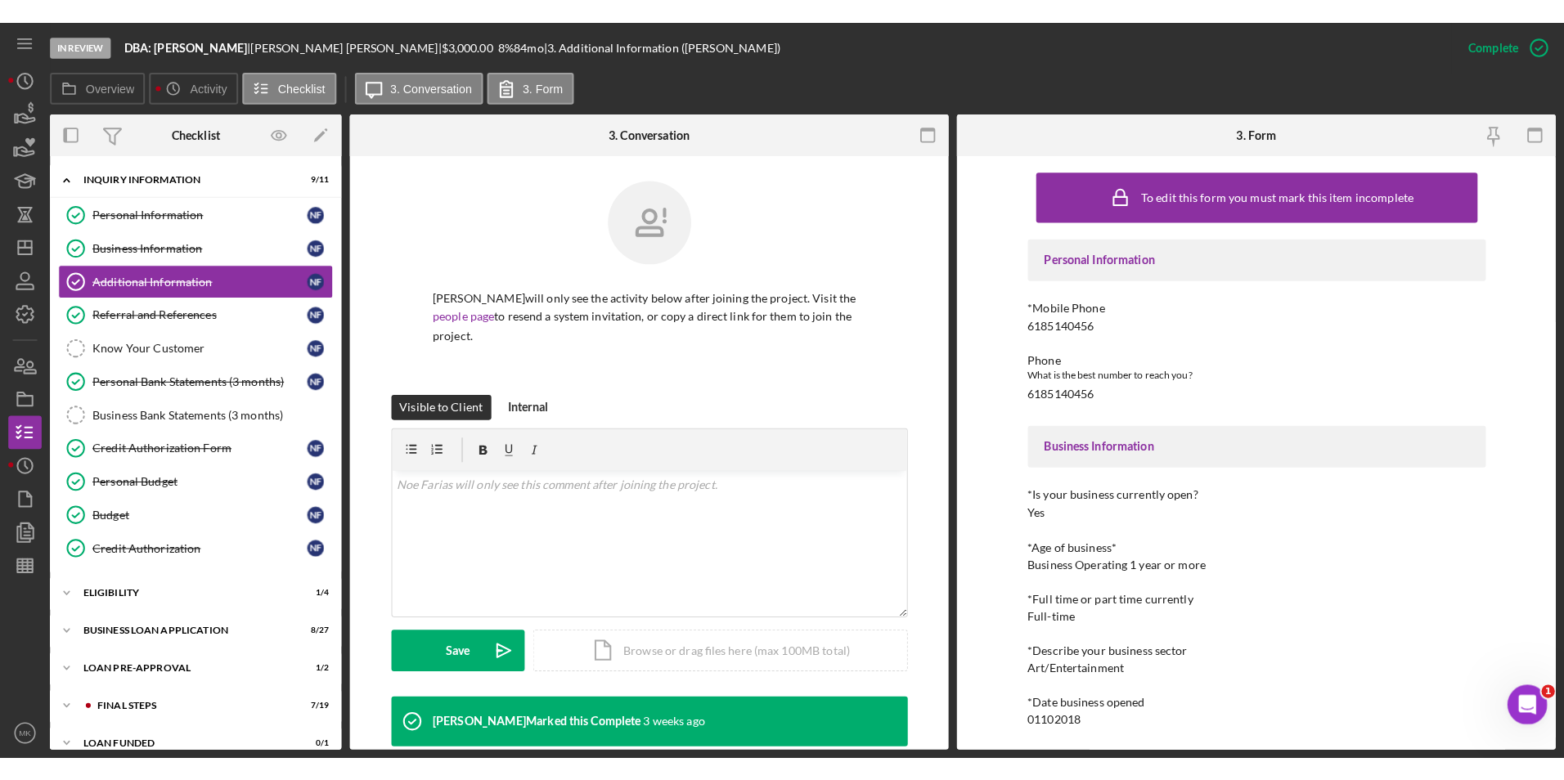
scroll to position [82, 0]
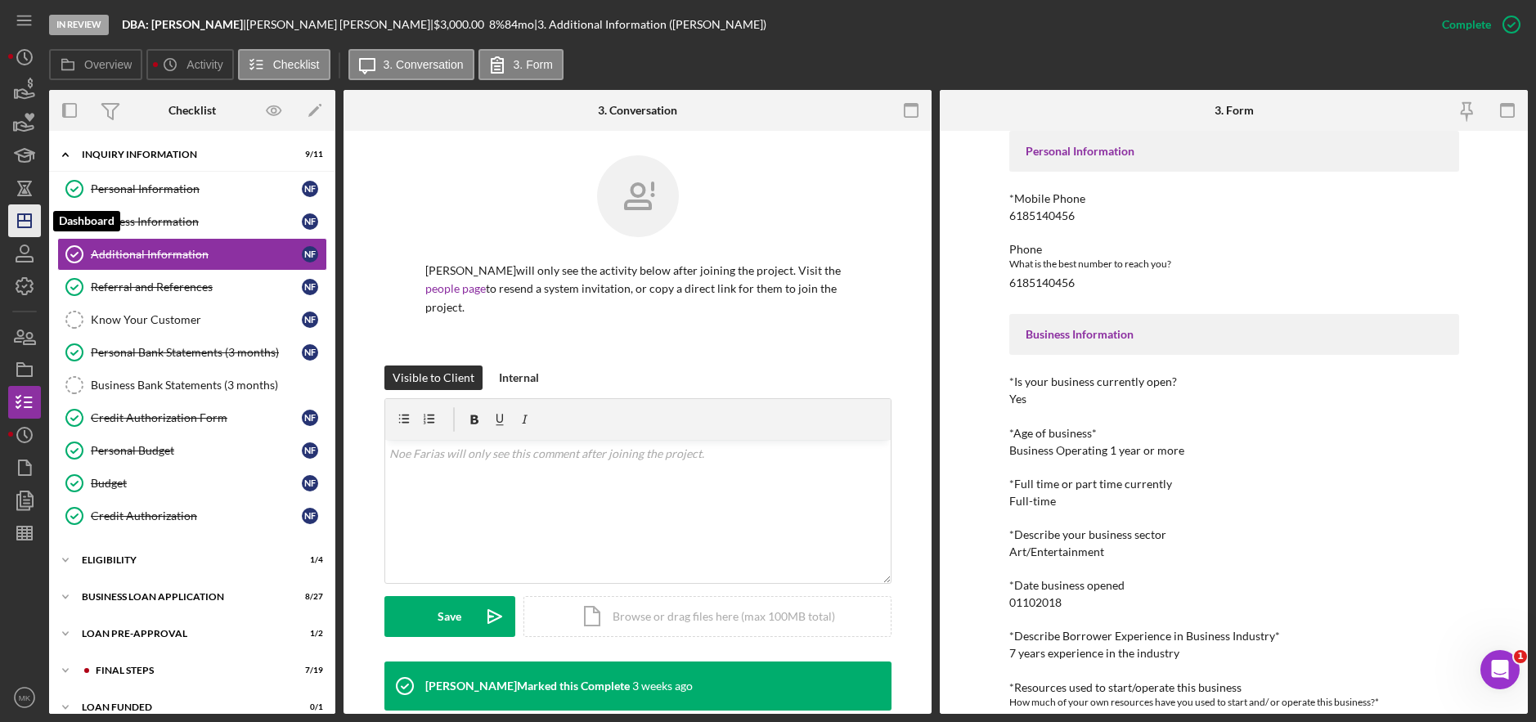
click at [29, 221] on line "button" at bounding box center [24, 221] width 13 height 0
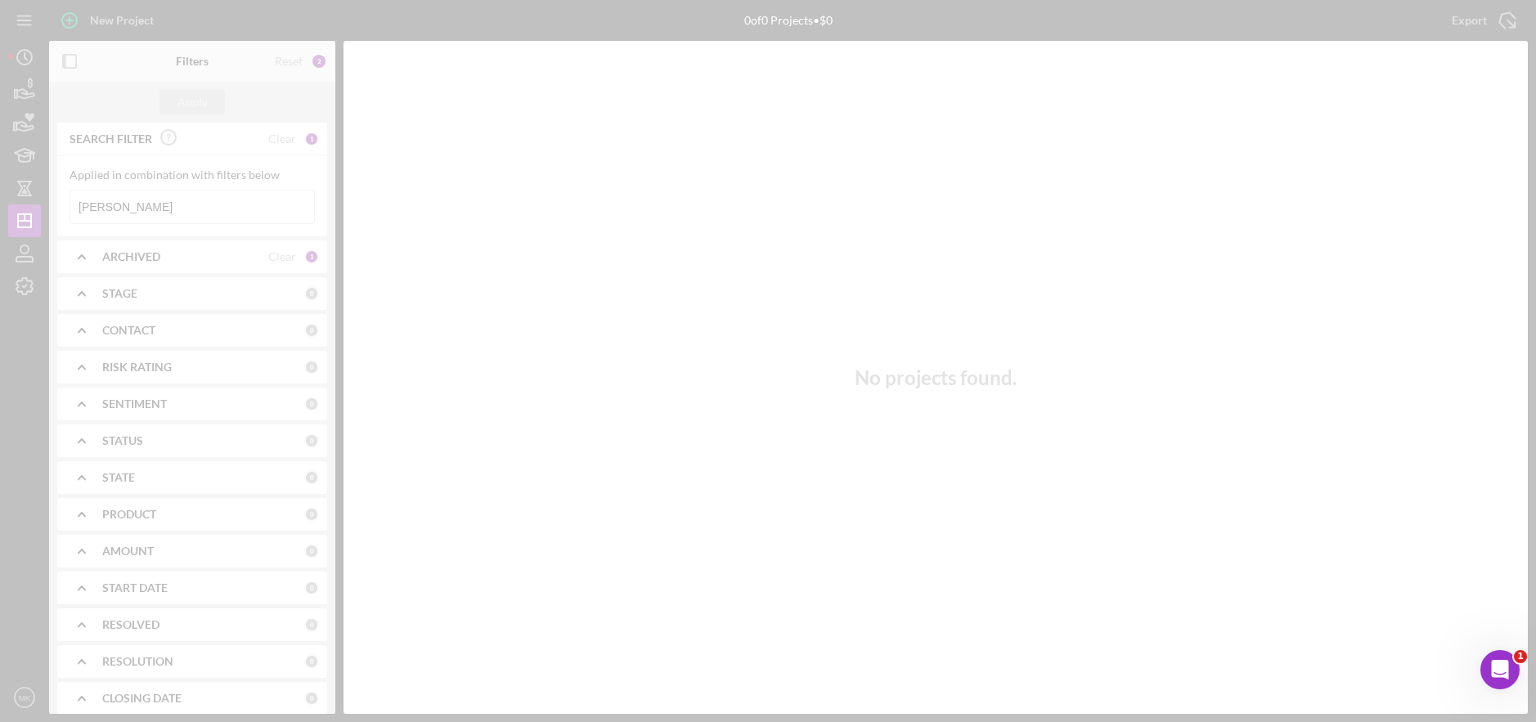
click at [151, 210] on div at bounding box center [768, 361] width 1536 height 722
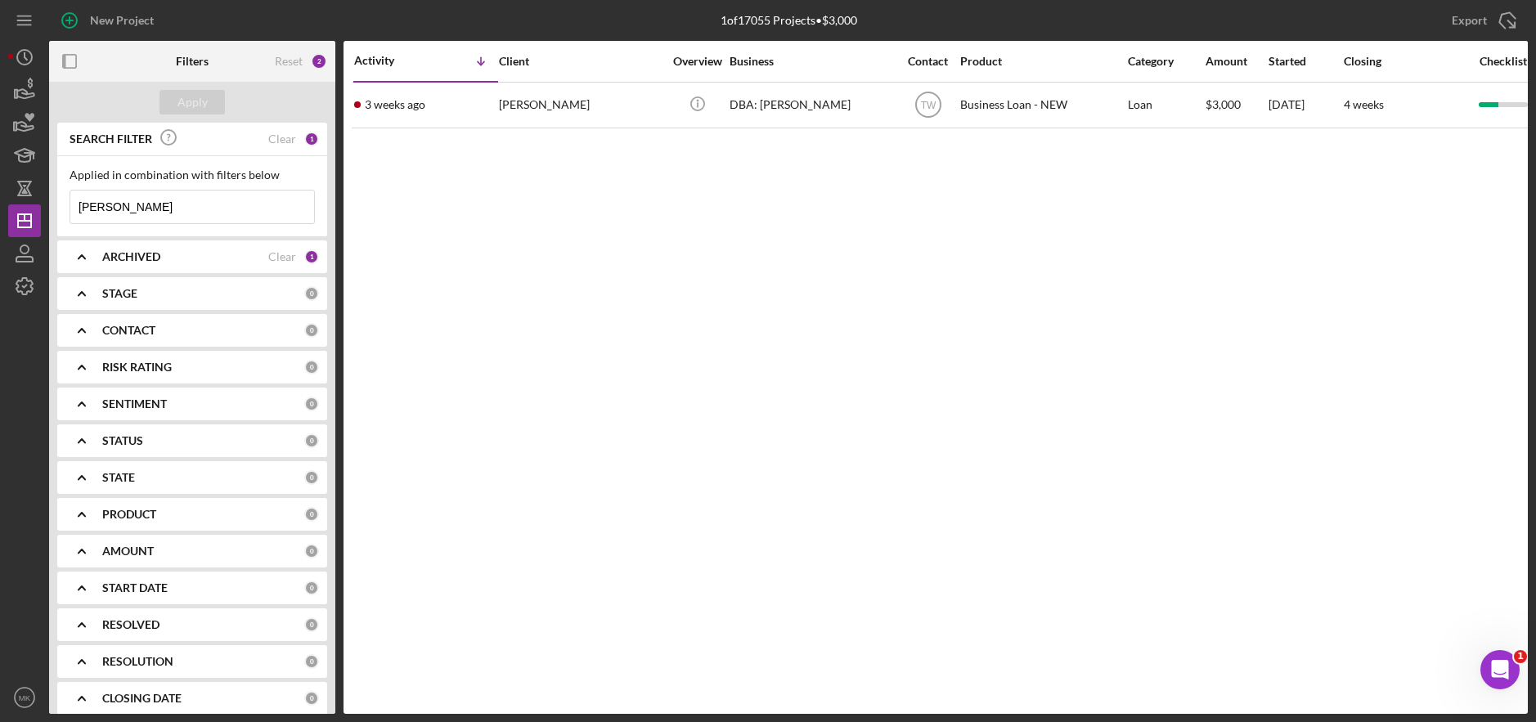
click at [127, 205] on input "[PERSON_NAME]" at bounding box center [192, 207] width 244 height 33
drag, startPoint x: 49, startPoint y: 207, endPoint x: 26, endPoint y: 209, distance: 23.0
click at [26, 209] on div "New Project 1 of 17055 Projects • $3,000 [PERSON_NAME] Export Icon/Export Filte…" at bounding box center [768, 357] width 1520 height 714
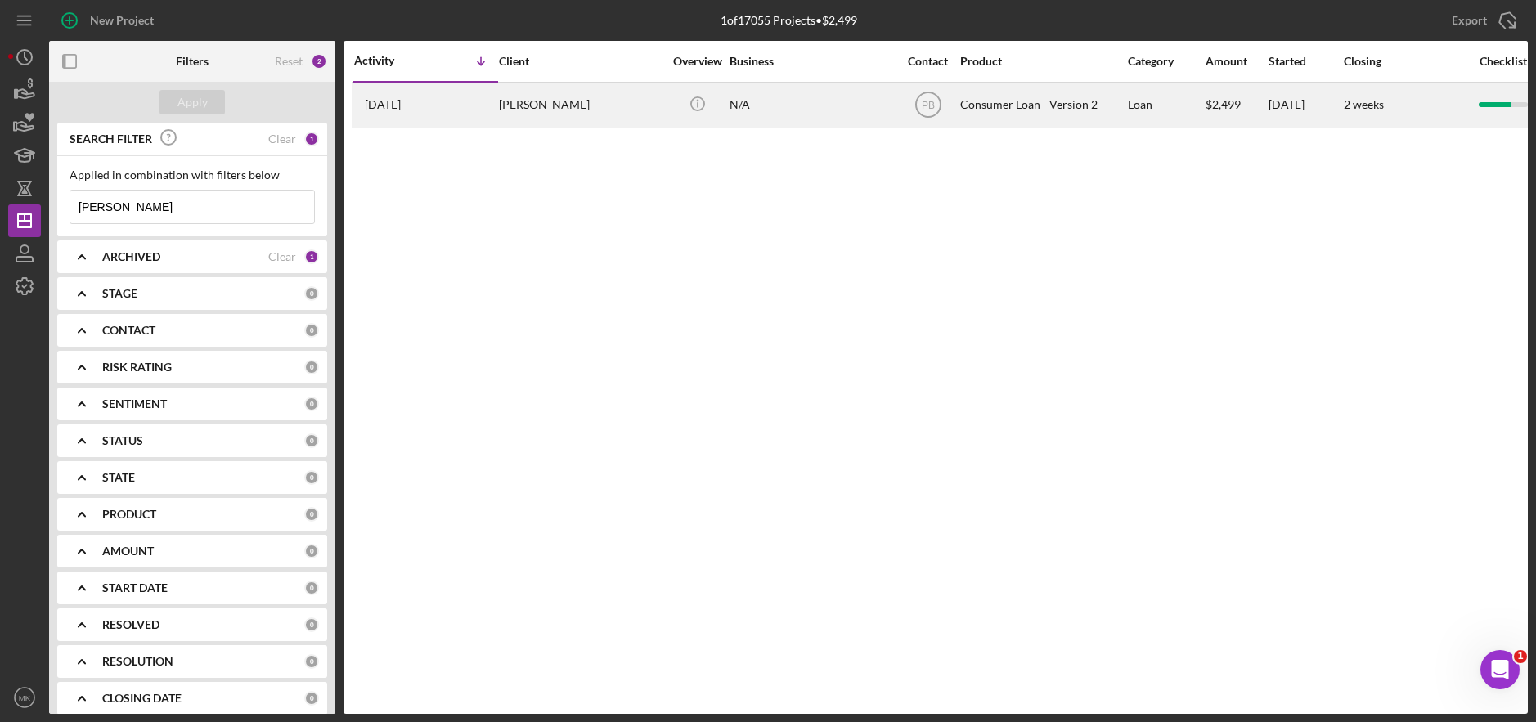
type input "[PERSON_NAME]"
click at [590, 104] on div "[PERSON_NAME]" at bounding box center [581, 104] width 164 height 43
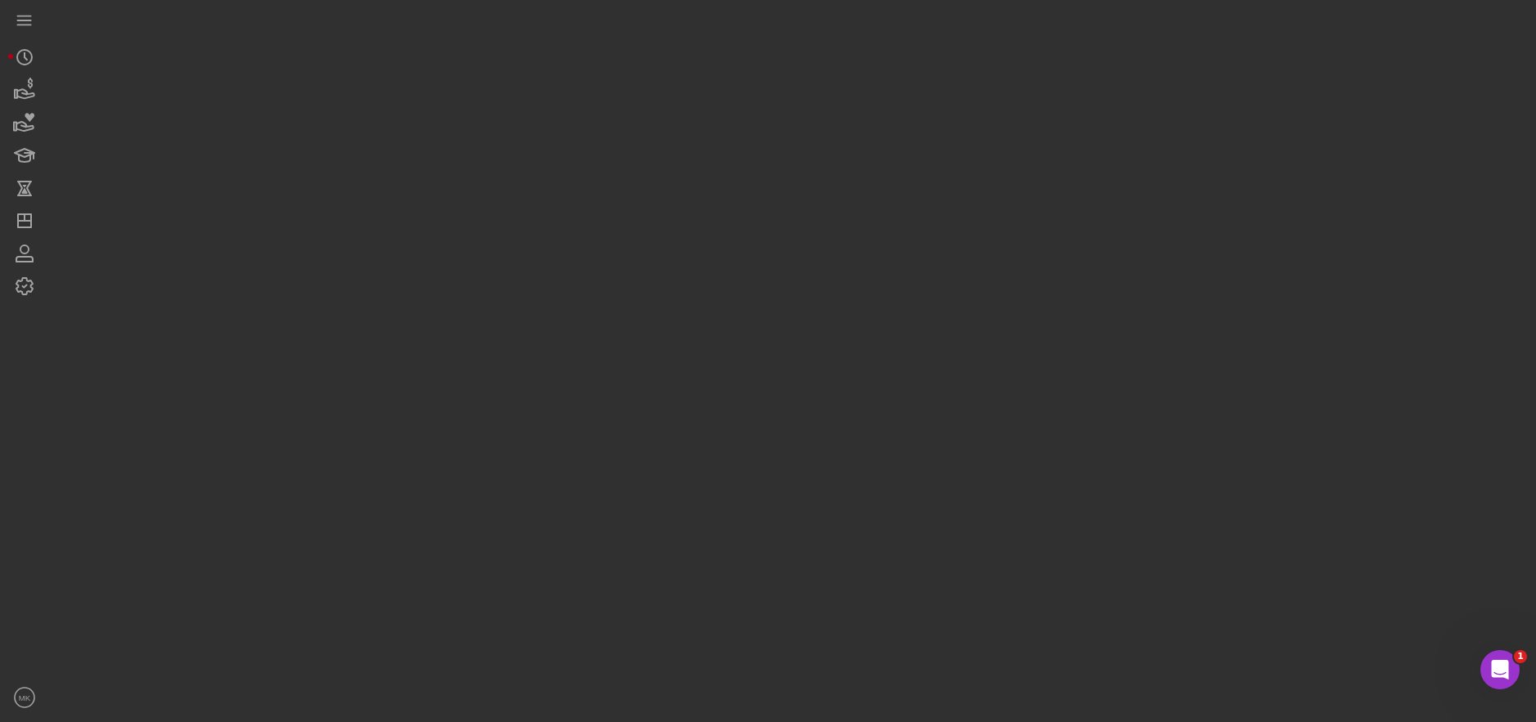
click at [590, 104] on div at bounding box center [788, 357] width 1479 height 714
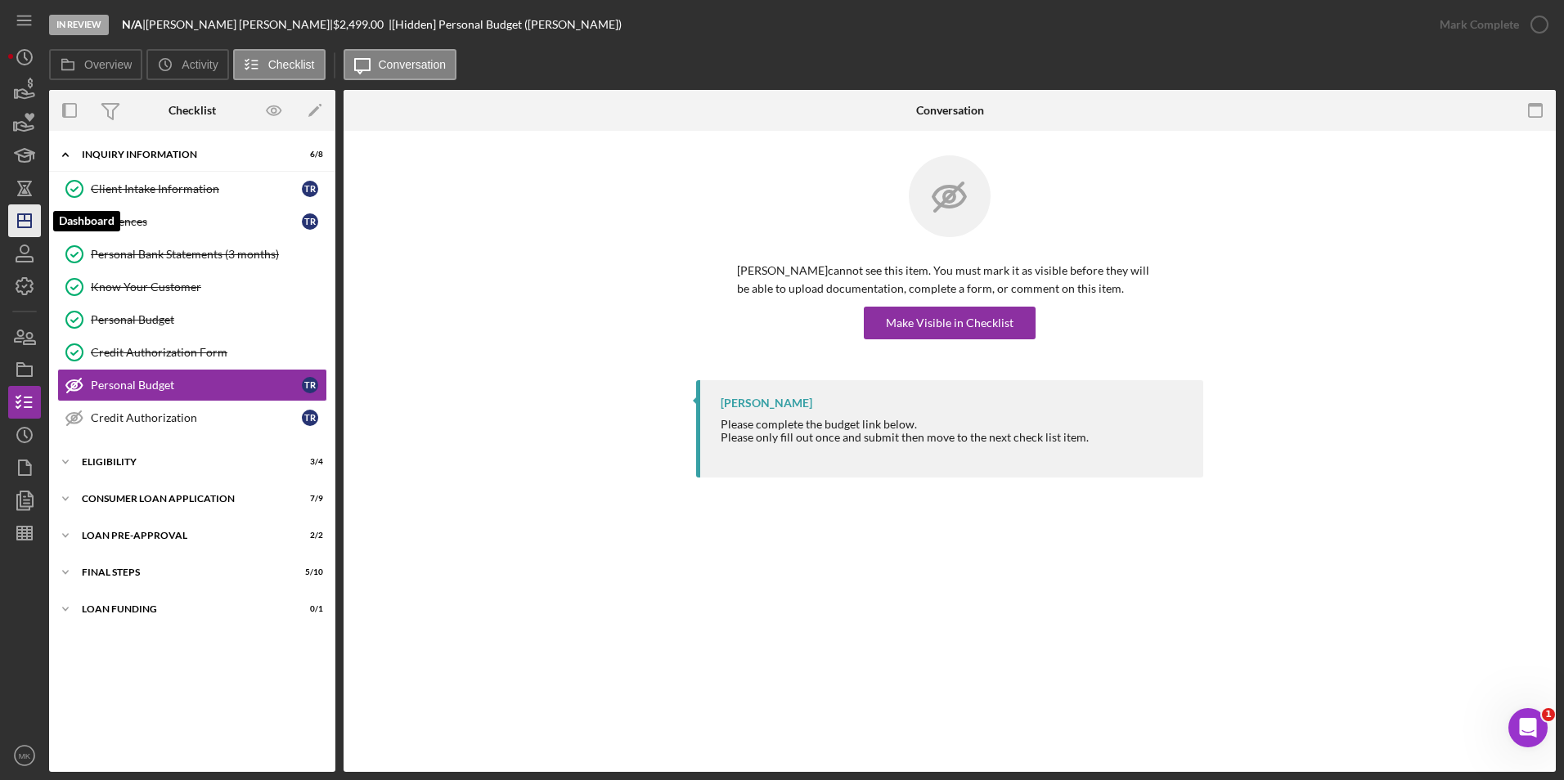
click at [28, 218] on icon "Icon/Dashboard" at bounding box center [24, 220] width 41 height 41
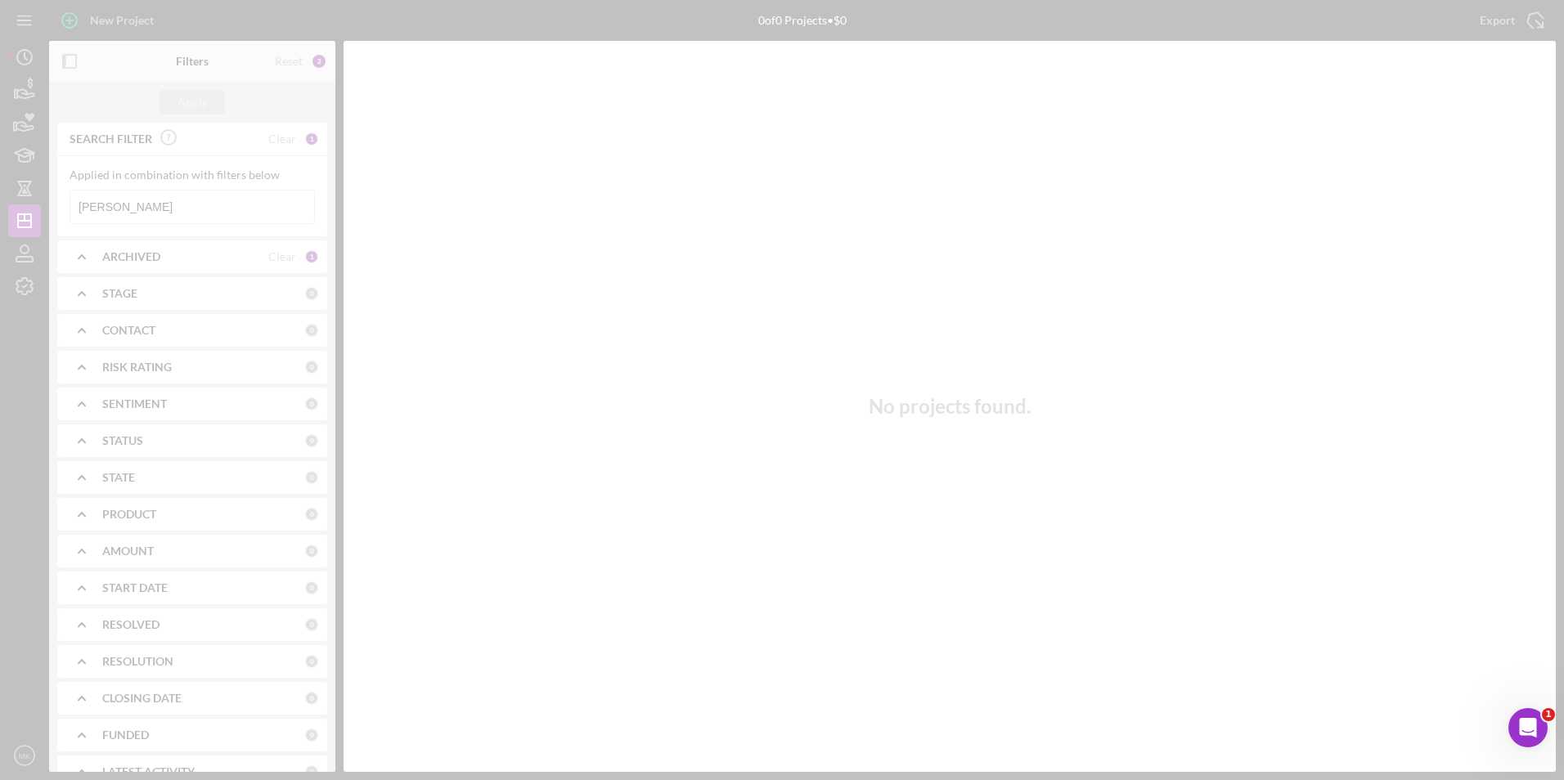
click at [93, 203] on div at bounding box center [782, 390] width 1564 height 780
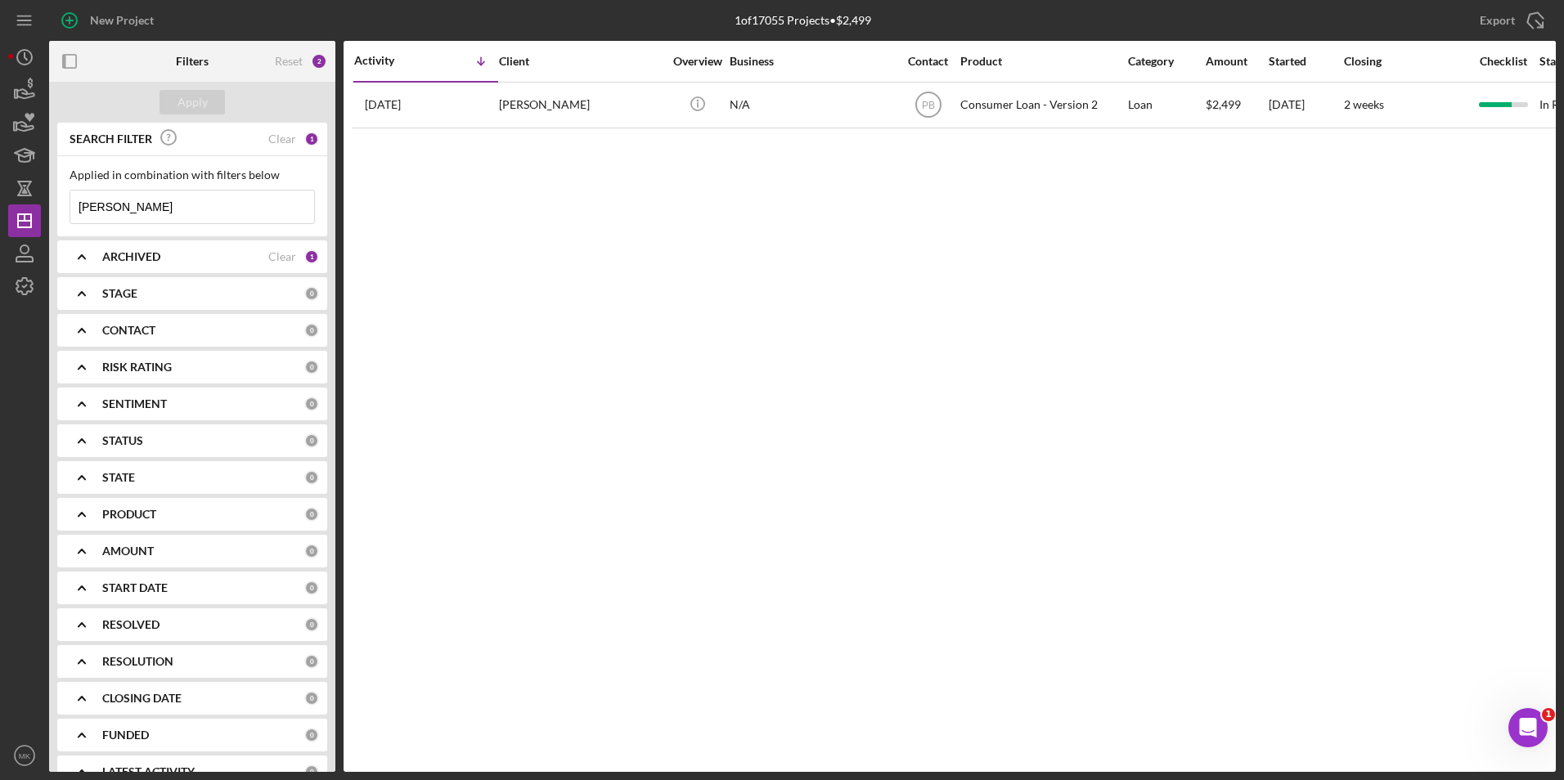
click at [127, 202] on input "[PERSON_NAME]" at bounding box center [192, 207] width 244 height 33
drag, startPoint x: 135, startPoint y: 208, endPoint x: 40, endPoint y: 211, distance: 94.9
click at [40, 211] on div "New Project 1 of 17055 Projects • $2,499 [PERSON_NAME] Export Icon/Export Filte…" at bounding box center [782, 386] width 1548 height 772
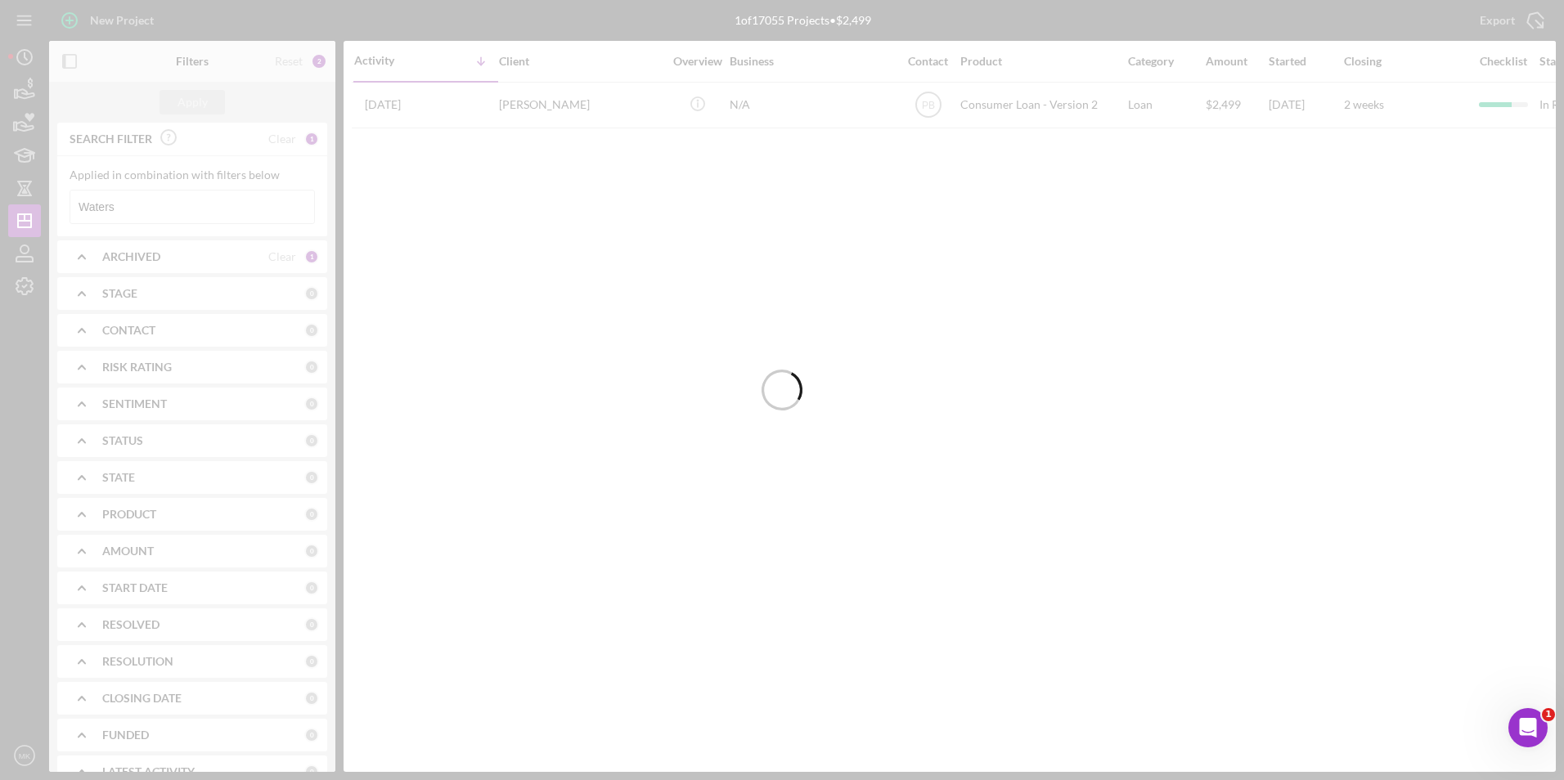
type input "Waters"
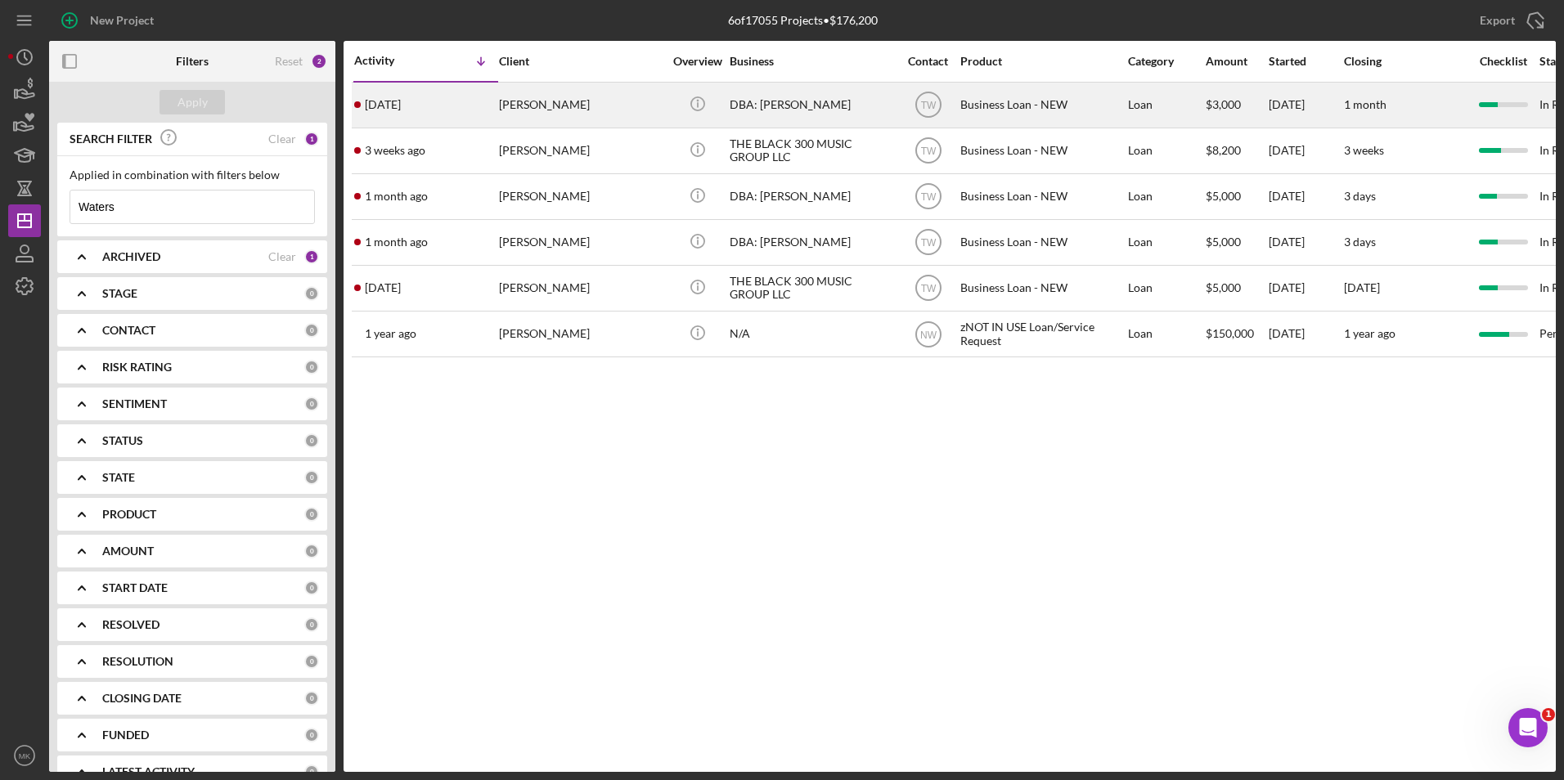
click at [594, 96] on div "[PERSON_NAME]" at bounding box center [581, 104] width 164 height 43
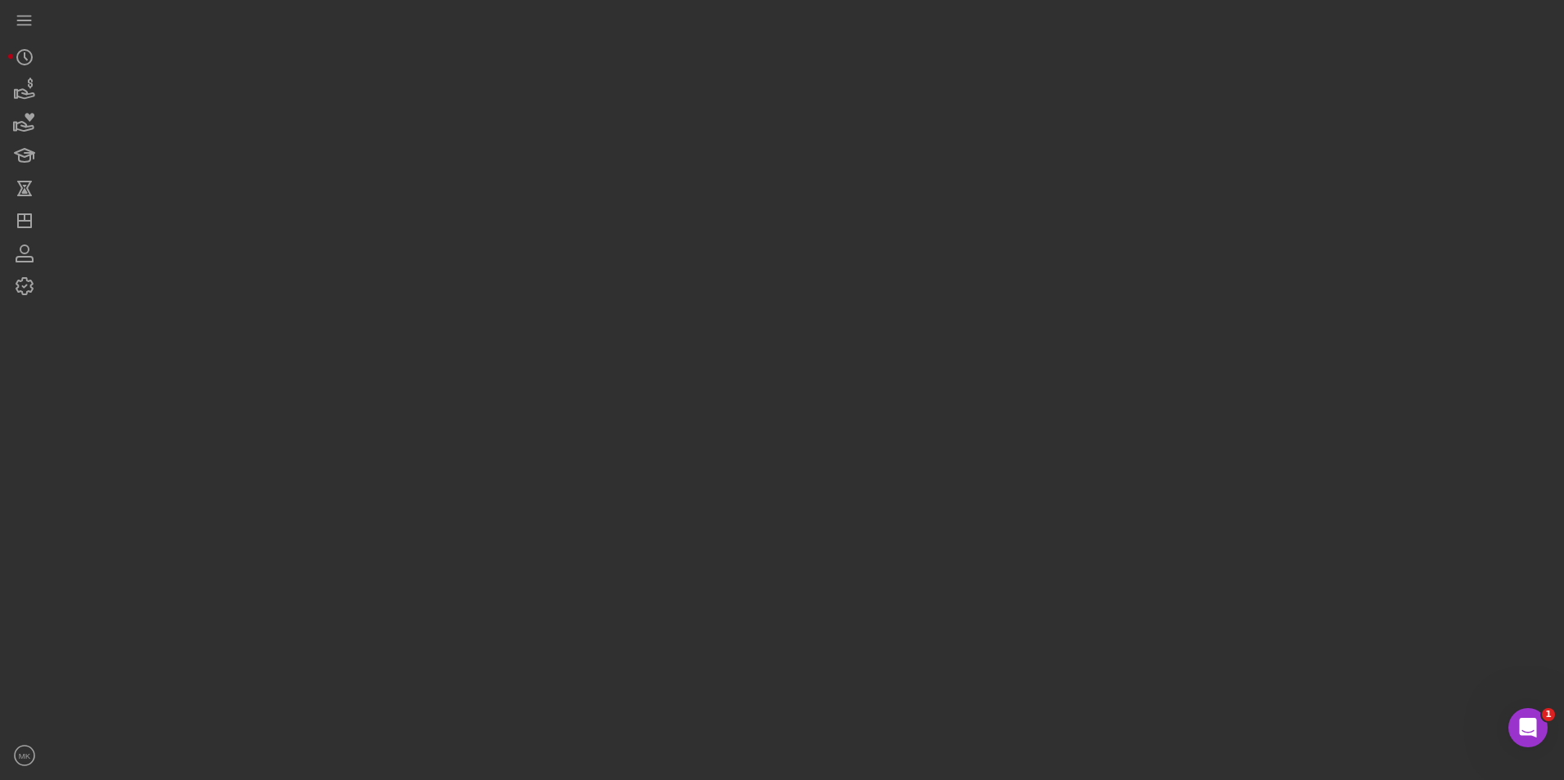
click at [594, 96] on div at bounding box center [802, 386] width 1507 height 772
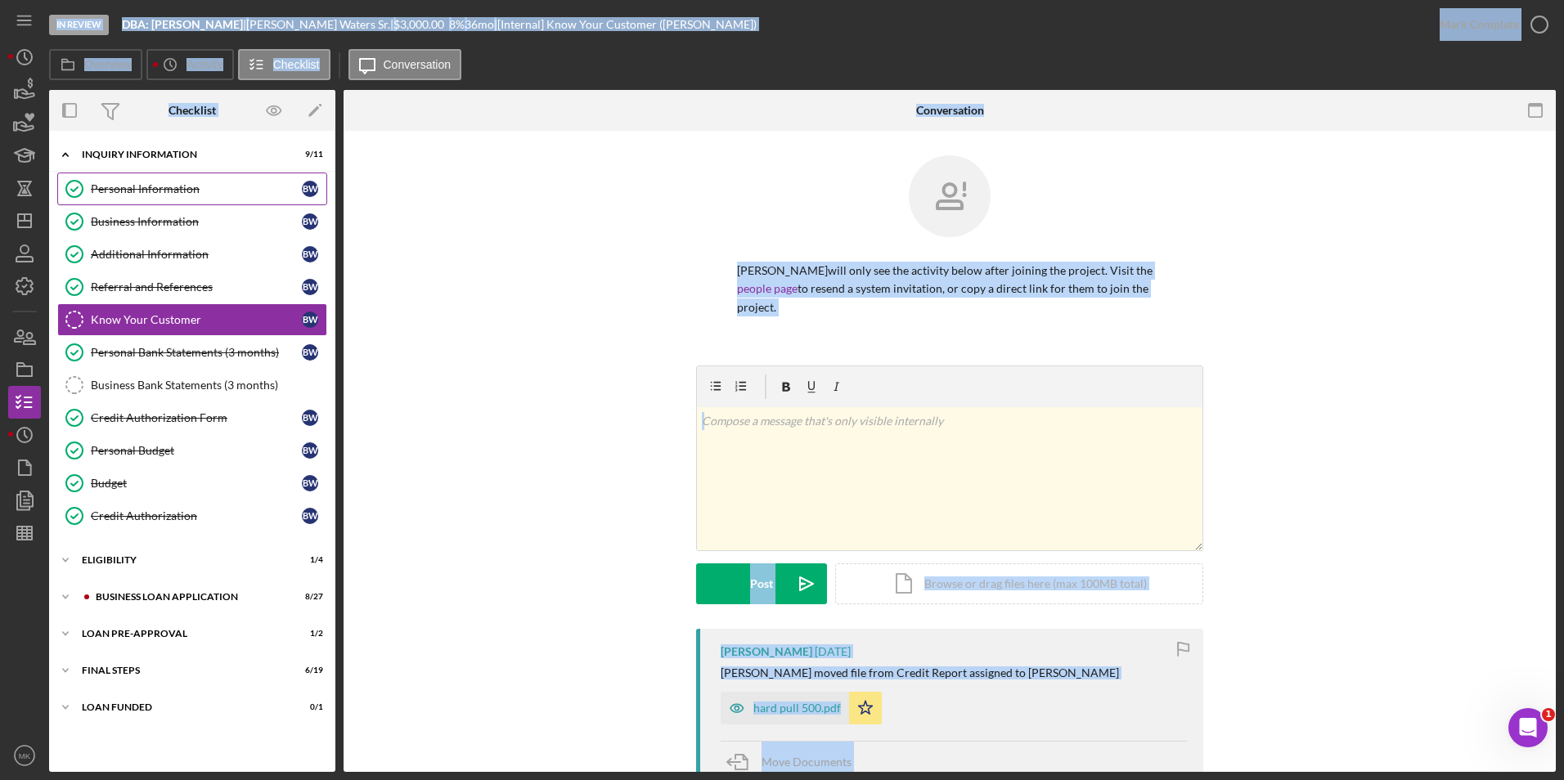
click at [205, 199] on link "Personal Information Personal Information B W" at bounding box center [192, 189] width 270 height 33
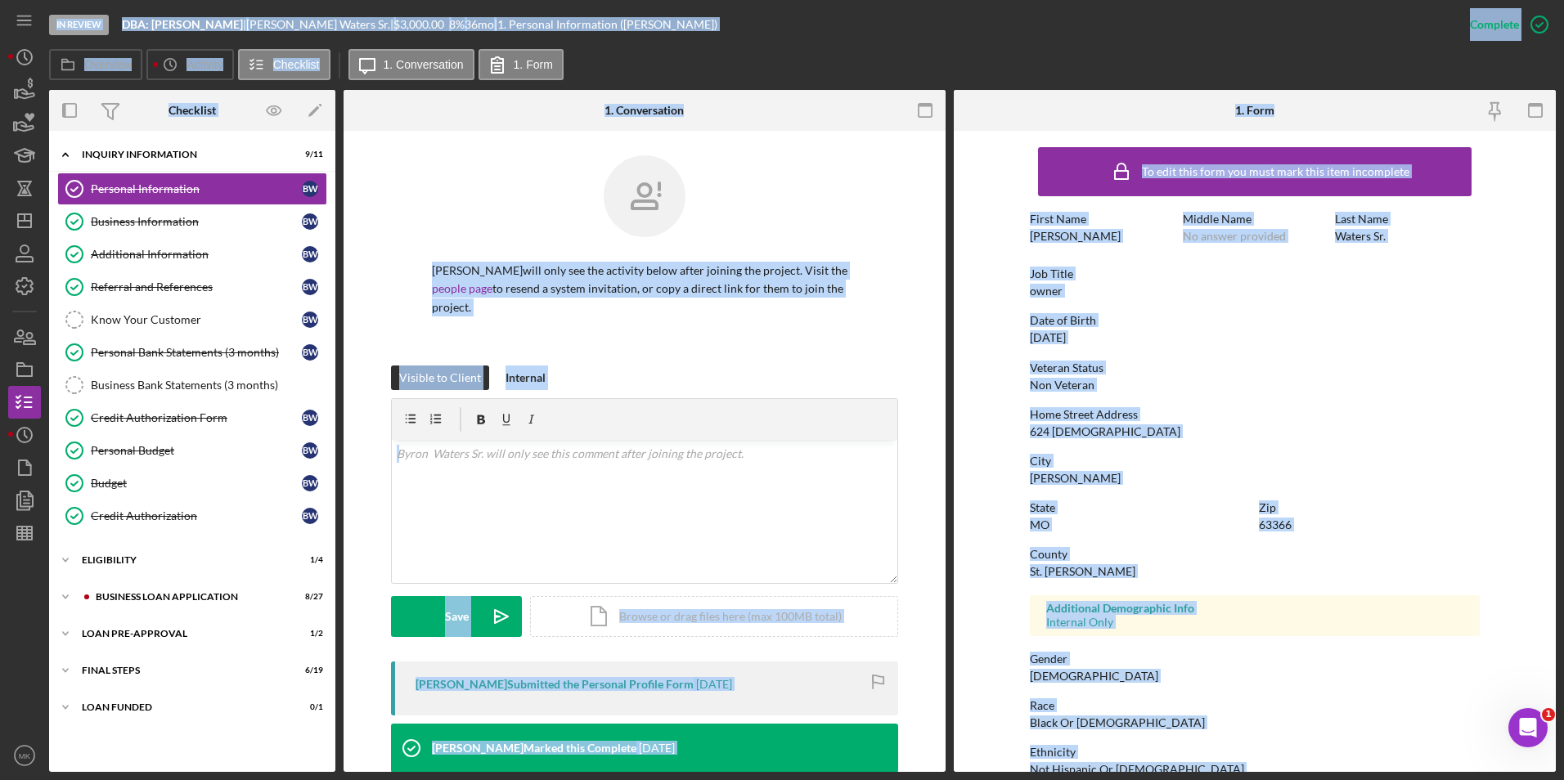
click at [1142, 469] on div "City O'Fallon" at bounding box center [1255, 470] width 450 height 30
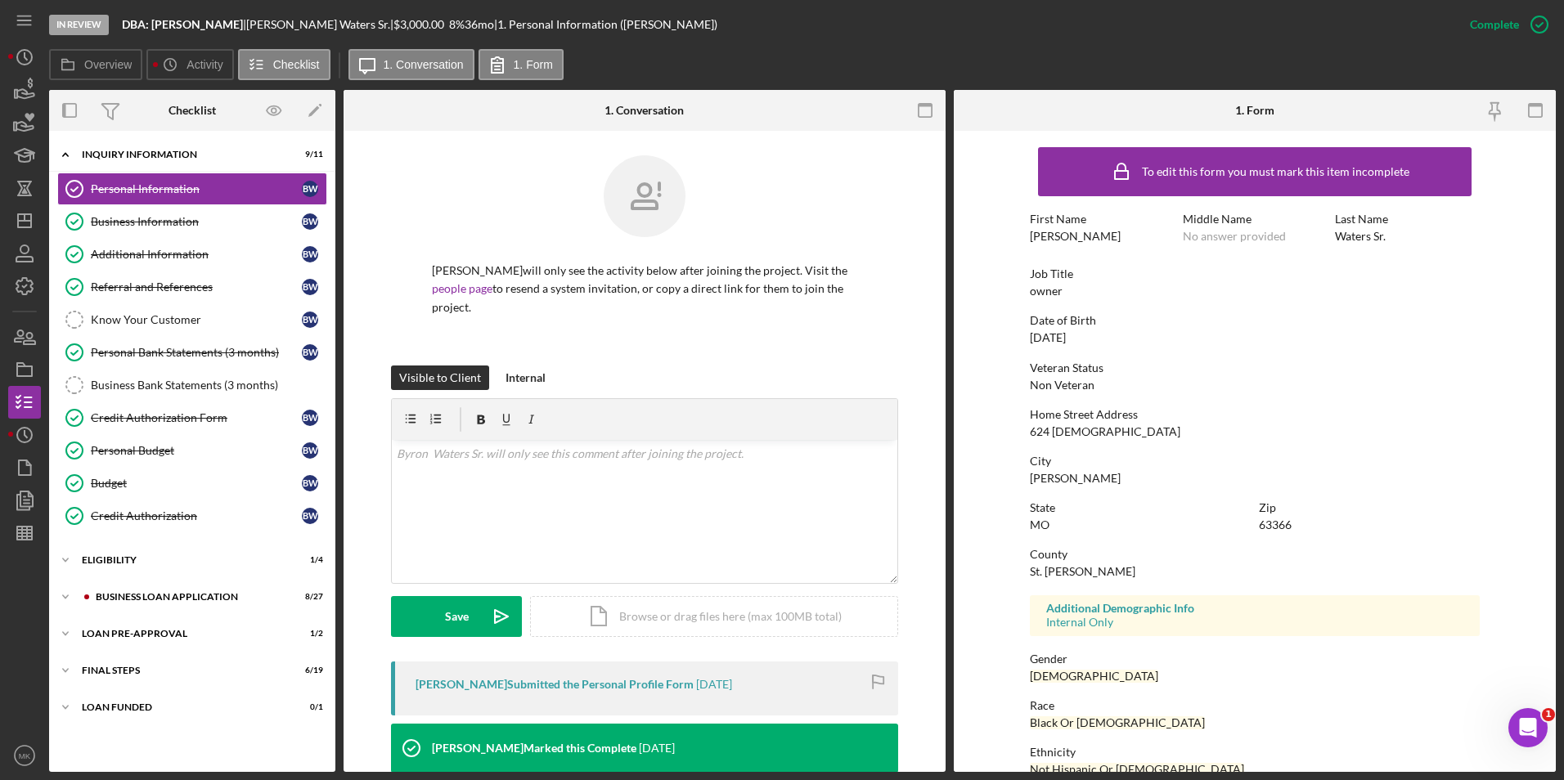
scroll to position [122, 0]
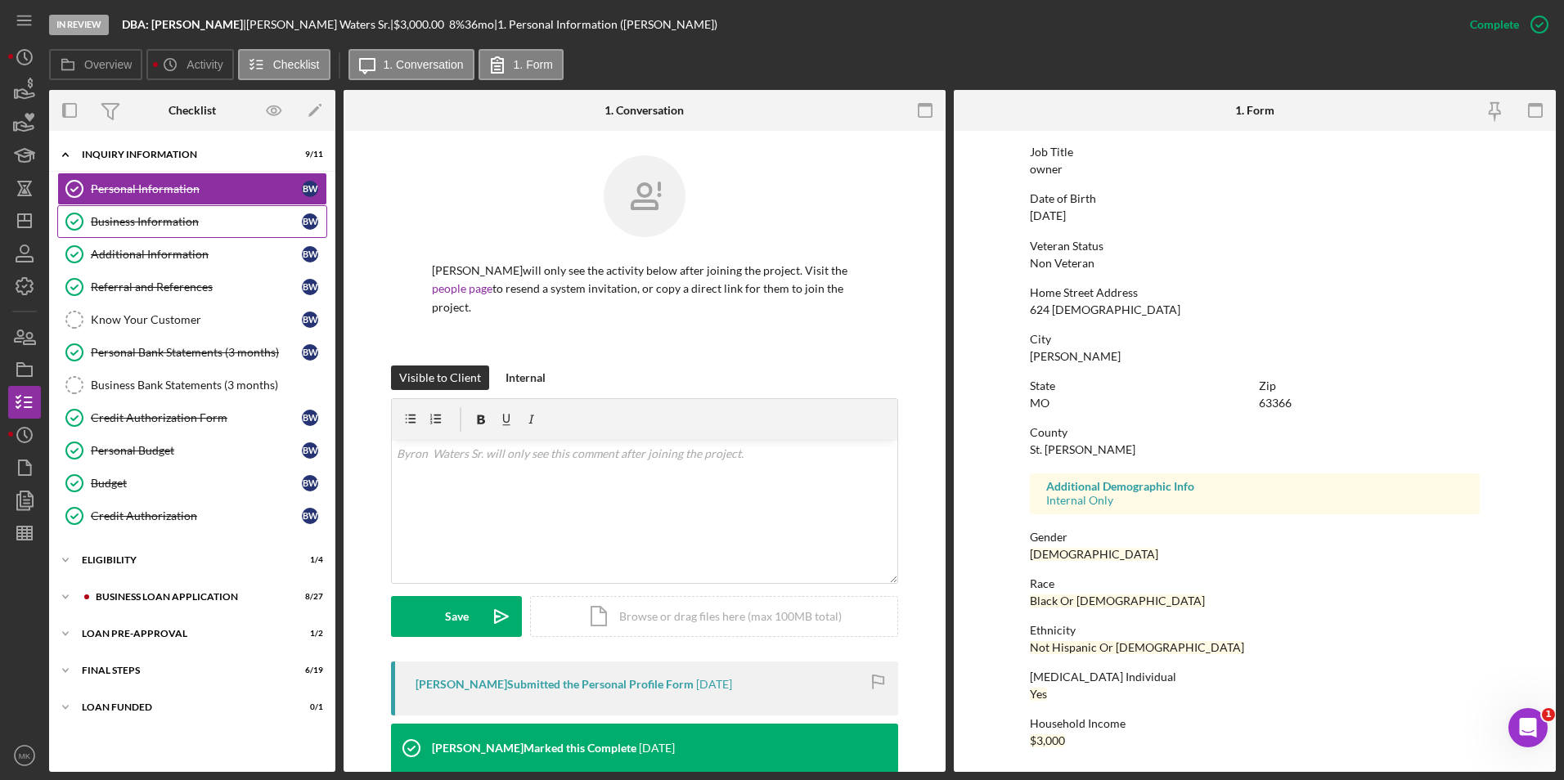
click at [160, 218] on div "Business Information" at bounding box center [196, 221] width 211 height 13
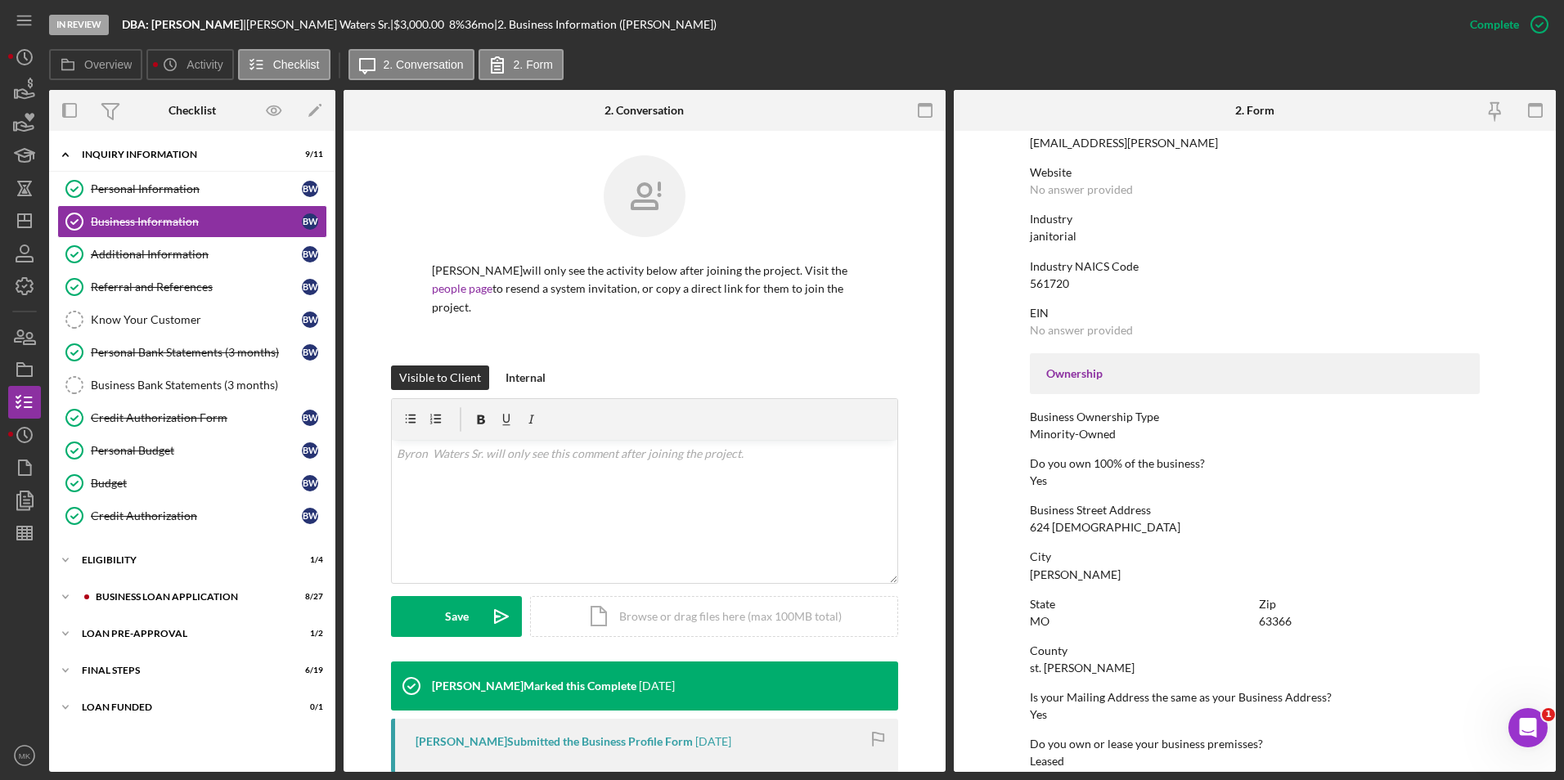
scroll to position [409, 0]
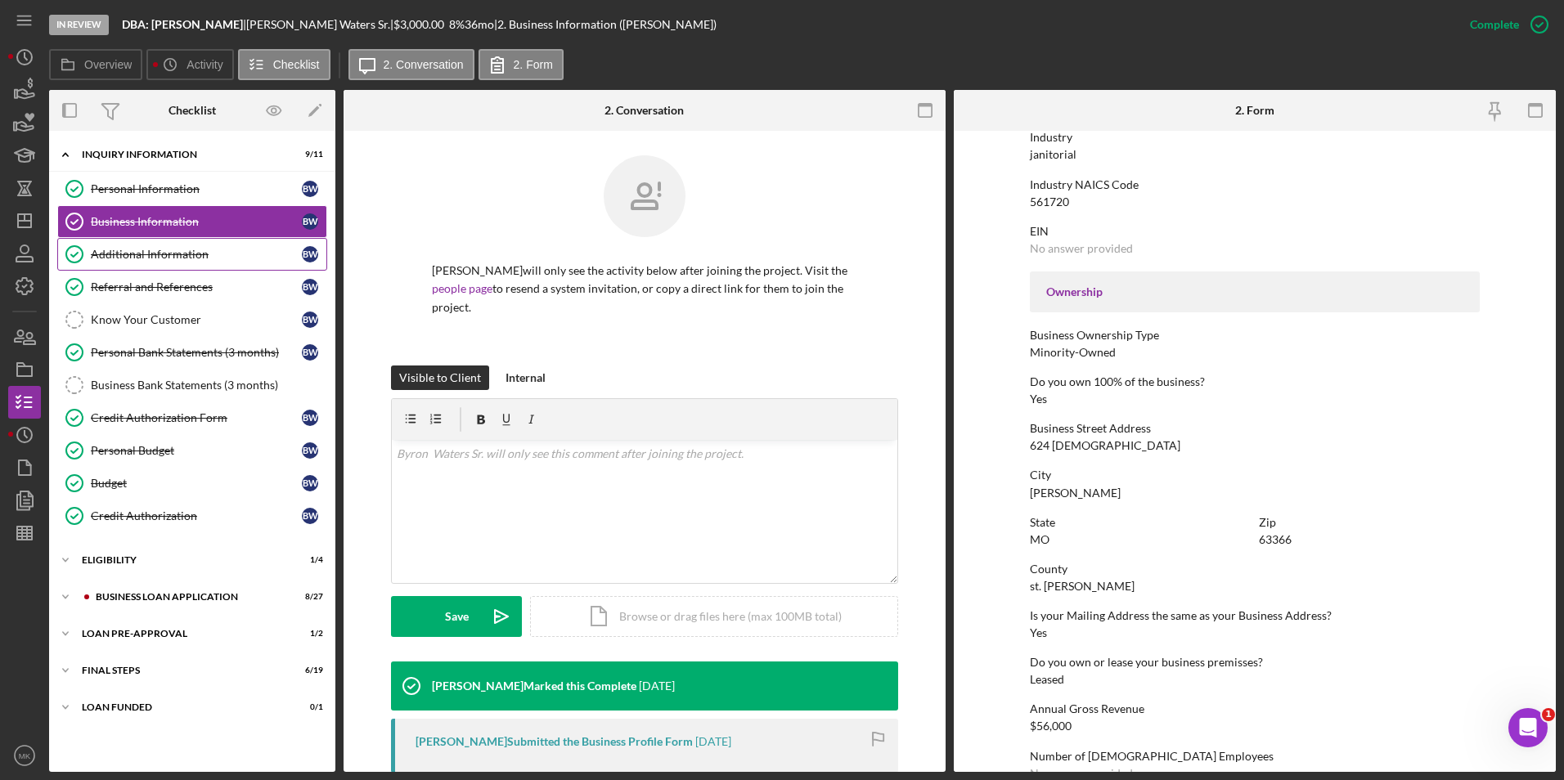
click at [191, 258] on div "Additional Information" at bounding box center [196, 254] width 211 height 13
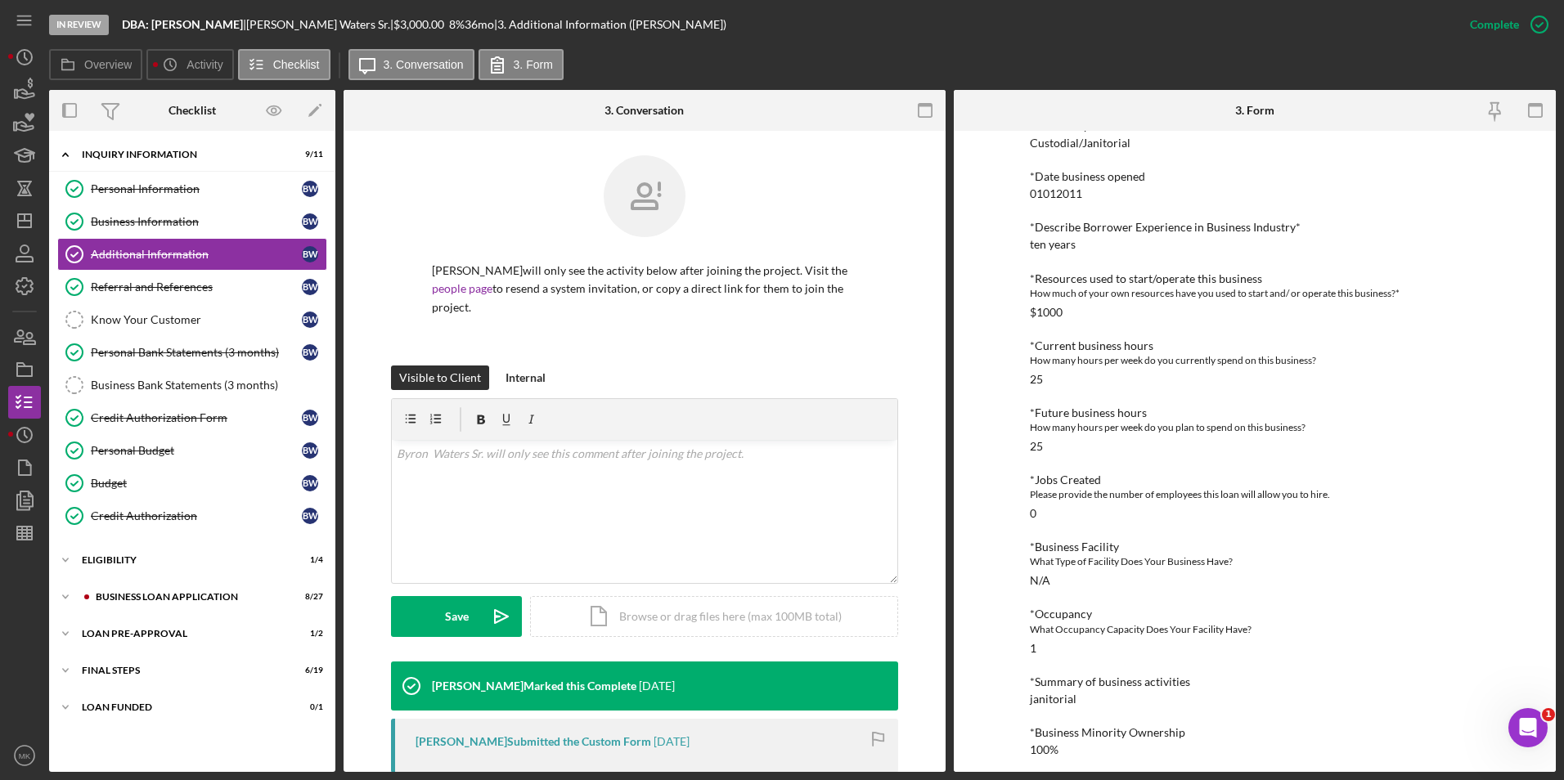
scroll to position [551, 0]
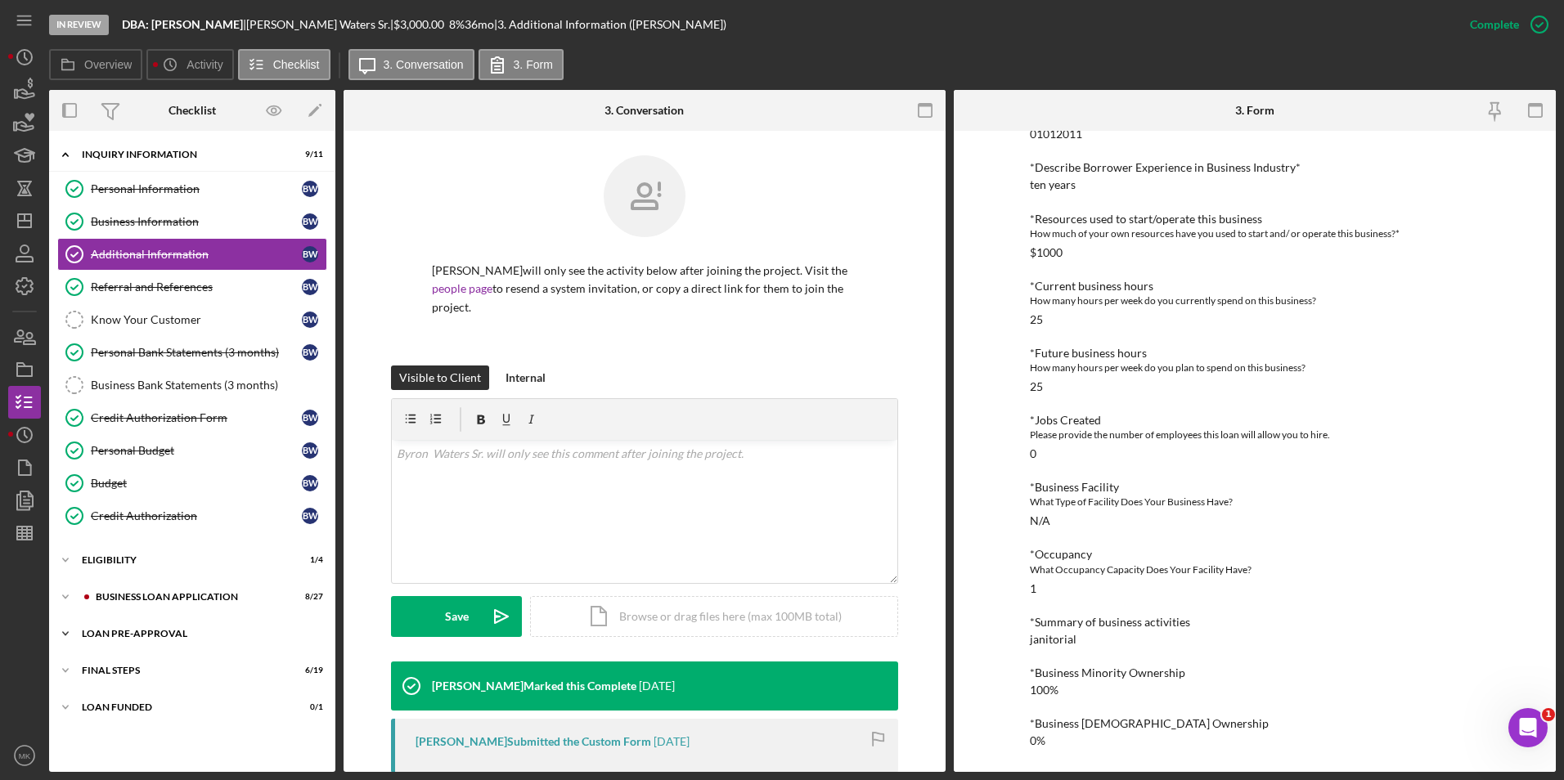
click at [128, 636] on div "LOAN PRE-APPROVAL" at bounding box center [198, 634] width 233 height 10
click at [124, 561] on div "ELIGIBILITY" at bounding box center [198, 560] width 233 height 10
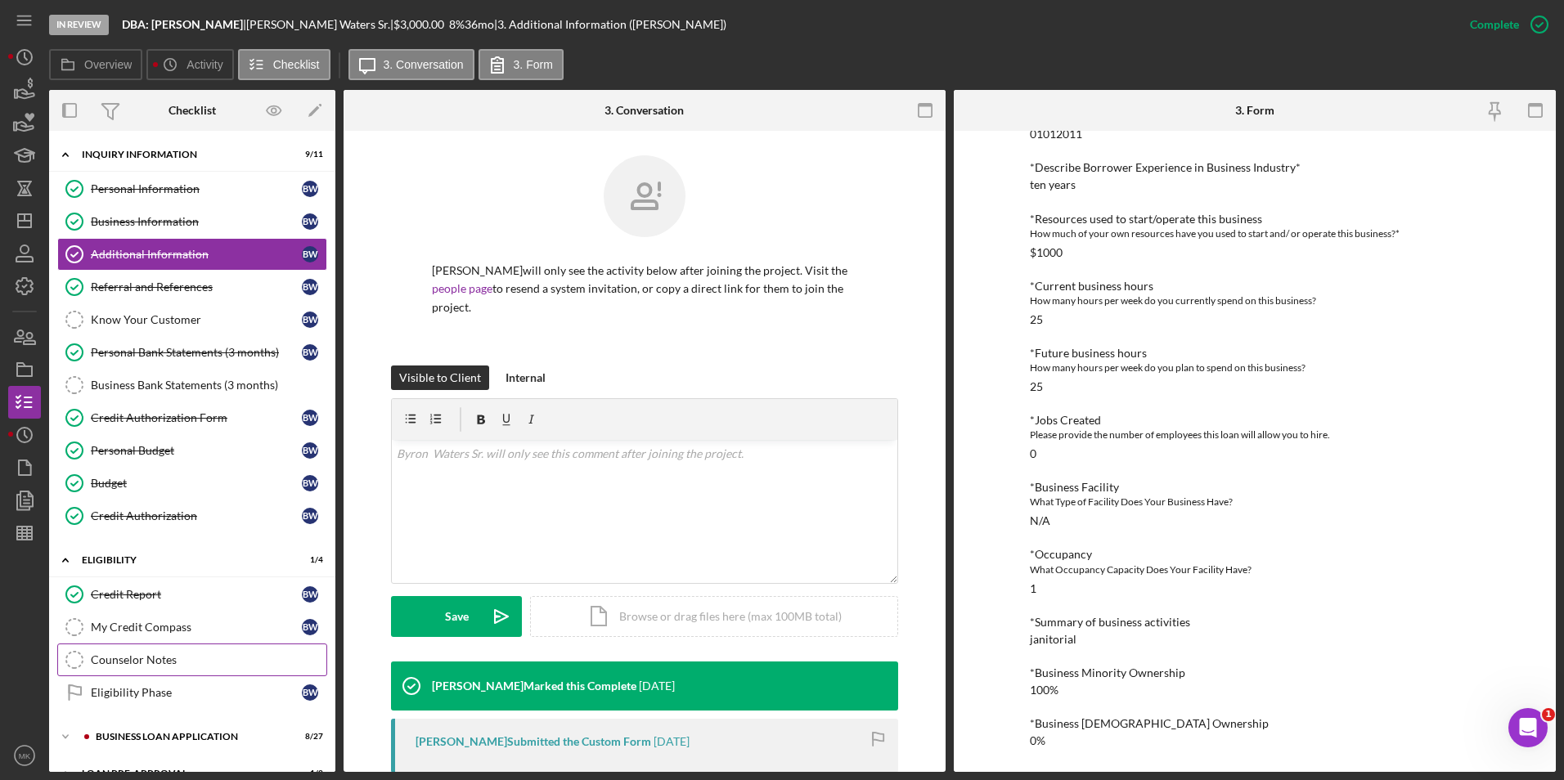
scroll to position [175, 0]
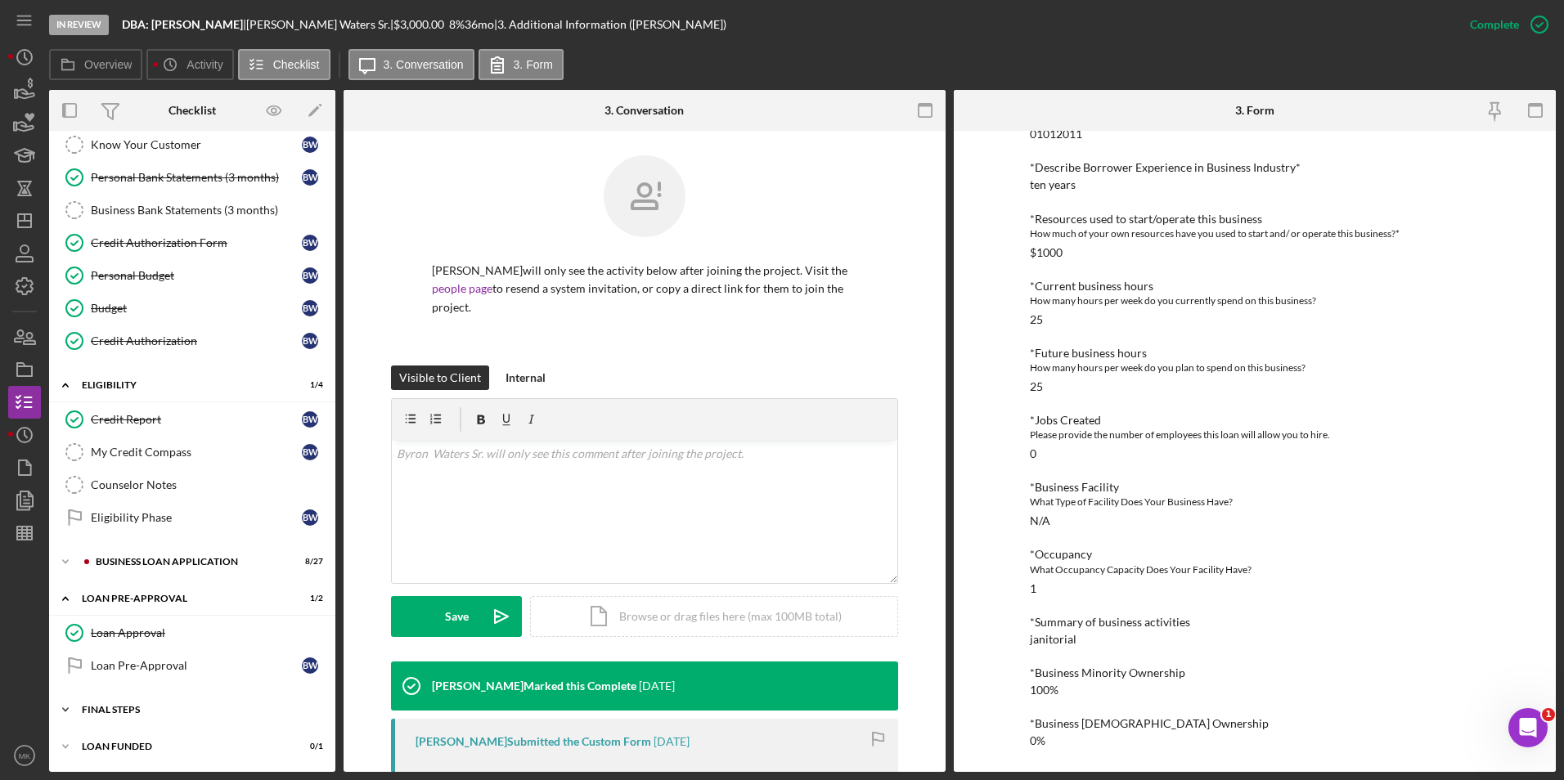
click at [137, 697] on div "Icon/Expander FINAL STEPS 6 / 19" at bounding box center [192, 710] width 286 height 33
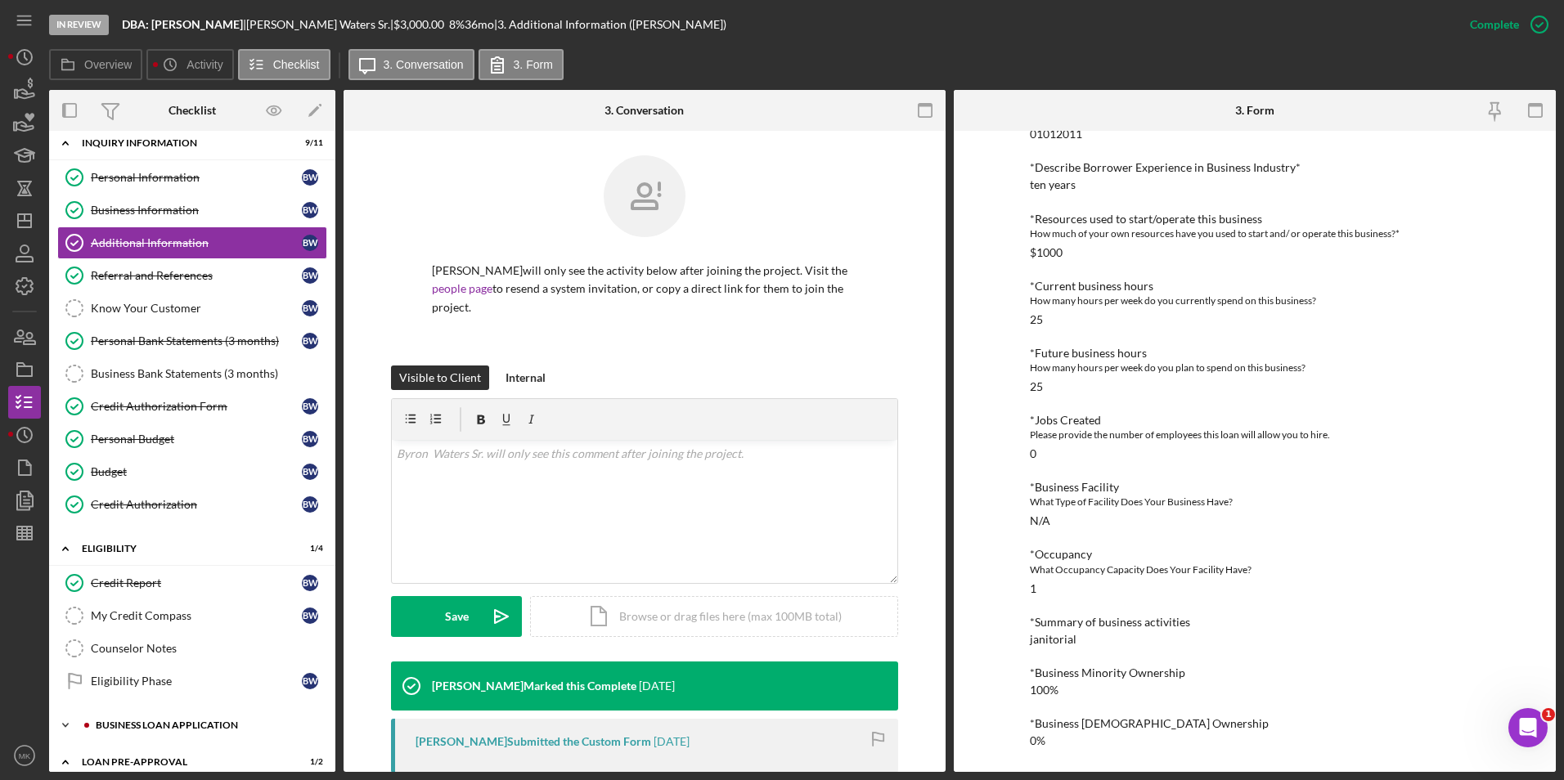
scroll to position [0, 0]
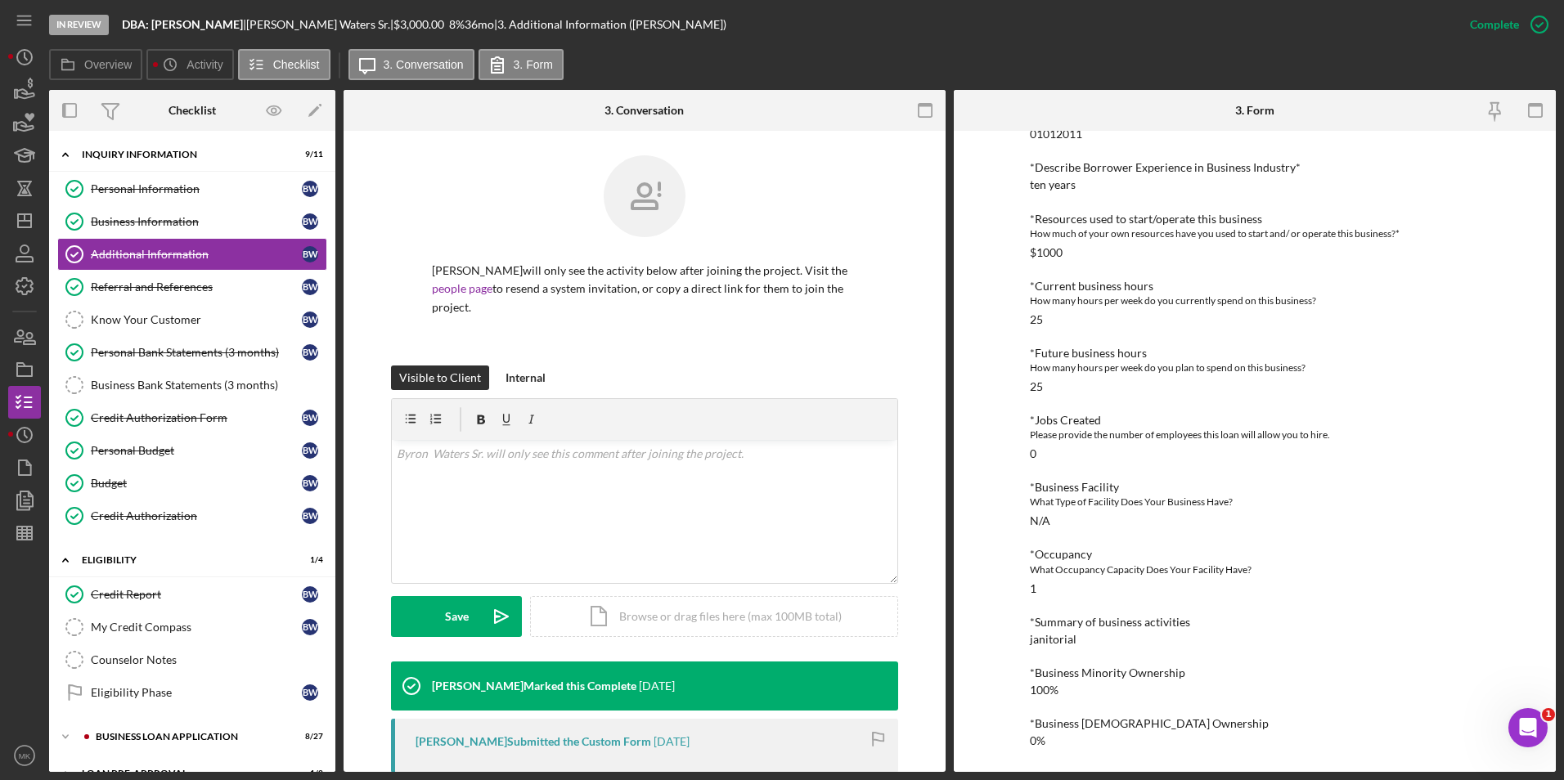
click at [193, 185] on div "Personal Information" at bounding box center [196, 188] width 211 height 13
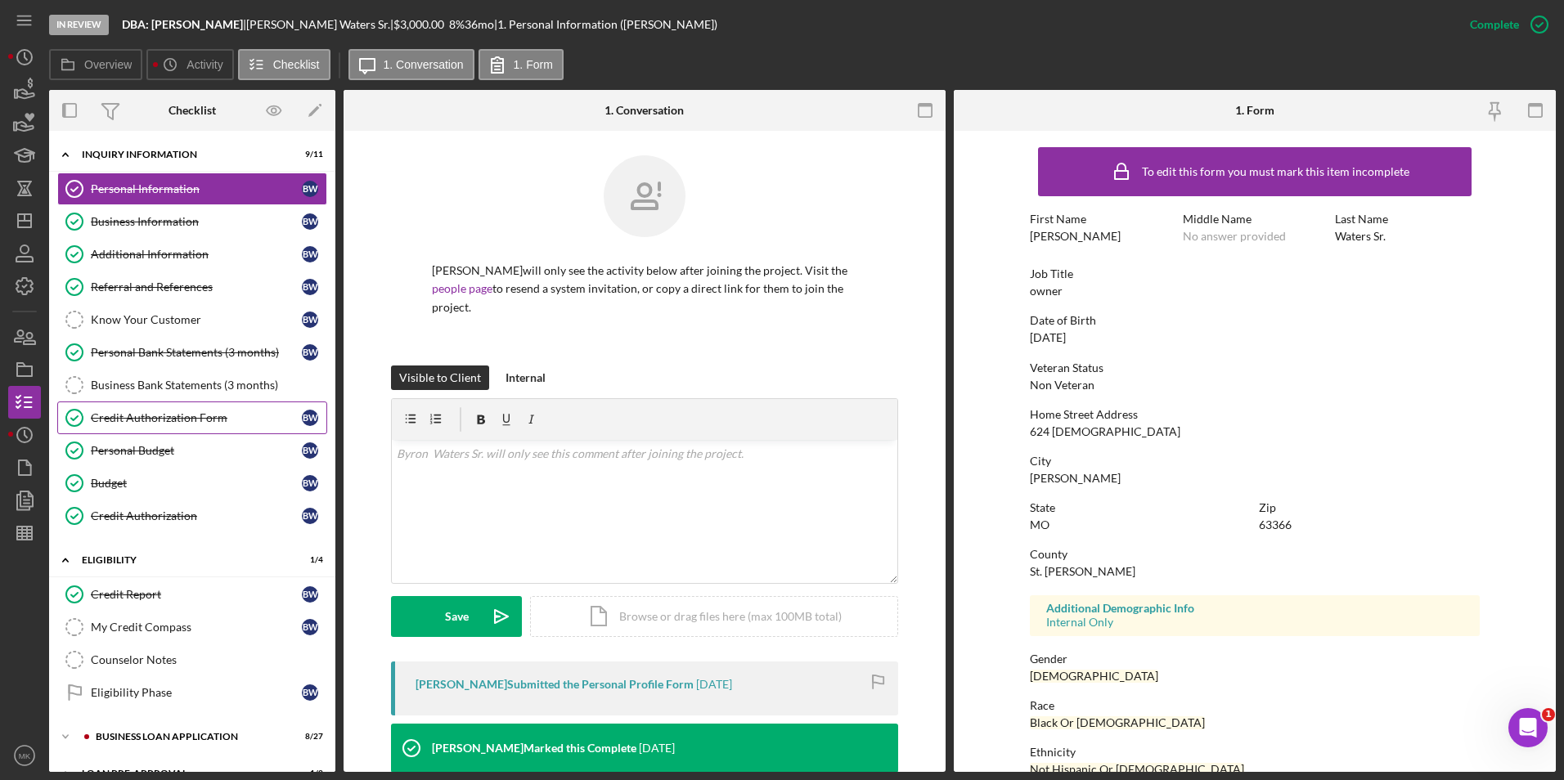
click at [173, 425] on link "Credit Authorization Form Credit Authorization Form B W" at bounding box center [192, 418] width 270 height 33
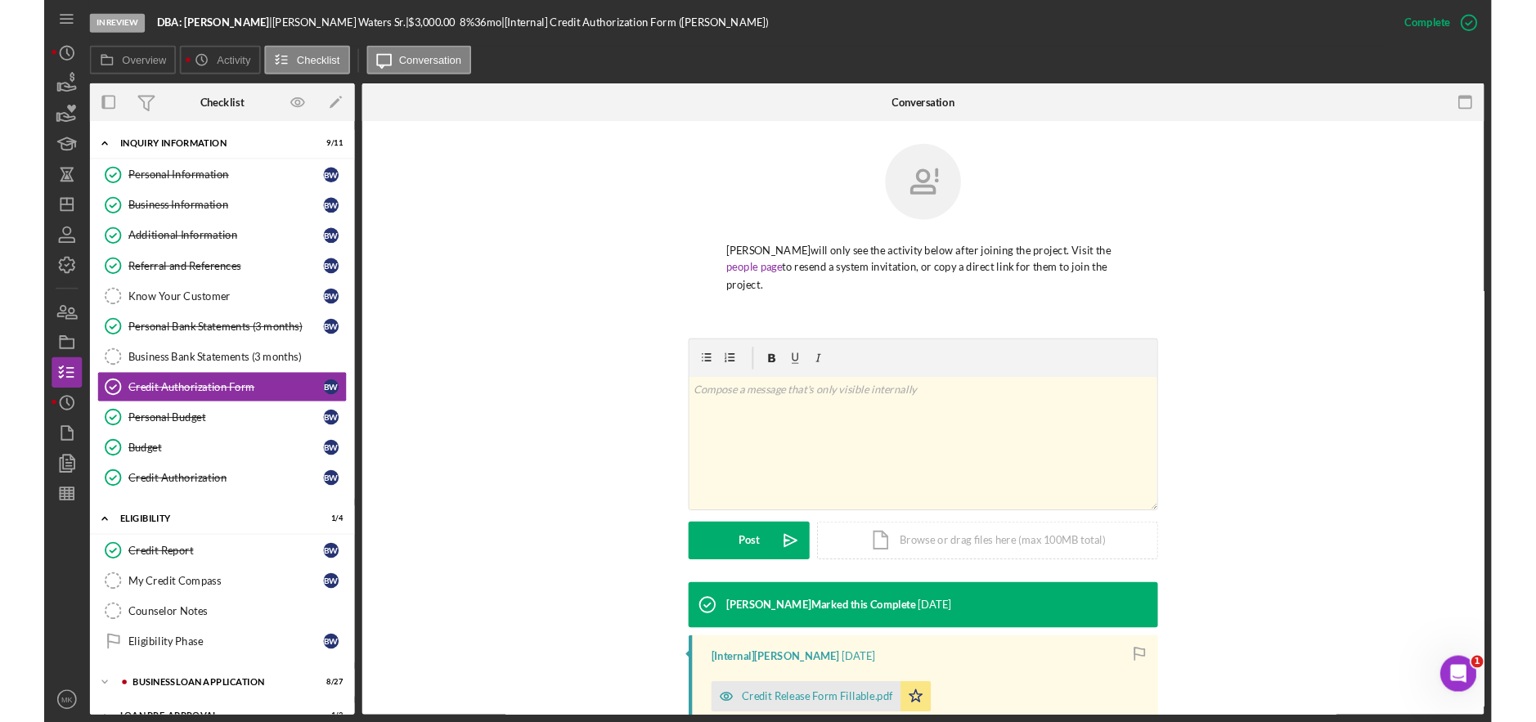
scroll to position [275, 0]
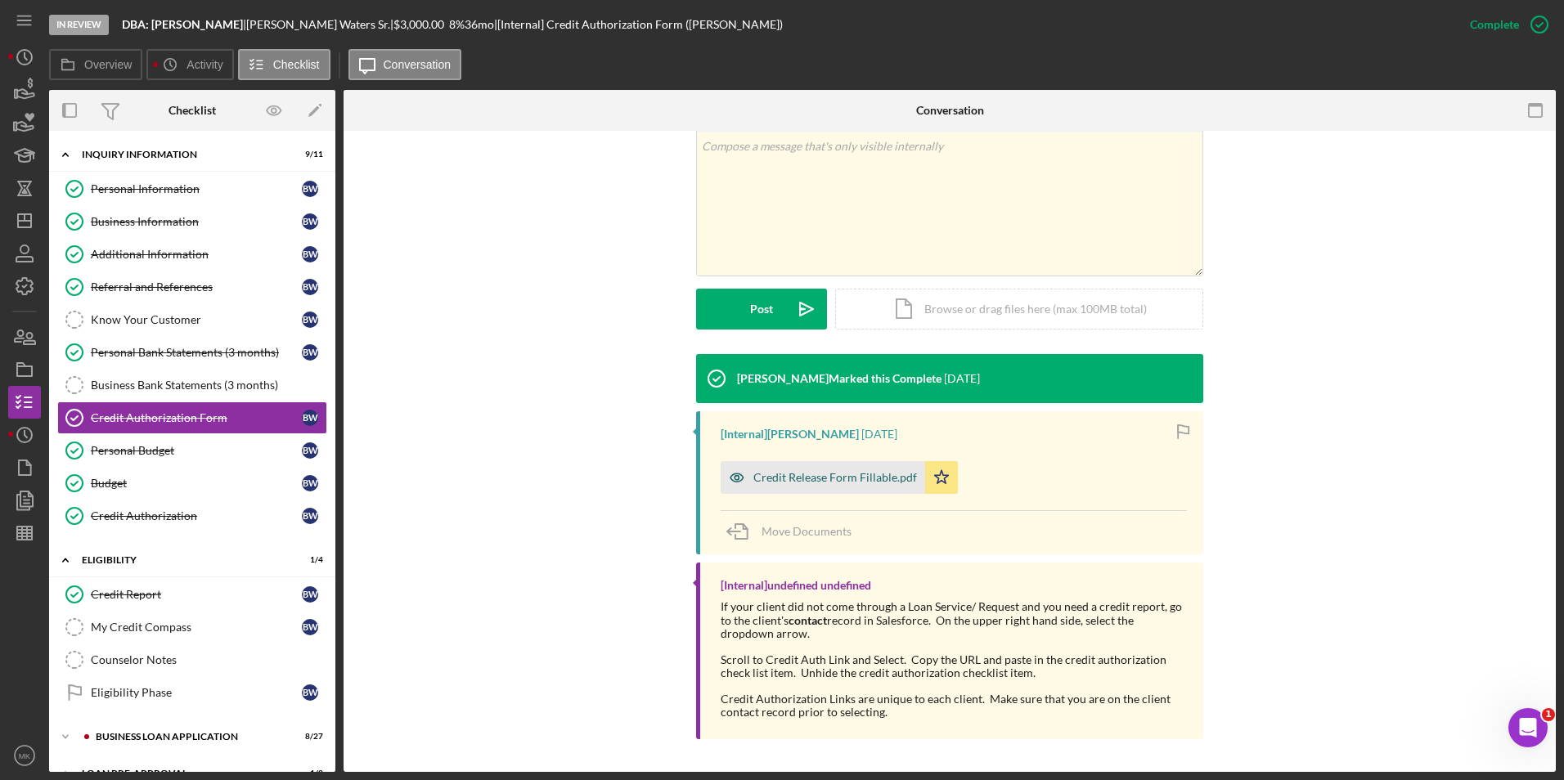
click at [816, 477] on div "Credit Release Form Fillable.pdf" at bounding box center [835, 477] width 164 height 13
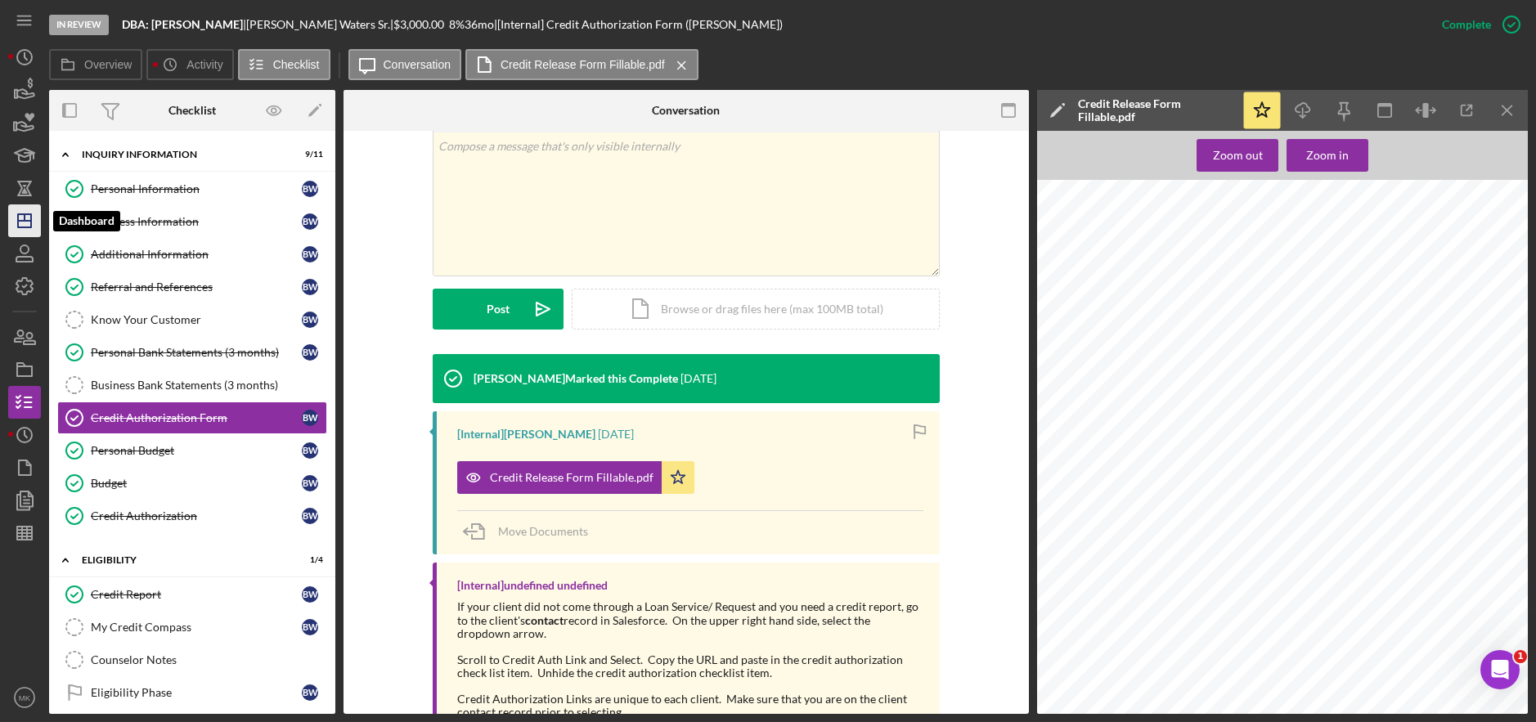
click at [26, 230] on icon "Icon/Dashboard" at bounding box center [24, 220] width 41 height 41
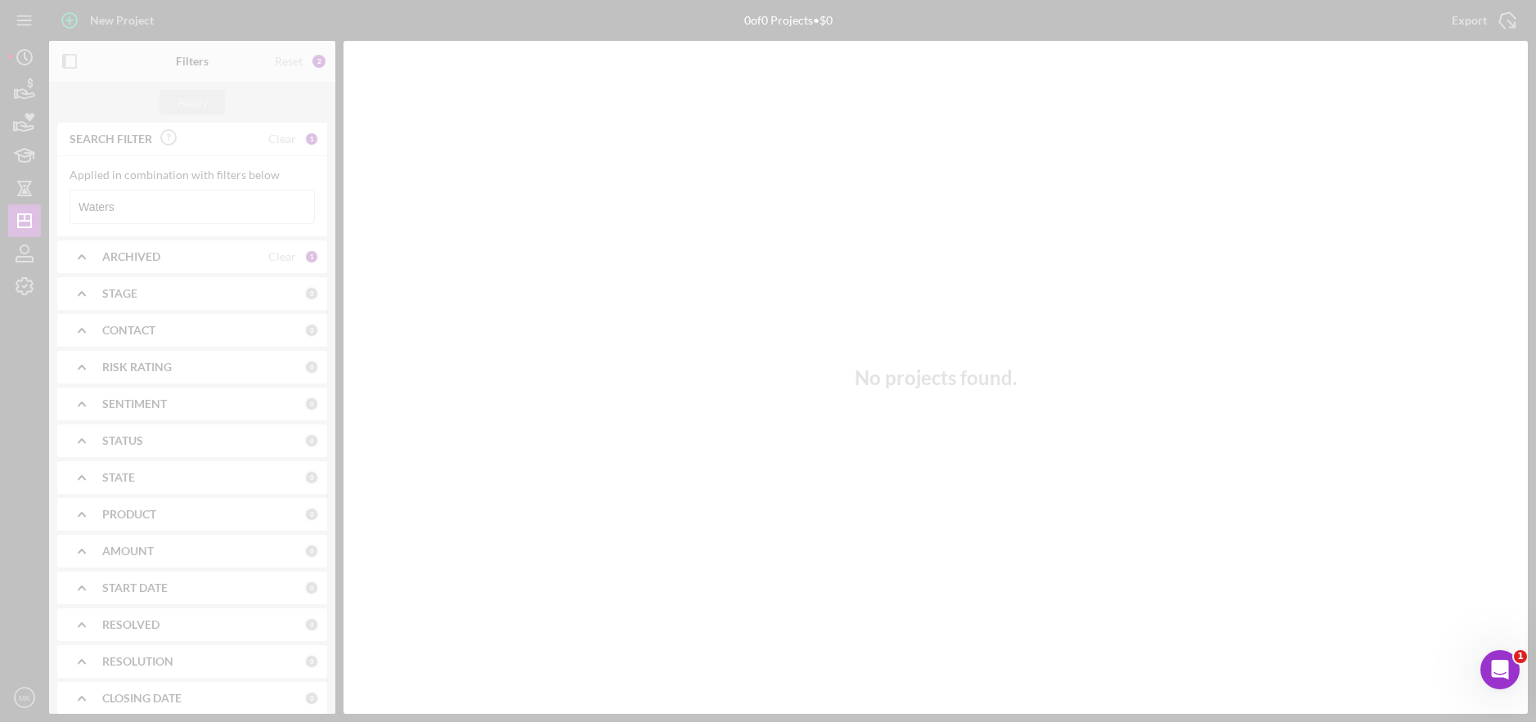
click at [169, 202] on div at bounding box center [768, 361] width 1536 height 722
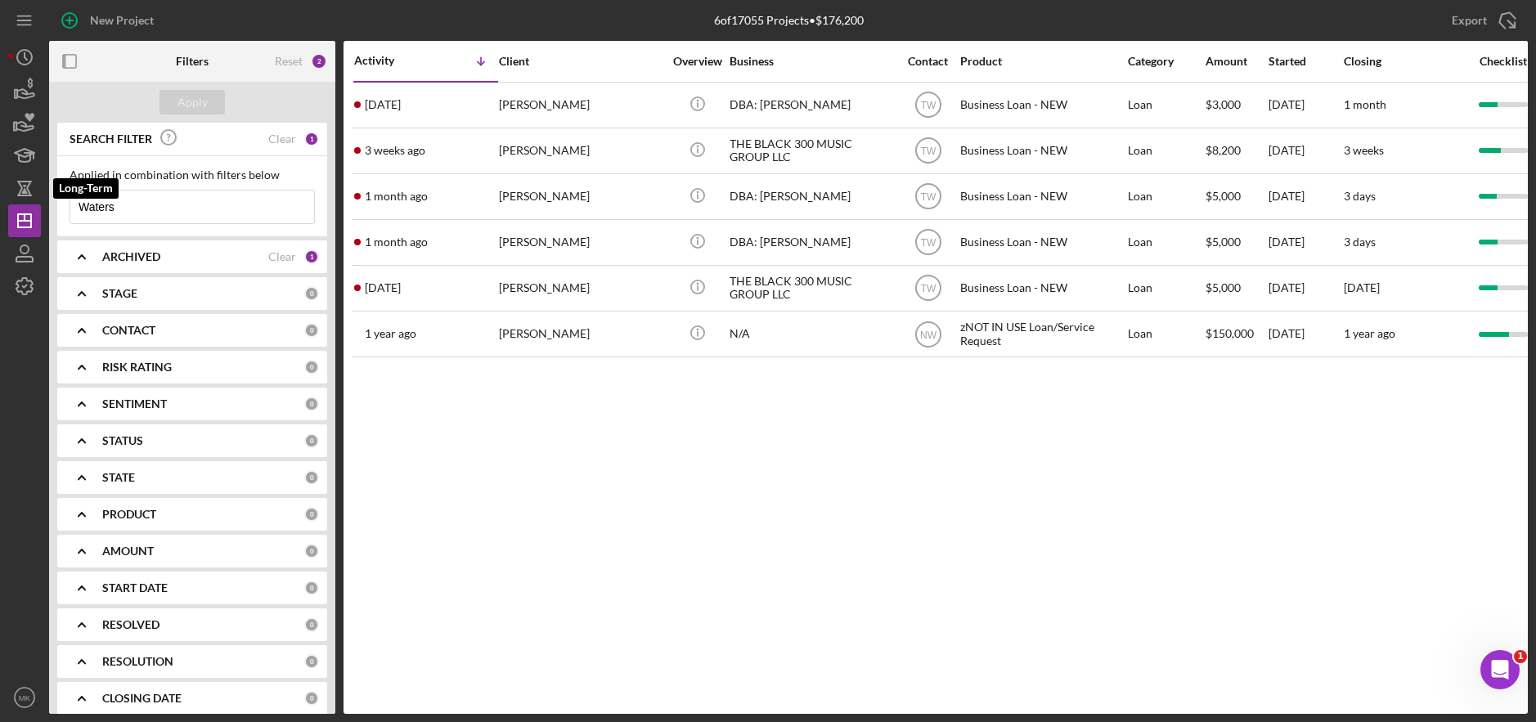
drag, startPoint x: 146, startPoint y: 204, endPoint x: -6, endPoint y: 204, distance: 152.1
click at [0, 204] on html "New Project 6 of 17055 Projects • $176,200 Waters Export Icon/Export Filters Re…" at bounding box center [768, 361] width 1536 height 722
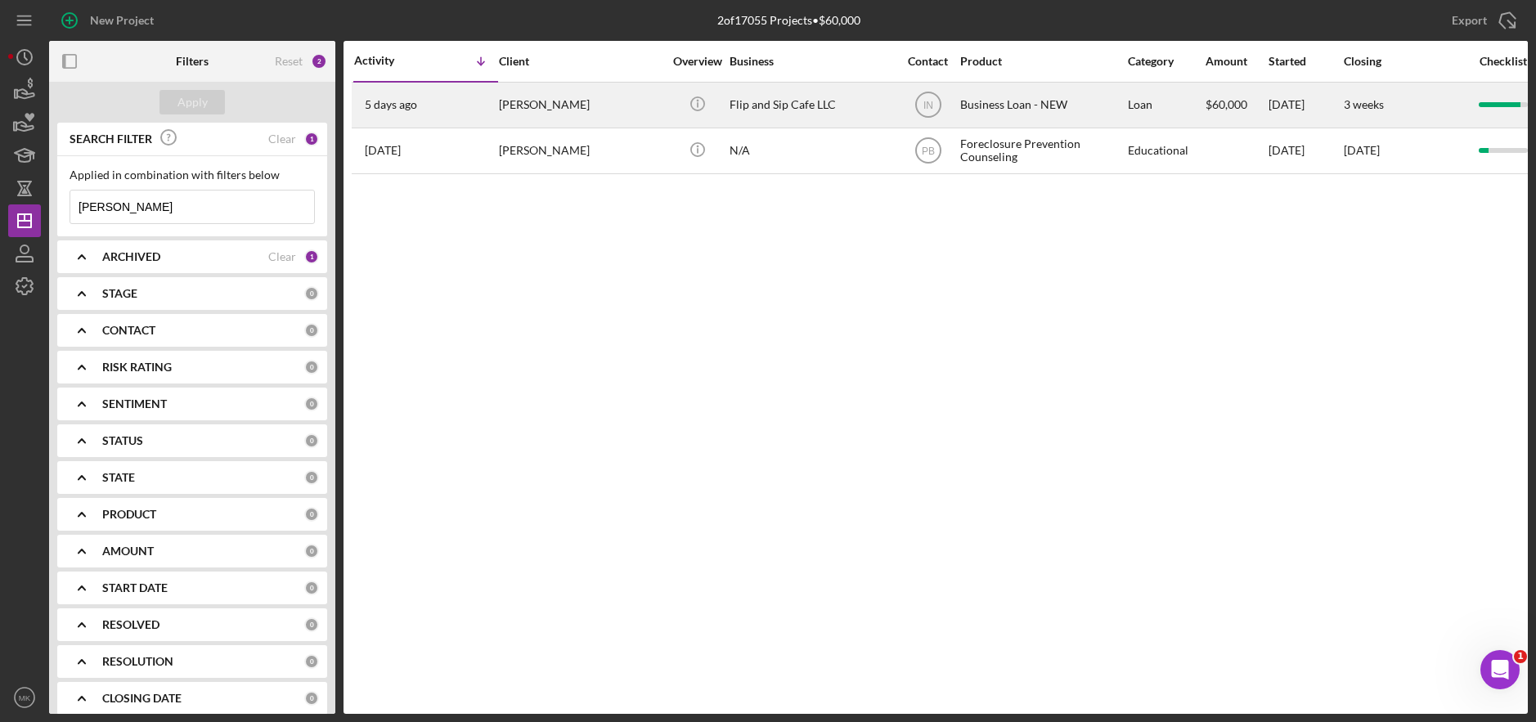
type input "[PERSON_NAME]"
click at [792, 100] on div "Flip and Sip Cafe LLC" at bounding box center [812, 104] width 164 height 43
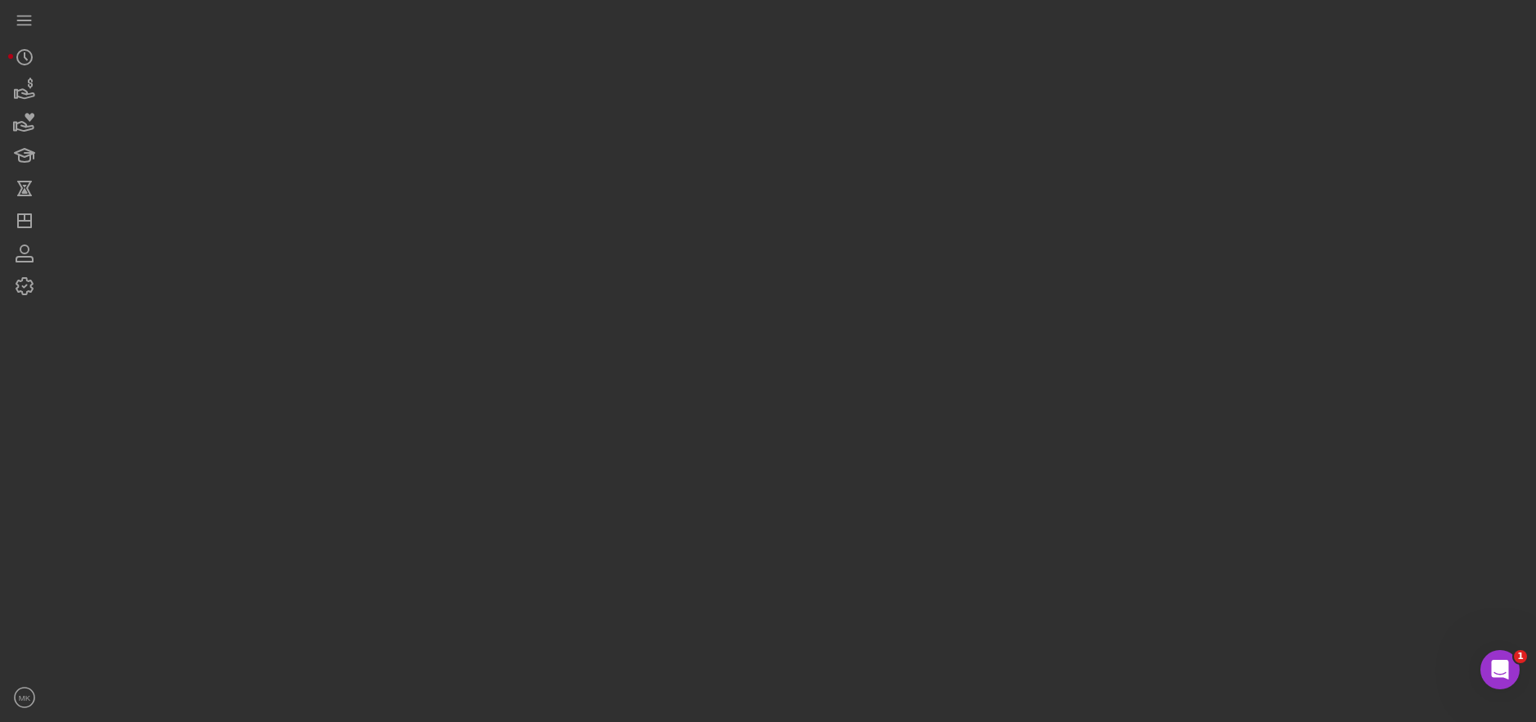
click at [792, 100] on div at bounding box center [788, 357] width 1479 height 714
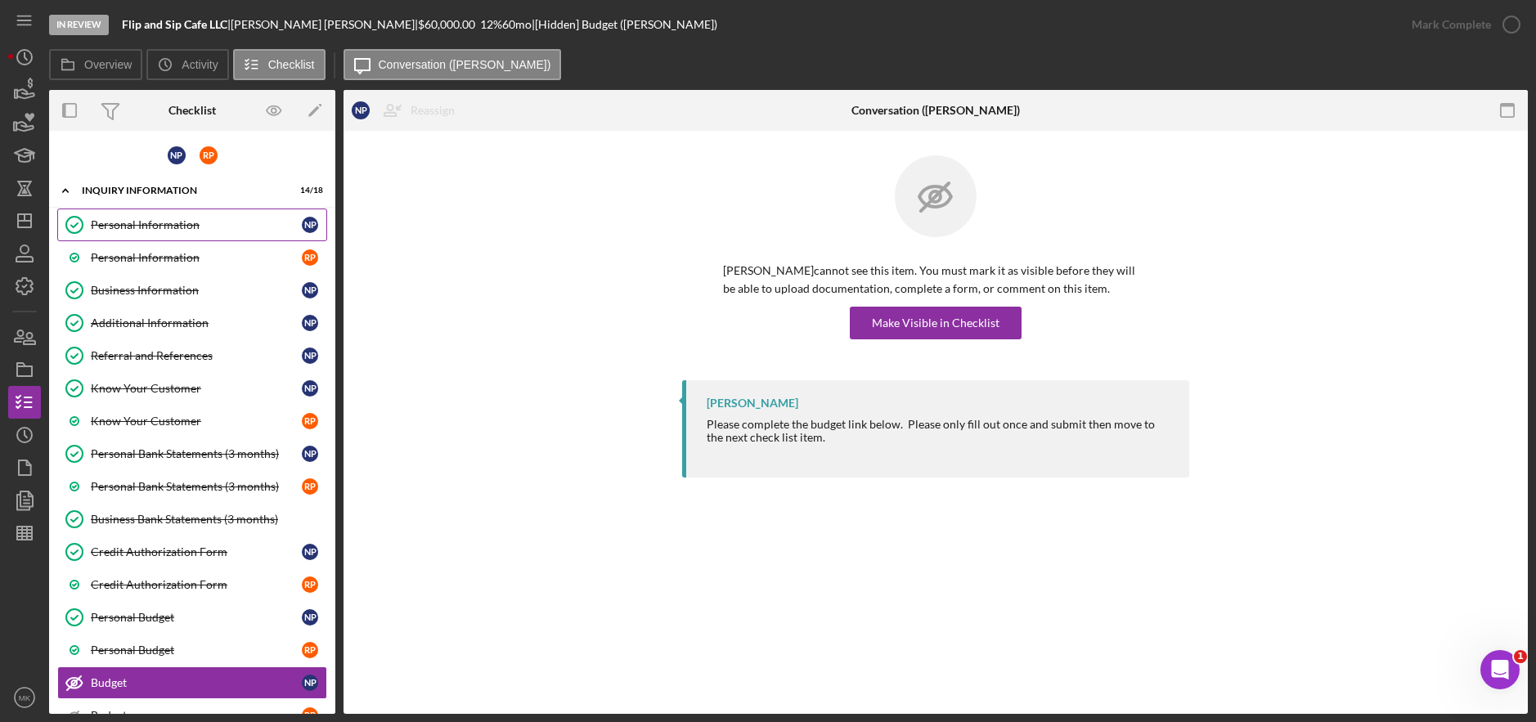
click at [193, 220] on div "Personal Information" at bounding box center [196, 224] width 211 height 13
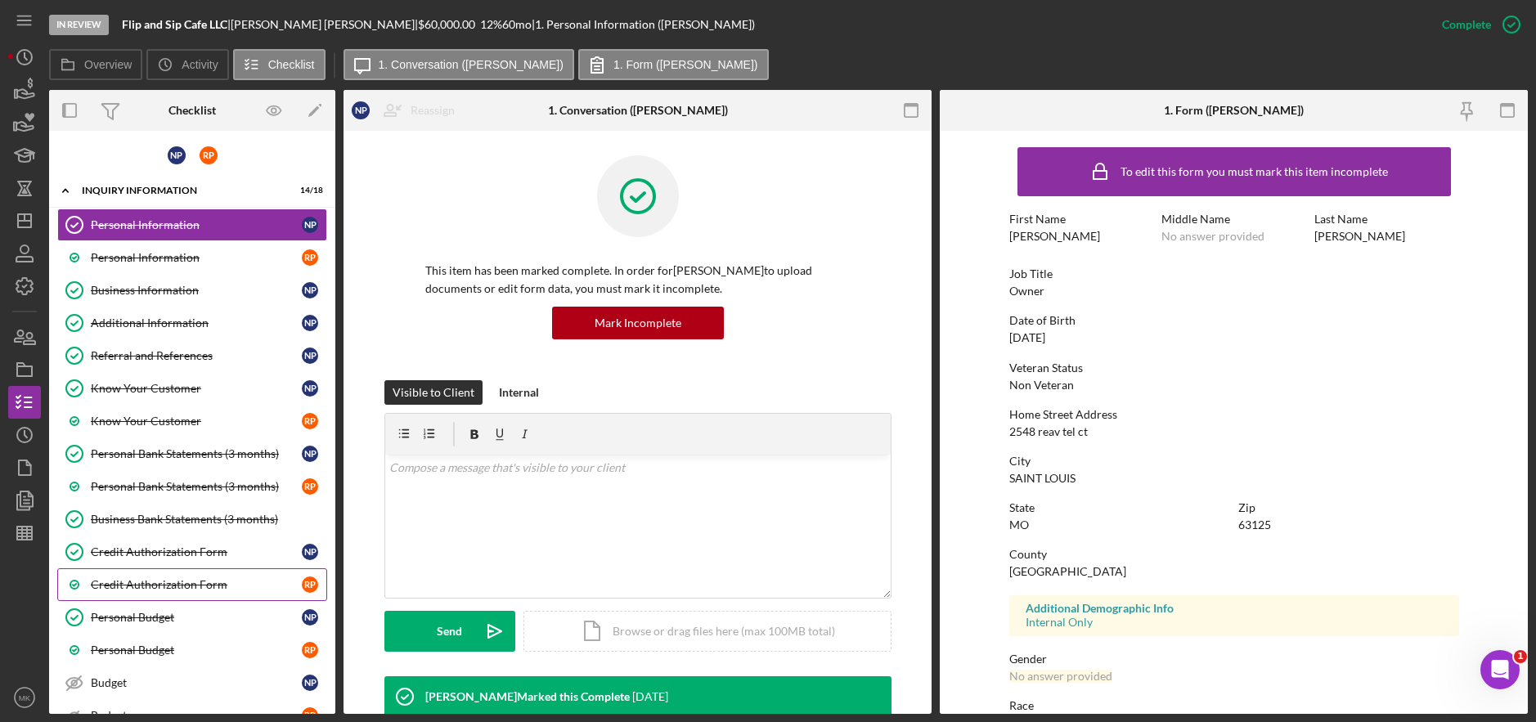
scroll to position [284, 0]
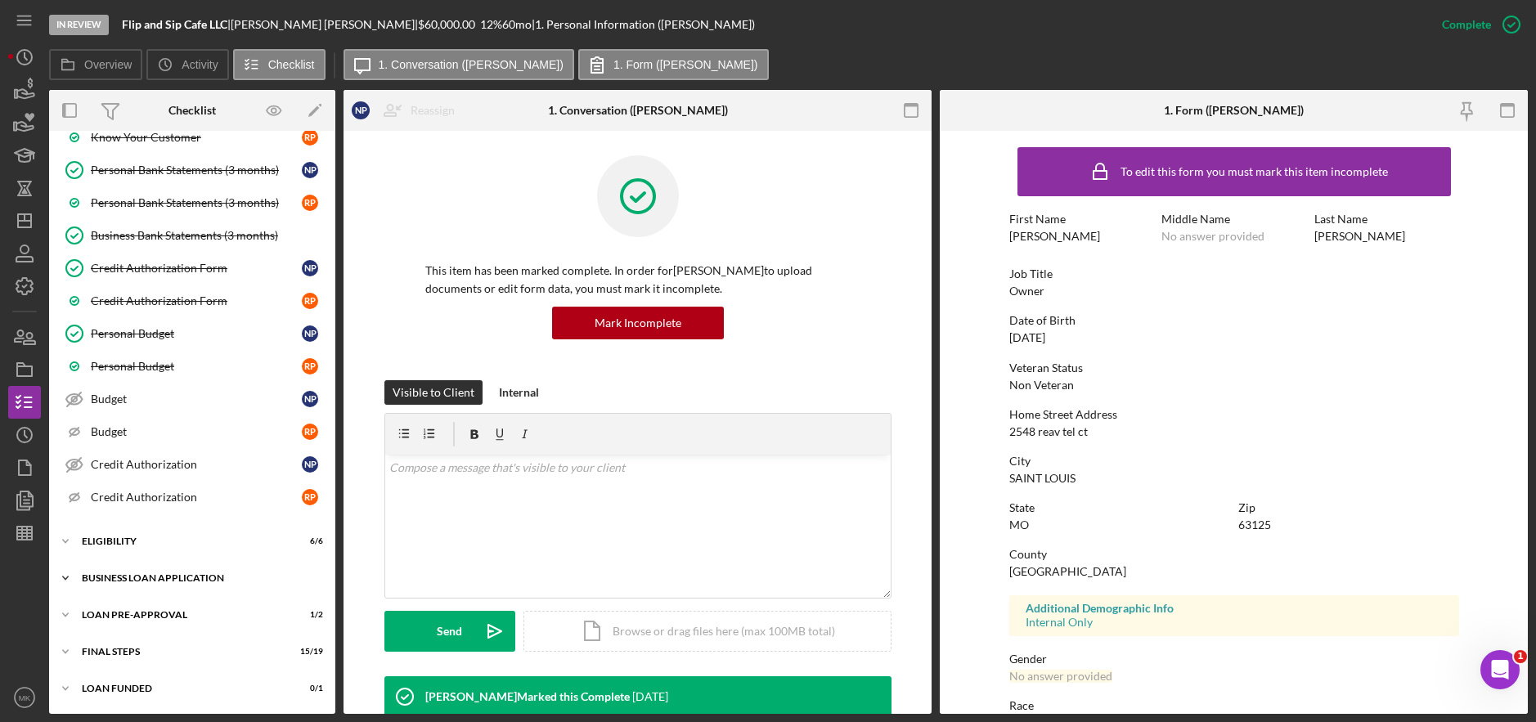
click at [159, 577] on div "BUSINESS LOAN APPLICATION" at bounding box center [198, 578] width 233 height 10
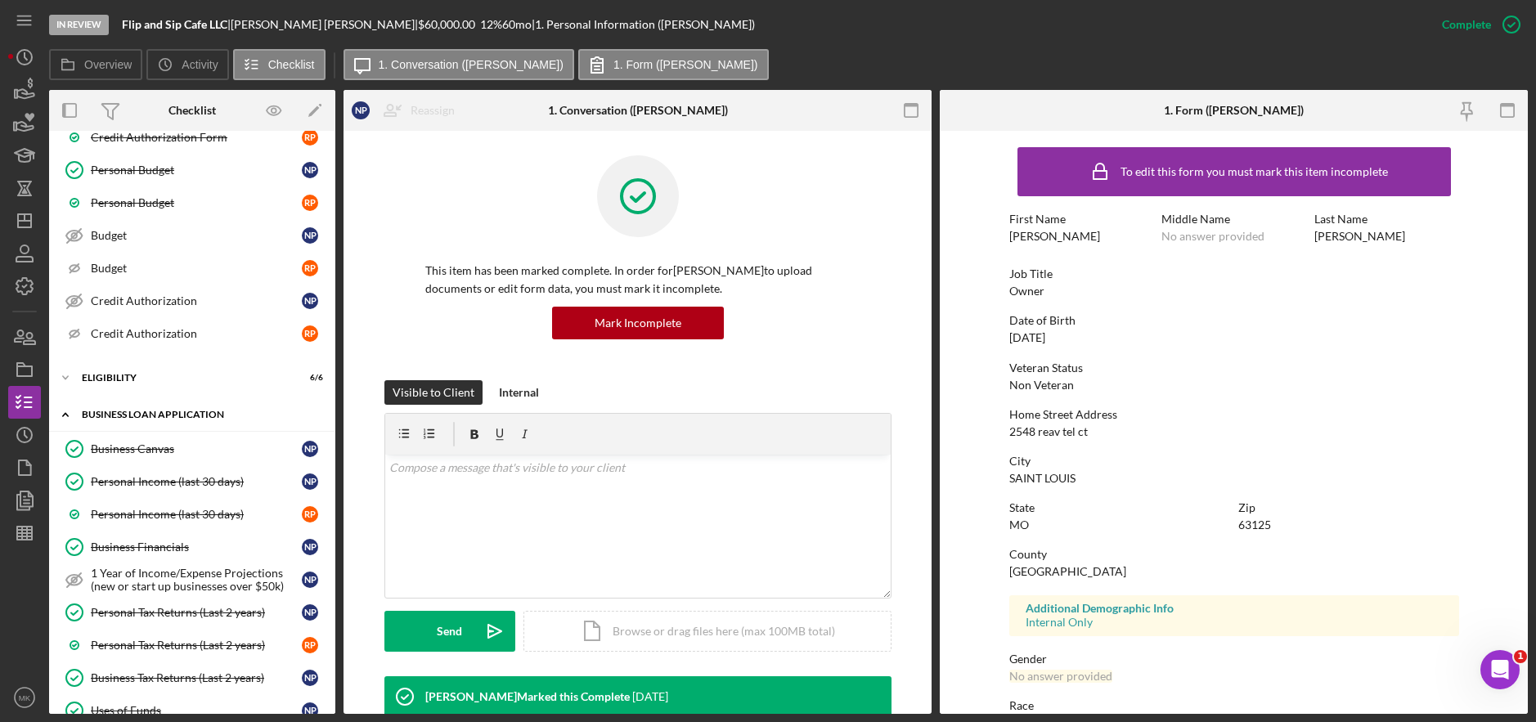
scroll to position [611, 0]
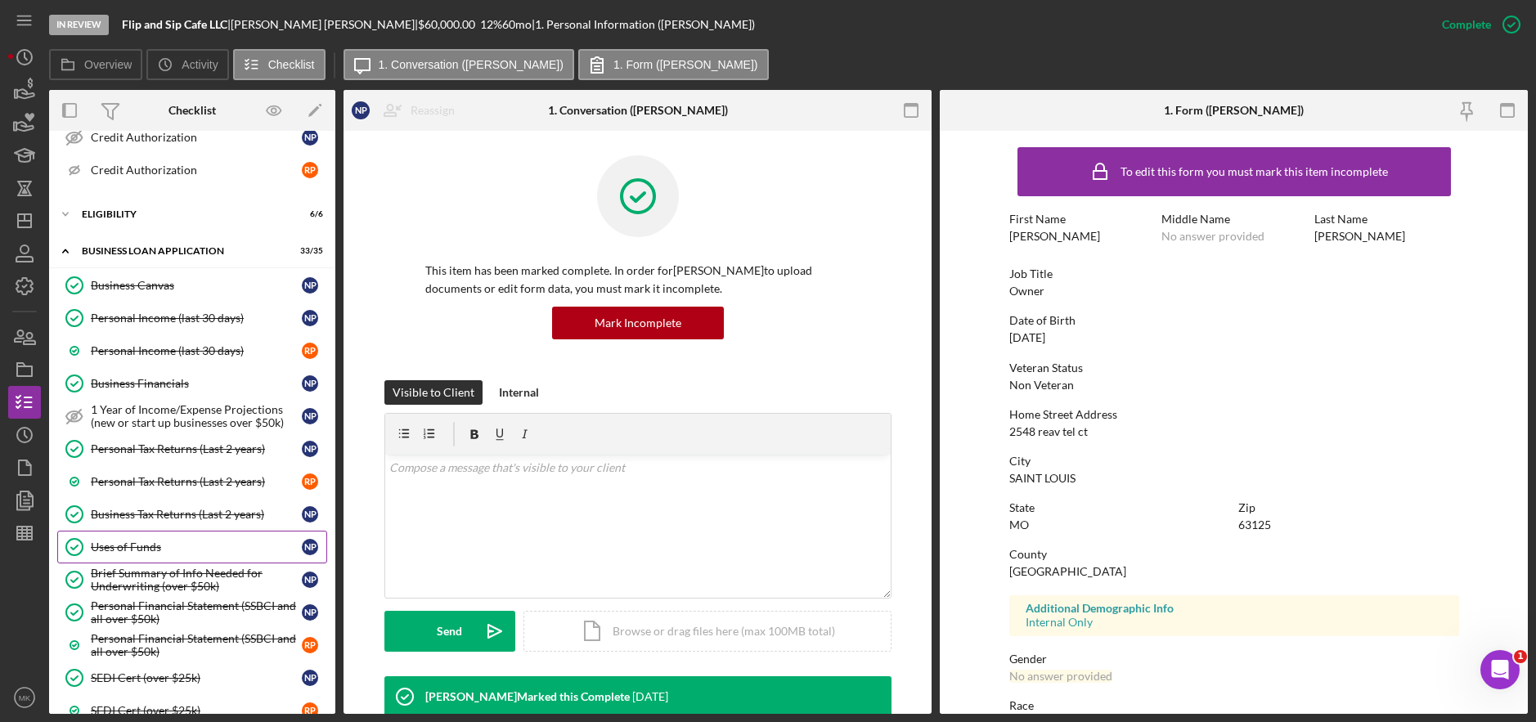
click at [161, 551] on div "Uses of Funds" at bounding box center [196, 547] width 211 height 13
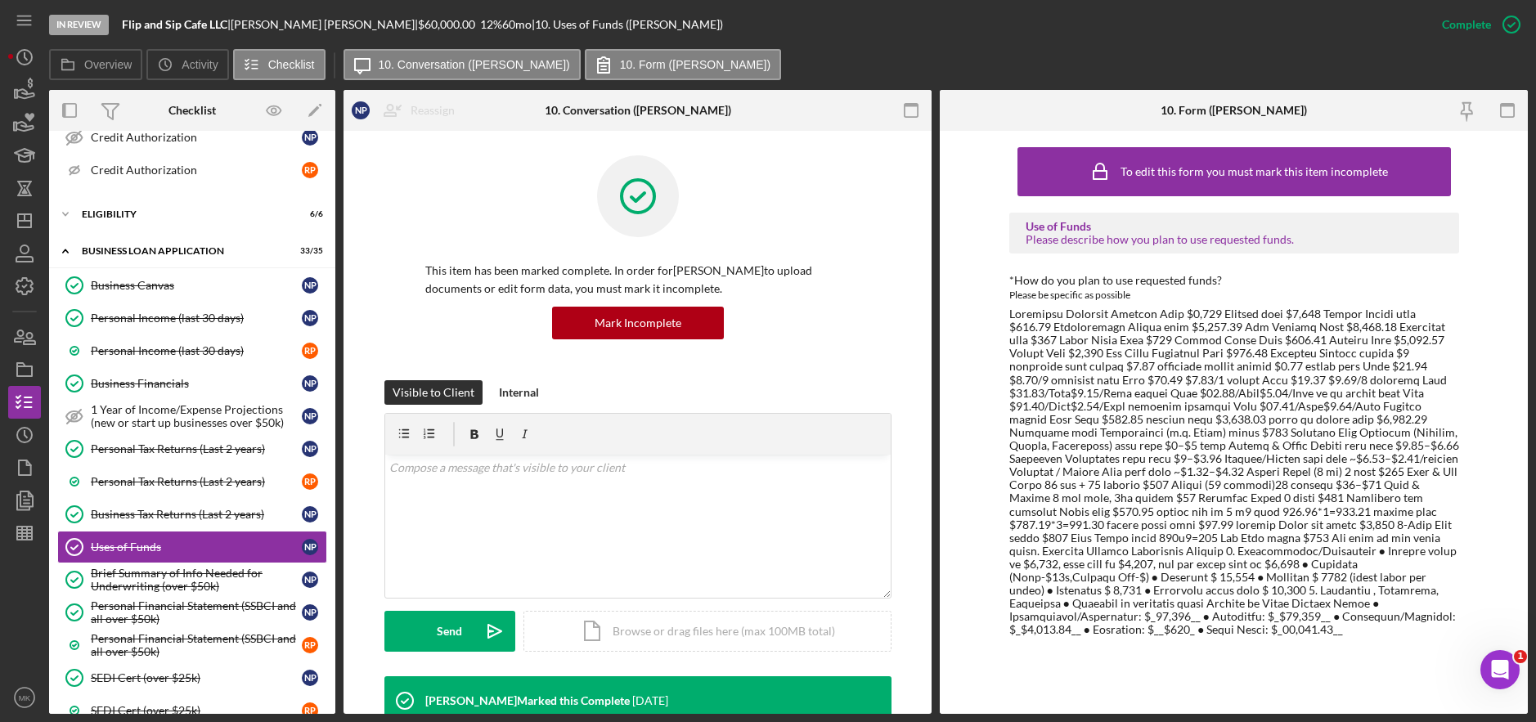
click at [1028, 421] on div at bounding box center [1234, 472] width 450 height 329
click at [150, 283] on div "Business Canvas" at bounding box center [196, 285] width 211 height 13
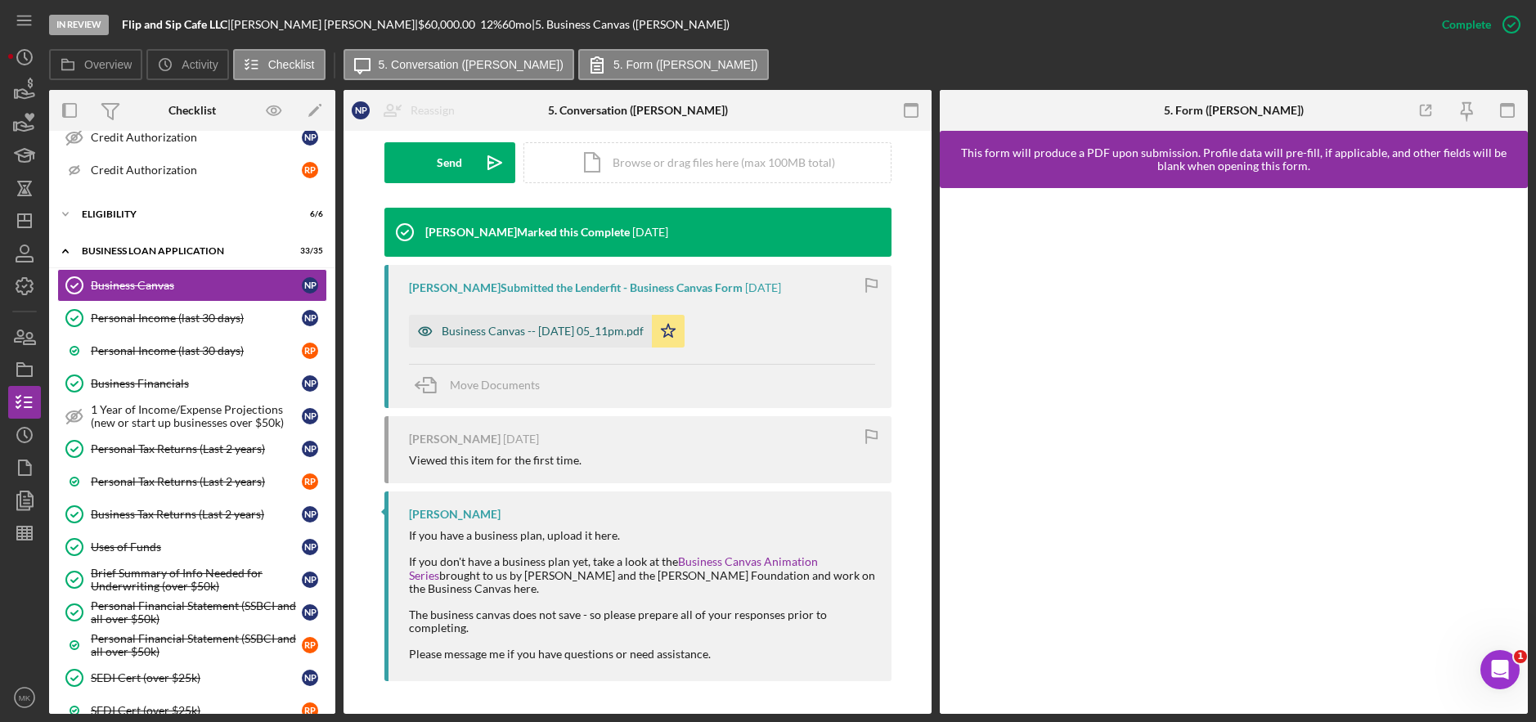
click at [591, 333] on div "Business Canvas -- [DATE] 05_11pm.pdf" at bounding box center [543, 331] width 202 height 13
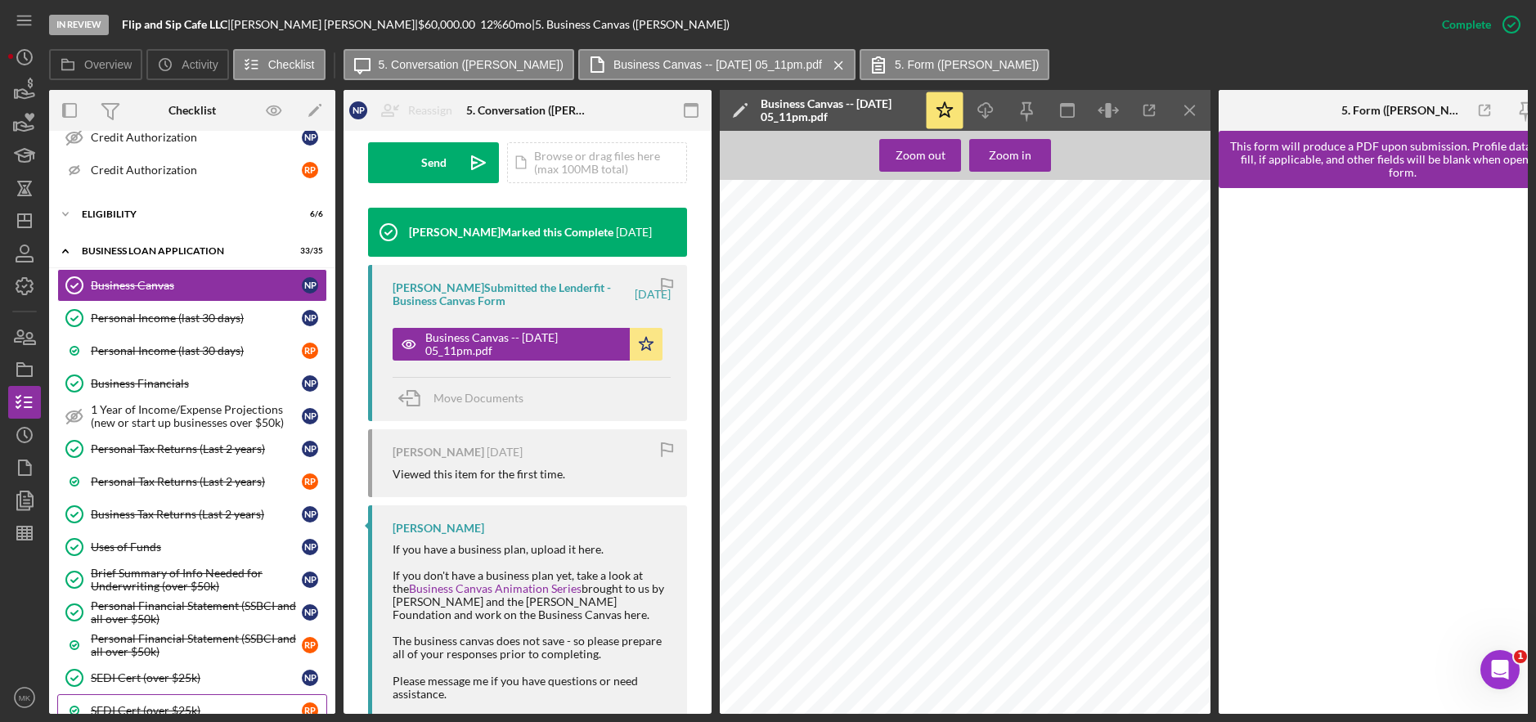
scroll to position [1020, 0]
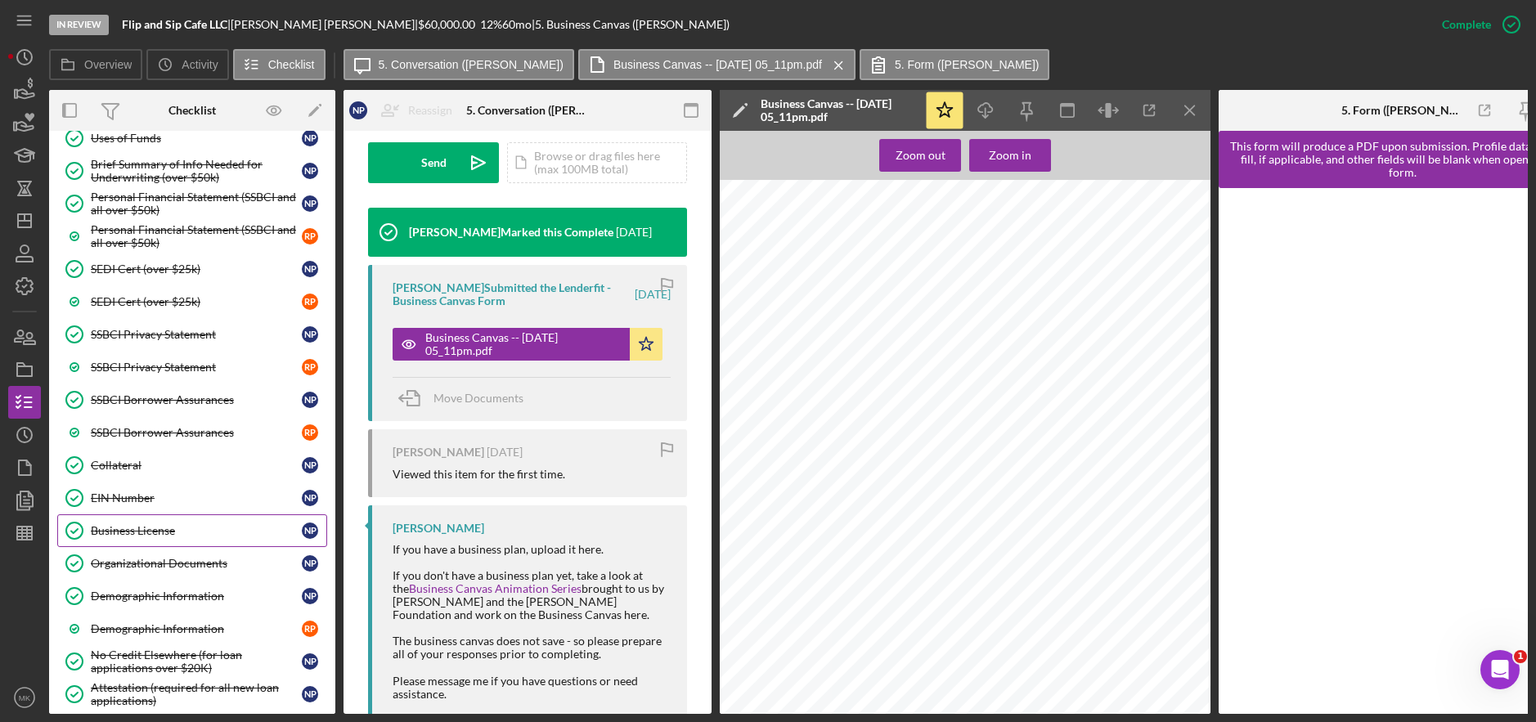
click at [170, 525] on div "Business License" at bounding box center [196, 530] width 211 height 13
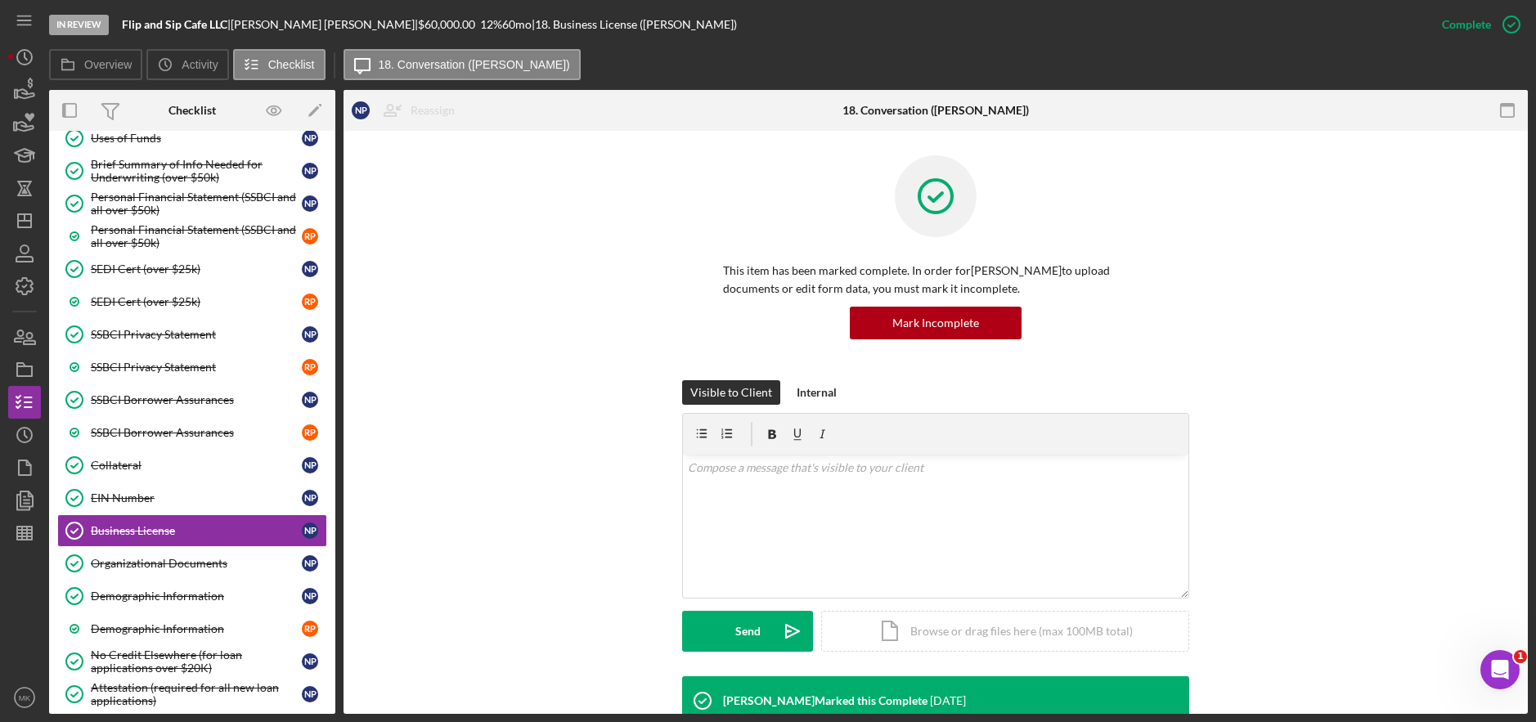
scroll to position [199, 0]
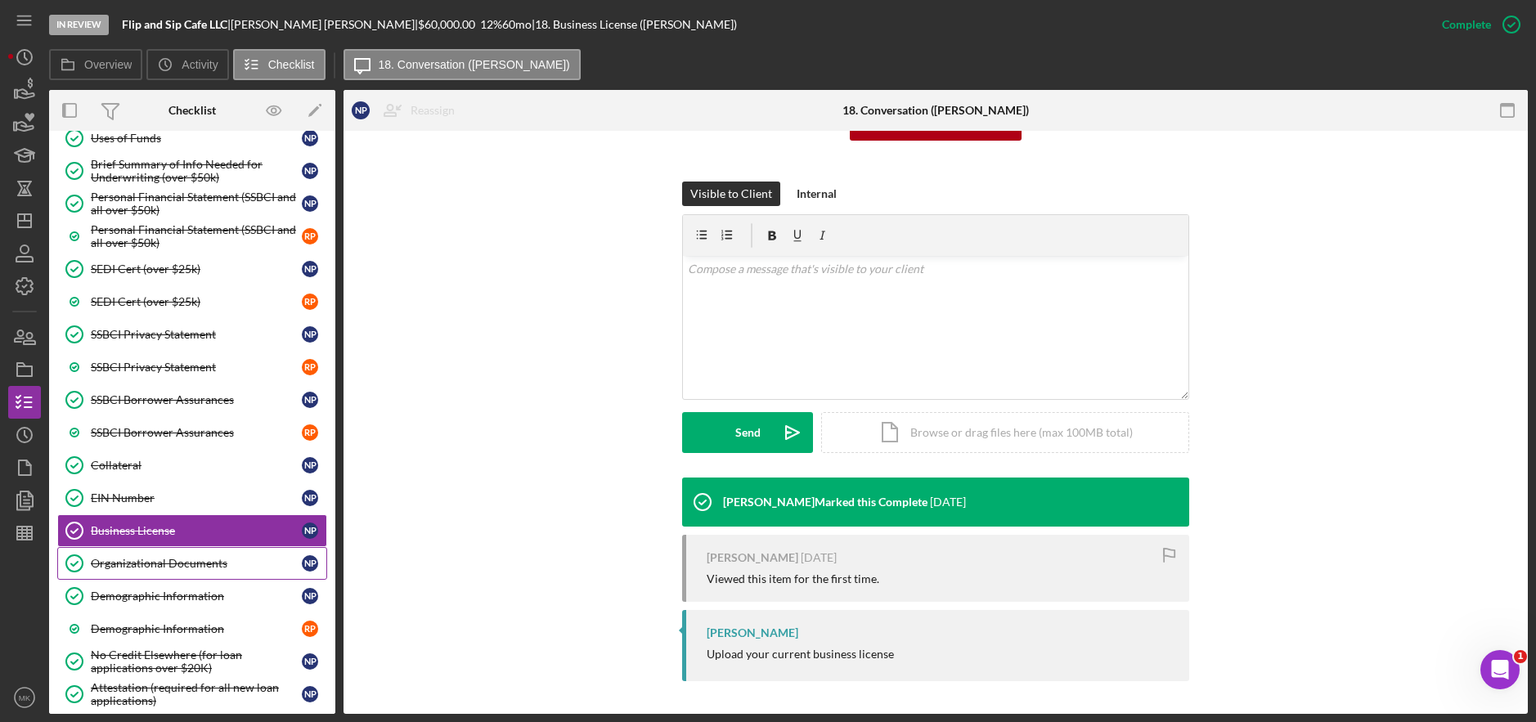
click at [192, 567] on div "Organizational Documents" at bounding box center [196, 563] width 211 height 13
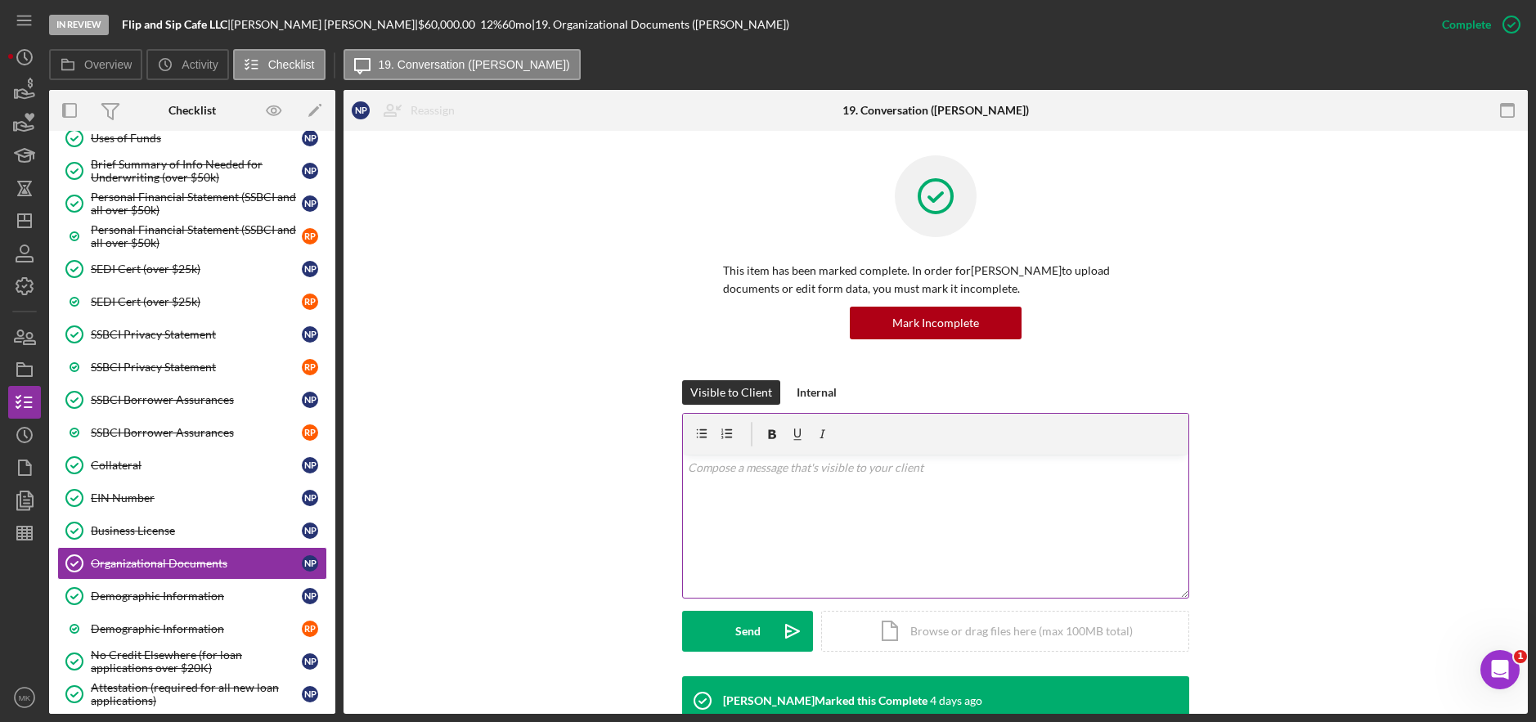
scroll to position [409, 0]
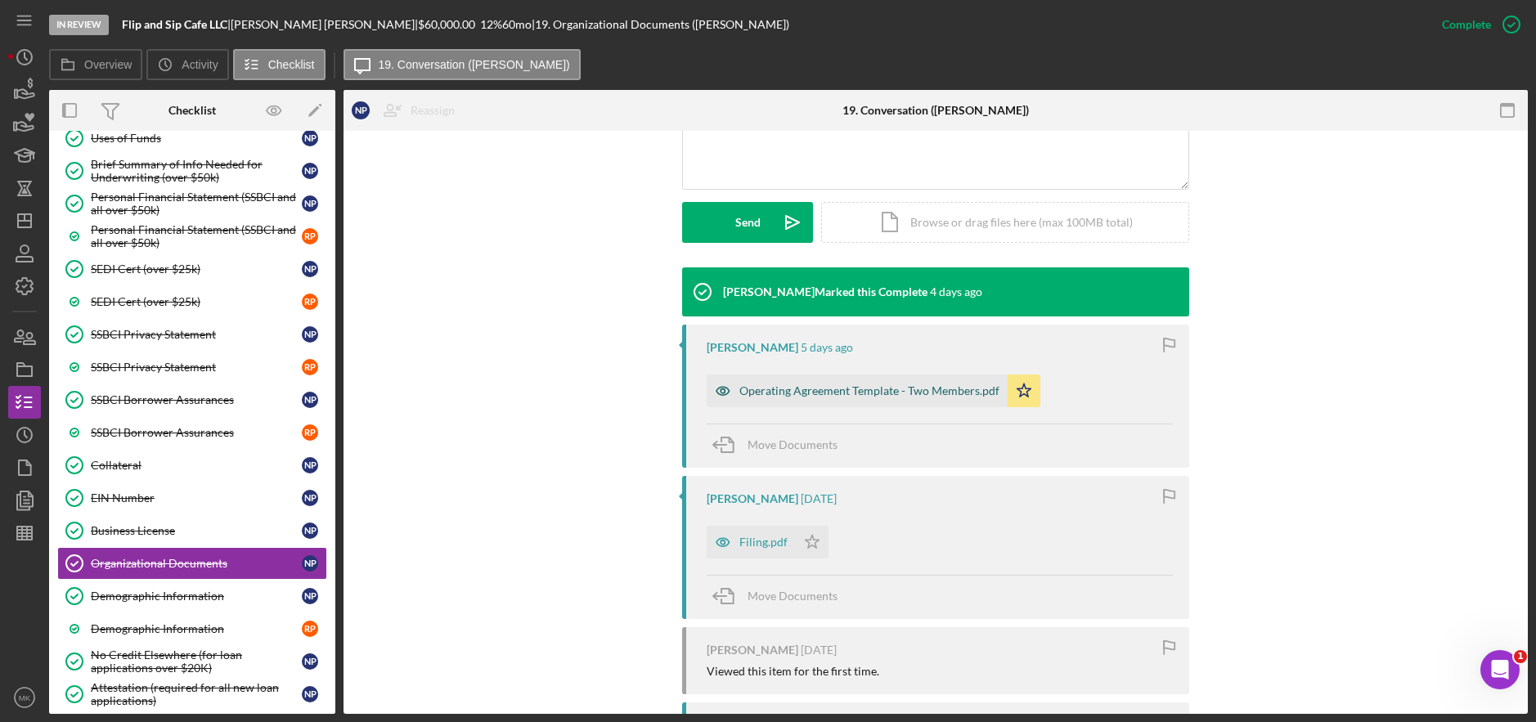
click at [835, 393] on div "Operating Agreement Template - Two Members.pdf" at bounding box center [869, 390] width 260 height 13
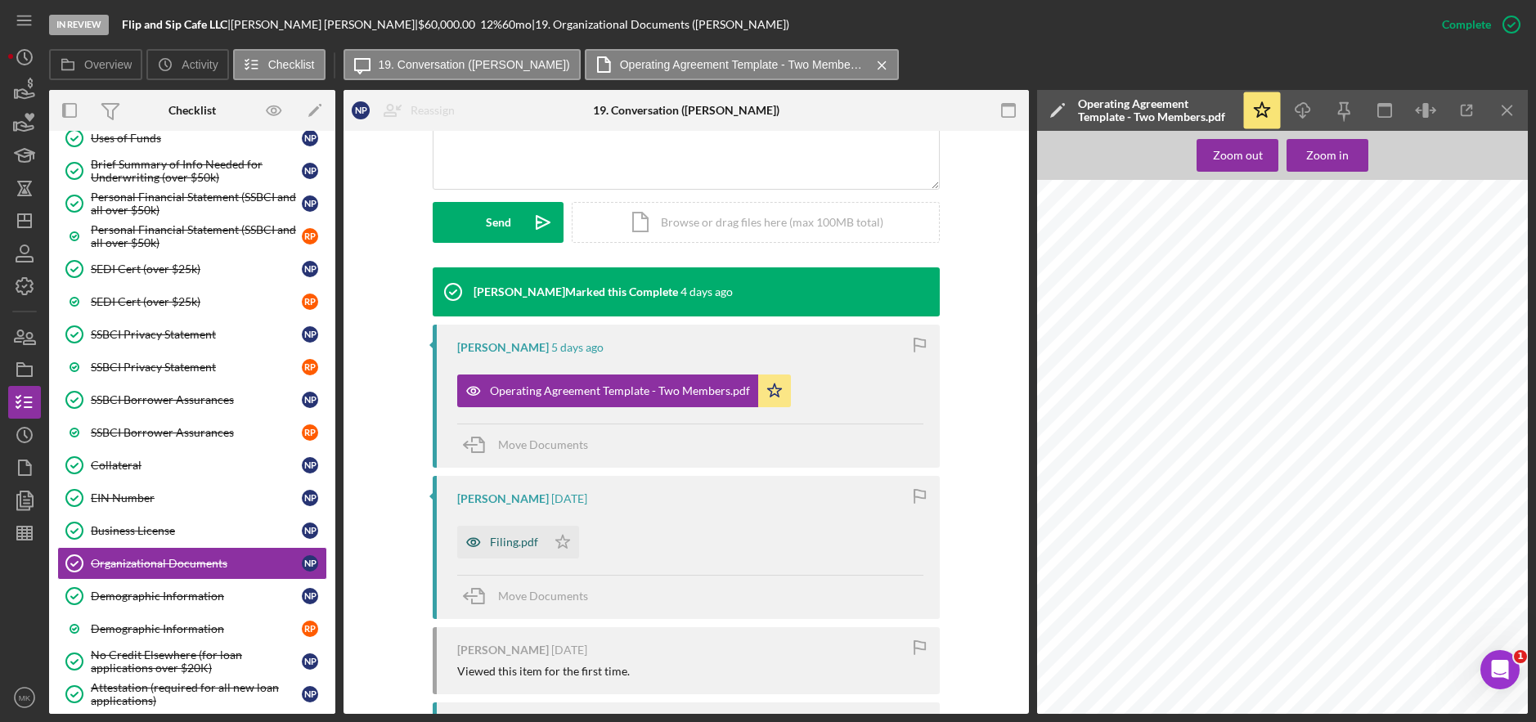
click at [486, 546] on icon "button" at bounding box center [473, 542] width 33 height 33
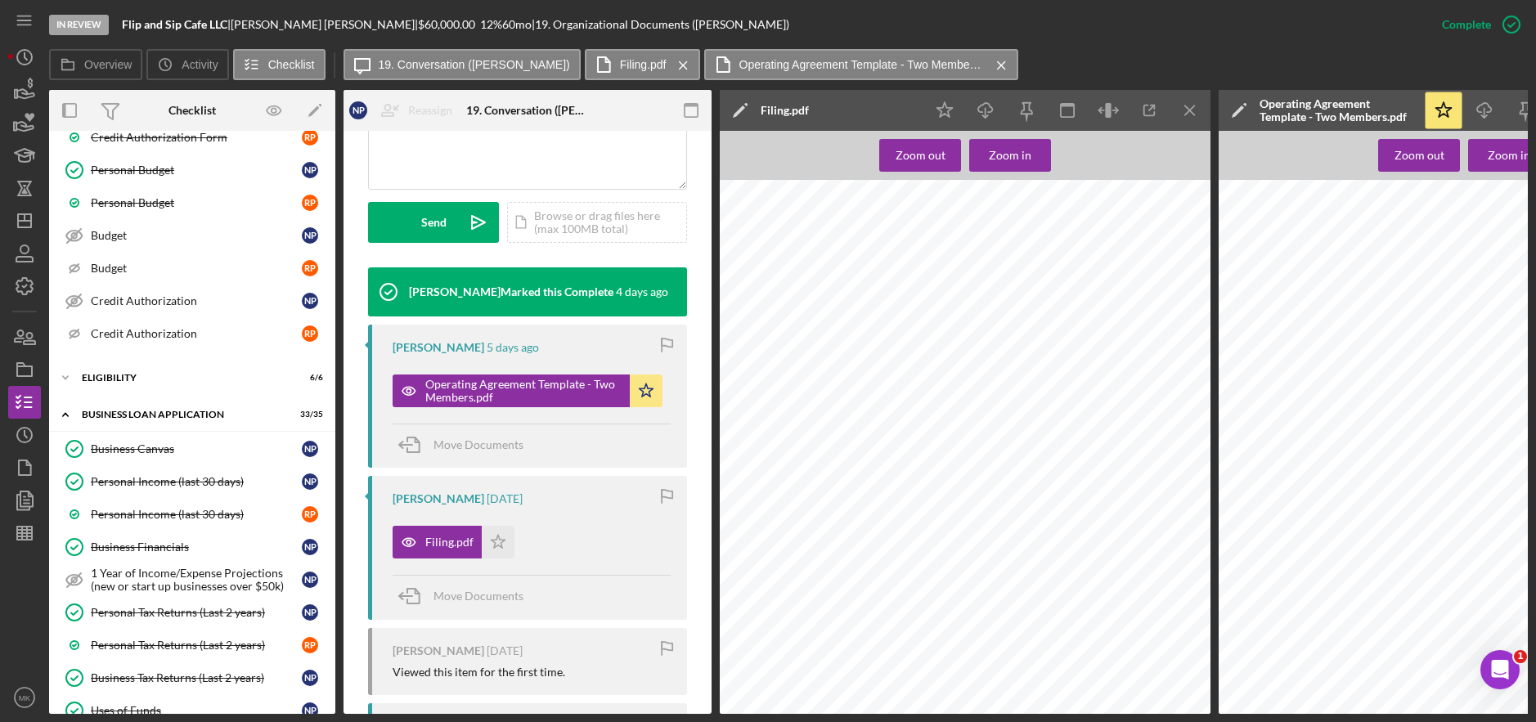
scroll to position [0, 0]
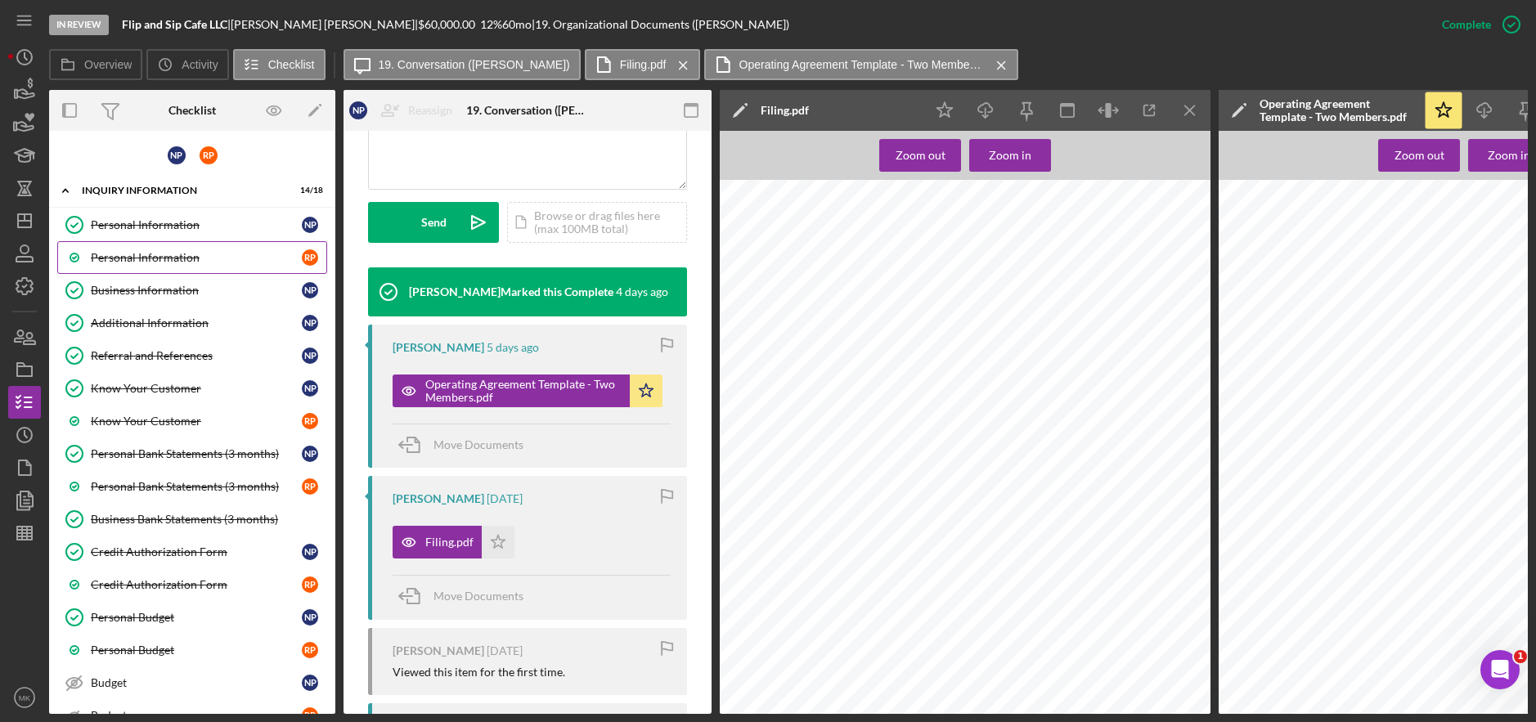
click at [184, 248] on link "Personal Information R P" at bounding box center [192, 257] width 270 height 33
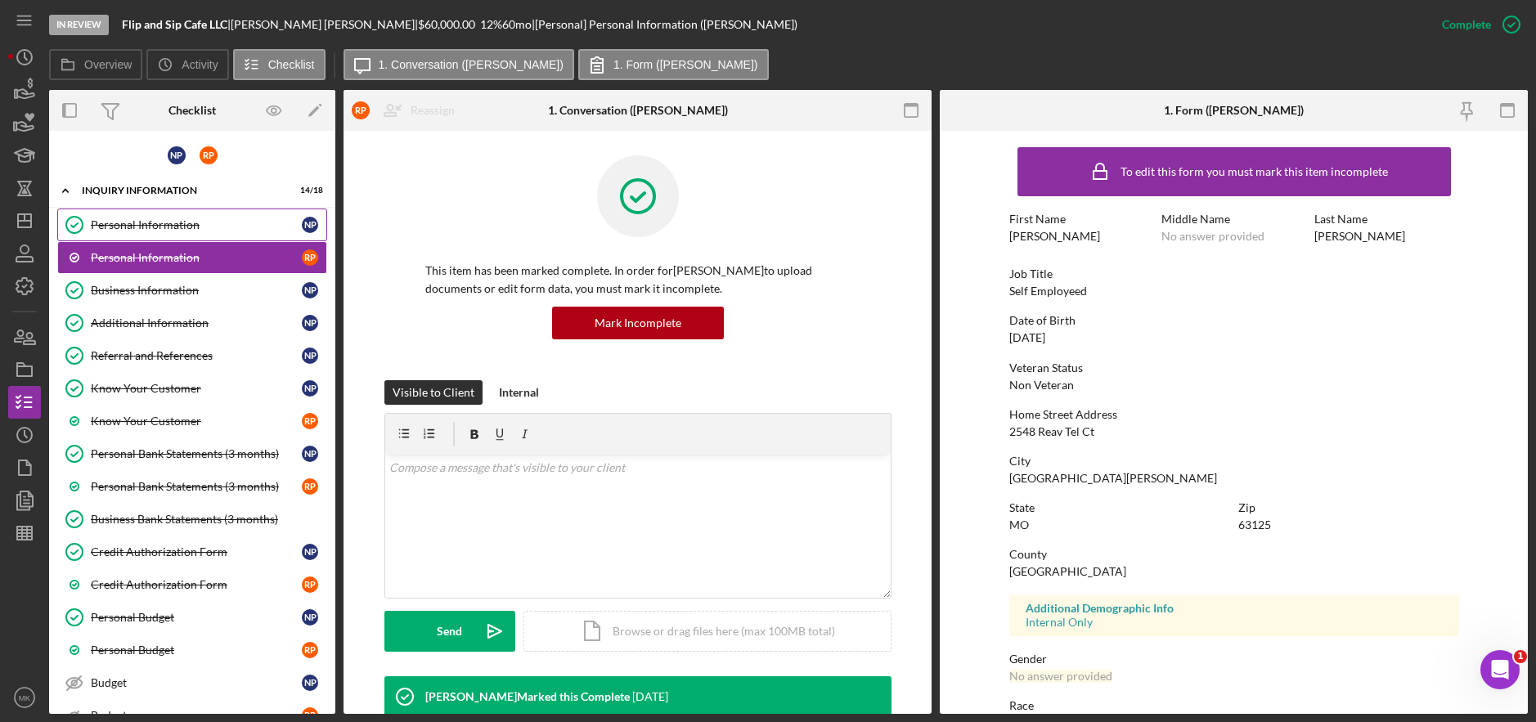
click at [168, 220] on div "Personal Information" at bounding box center [196, 224] width 211 height 13
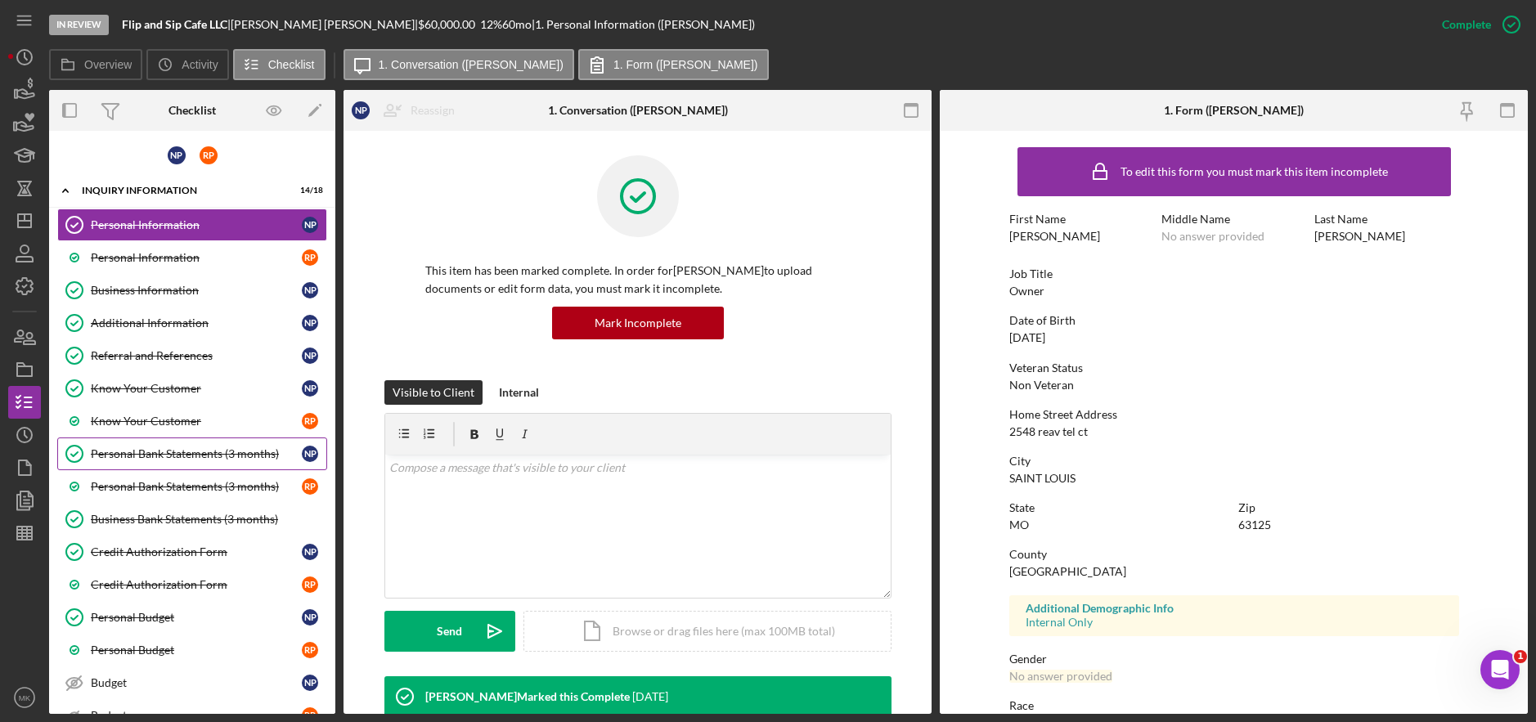
click at [176, 451] on div "Personal Bank Statements (3 months)" at bounding box center [196, 453] width 211 height 13
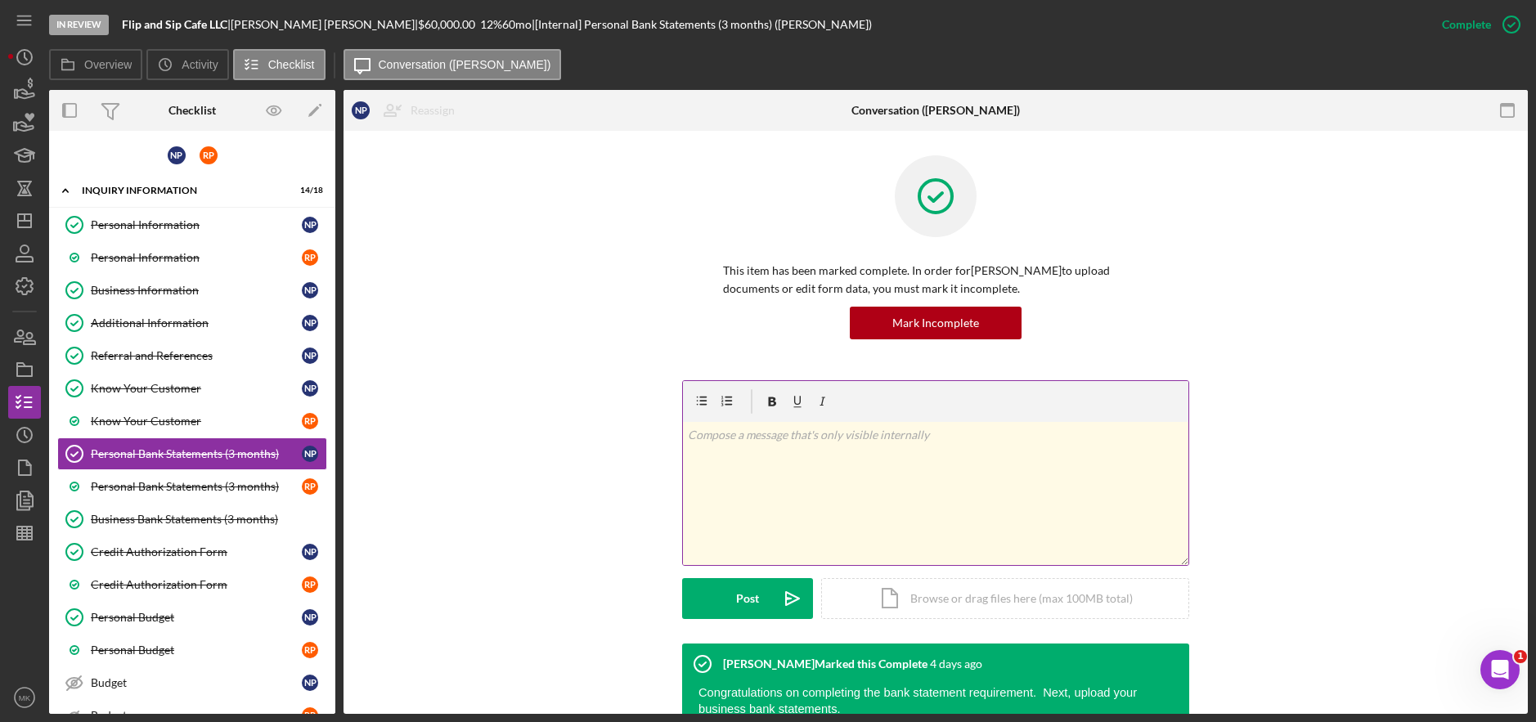
scroll to position [409, 0]
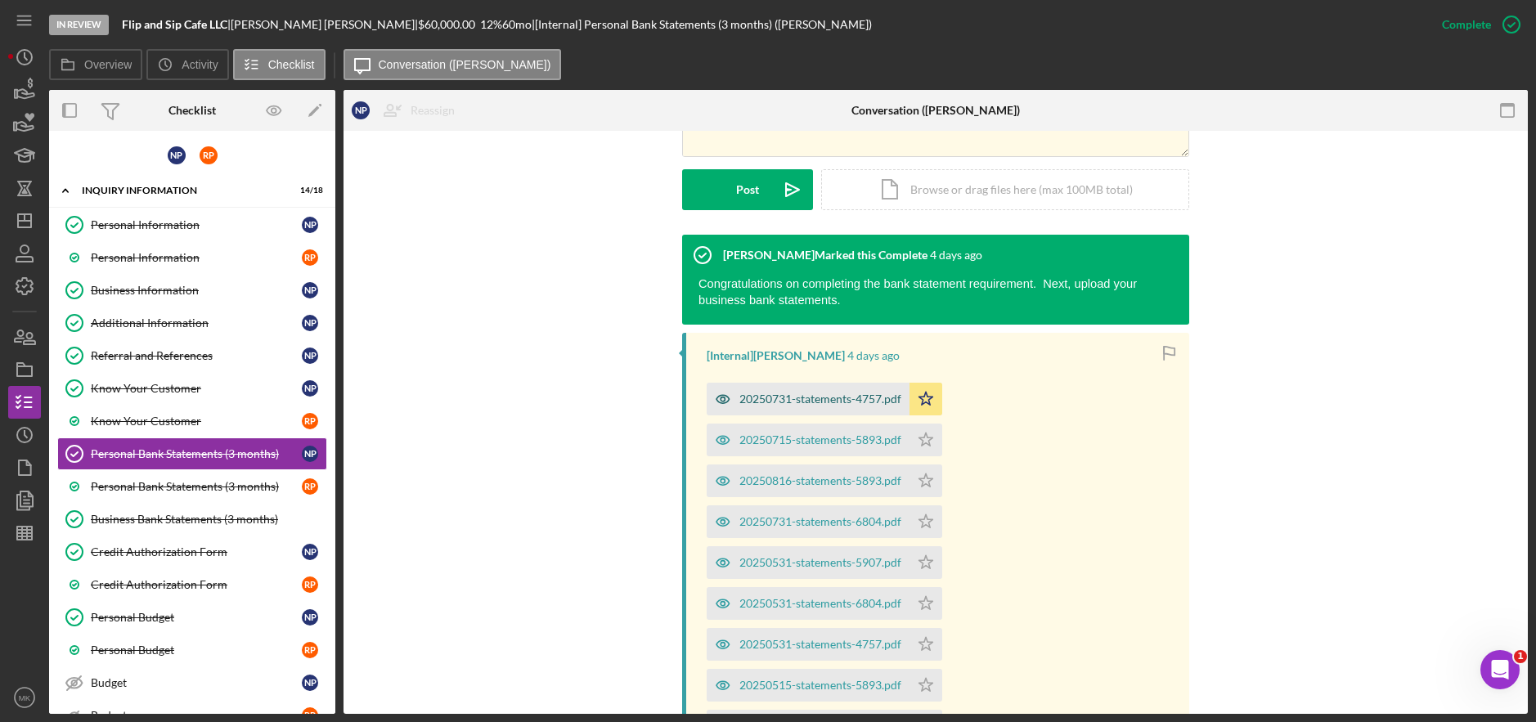
click at [811, 405] on div "20250731-statements-4757.pdf" at bounding box center [820, 399] width 162 height 13
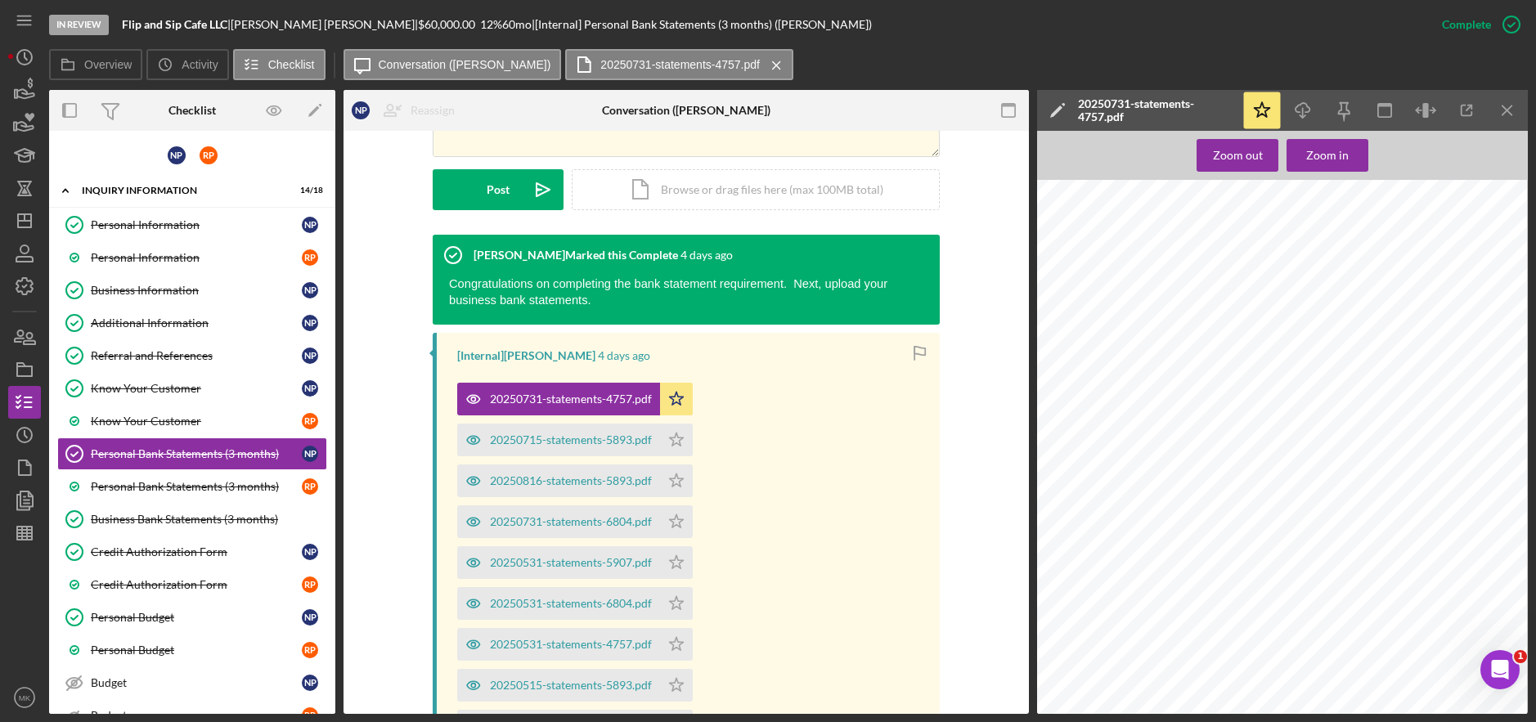
scroll to position [2067, 22]
click at [606, 452] on div "20250715-statements-5893.pdf" at bounding box center [558, 440] width 203 height 33
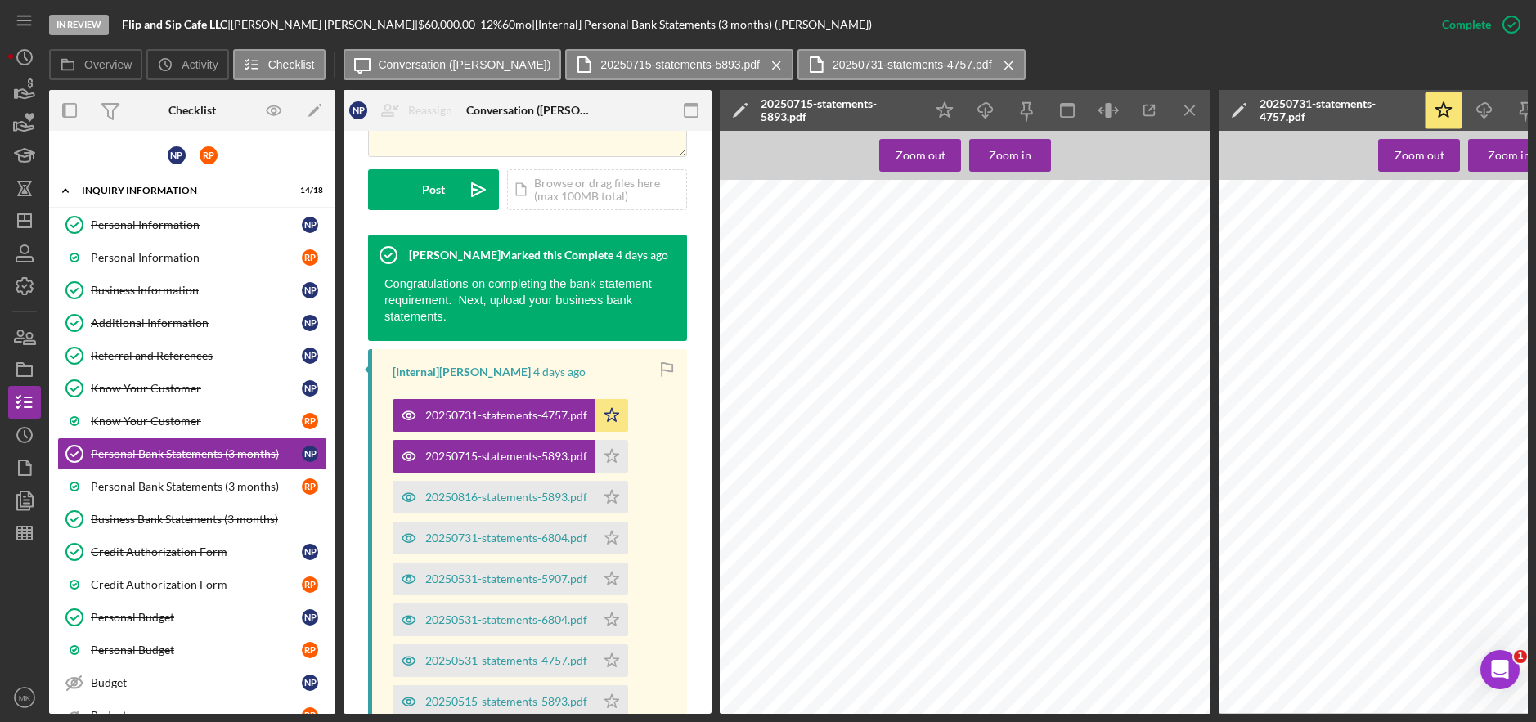
scroll to position [3366, 0]
click at [1191, 105] on icon "Icon/Menu Close" at bounding box center [1190, 110] width 37 height 37
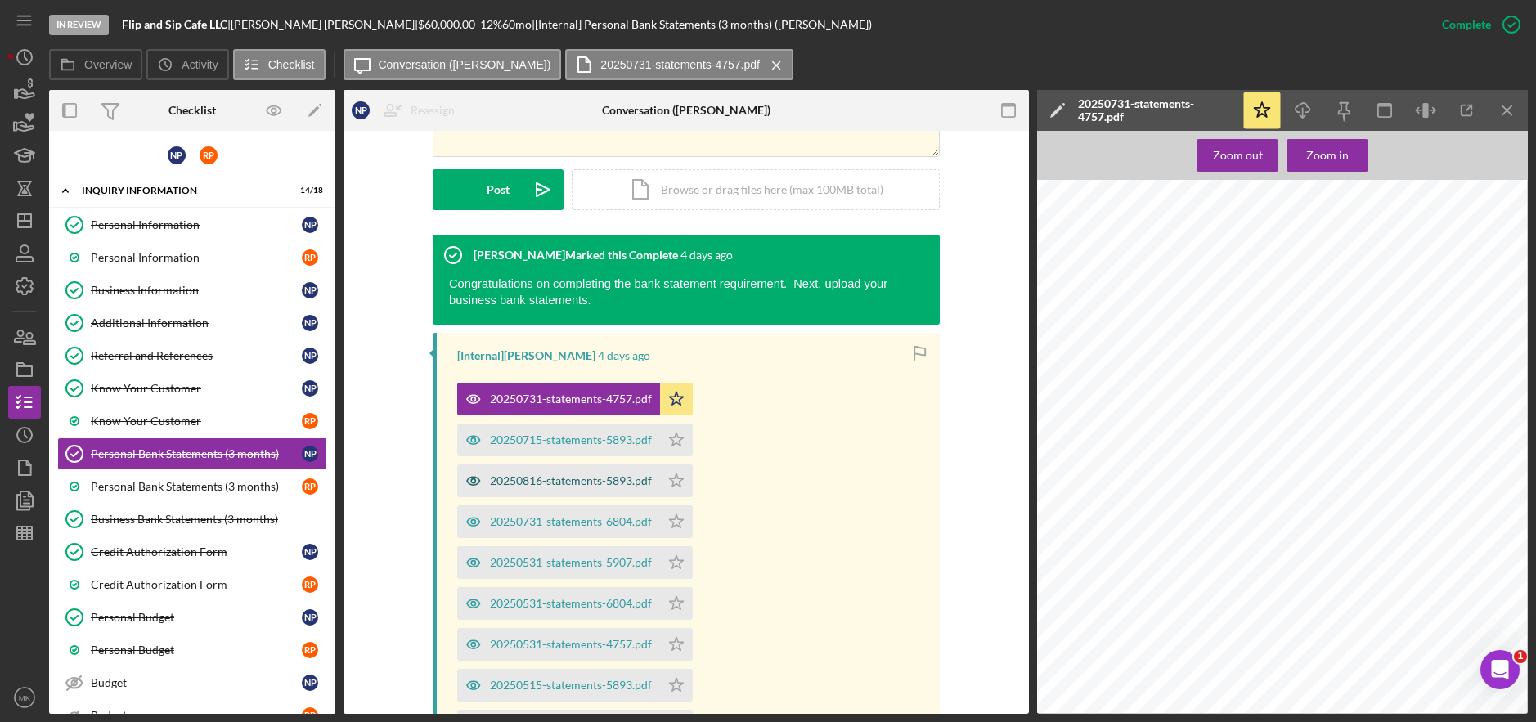
click at [568, 479] on div "20250816-statements-5893.pdf" at bounding box center [571, 480] width 162 height 13
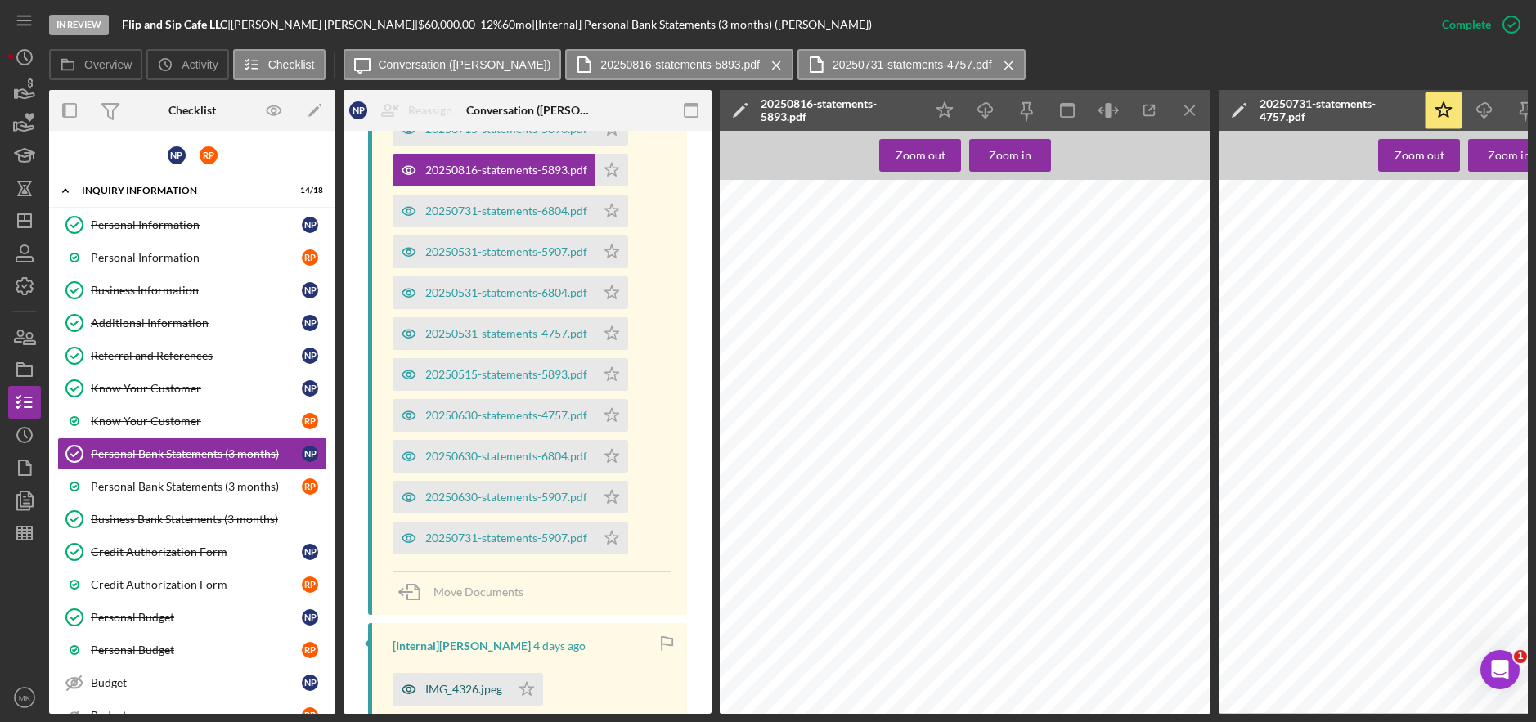
scroll to position [918, 0]
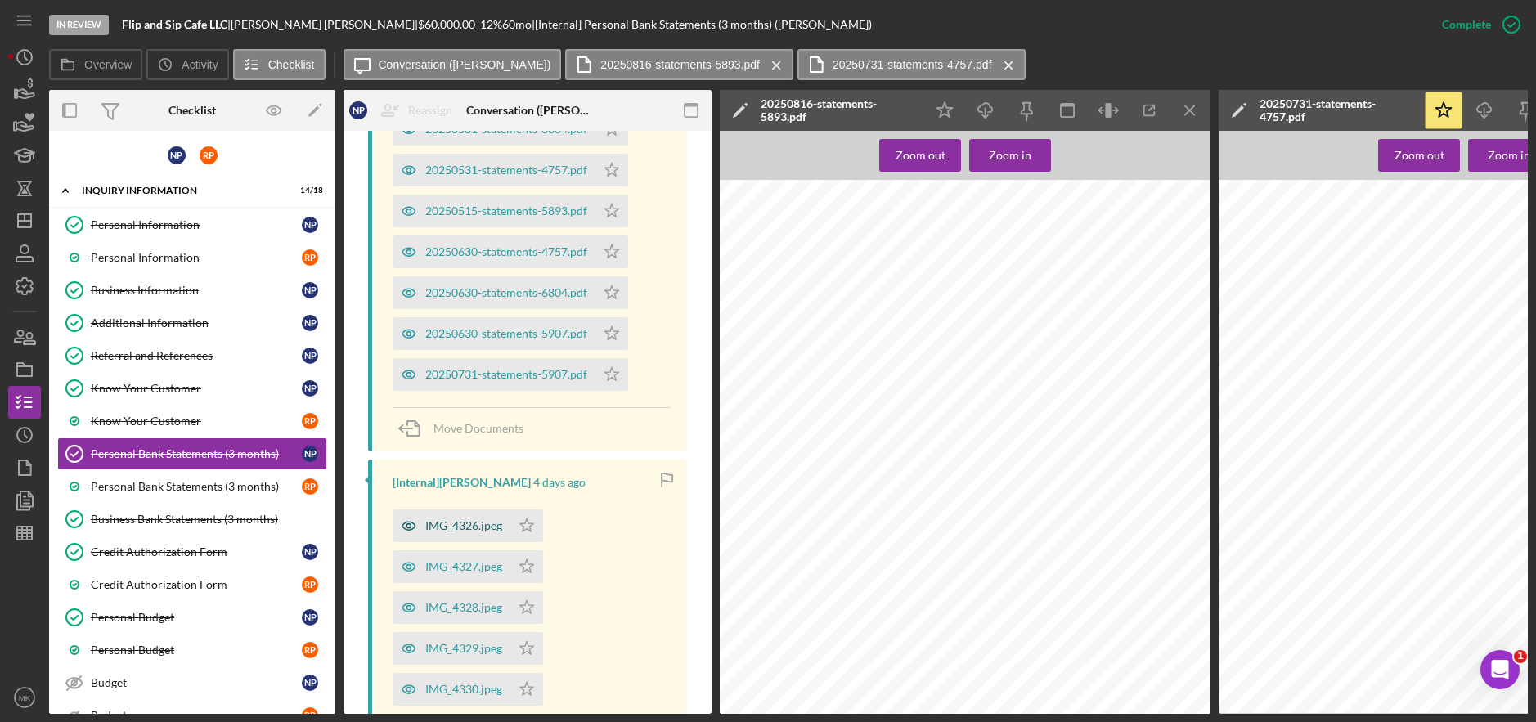
click at [456, 520] on div "IMG_4326.jpeg" at bounding box center [463, 525] width 77 height 13
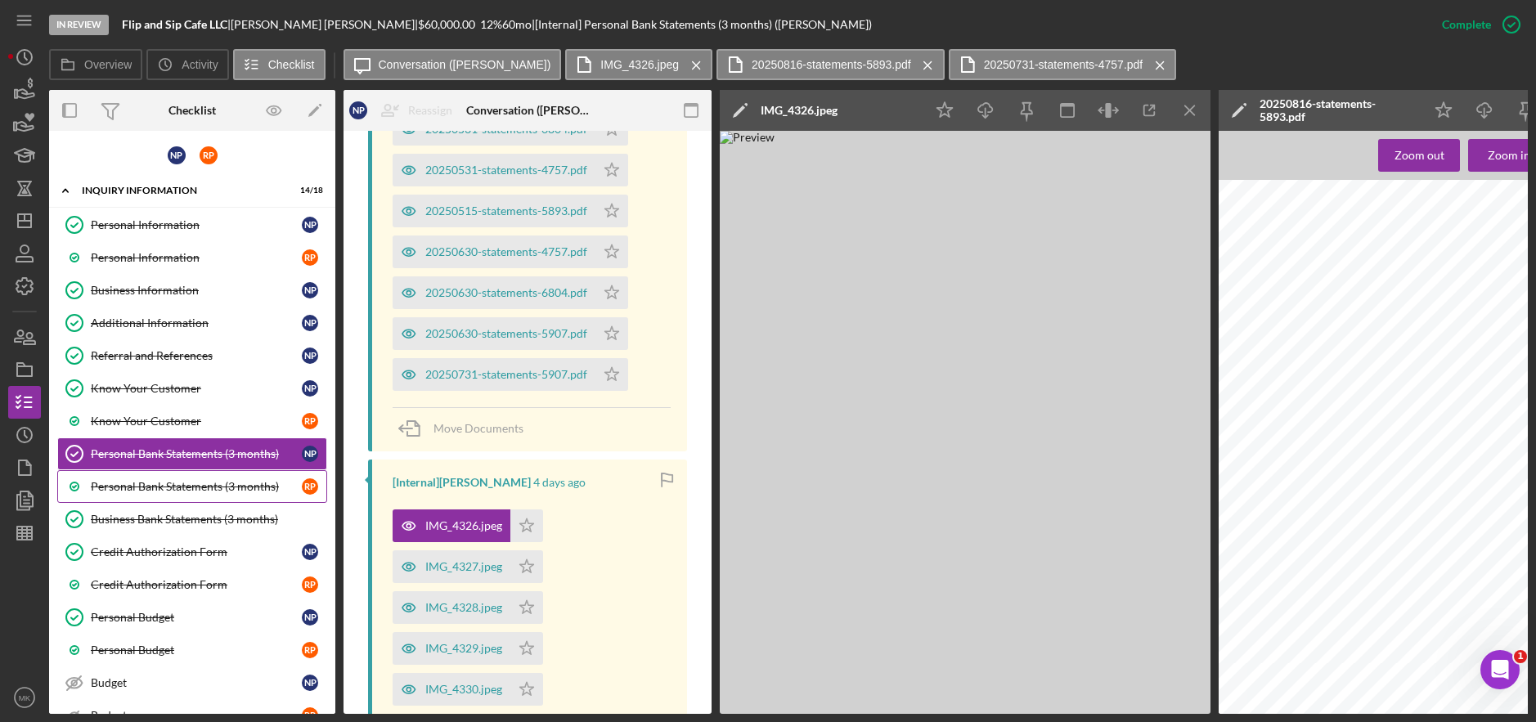
click at [161, 480] on div "Personal Bank Statements (3 months)" at bounding box center [196, 486] width 211 height 13
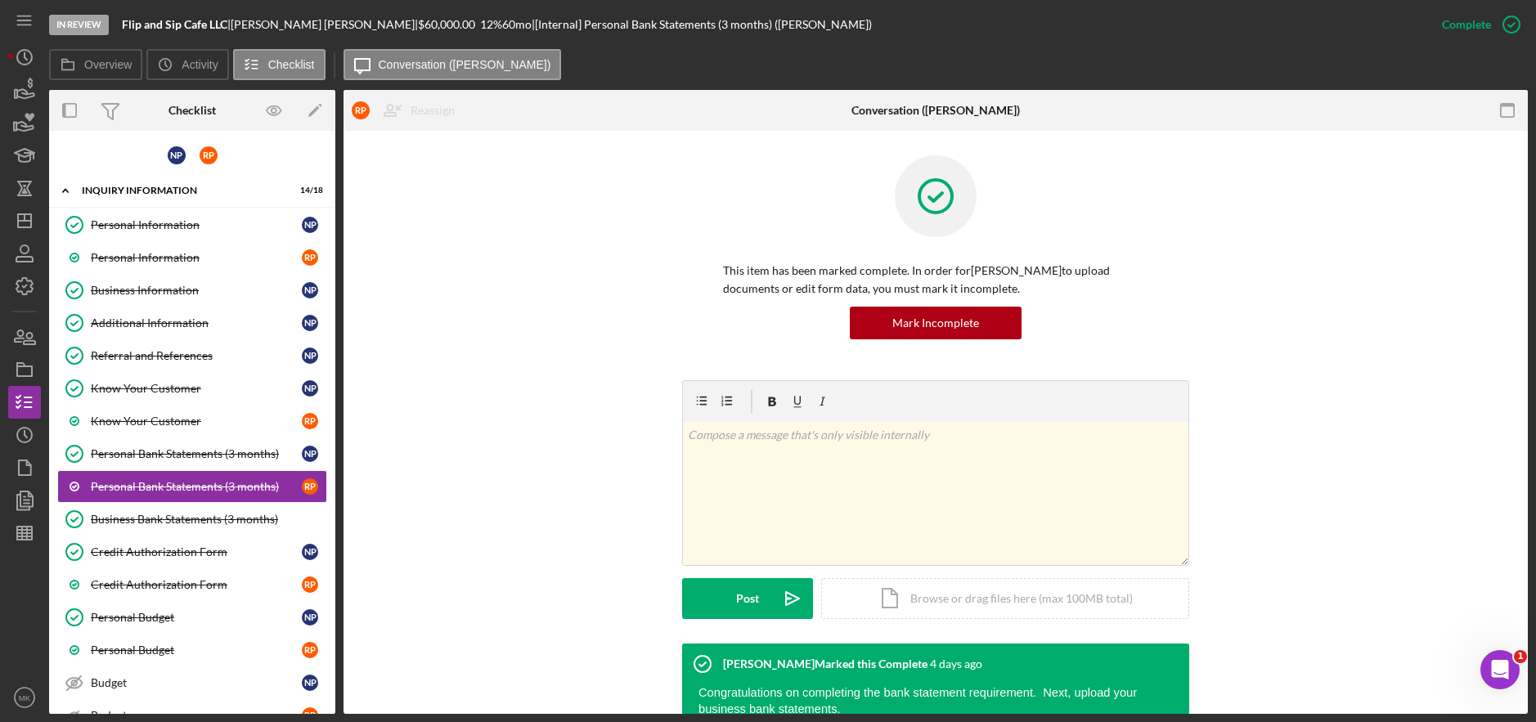
scroll to position [327, 0]
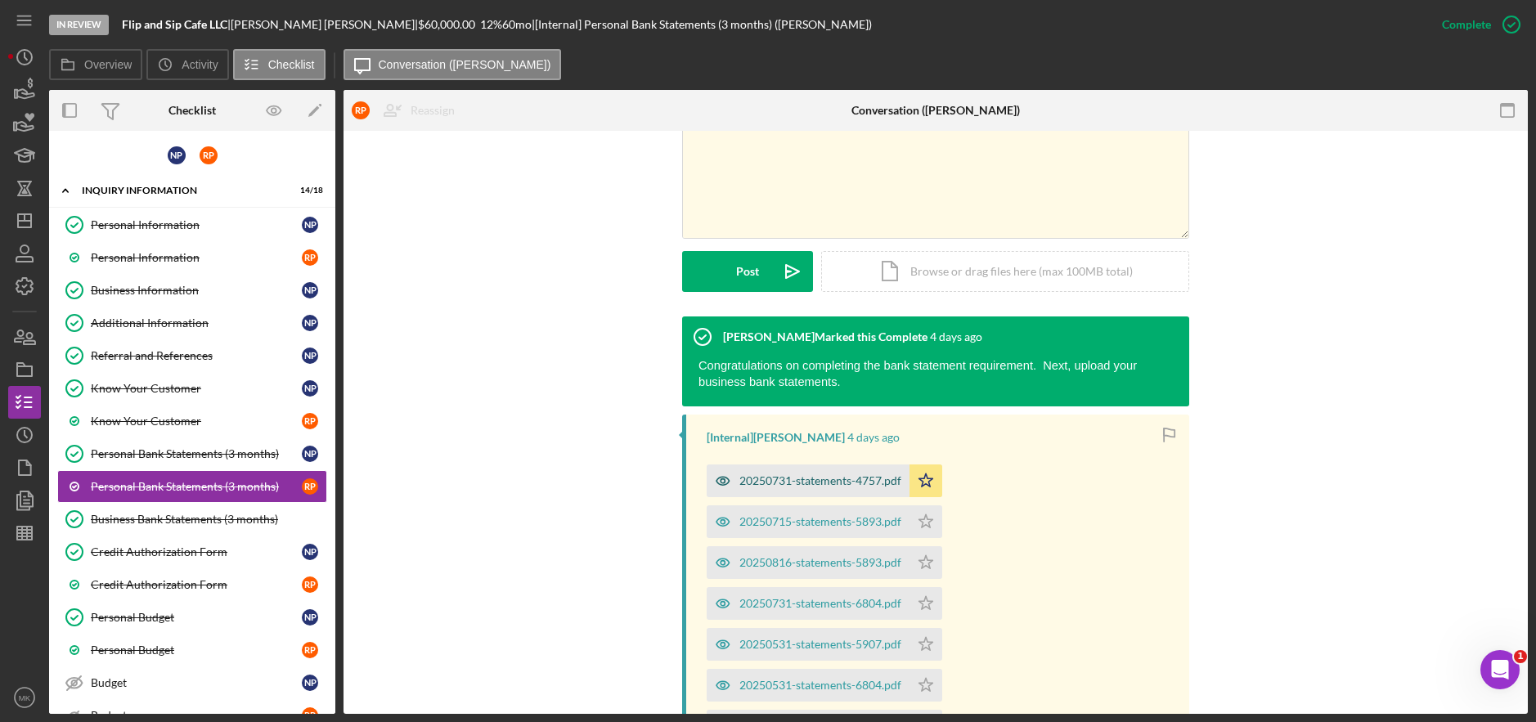
click at [764, 485] on div "20250731-statements-4757.pdf" at bounding box center [820, 480] width 162 height 13
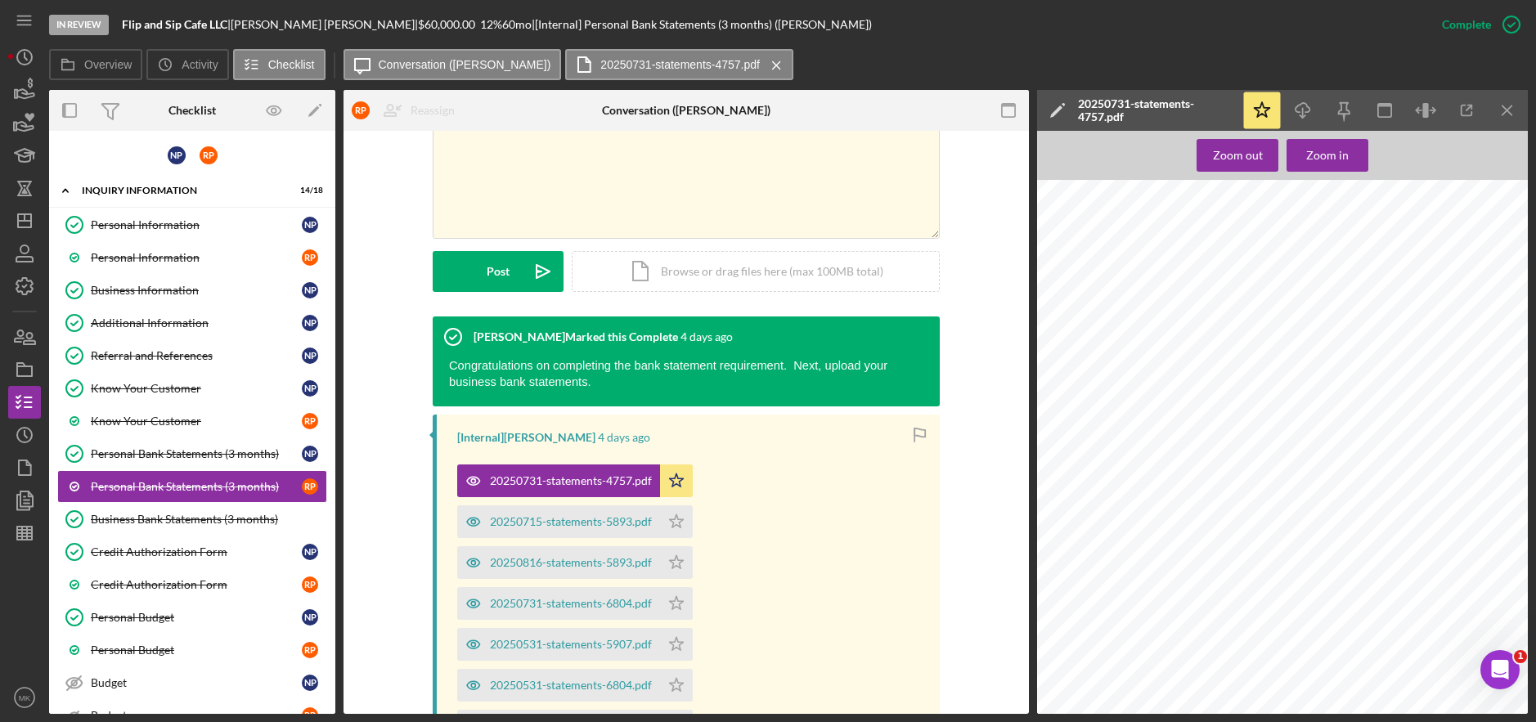
scroll to position [573, 0]
click at [159, 517] on div "Business Bank Statements (3 months)" at bounding box center [209, 519] width 236 height 13
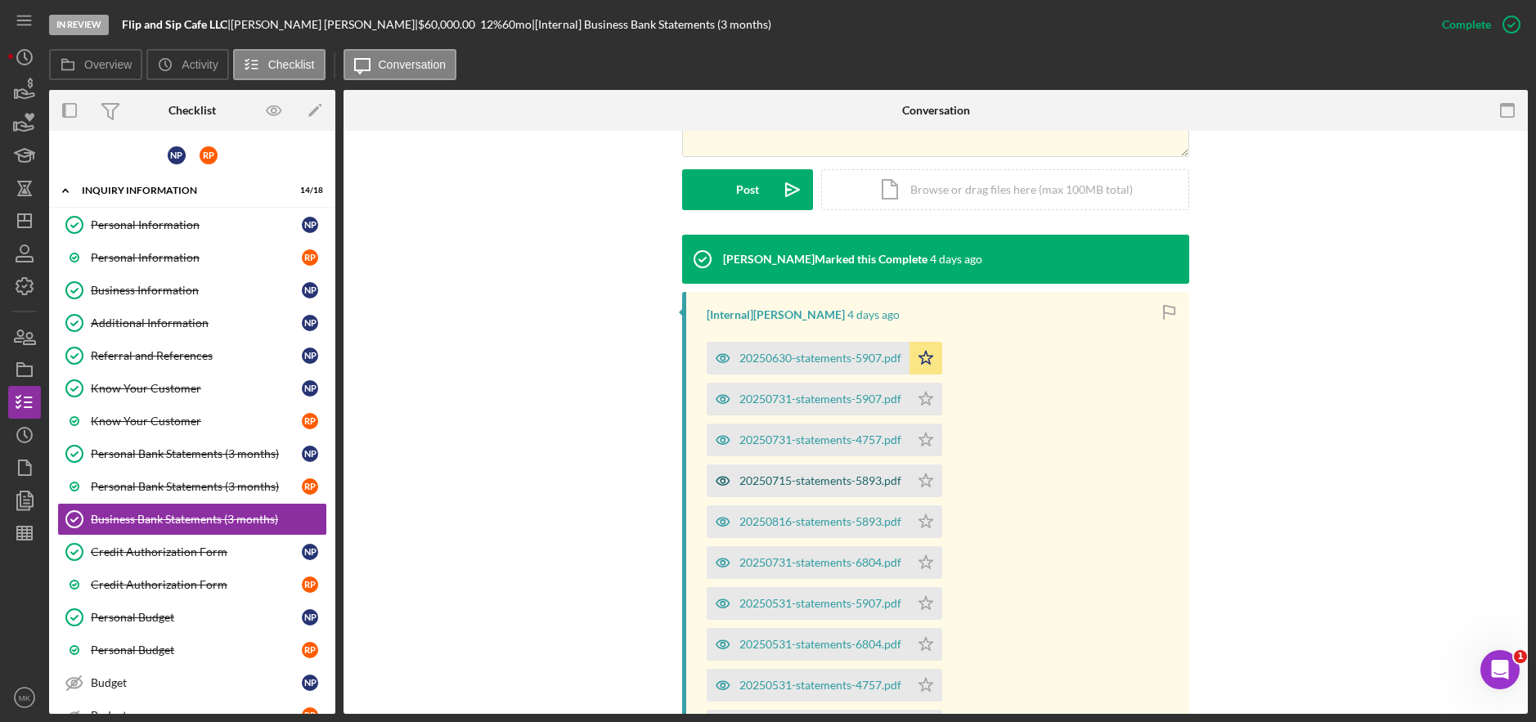
scroll to position [900, 0]
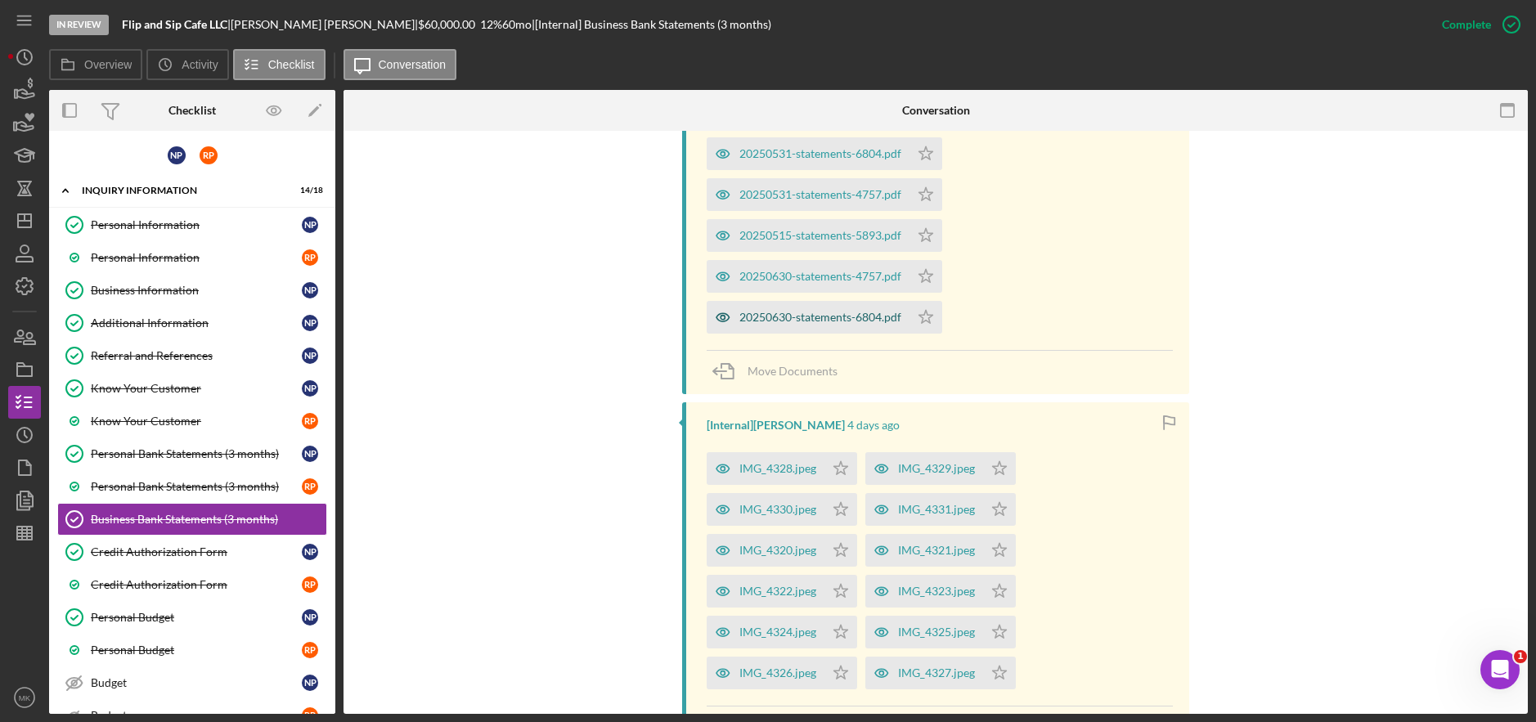
click at [817, 319] on div "20250630-statements-6804.pdf" at bounding box center [820, 317] width 162 height 13
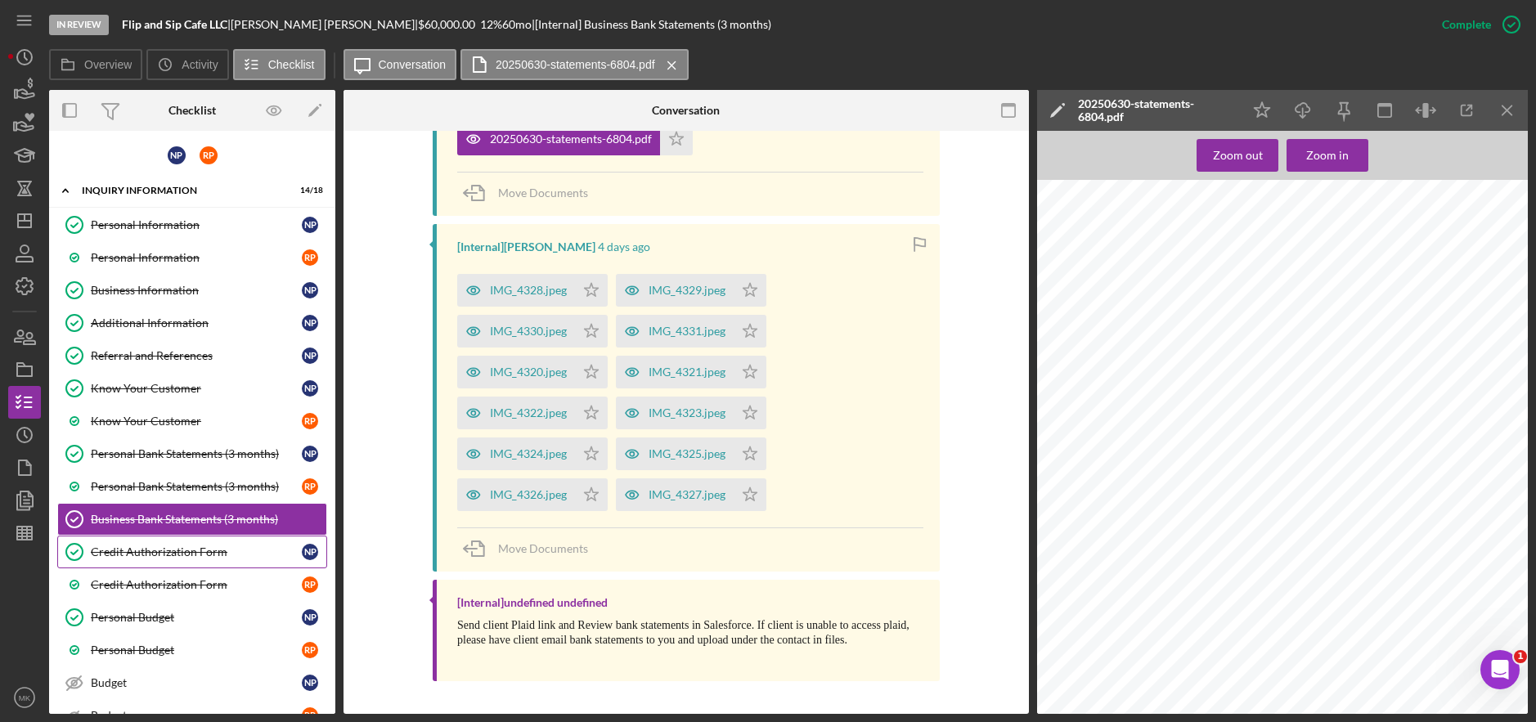
scroll to position [573, 0]
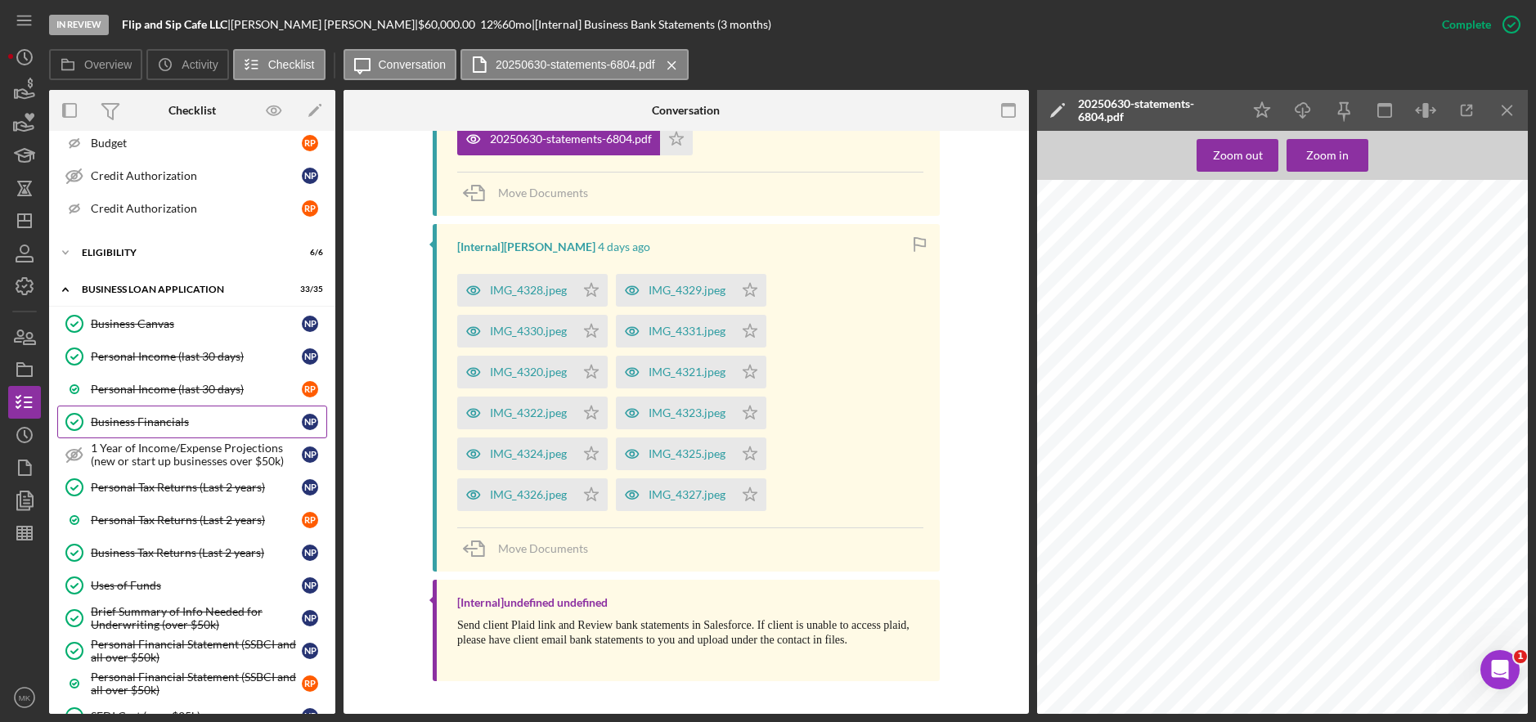
click at [186, 420] on div "Business Financials" at bounding box center [196, 422] width 211 height 13
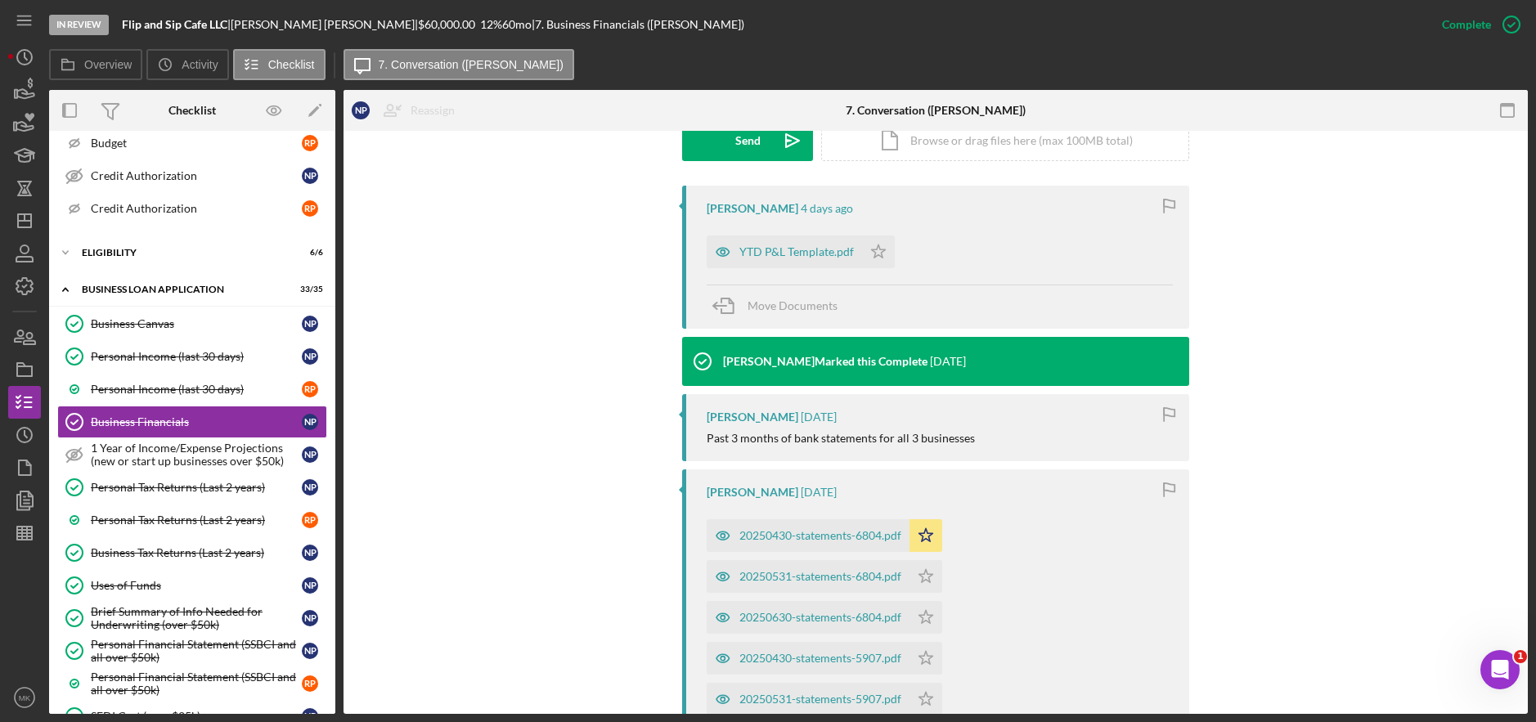
scroll to position [573, 0]
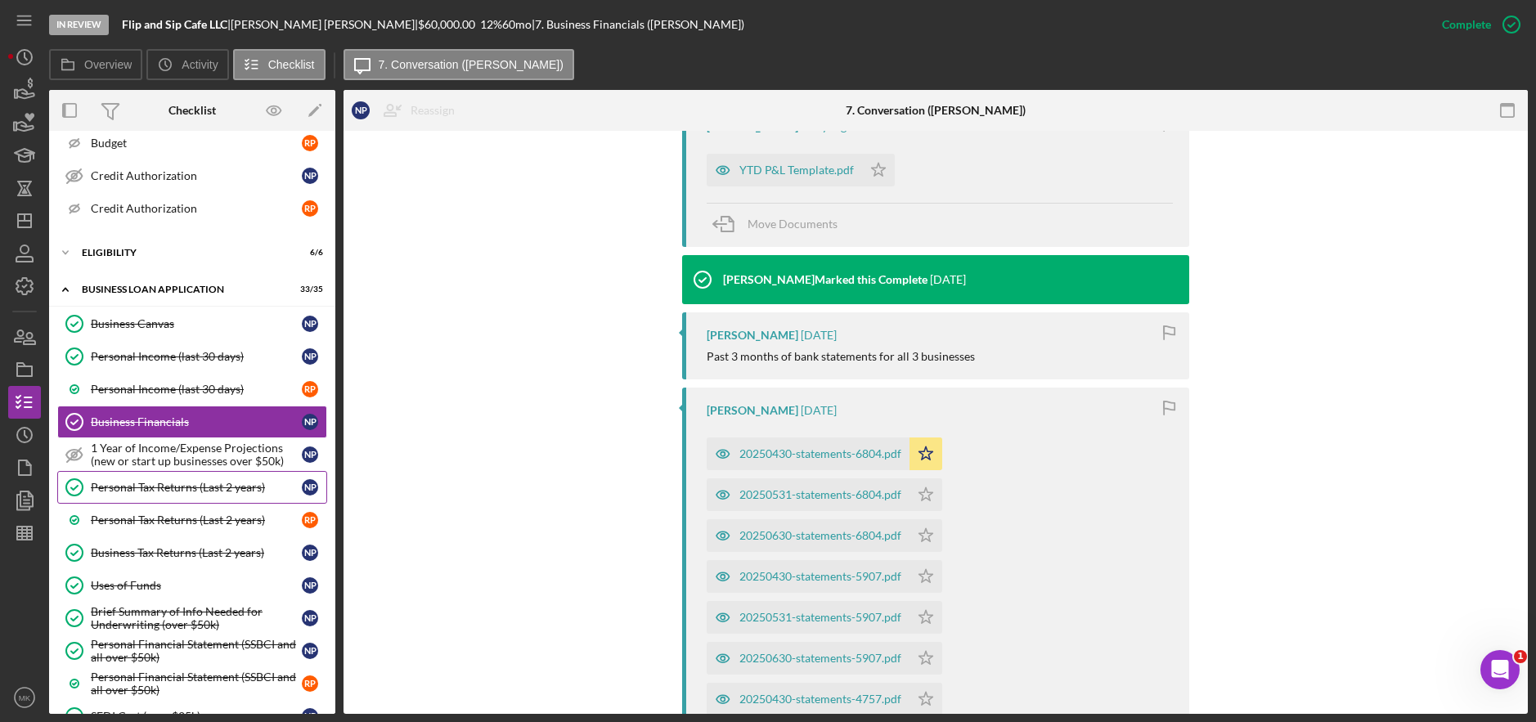
click at [175, 496] on link "Personal Tax Returns (Last 2 years) Personal Tax Returns (Last 2 years) N P" at bounding box center [192, 487] width 270 height 33
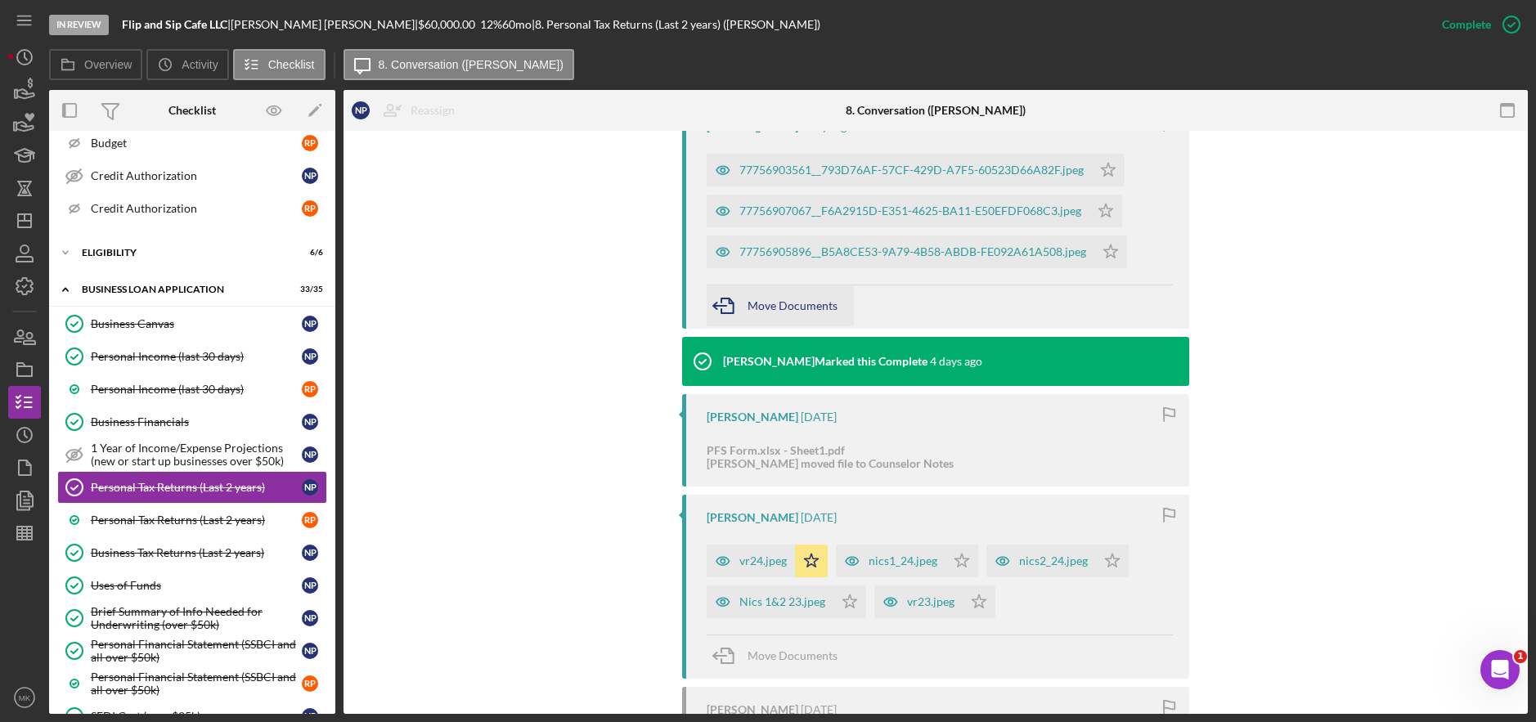
scroll to position [491, 0]
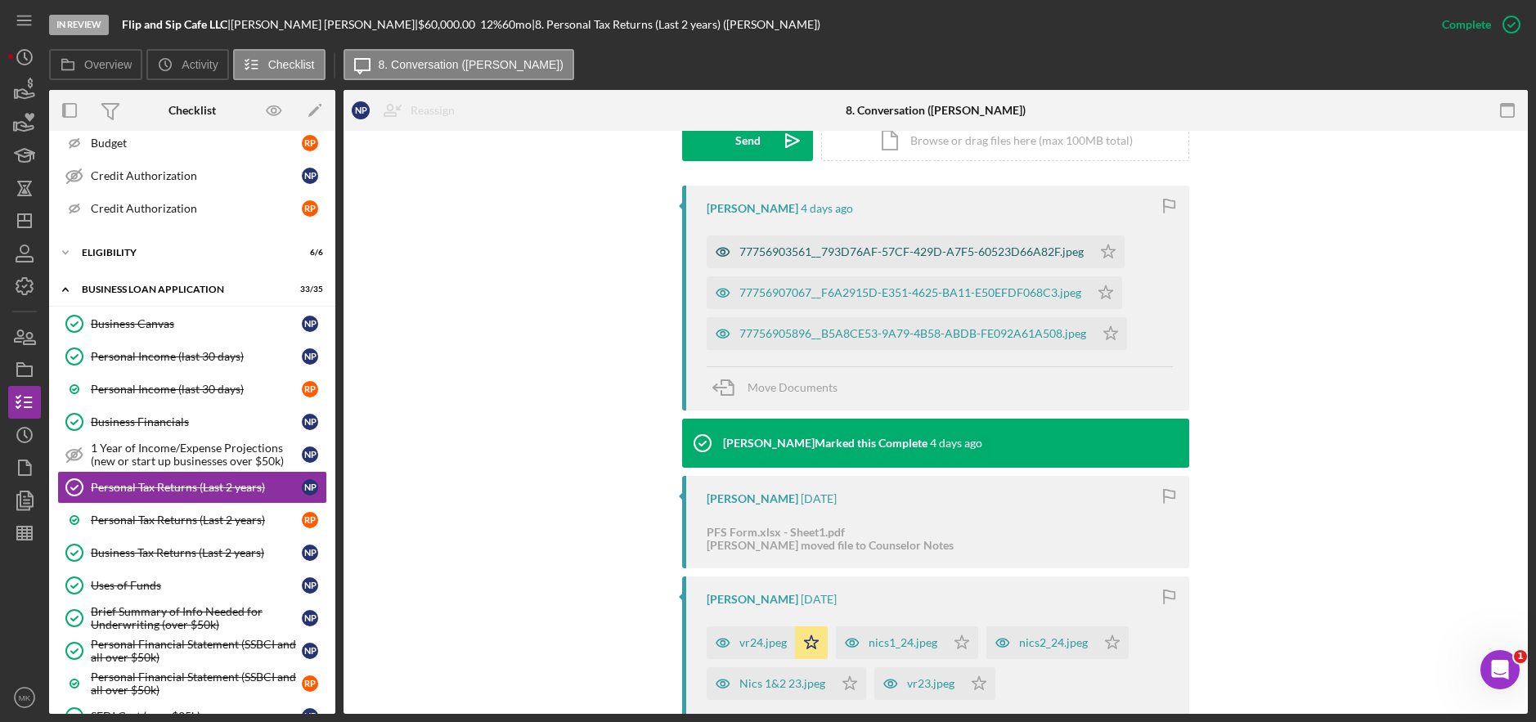
click at [879, 251] on div "77756903561__793D76AF-57CF-429D-A7F5-60523D66A82F.jpeg" at bounding box center [911, 251] width 344 height 13
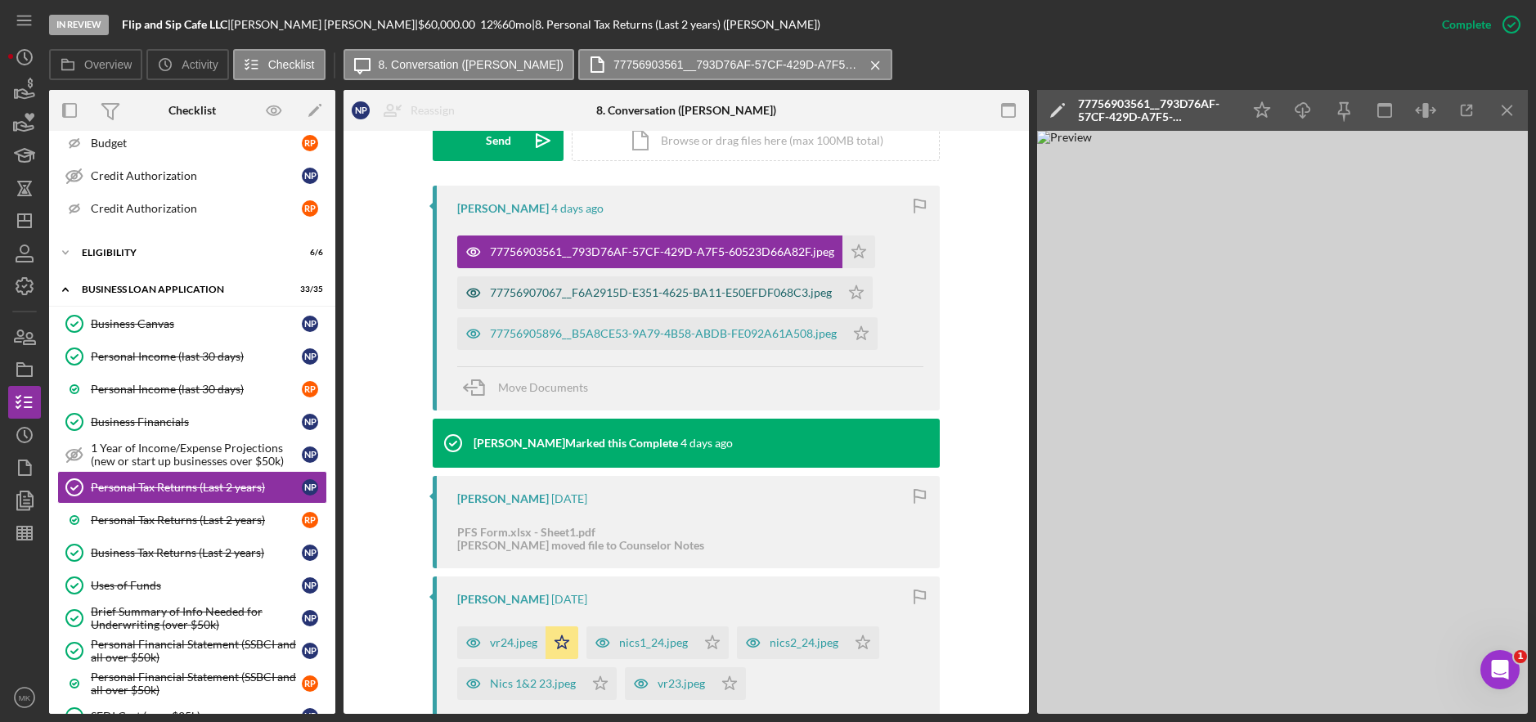
click at [555, 288] on div "77756907067__F6A2915D-E351-4625-BA11-E50EFDF068C3.jpeg" at bounding box center [661, 292] width 342 height 13
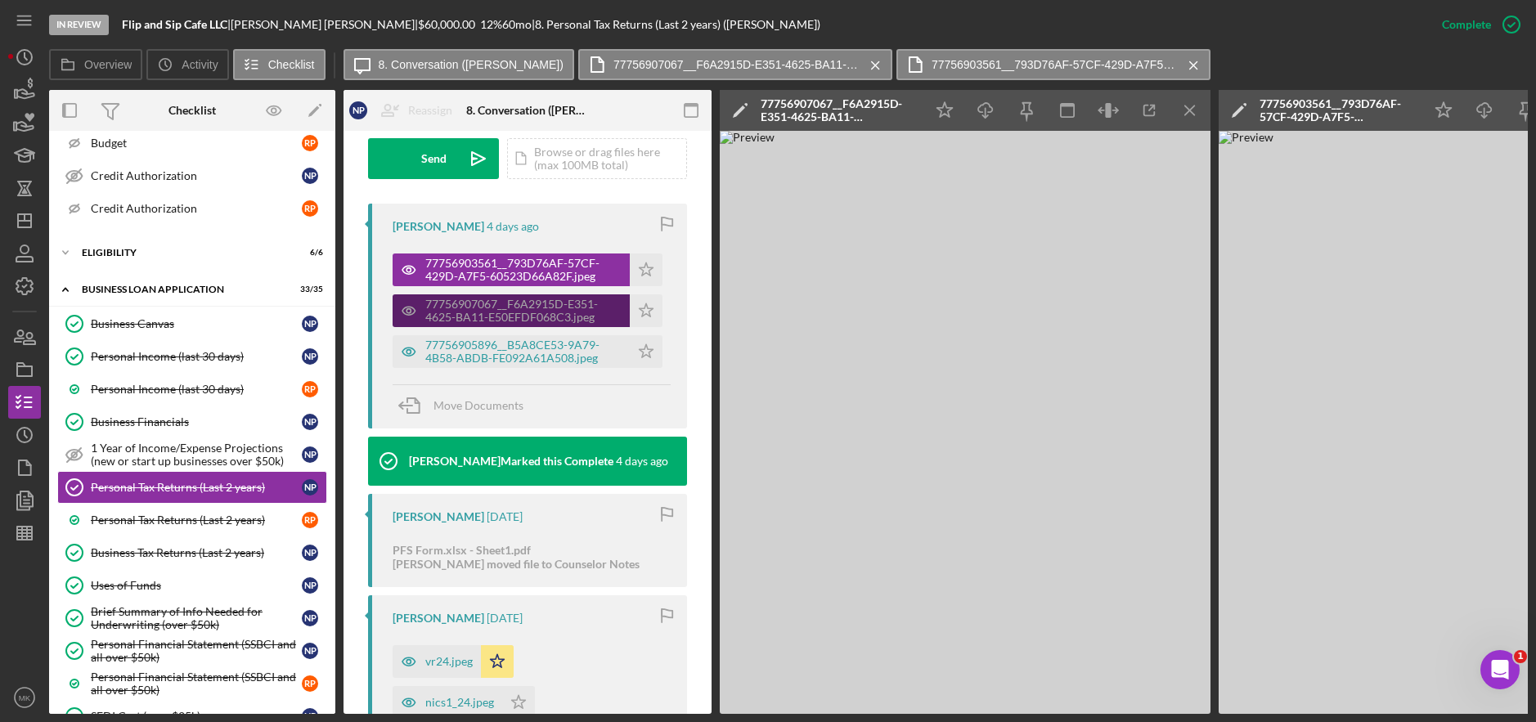
scroll to position [509, 0]
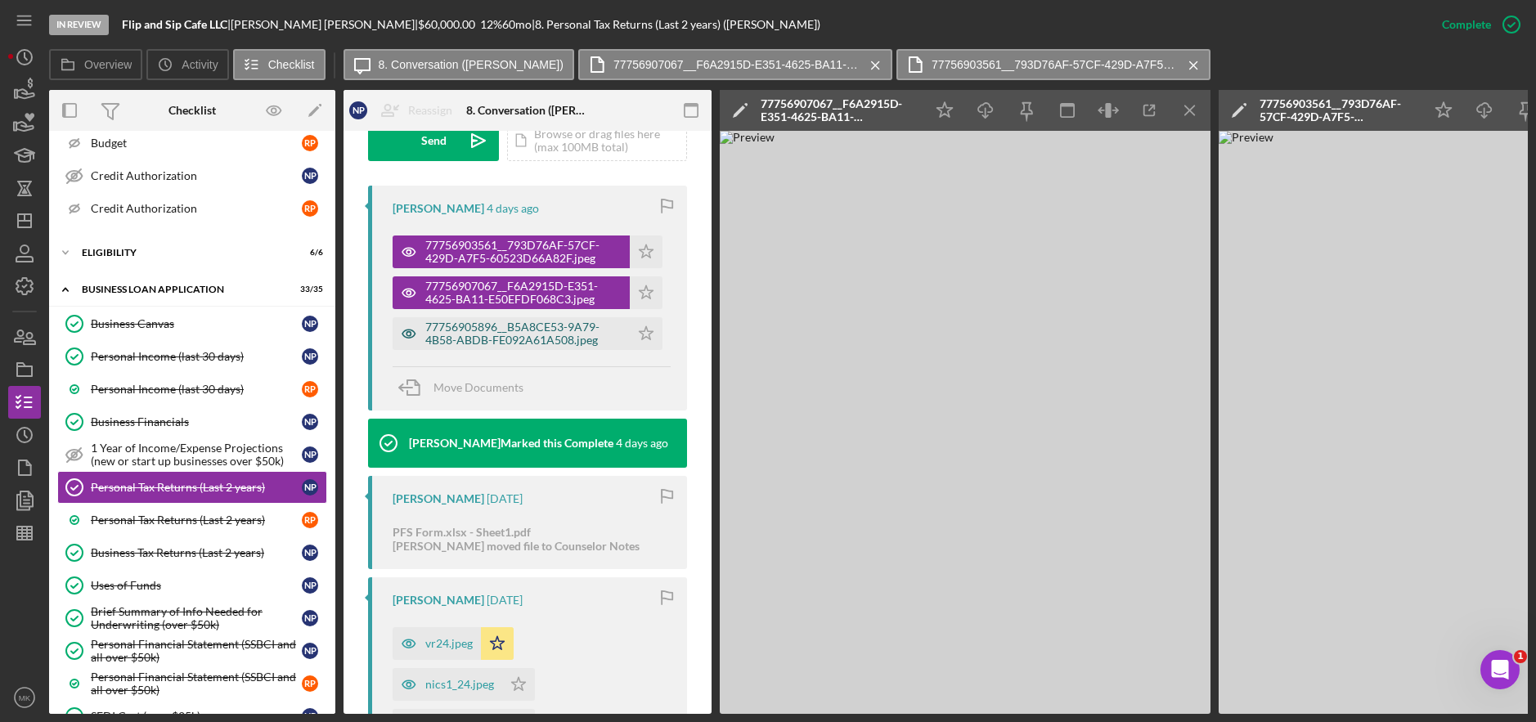
click at [528, 326] on div "77756905896__B5A8CE53-9A79-4B58-ABDB-FE092A61A508.jpeg" at bounding box center [523, 334] width 196 height 26
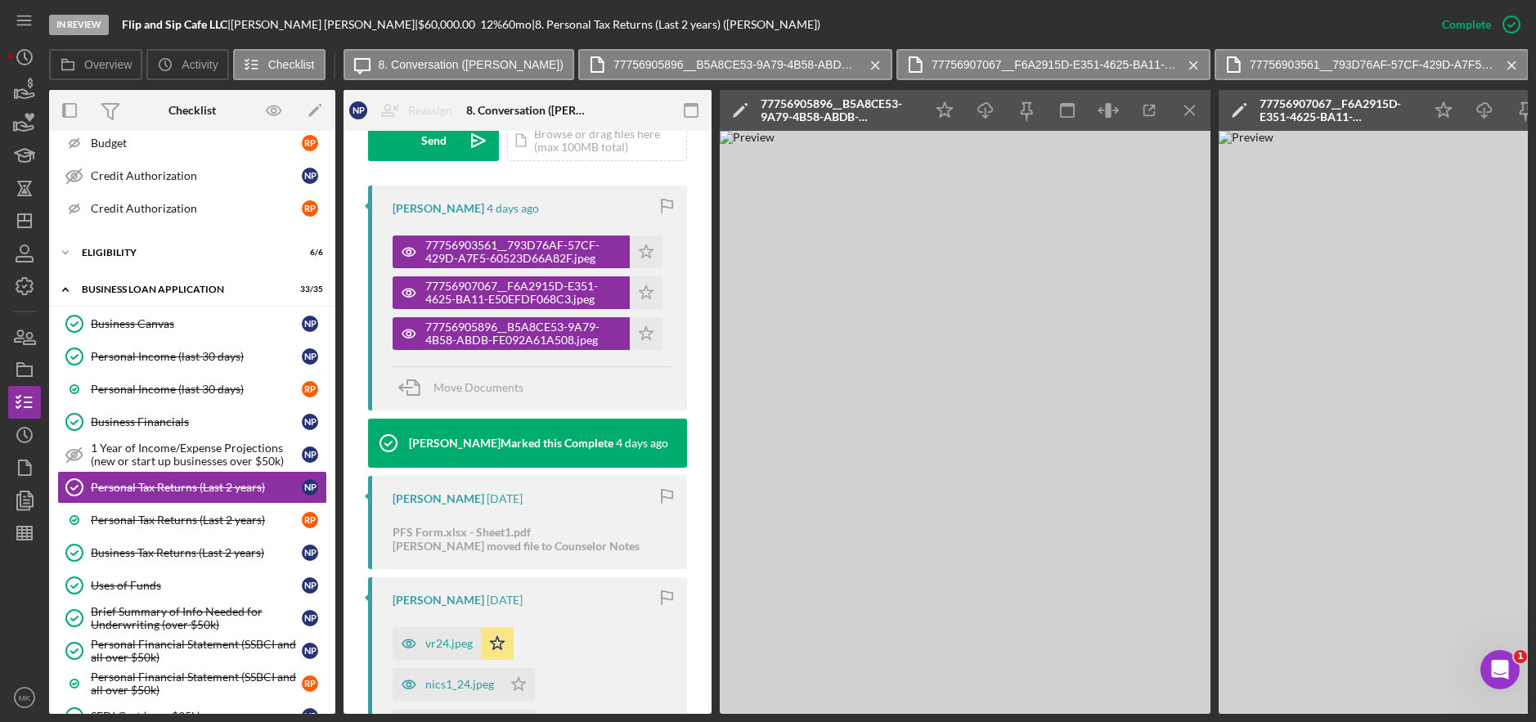
scroll to position [754, 0]
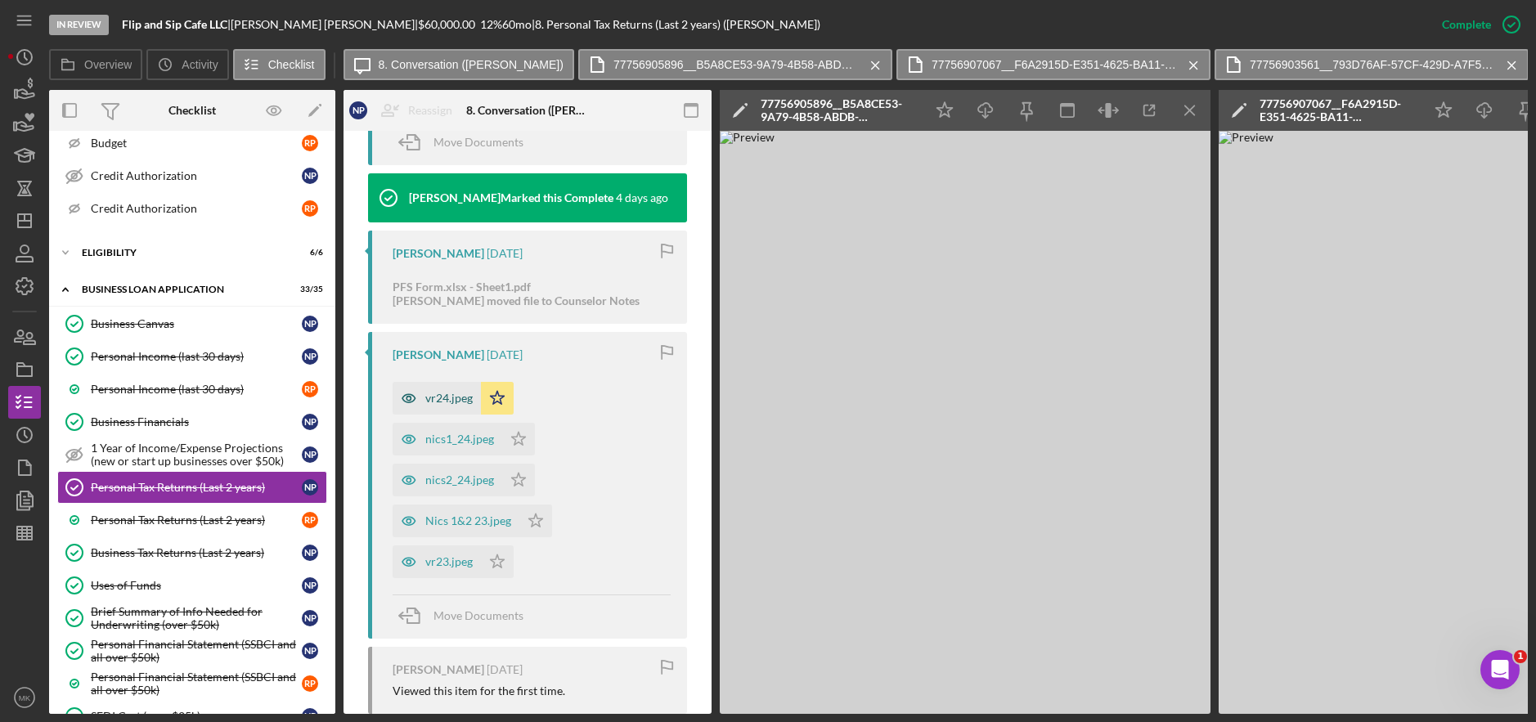
click at [447, 393] on div "vr24.jpeg" at bounding box center [448, 398] width 47 height 13
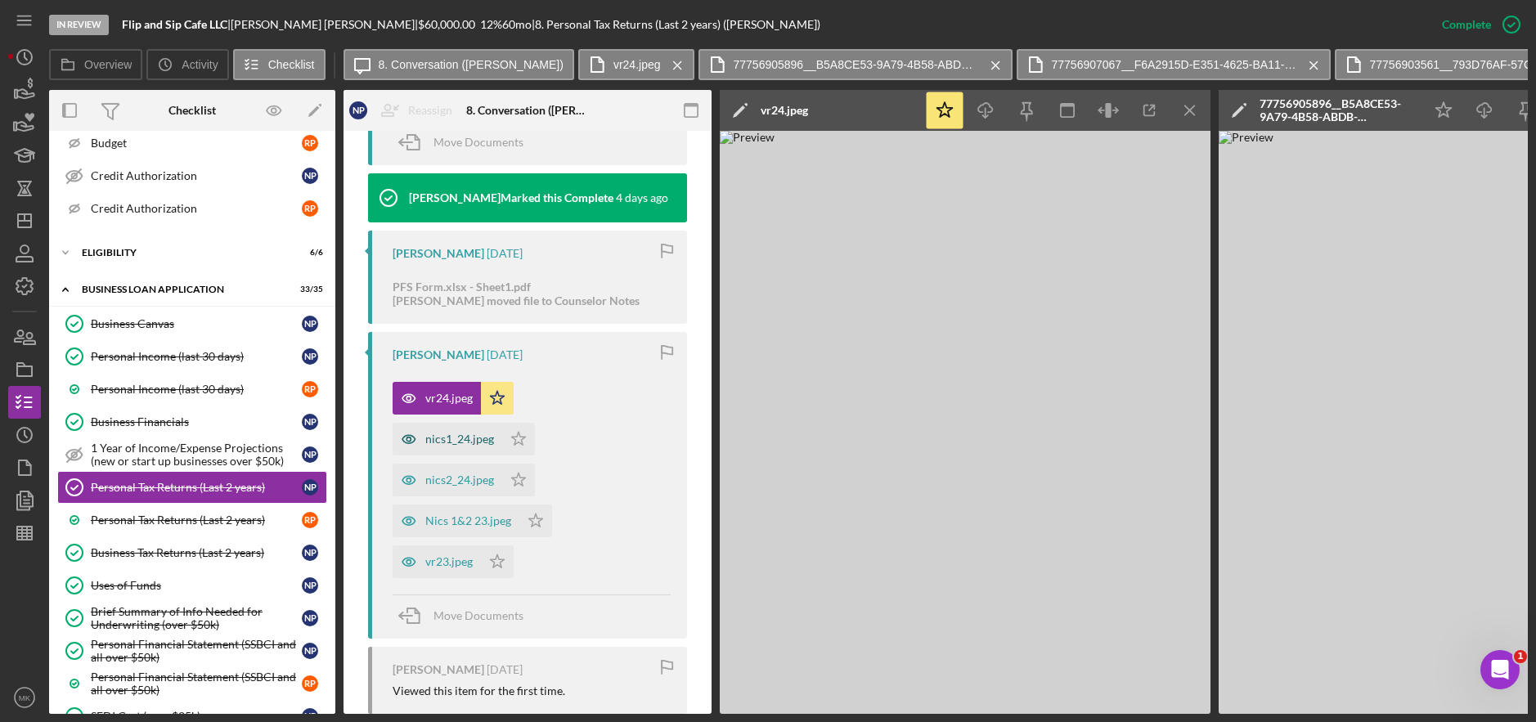
click at [450, 447] on div "nics1_24.jpeg" at bounding box center [448, 439] width 110 height 33
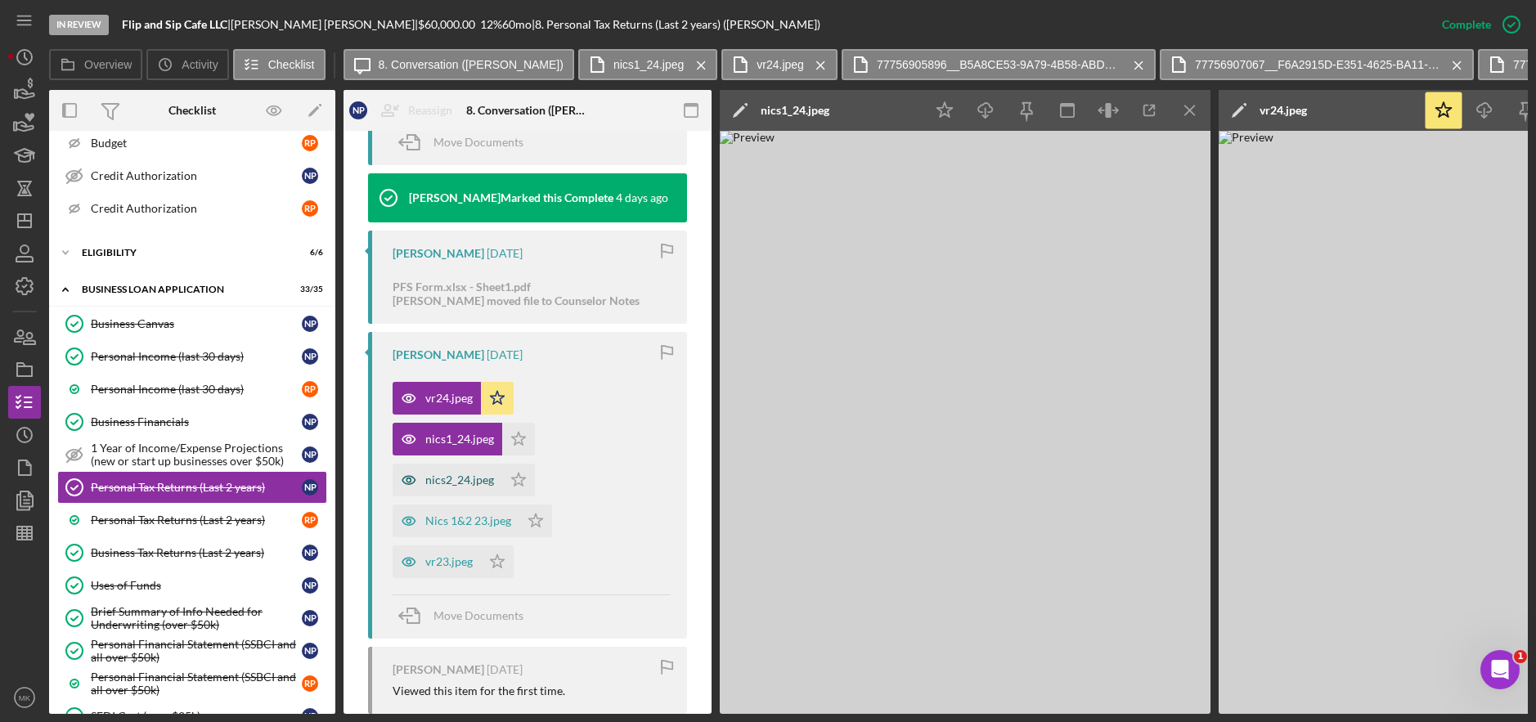
click at [450, 480] on div "nics2_24.jpeg" at bounding box center [459, 480] width 69 height 13
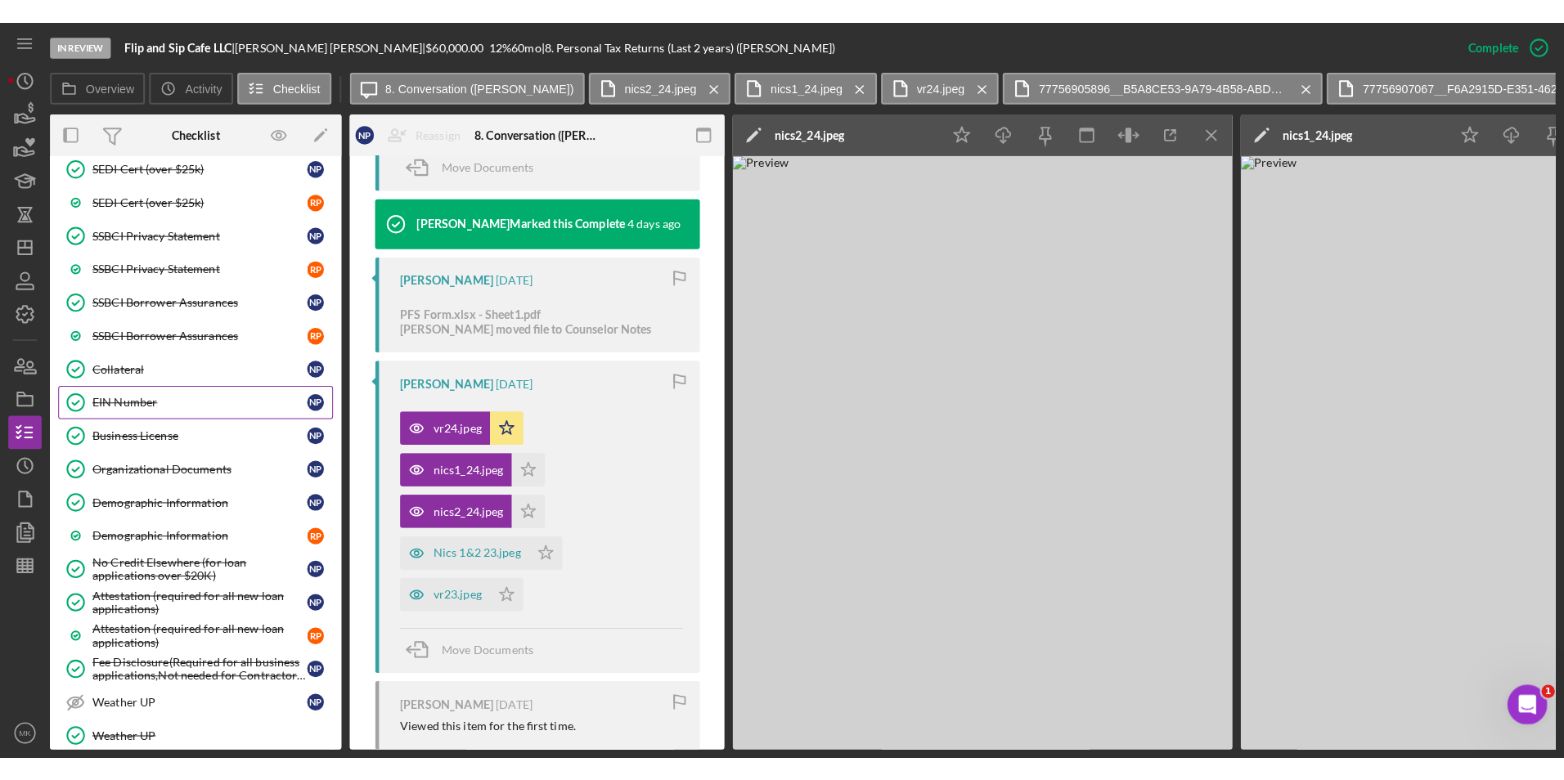
scroll to position [1227, 0]
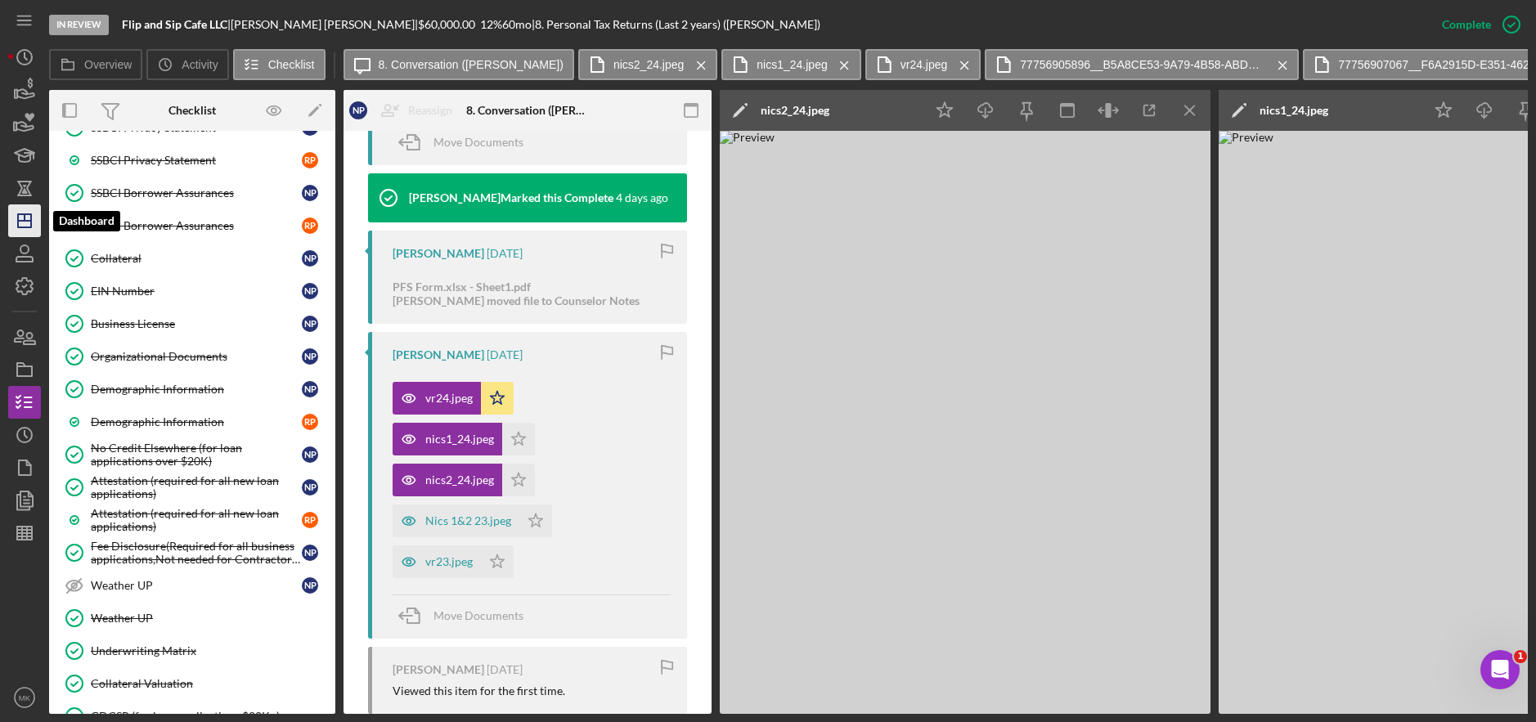
click at [38, 211] on icon "Icon/Dashboard" at bounding box center [24, 220] width 41 height 41
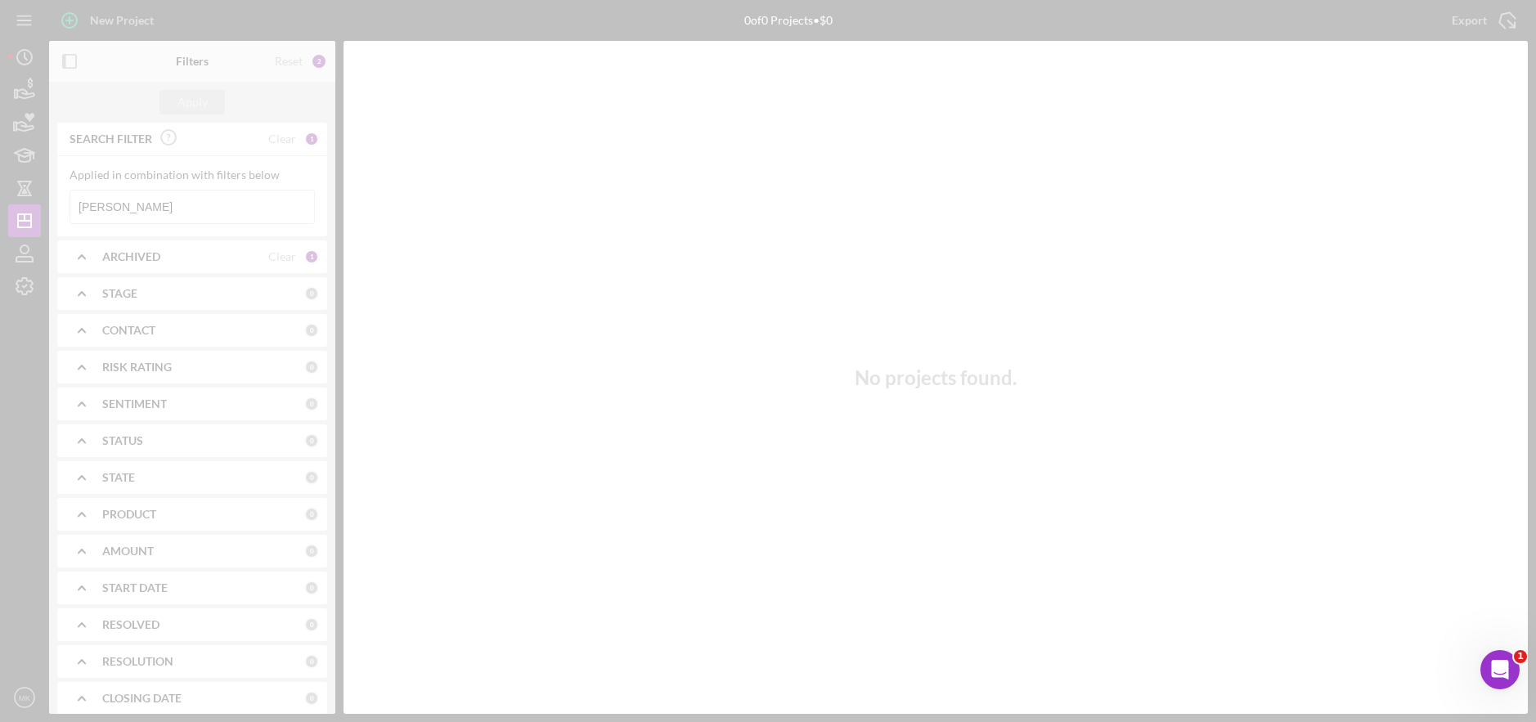
click at [137, 212] on div at bounding box center [768, 361] width 1536 height 722
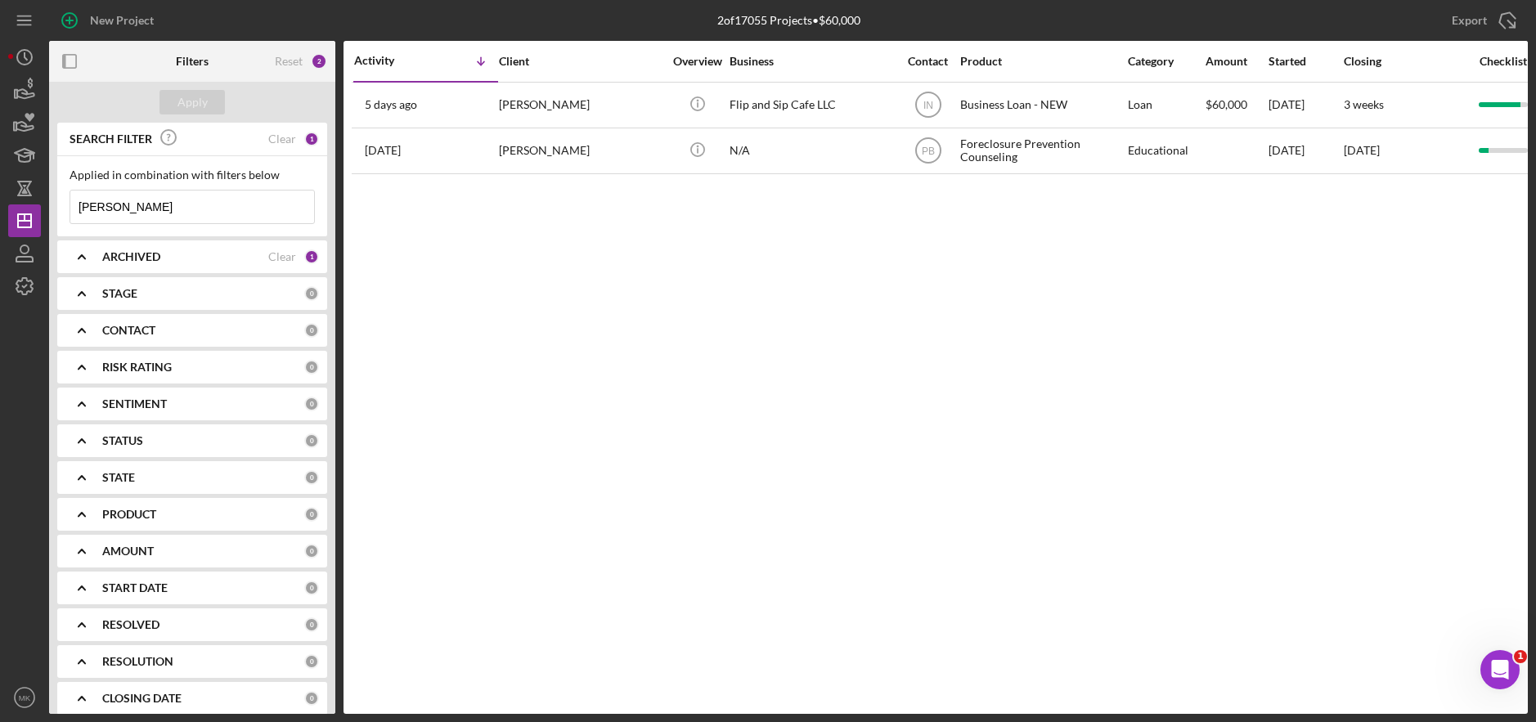
drag, startPoint x: 83, startPoint y: 208, endPoint x: 56, endPoint y: 207, distance: 27.0
click at [56, 207] on div "SEARCH FILTER Clear 1 Applied in combination with filters below [PERSON_NAME] I…" at bounding box center [192, 418] width 286 height 591
type input "[PERSON_NAME]"
